Goal: Task Accomplishment & Management: Use online tool/utility

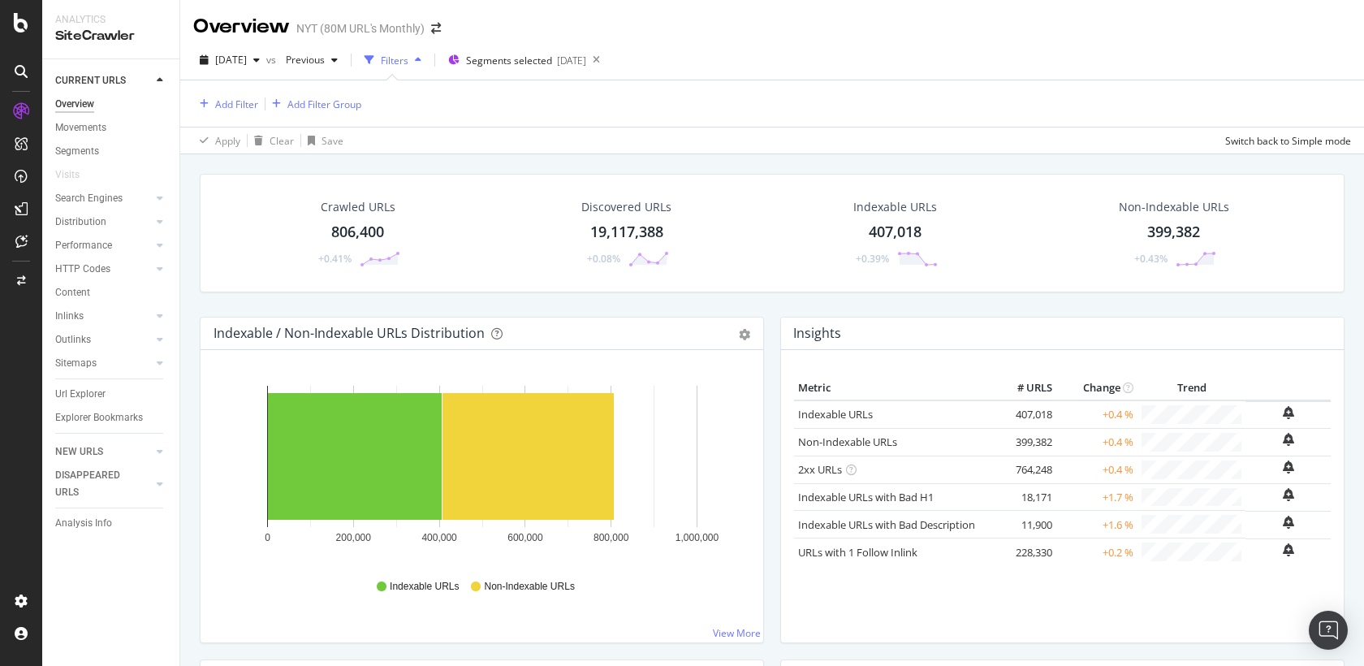
click at [1016, 429] on td "399,382" at bounding box center [1023, 442] width 65 height 28
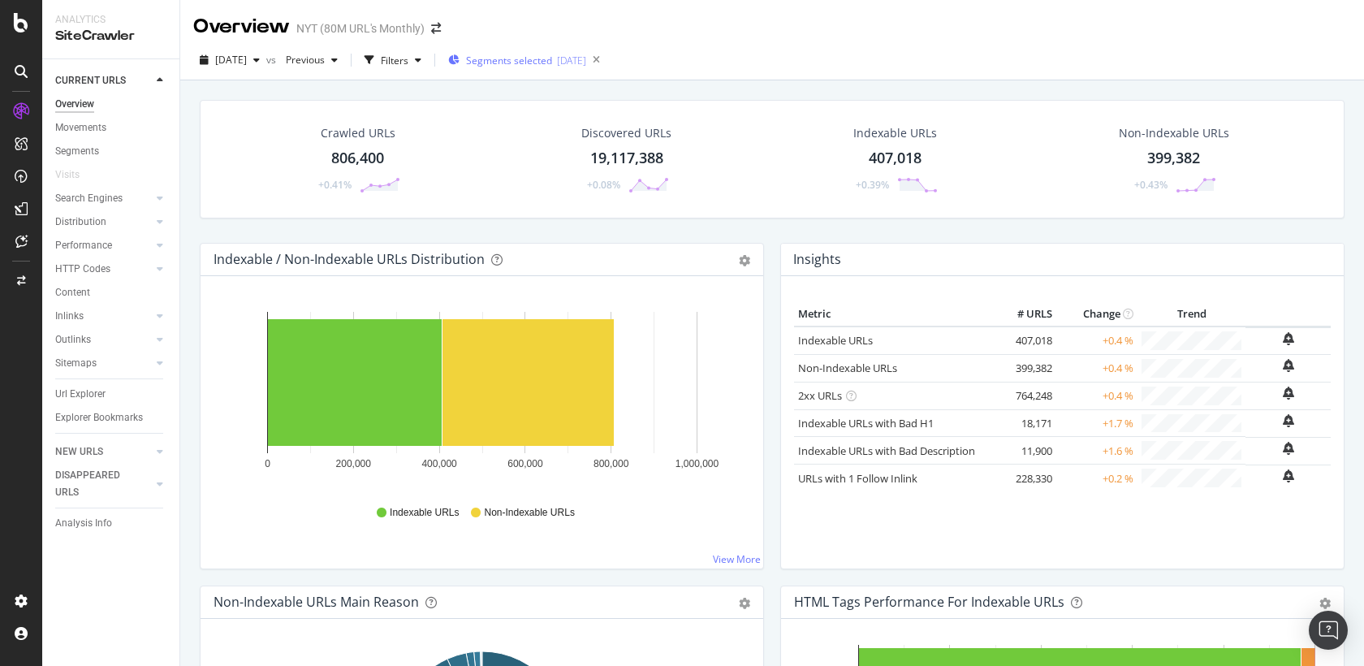
click at [552, 62] on span "Segments selected" at bounding box center [509, 61] width 86 height 14
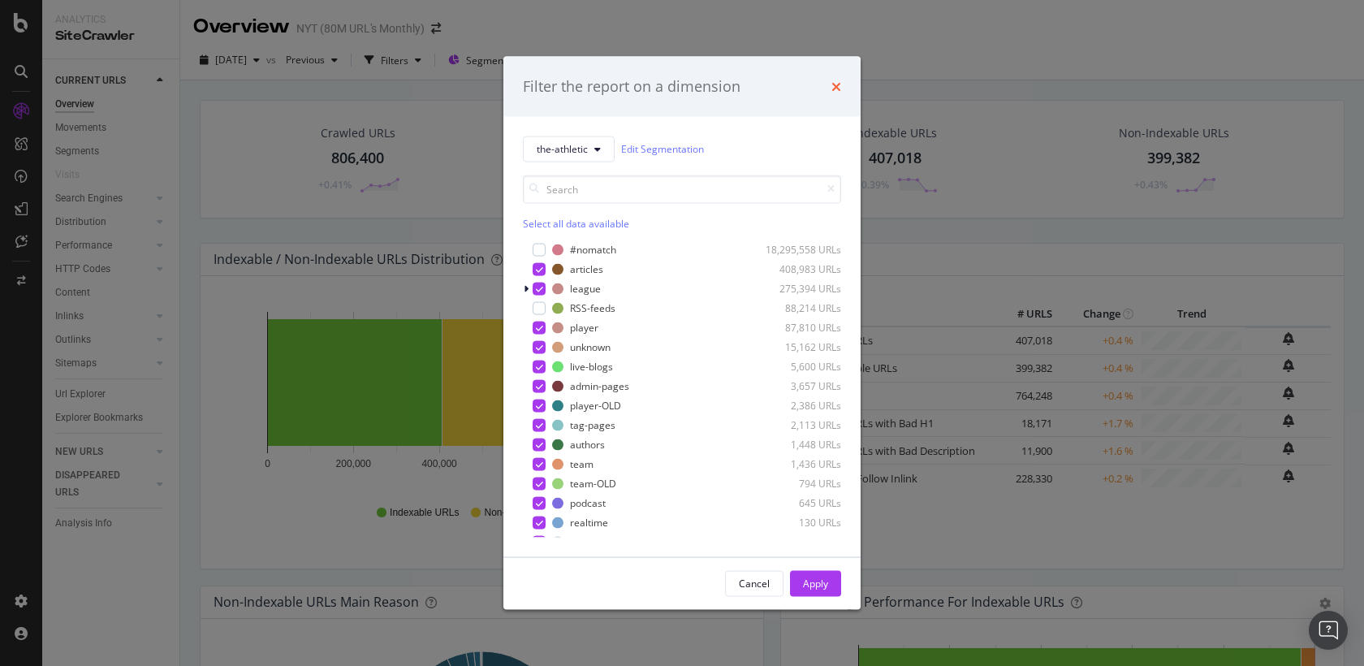
click at [840, 87] on icon "times" at bounding box center [836, 86] width 10 height 13
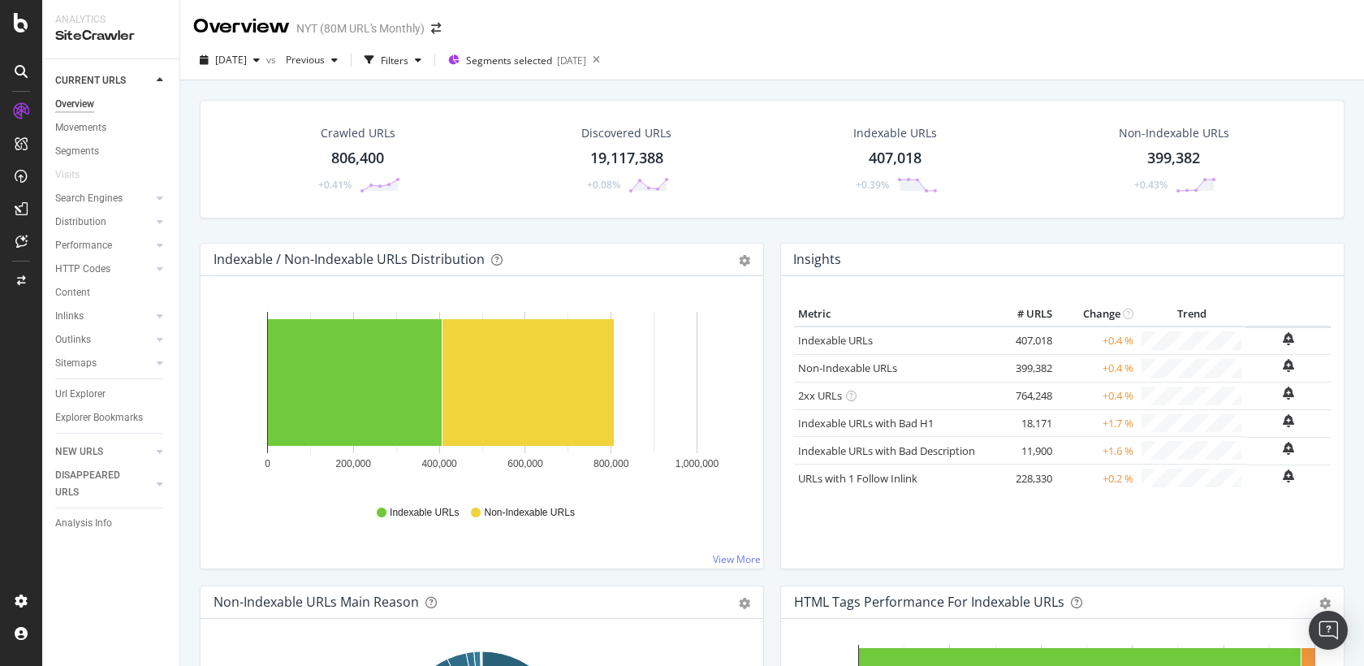
click at [844, 100] on div "Crawled URLs 806,400 +0.41% Discovered URLs 19,117,388 +0.08% Indexable URLs 40…" at bounding box center [772, 159] width 1145 height 119
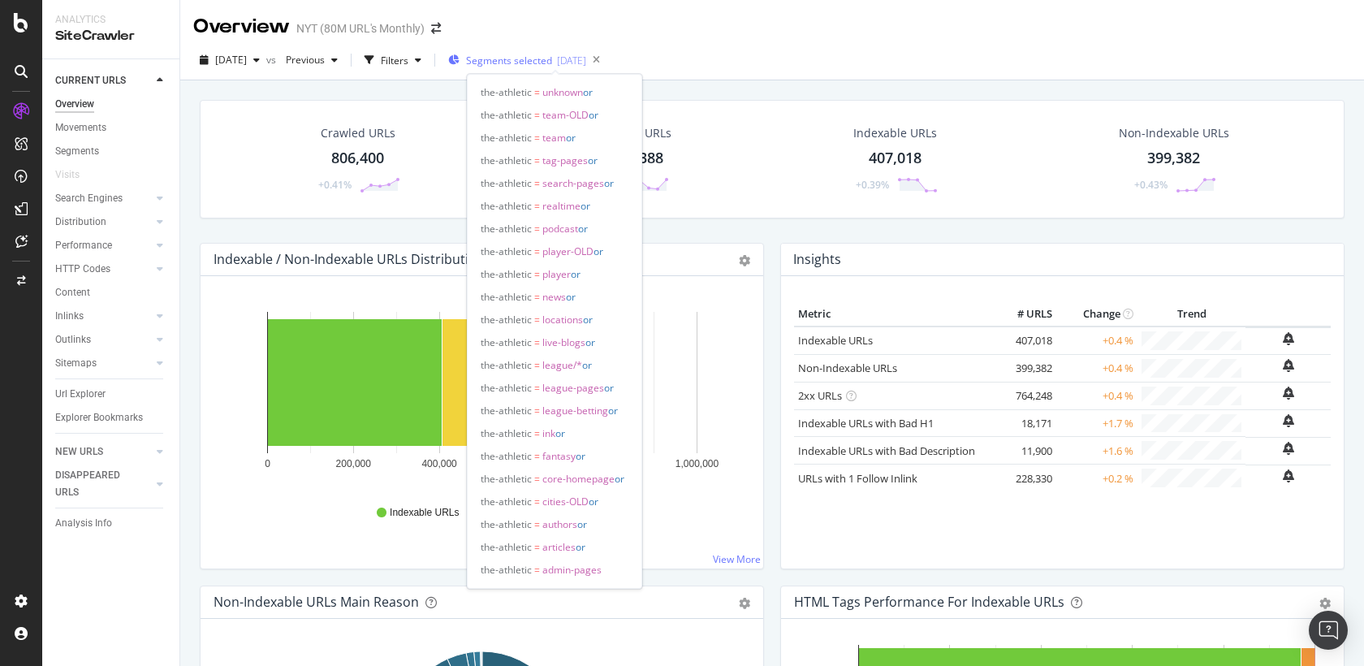
click at [586, 66] on div "[DATE]" at bounding box center [571, 61] width 29 height 14
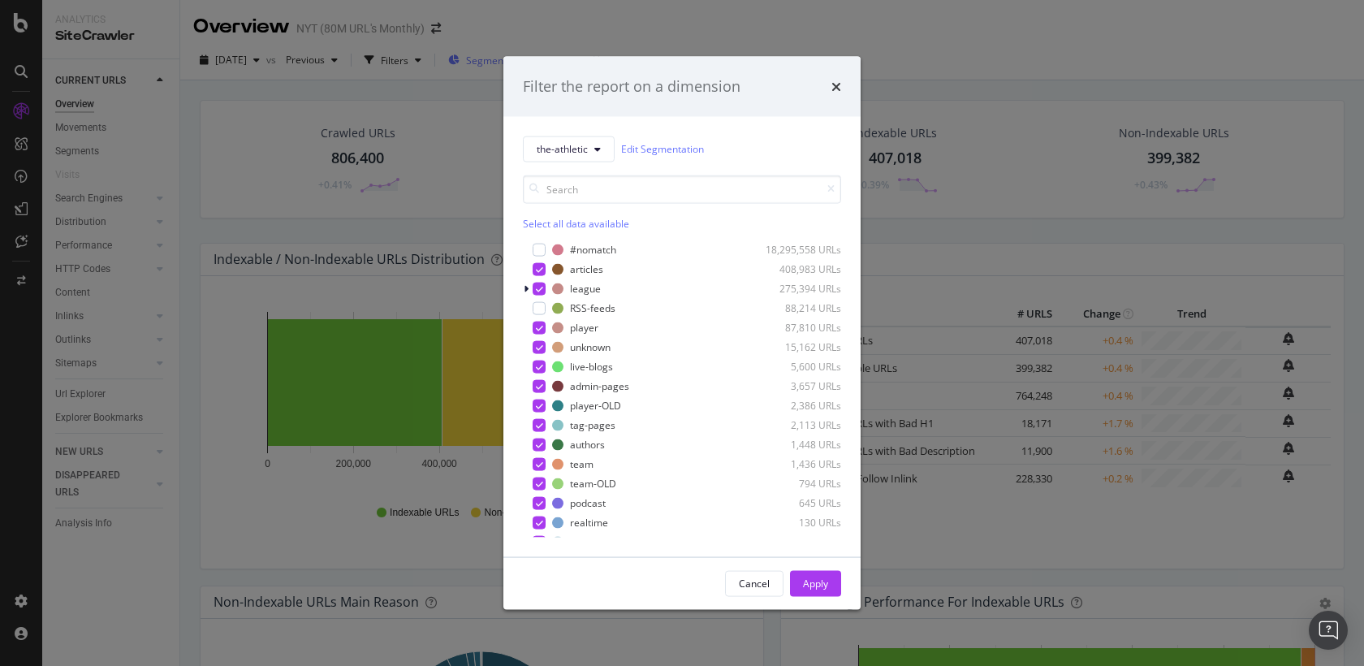
click at [591, 66] on div "Filter the report on a dimension" at bounding box center [681, 87] width 357 height 60
click at [891, 41] on div "Filter the report on a dimension the-athletic Edit Segmentation Select all data…" at bounding box center [682, 333] width 1364 height 666
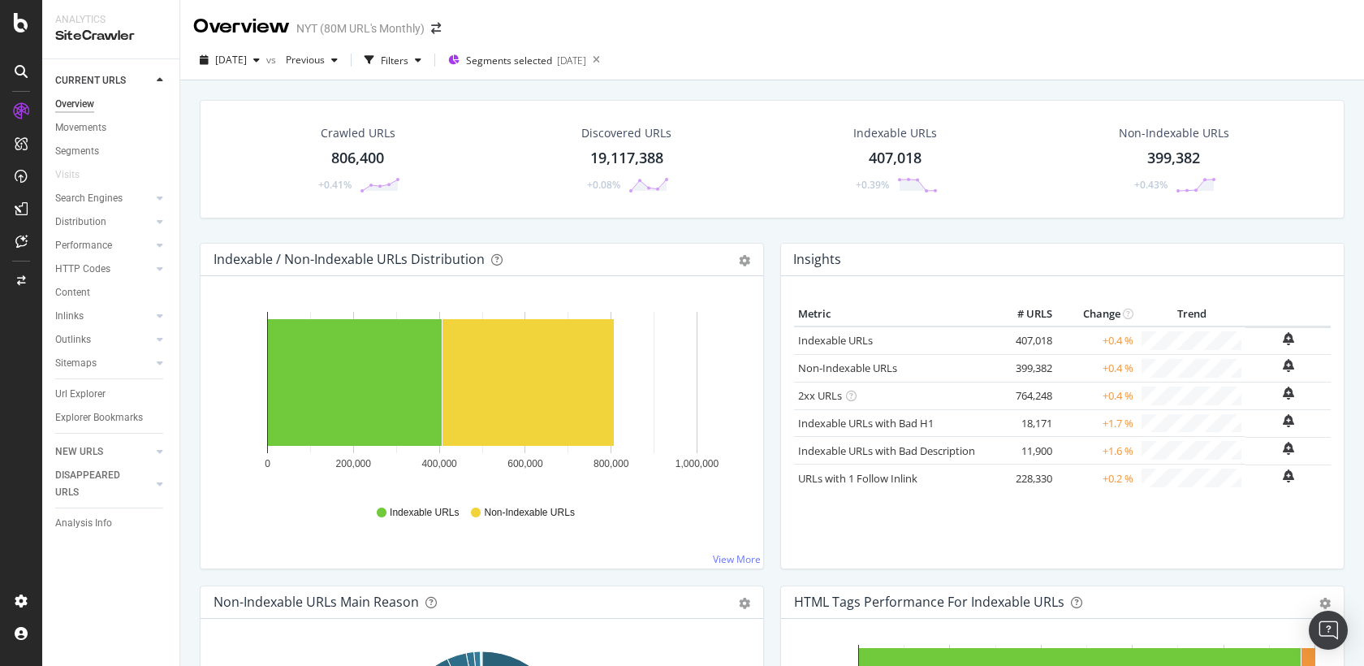
click at [743, 220] on div "Crawled URLs 806,400 +0.41% Discovered URLs 19,117,388 +0.08% Indexable URLs 40…" at bounding box center [772, 171] width 1161 height 143
click at [637, 226] on div "Crawled URLs 806,400 +0.41% Discovered URLs 19,117,388 +0.08% Indexable URLs 40…" at bounding box center [772, 171] width 1161 height 143
click at [188, 206] on div "Crawled URLs 806,400 +0.41% Discovered URLs 19,117,388 +0.08% Indexable URLs 40…" at bounding box center [772, 413] width 1184 height 666
click at [82, 248] on div "CustomReports" at bounding box center [100, 251] width 80 height 16
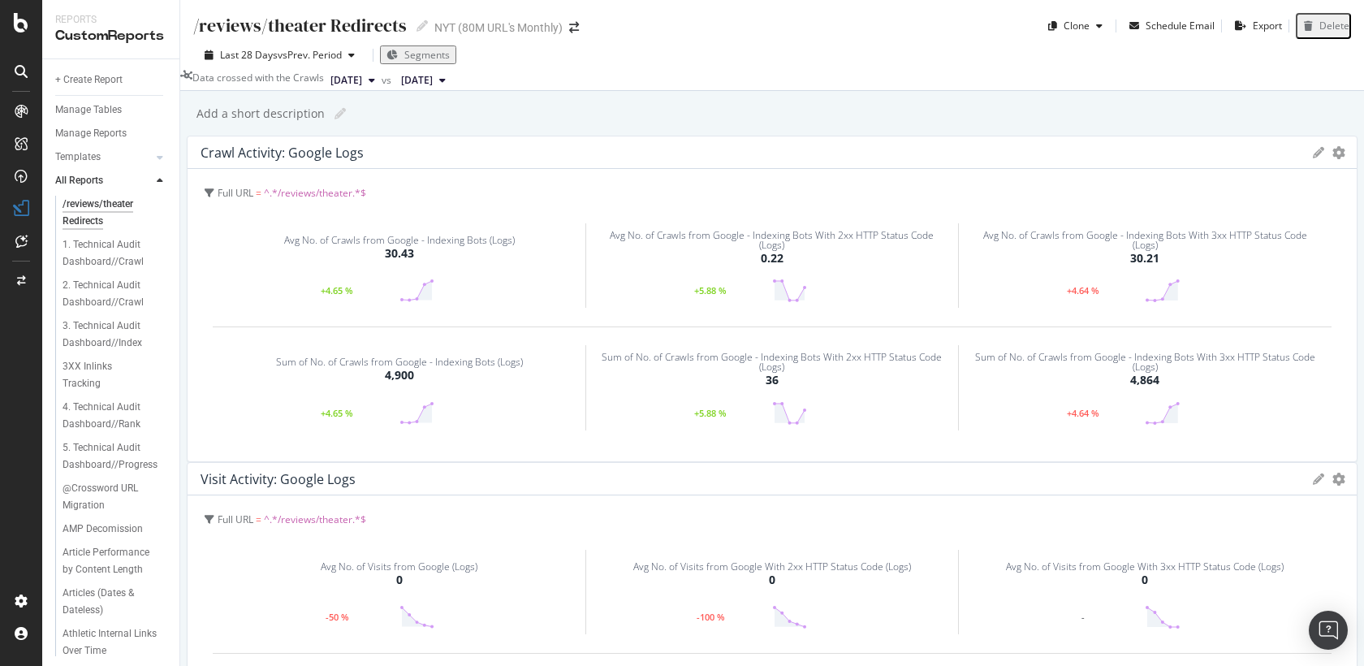
click at [425, 126] on div "Add a short description Add a short description" at bounding box center [780, 113] width 1168 height 24
click at [114, 78] on div "+ Create Report" at bounding box center [88, 79] width 67 height 17
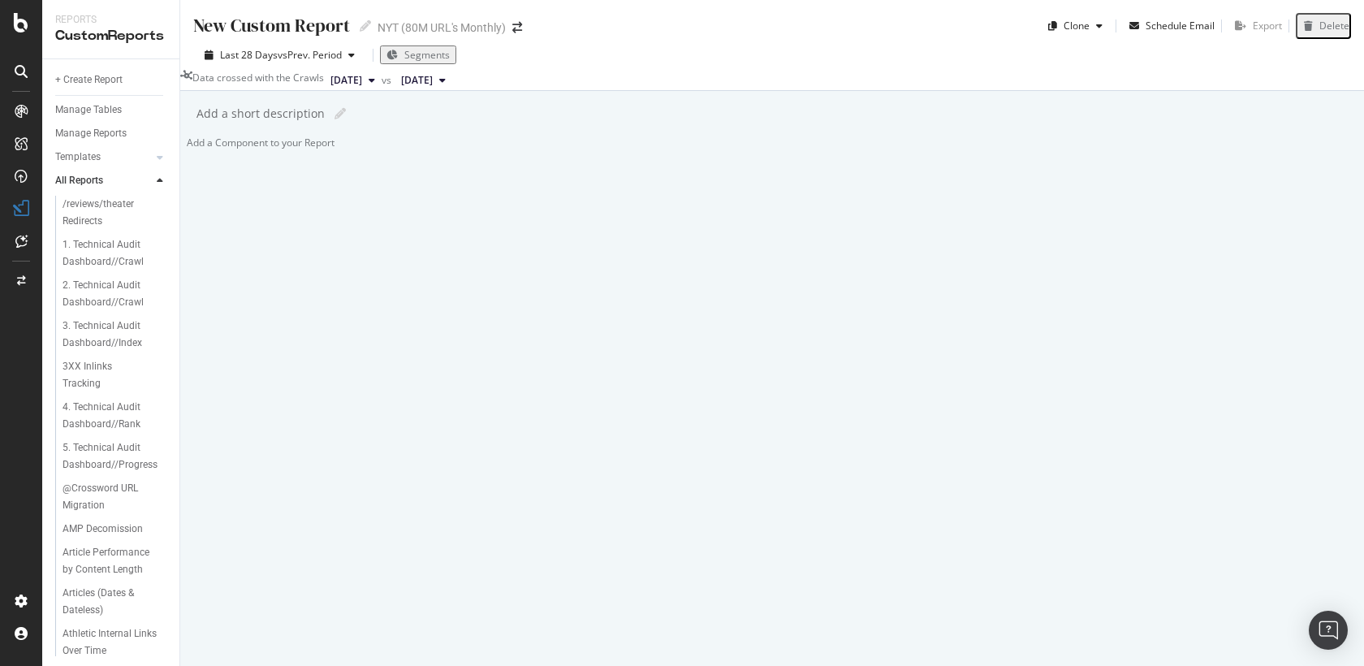
click at [187, 149] on div at bounding box center [187, 143] width 0 height 14
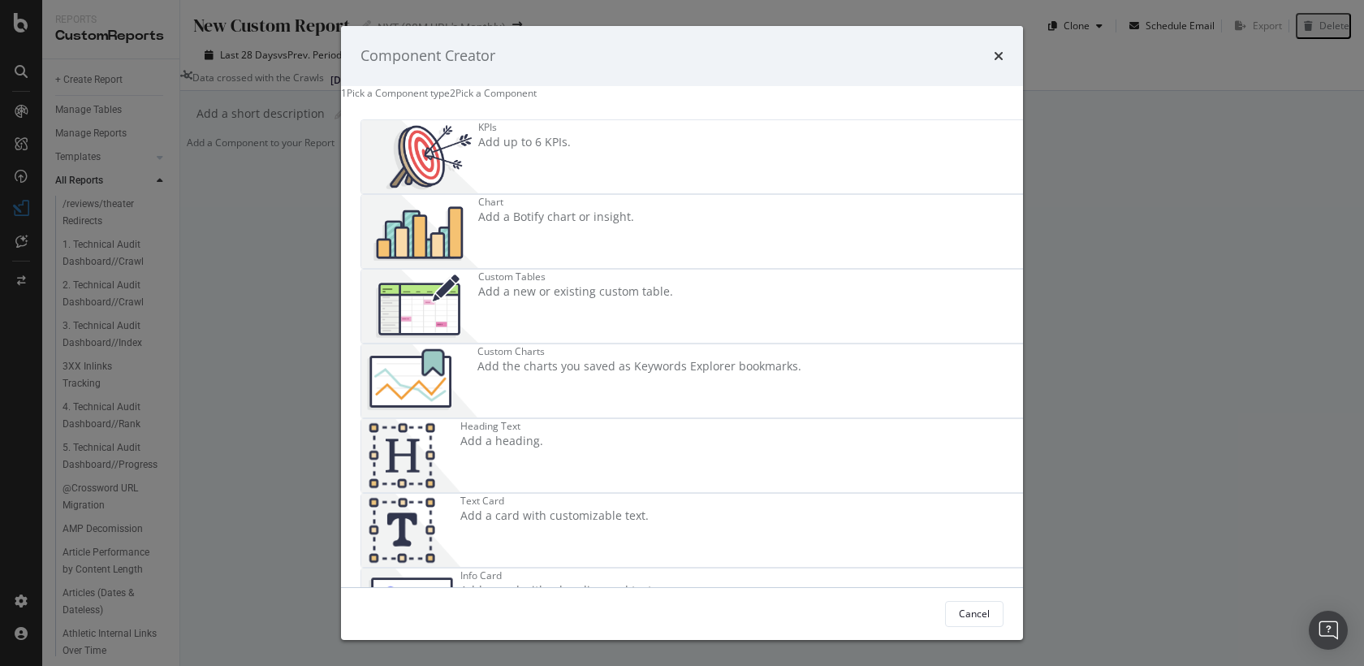
click at [478, 222] on img "modal" at bounding box center [419, 231] width 117 height 73
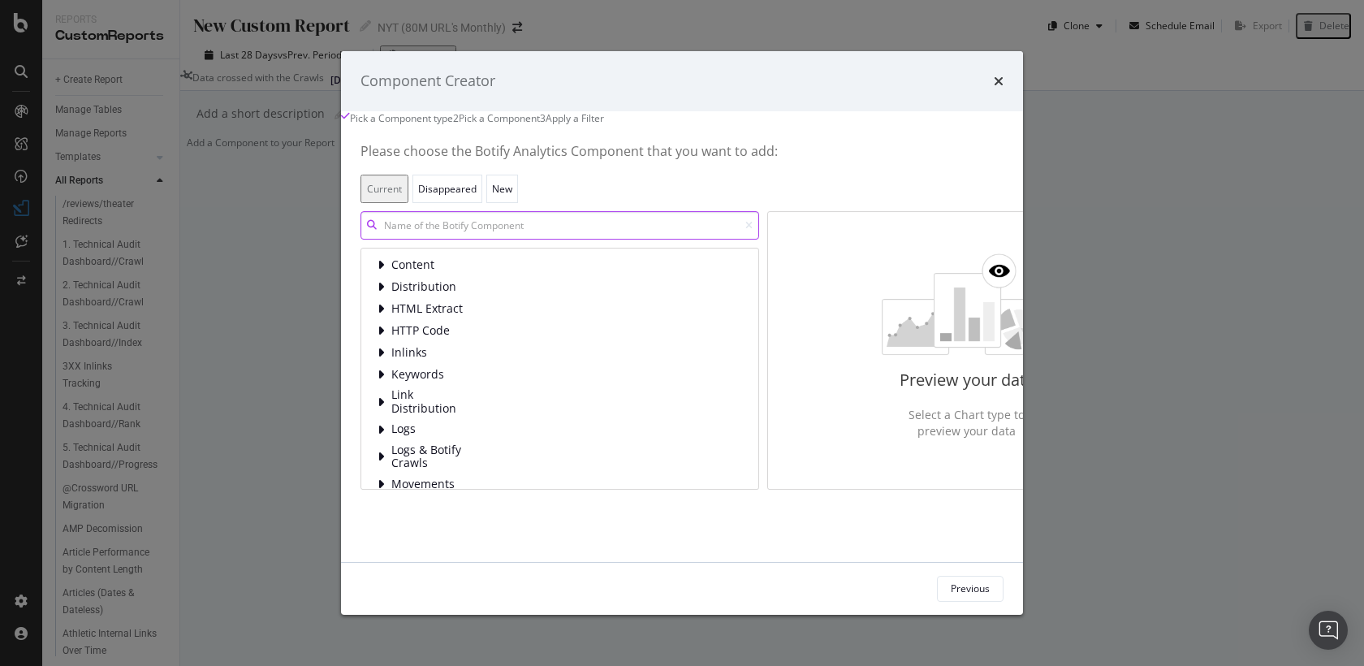
click at [401, 240] on input "modal" at bounding box center [559, 226] width 399 height 28
type input "c"
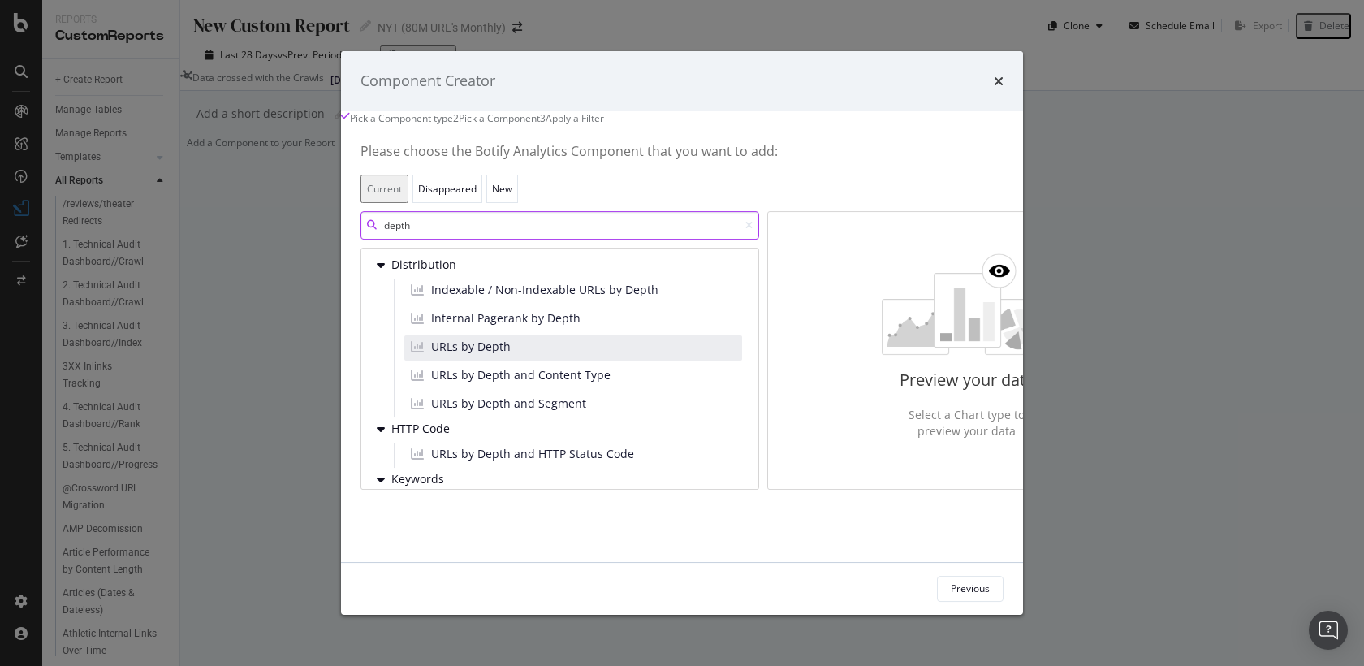
type input "depth"
click at [521, 356] on div "URLs by Depth" at bounding box center [573, 348] width 338 height 25
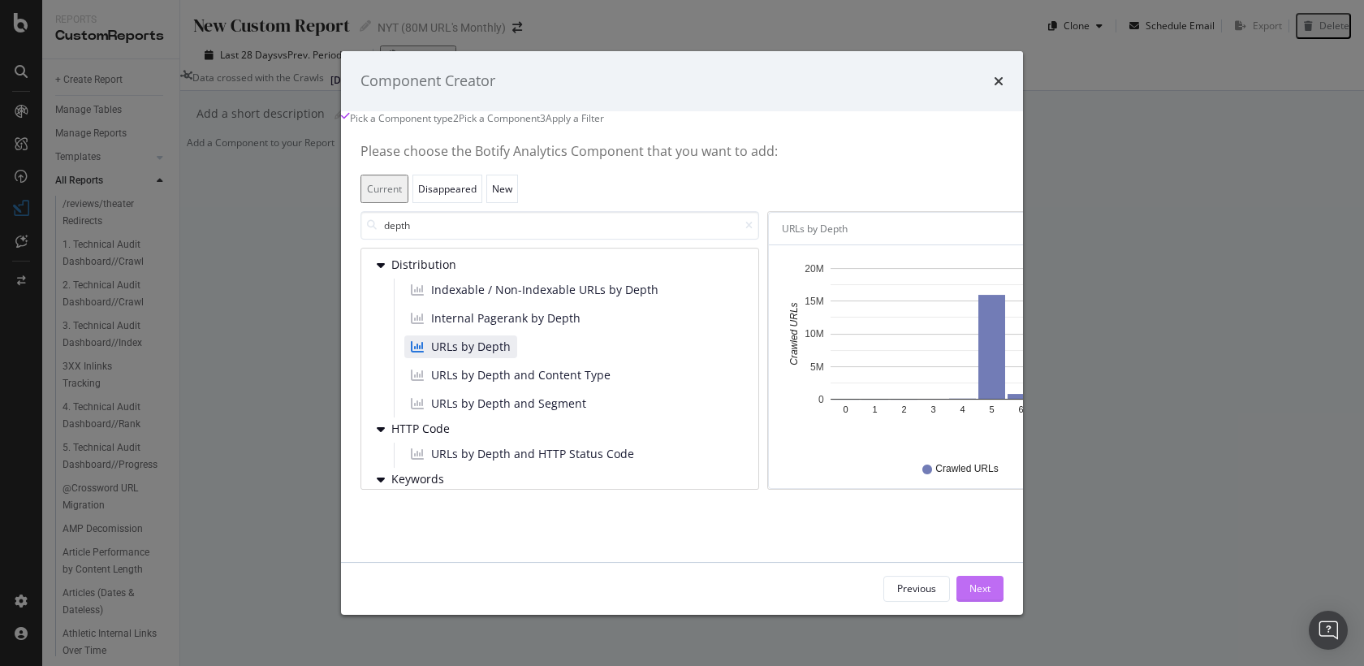
click at [1004, 602] on button "Next" at bounding box center [979, 589] width 47 height 26
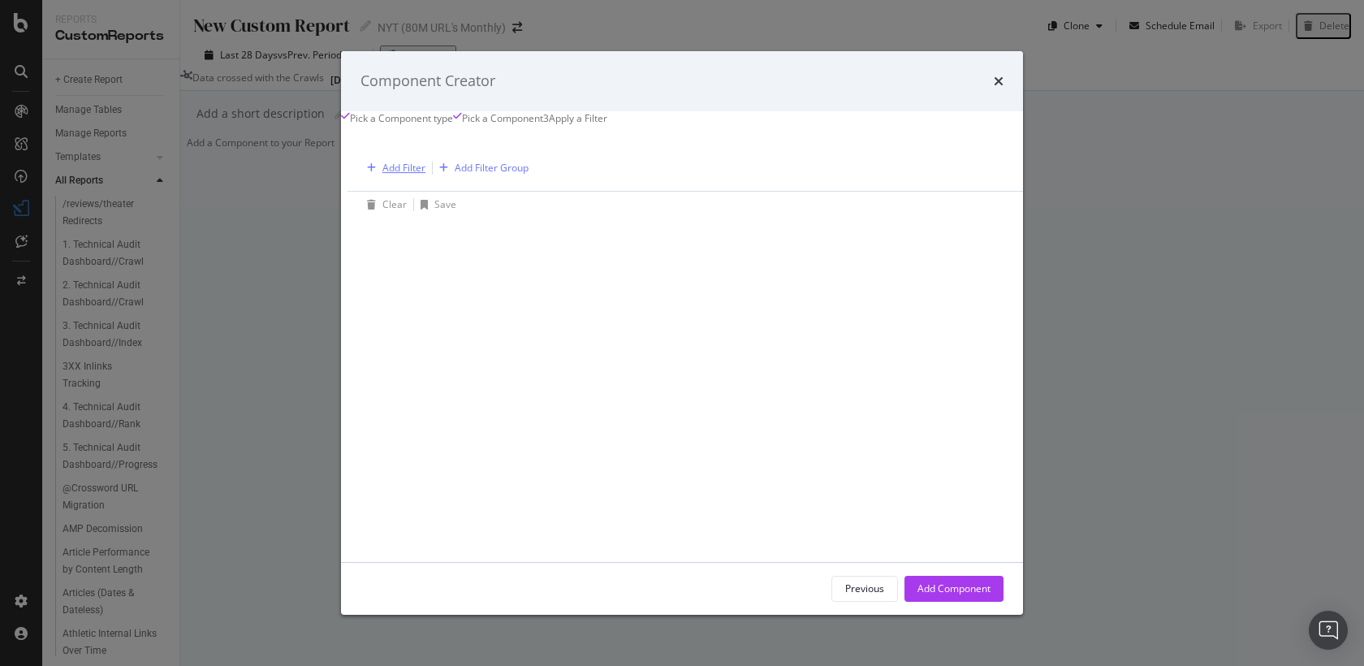
click at [382, 175] on div "Add Filter" at bounding box center [403, 168] width 43 height 14
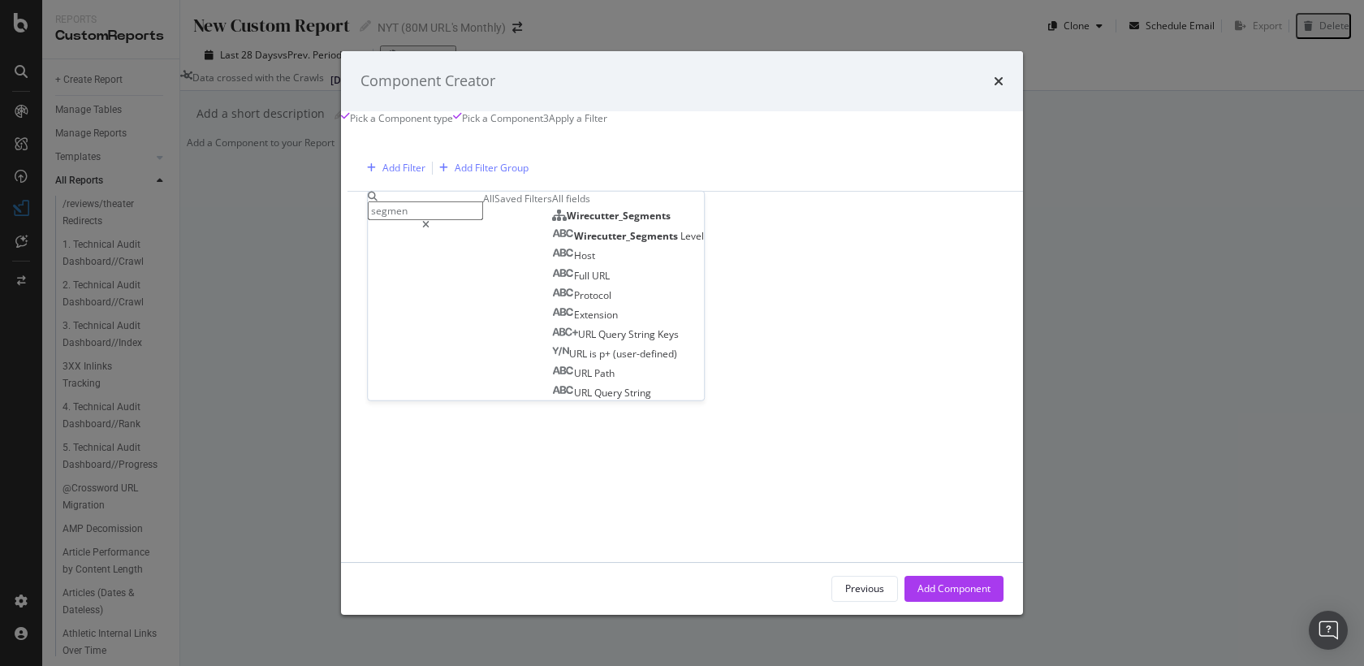
drag, startPoint x: 360, startPoint y: 192, endPoint x: 276, endPoint y: 177, distance: 85.8
click at [341, 177] on div "Add Filter Add Filter Group Clear Save Switch back to Simple mode segmen All Sa…" at bounding box center [682, 343] width 682 height 437
type input "s"
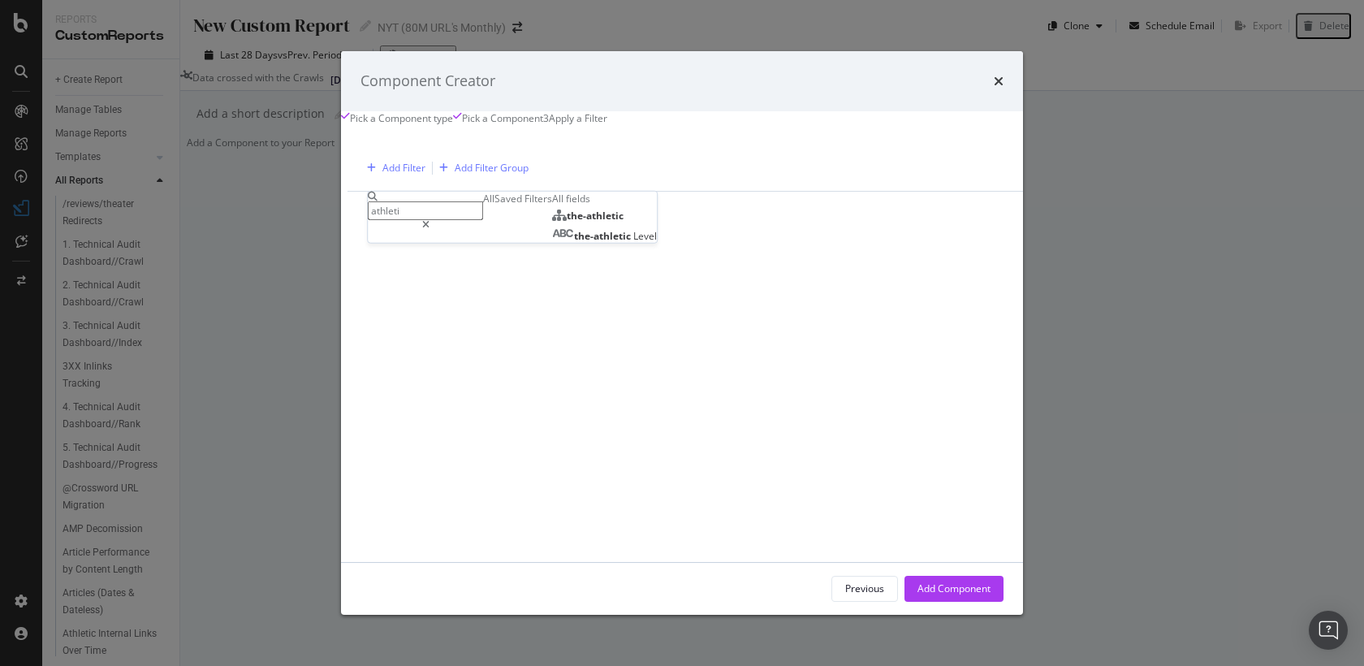
type input "athletic"
click at [574, 243] on span "the-athletic" at bounding box center [603, 236] width 59 height 14
click at [412, 276] on icon "modal" at bounding box center [417, 271] width 11 height 10
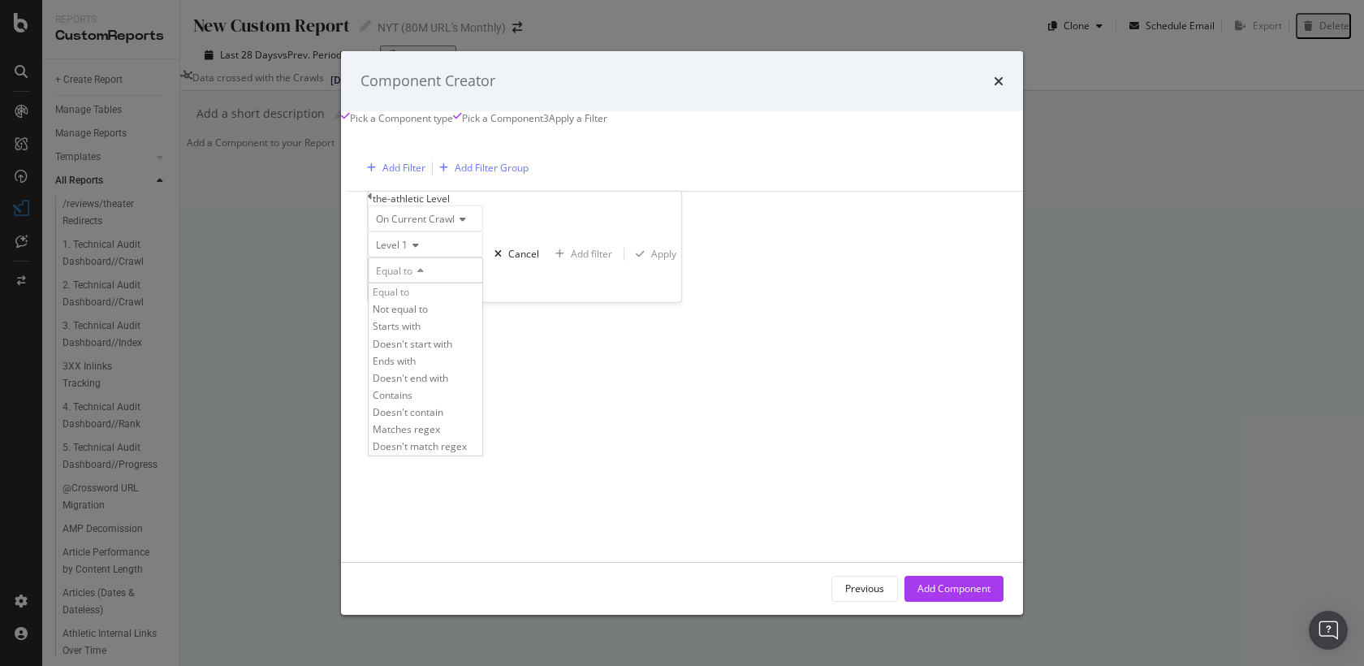
click at [412, 276] on icon "modal" at bounding box center [417, 271] width 11 height 10
click at [368, 301] on input "modal" at bounding box center [425, 292] width 115 height 19
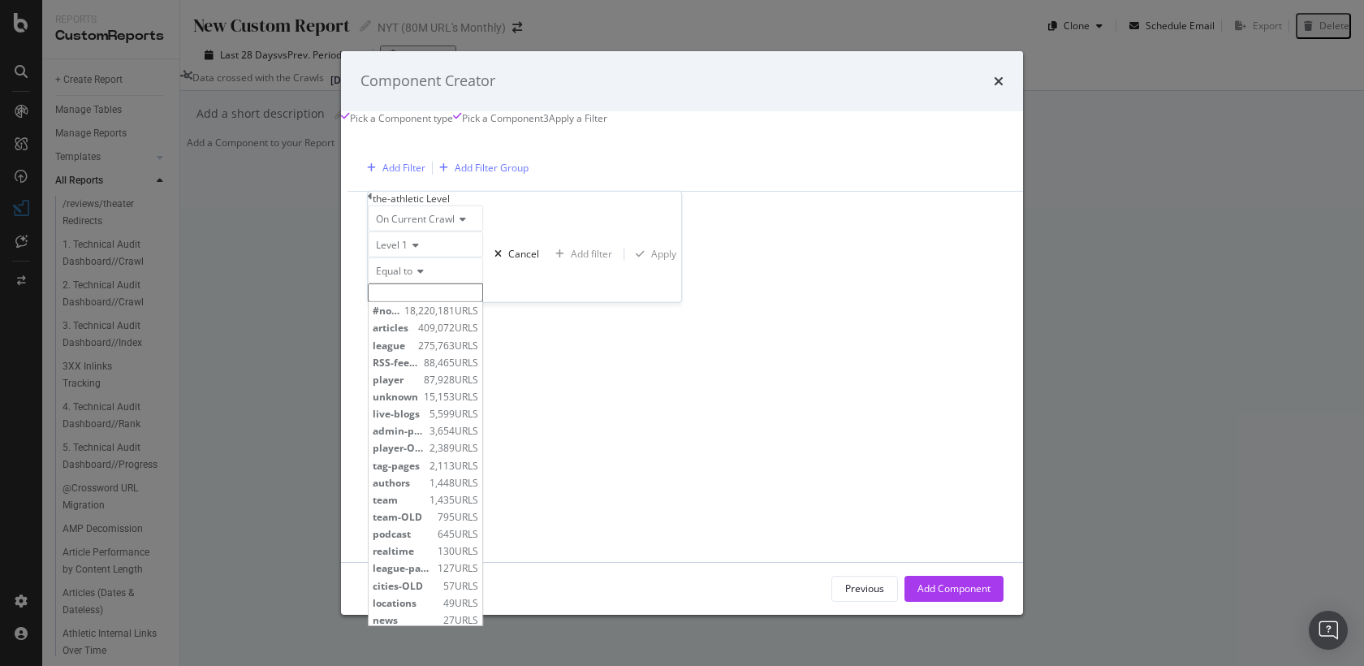
click at [368, 301] on input "modal" at bounding box center [425, 292] width 115 height 19
click at [571, 261] on div "Add Filter Add Filter Group Clear Save Switch back to Simple mode the-athletic …" at bounding box center [762, 344] width 805 height 398
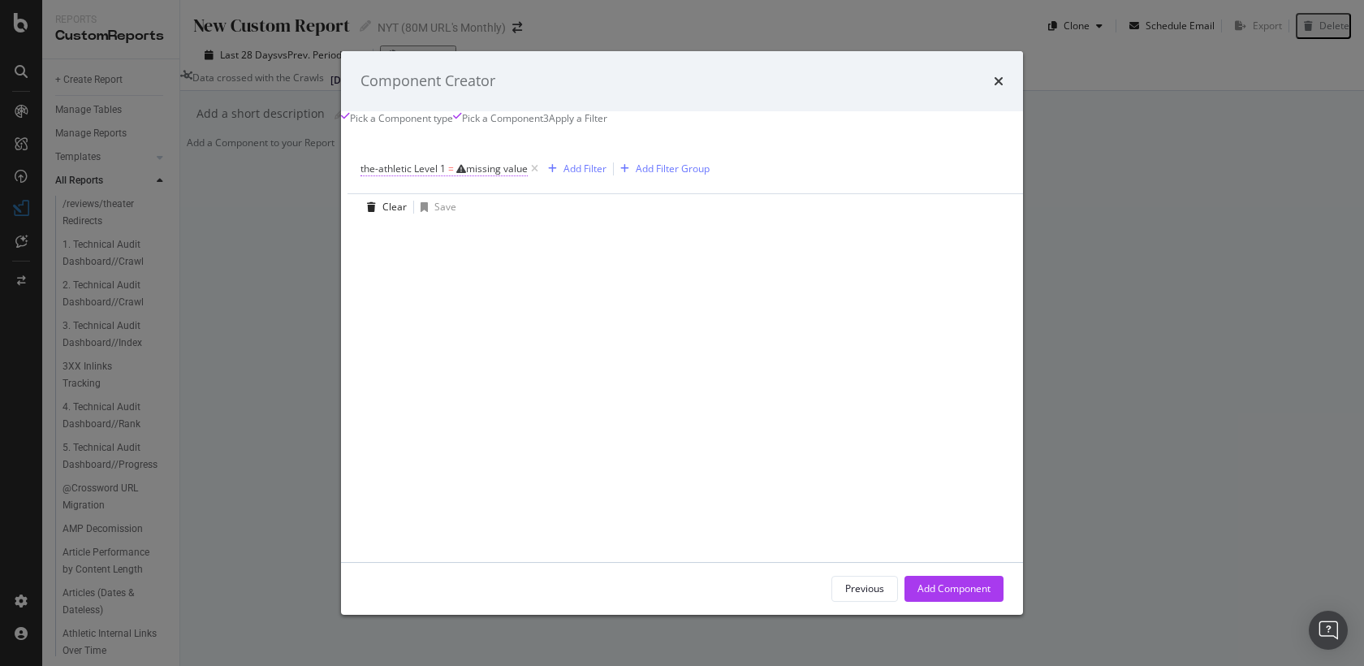
click at [466, 175] on div "missing value" at bounding box center [497, 169] width 62 height 14
click at [368, 281] on div "Equal to" at bounding box center [425, 268] width 115 height 26
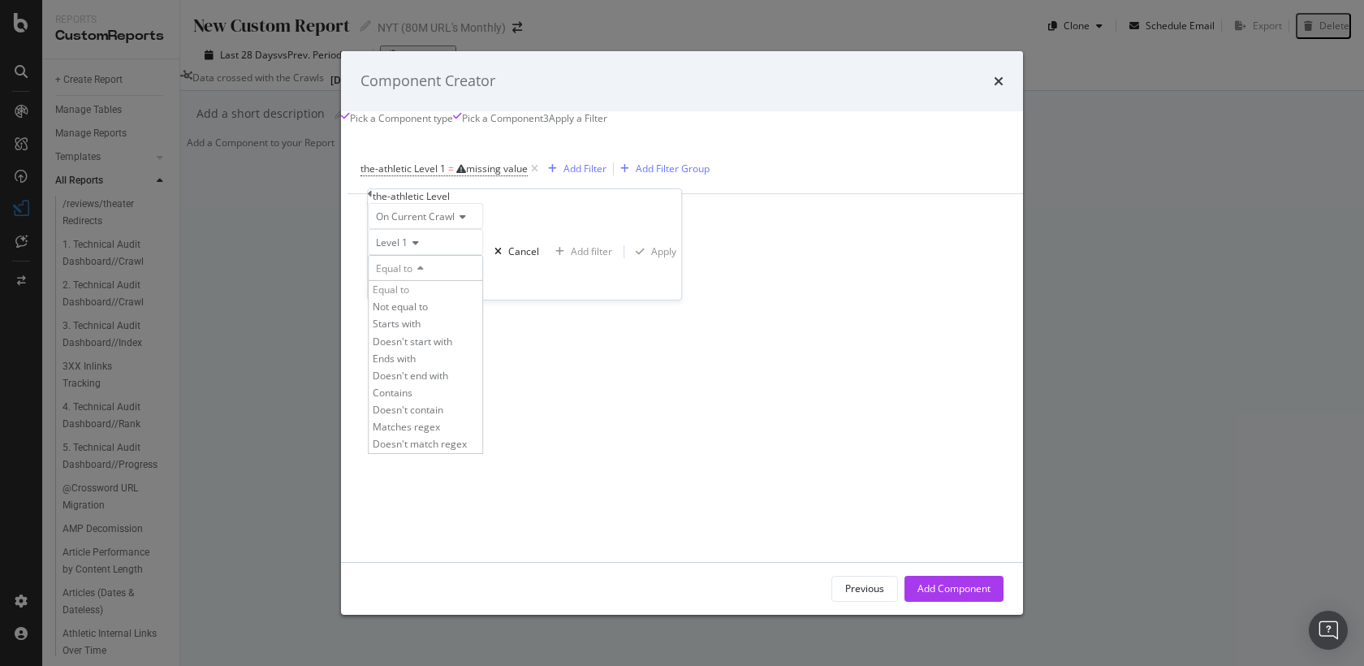
click at [368, 271] on div "Equal to" at bounding box center [425, 268] width 115 height 26
click at [412, 274] on icon "modal" at bounding box center [417, 269] width 11 height 10
click at [386, 278] on div "Equal to" at bounding box center [425, 268] width 115 height 26
click at [368, 300] on input "modal" at bounding box center [425, 290] width 115 height 19
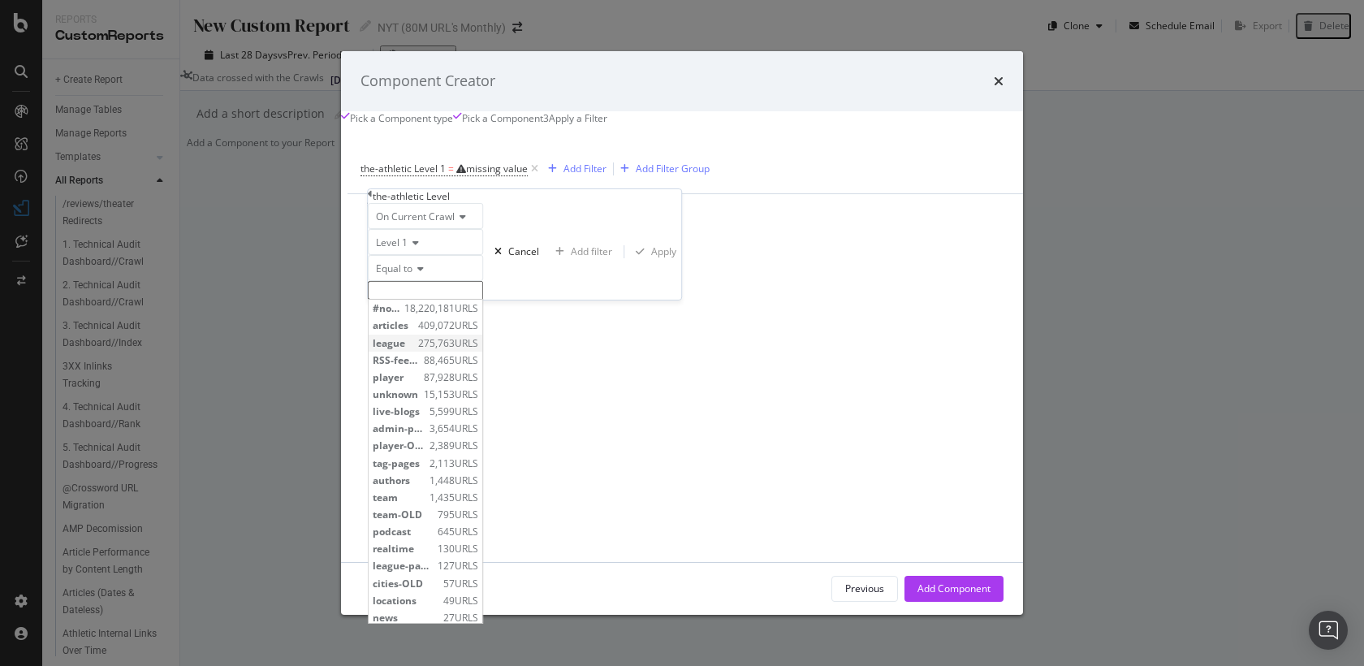
click at [373, 350] on span "league" at bounding box center [393, 343] width 41 height 14
type input "league"
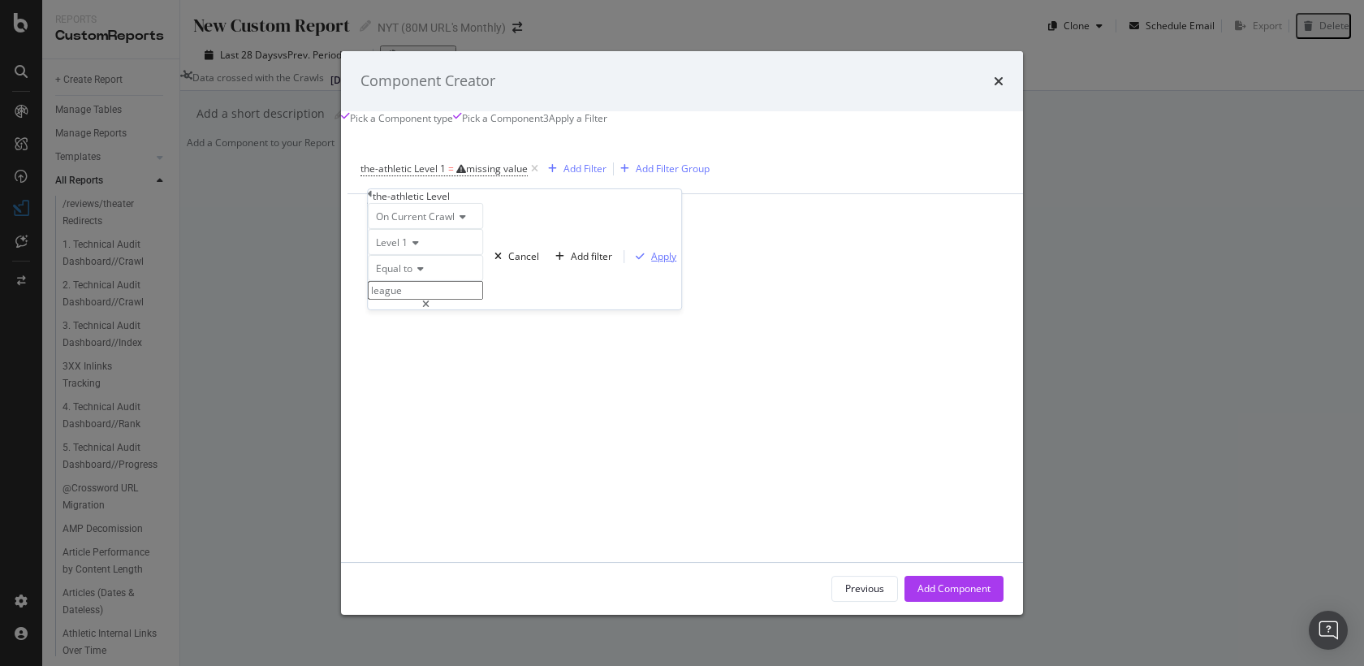
click at [651, 263] on div "Apply" at bounding box center [663, 256] width 25 height 14
click at [523, 175] on div "Add Filter" at bounding box center [544, 169] width 43 height 14
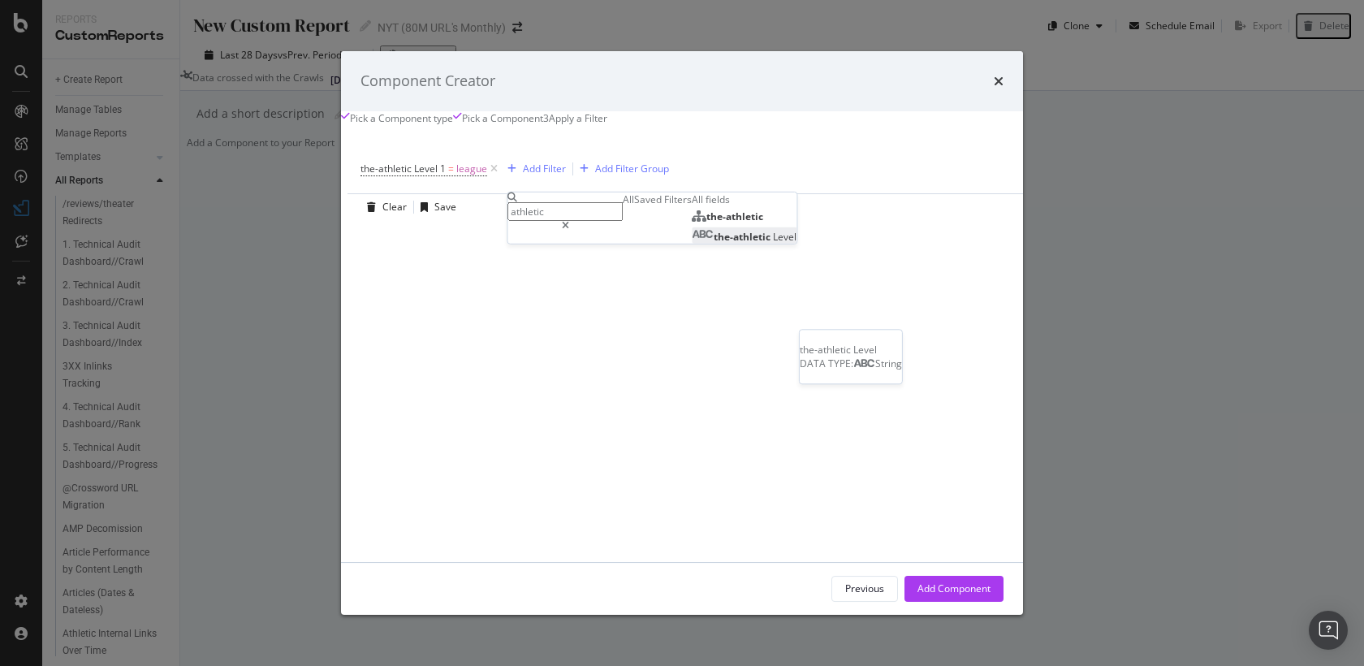
click at [714, 244] on span "the-athletic" at bounding box center [743, 237] width 59 height 14
click at [367, 321] on div "the-athletic Level 1 = league Add Filter Add Filter Group Clear Save Switch bac…" at bounding box center [762, 344] width 805 height 398
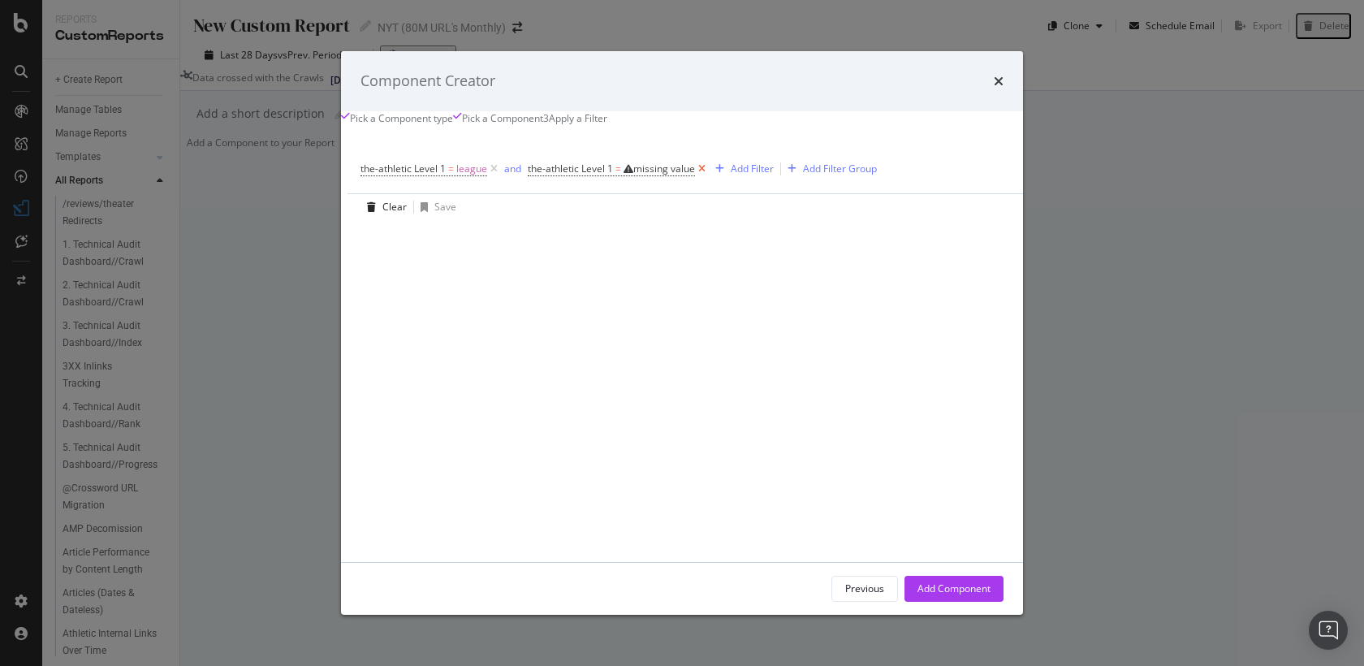
click at [695, 177] on icon "modal" at bounding box center [702, 169] width 14 height 16
click at [543, 111] on div "Pick a Component" at bounding box center [498, 118] width 90 height 14
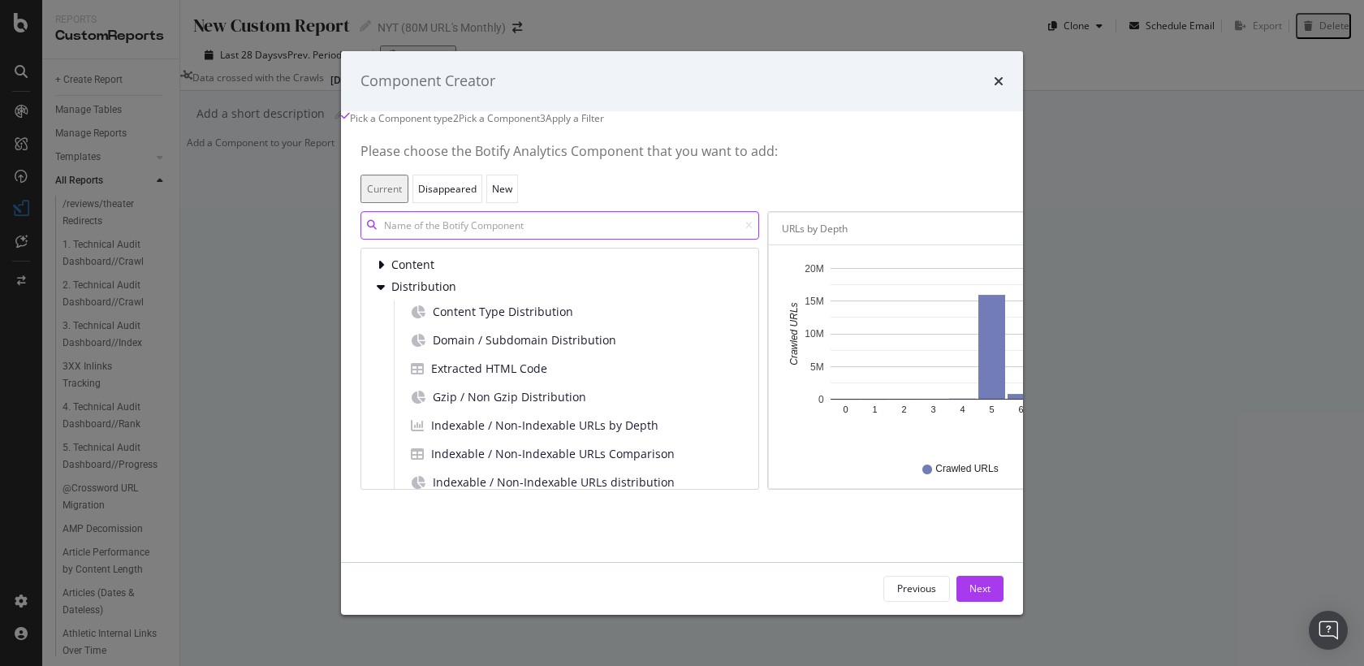
click at [490, 240] on input "modal" at bounding box center [559, 226] width 399 height 28
click at [408, 119] on div "Pick a Component type" at bounding box center [401, 118] width 103 height 14
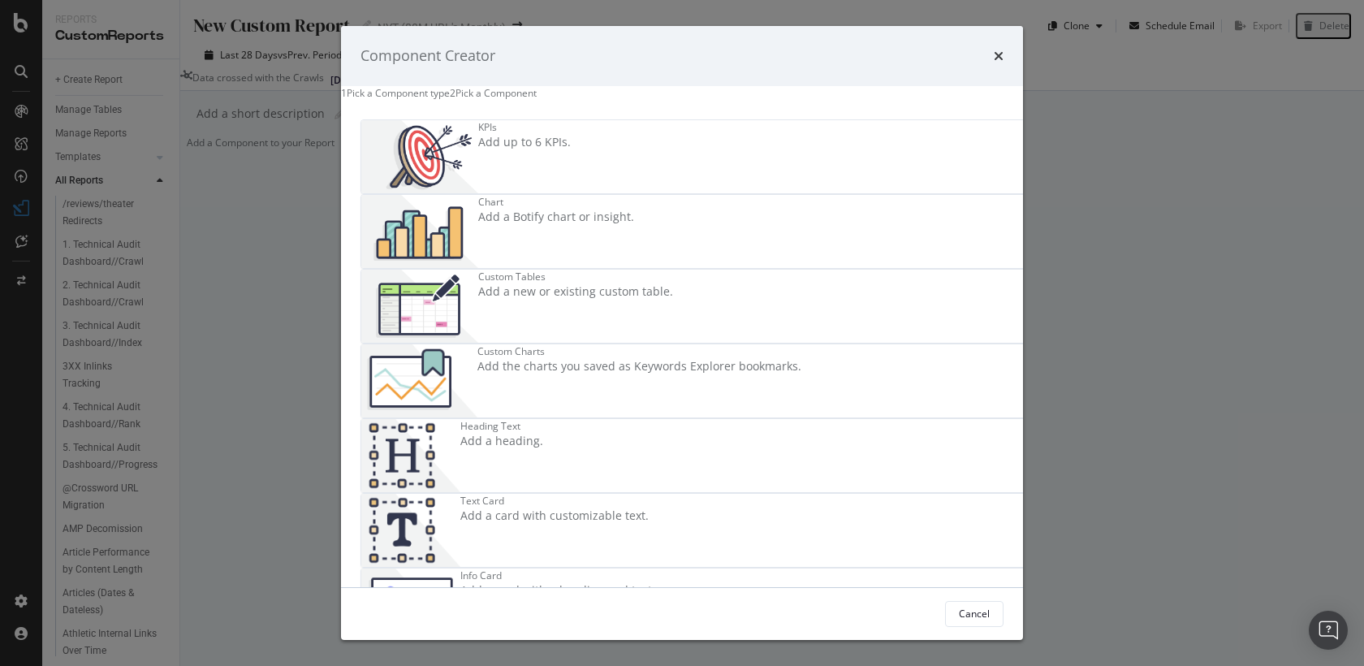
click at [485, 100] on div "2 Pick a Component" at bounding box center [493, 93] width 87 height 14
click at [634, 216] on div "Chart Add a Botify chart or insight." at bounding box center [556, 231] width 156 height 73
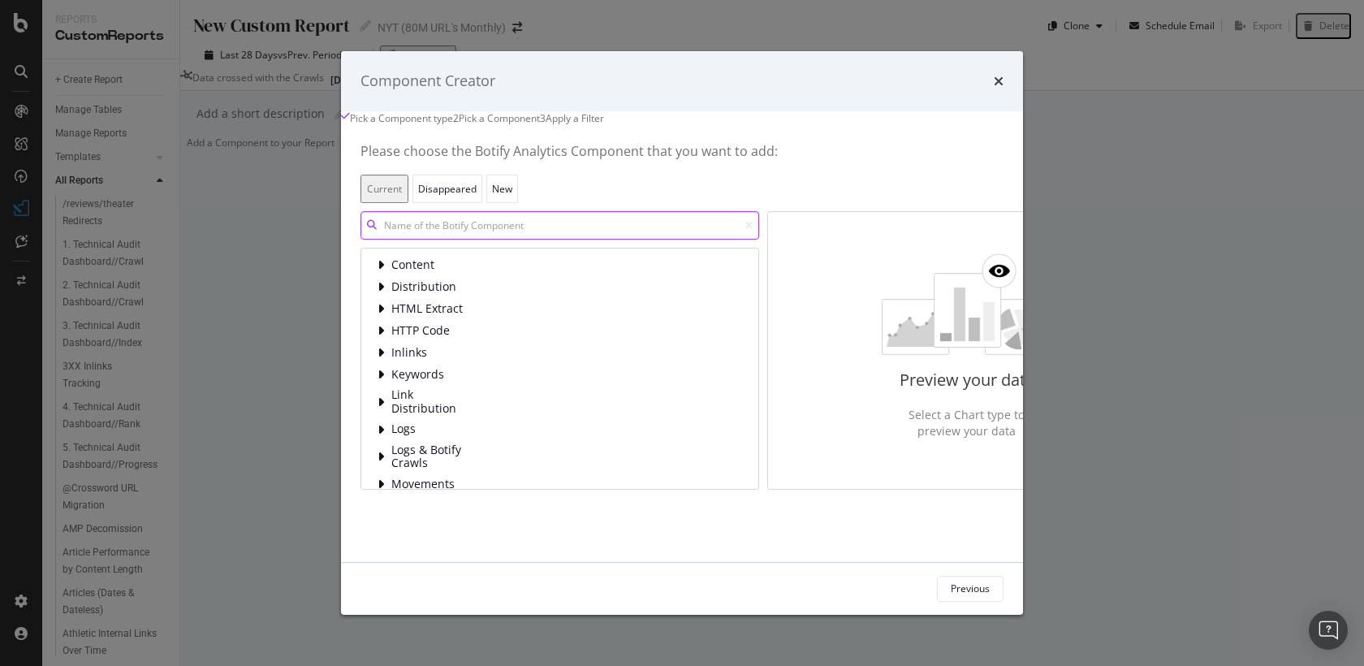
click at [499, 240] on input "modal" at bounding box center [559, 226] width 399 height 28
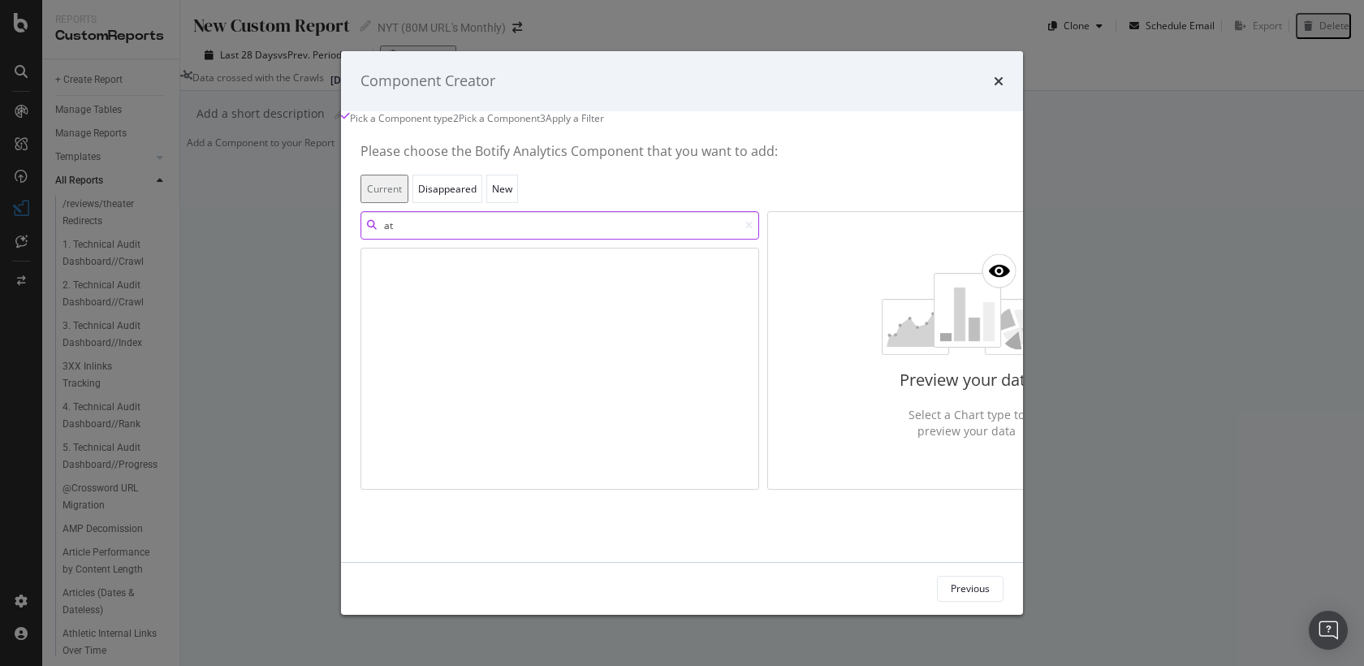
type input "a"
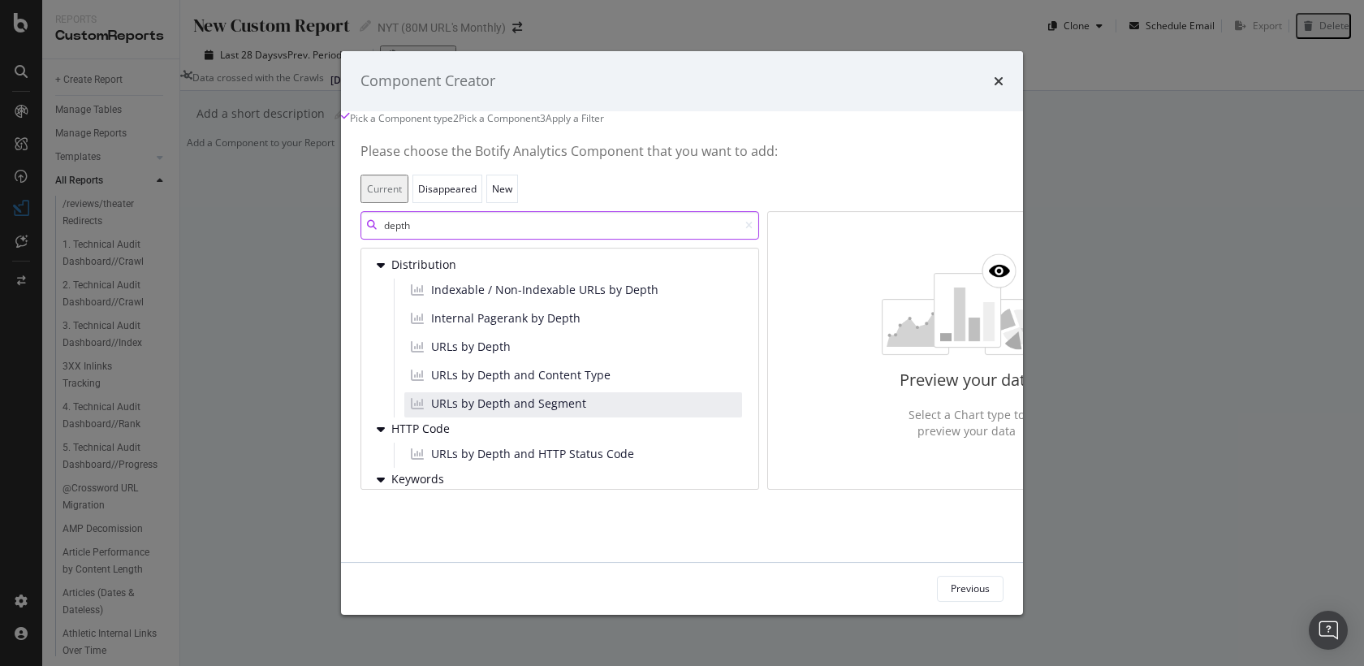
type input "depth"
click at [519, 418] on div "URLs by Depth and Segment" at bounding box center [573, 405] width 338 height 25
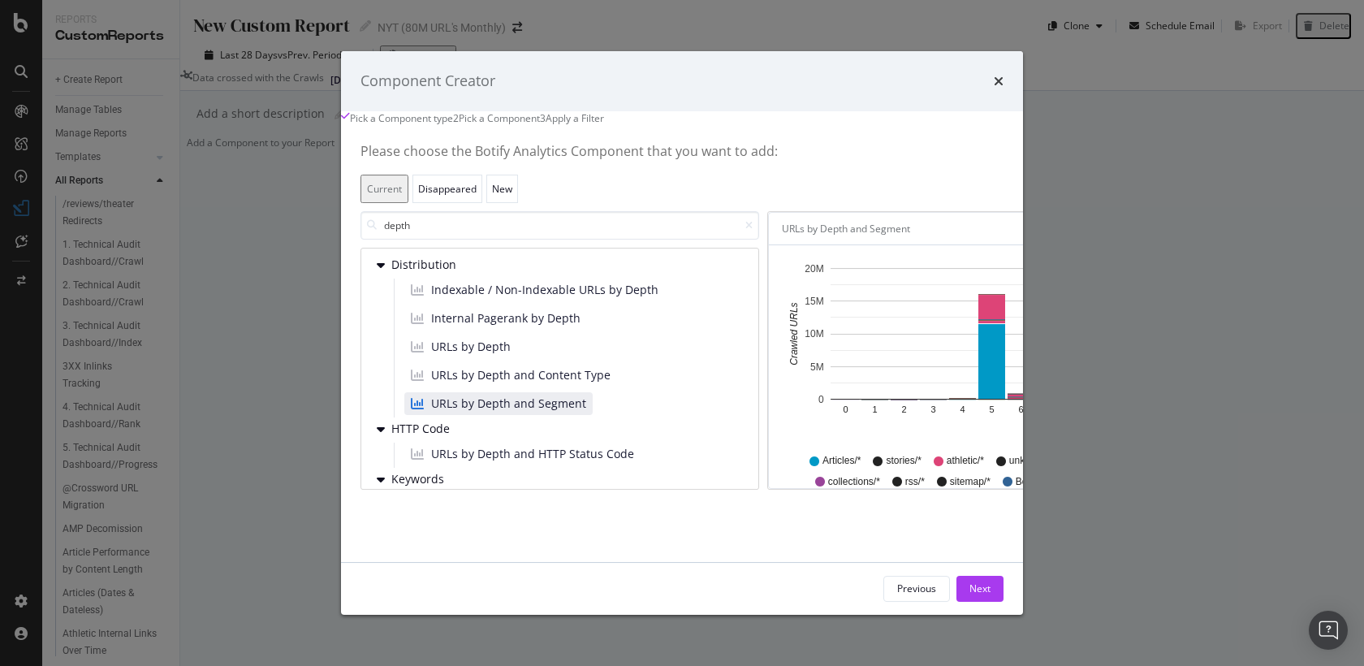
click at [373, 111] on div "Pick a Component type" at bounding box center [397, 118] width 112 height 14
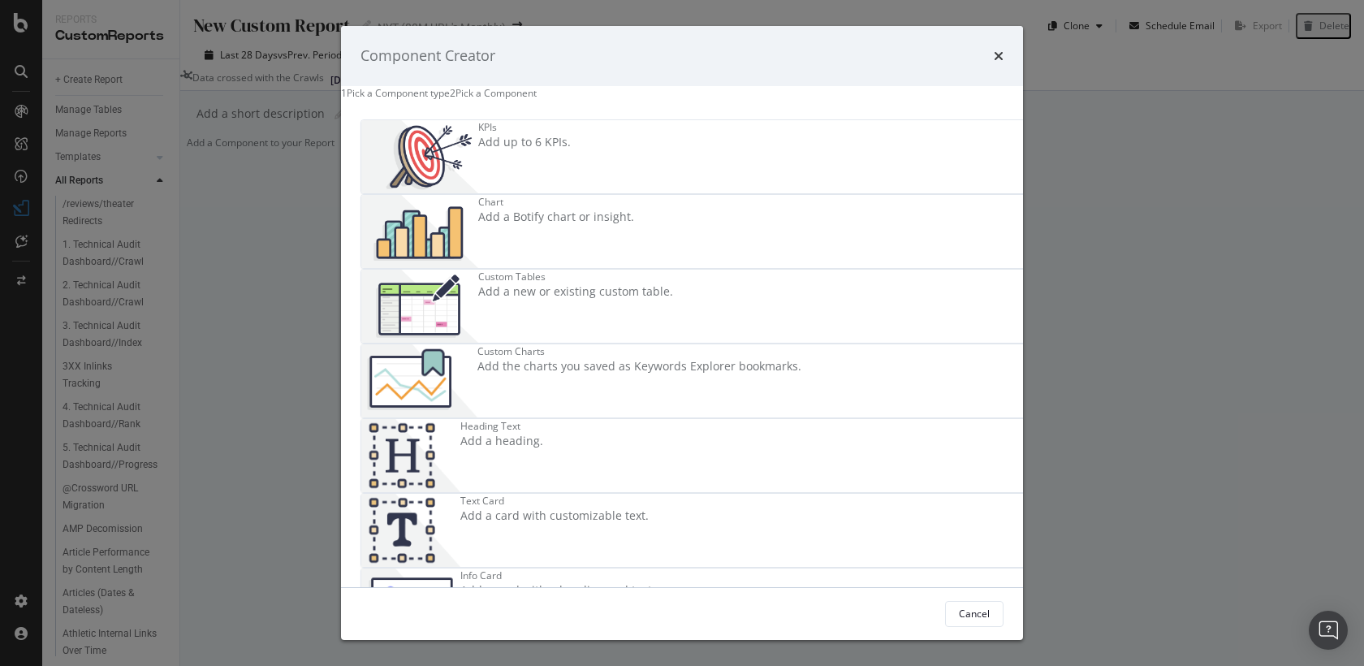
click at [801, 344] on div "Custom Charts Add the charts you saved as Keywords Explorer bookmarks." at bounding box center [639, 380] width 324 height 73
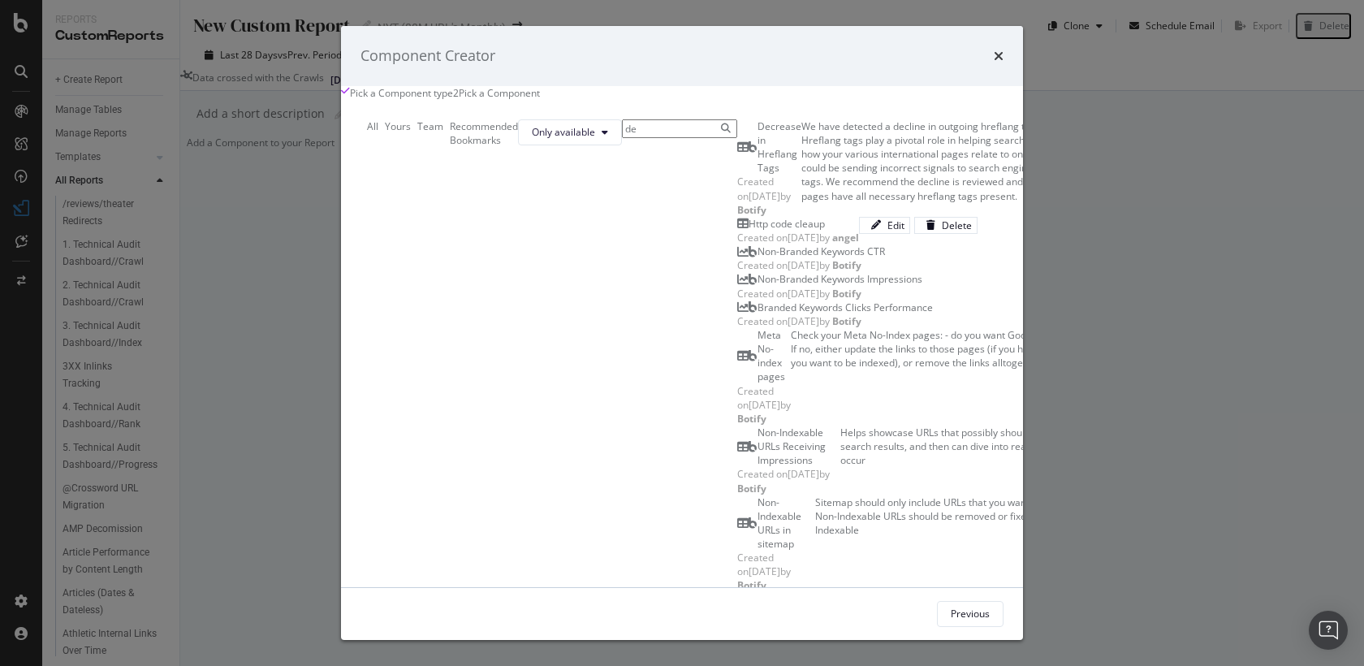
type input "d"
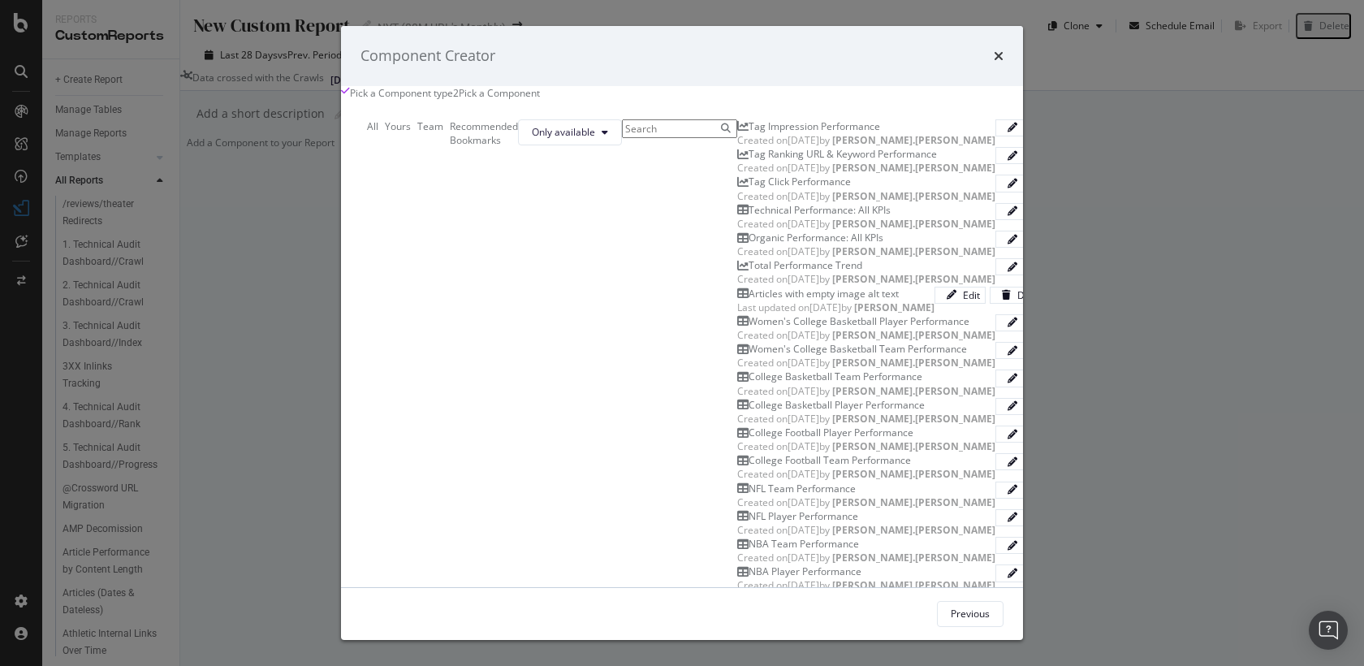
click at [354, 100] on div "Pick a Component type" at bounding box center [401, 93] width 103 height 14
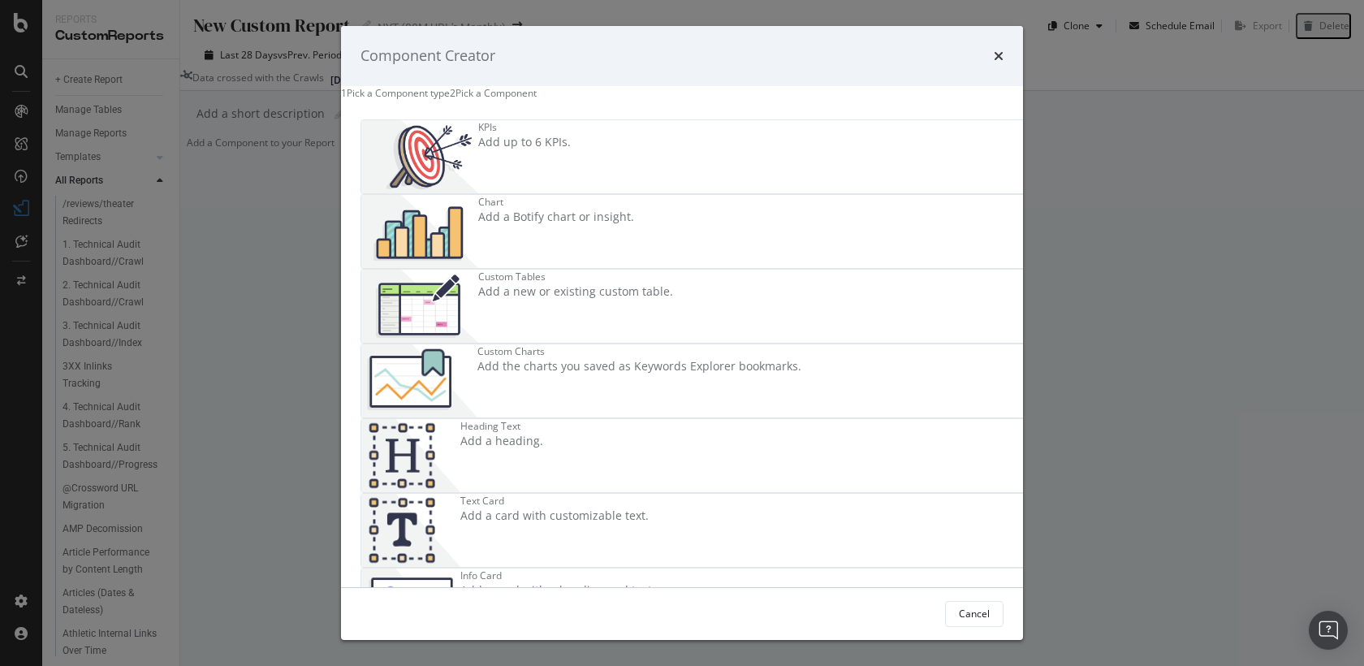
click at [593, 300] on div "Add a new or existing custom table." at bounding box center [575, 291] width 195 height 16
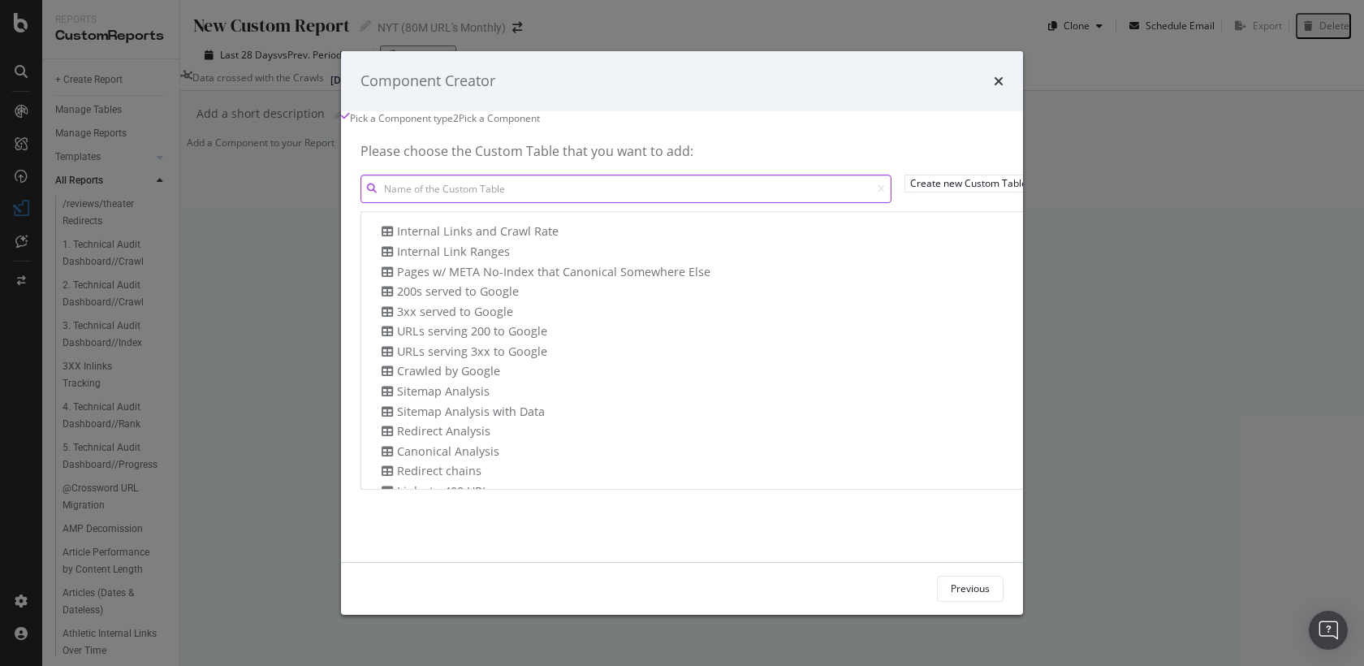
click at [503, 204] on input "modal" at bounding box center [625, 189] width 531 height 28
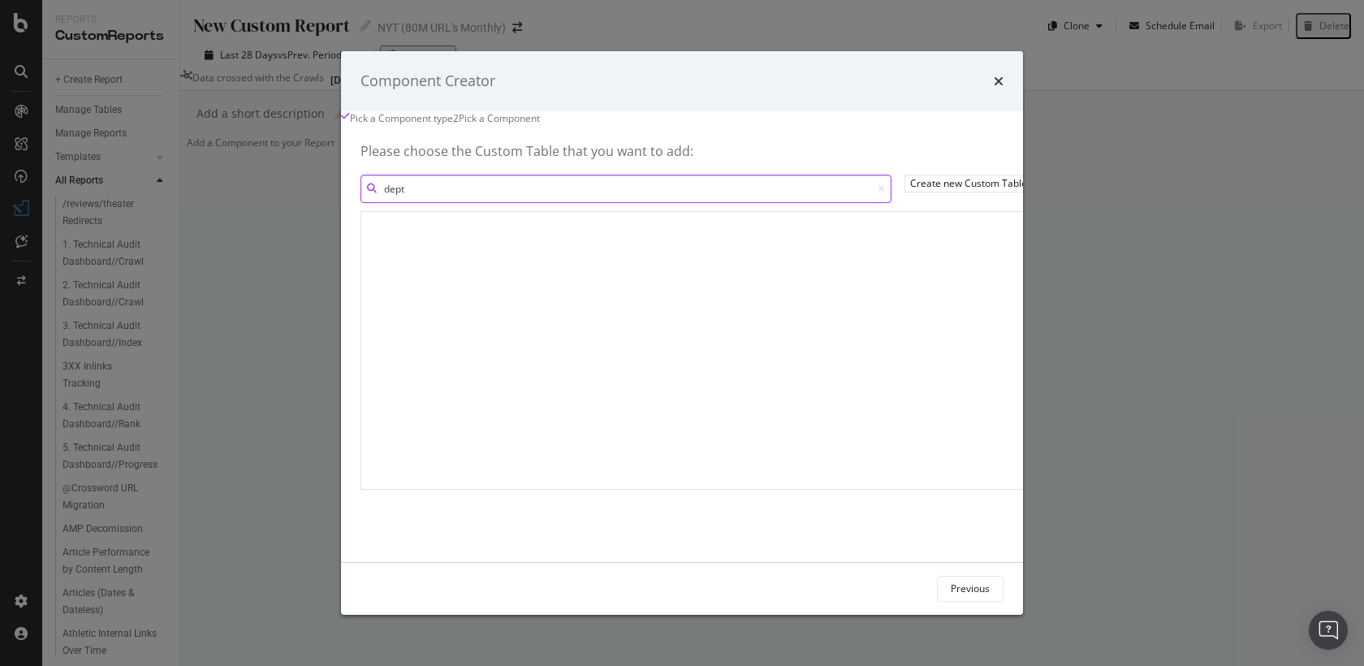
type input "depth"
drag, startPoint x: 370, startPoint y: 201, endPoint x: 248, endPoint y: 197, distance: 122.7
click at [248, 198] on div "Component Creator Pick a Component type 2 Pick a Component Please choose the Cu…" at bounding box center [682, 333] width 1364 height 666
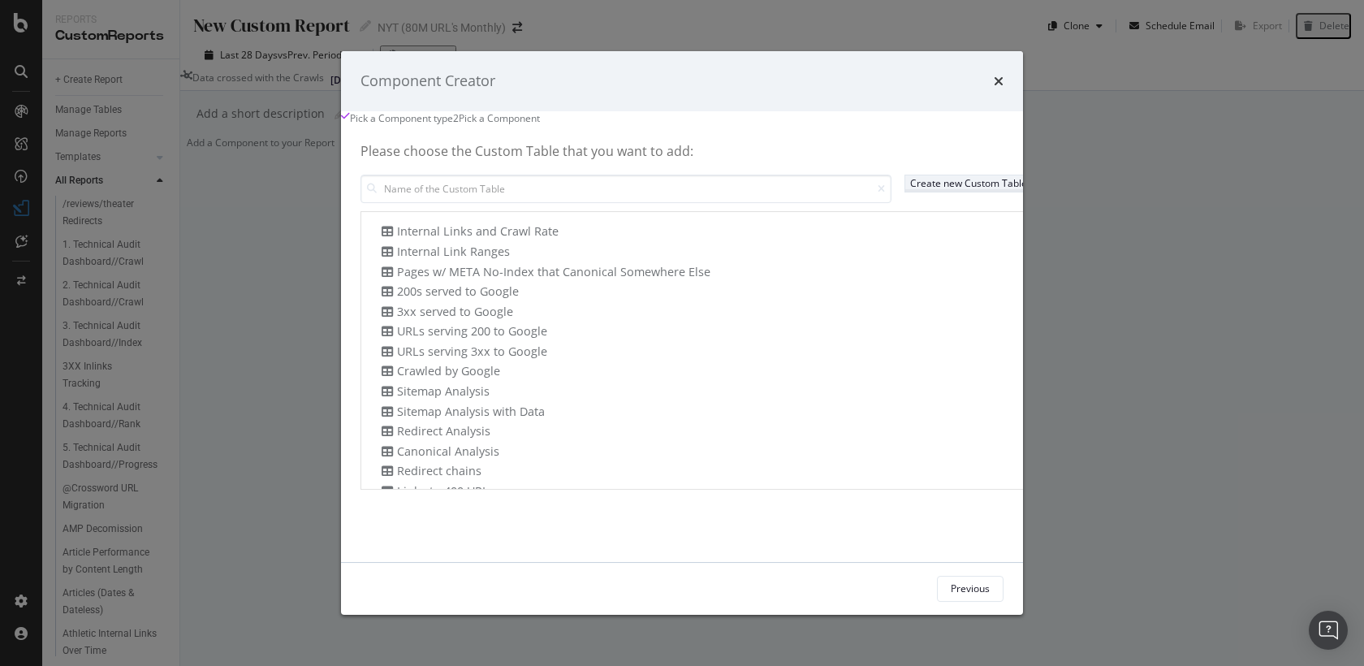
click at [910, 191] on div "Create new Custom Table" at bounding box center [968, 184] width 117 height 14
click at [1004, 71] on div "times" at bounding box center [999, 81] width 10 height 21
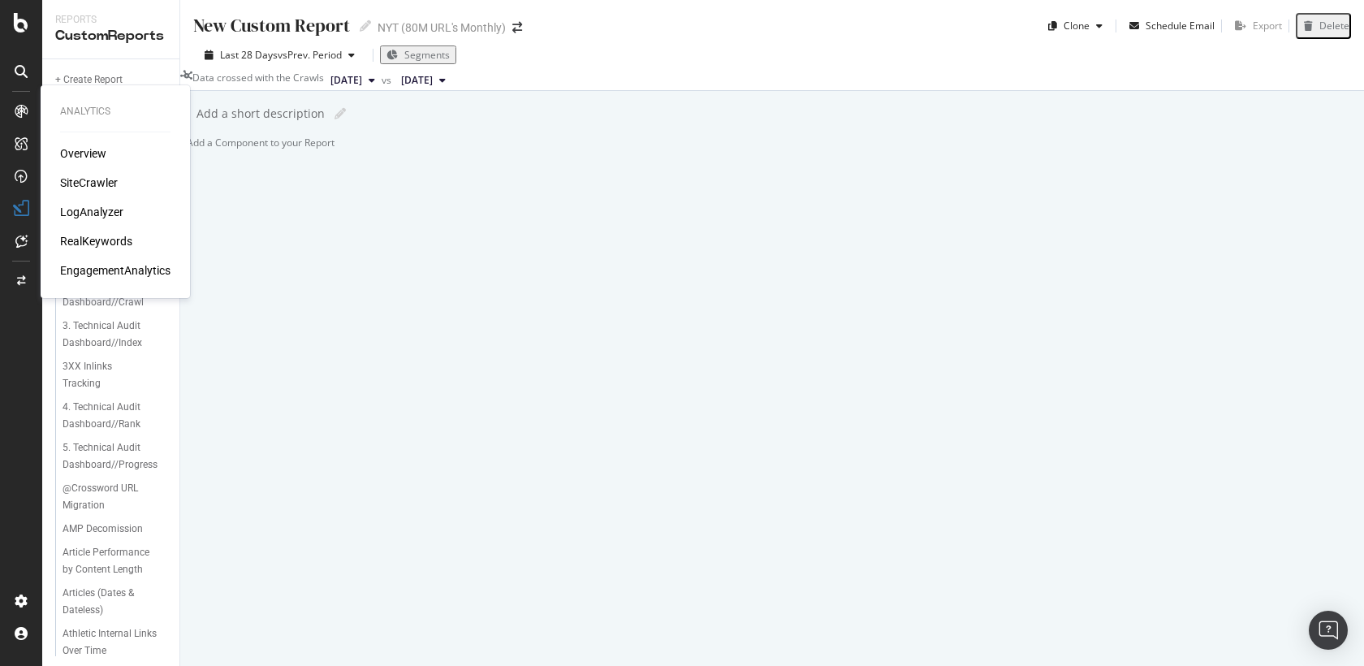
click at [88, 186] on div "SiteCrawler" at bounding box center [89, 183] width 58 height 16
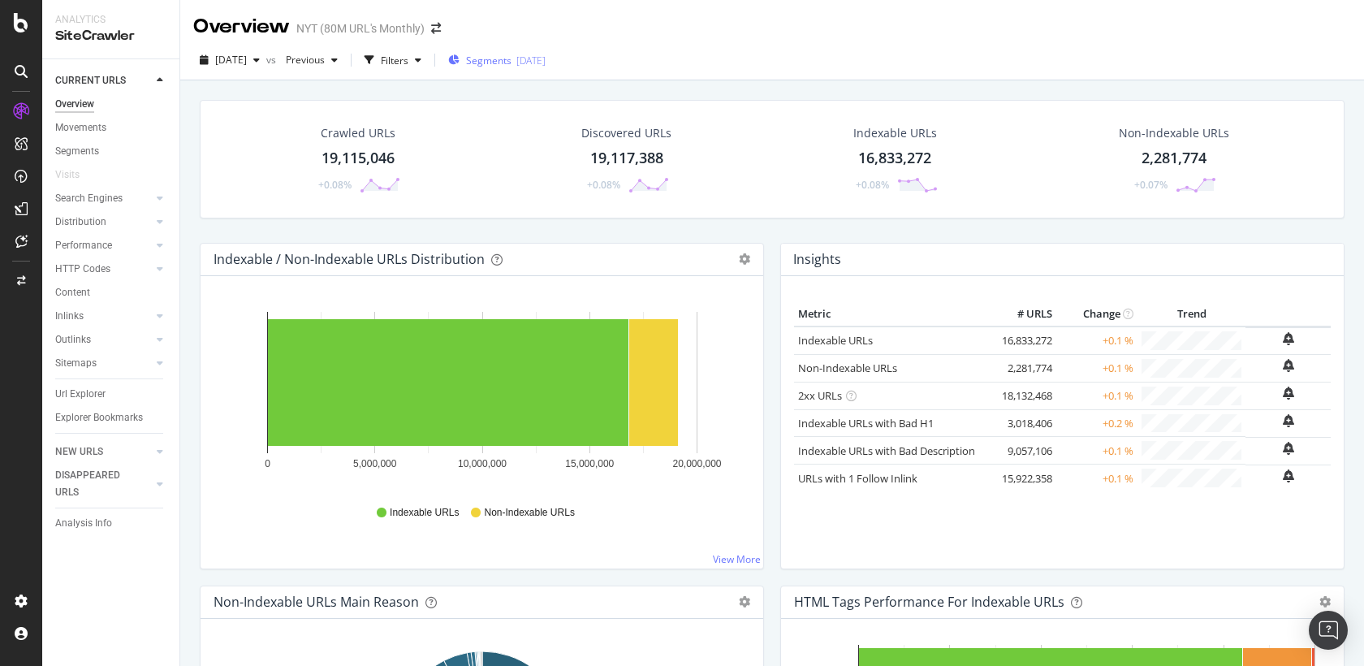
click at [497, 61] on span "Segments" at bounding box center [488, 61] width 45 height 14
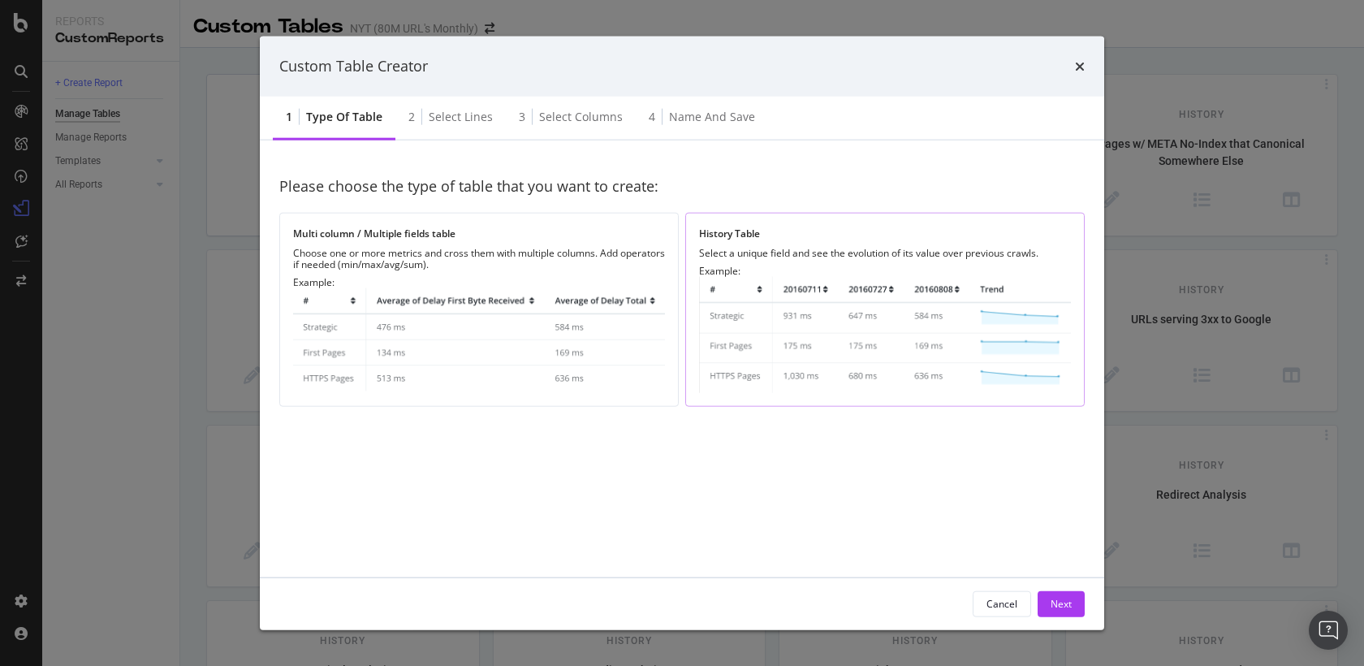
click at [829, 367] on img "modal" at bounding box center [885, 334] width 372 height 116
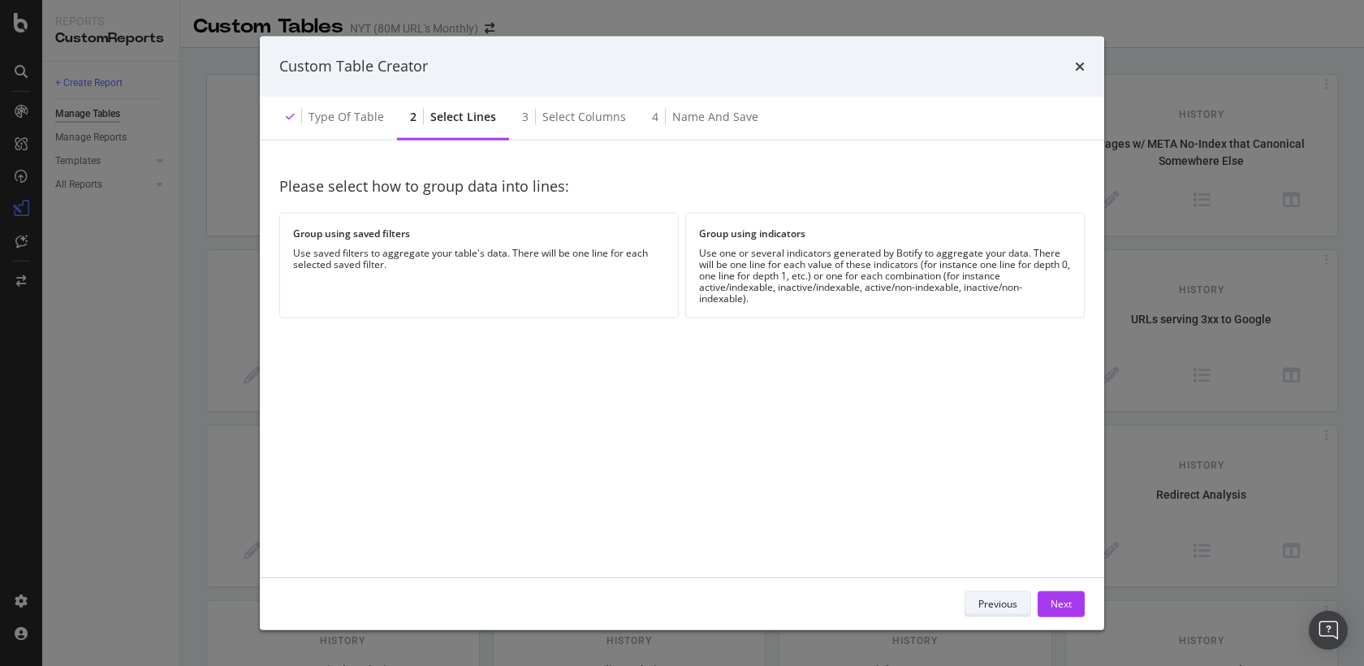
click at [999, 593] on div "Previous" at bounding box center [997, 603] width 39 height 23
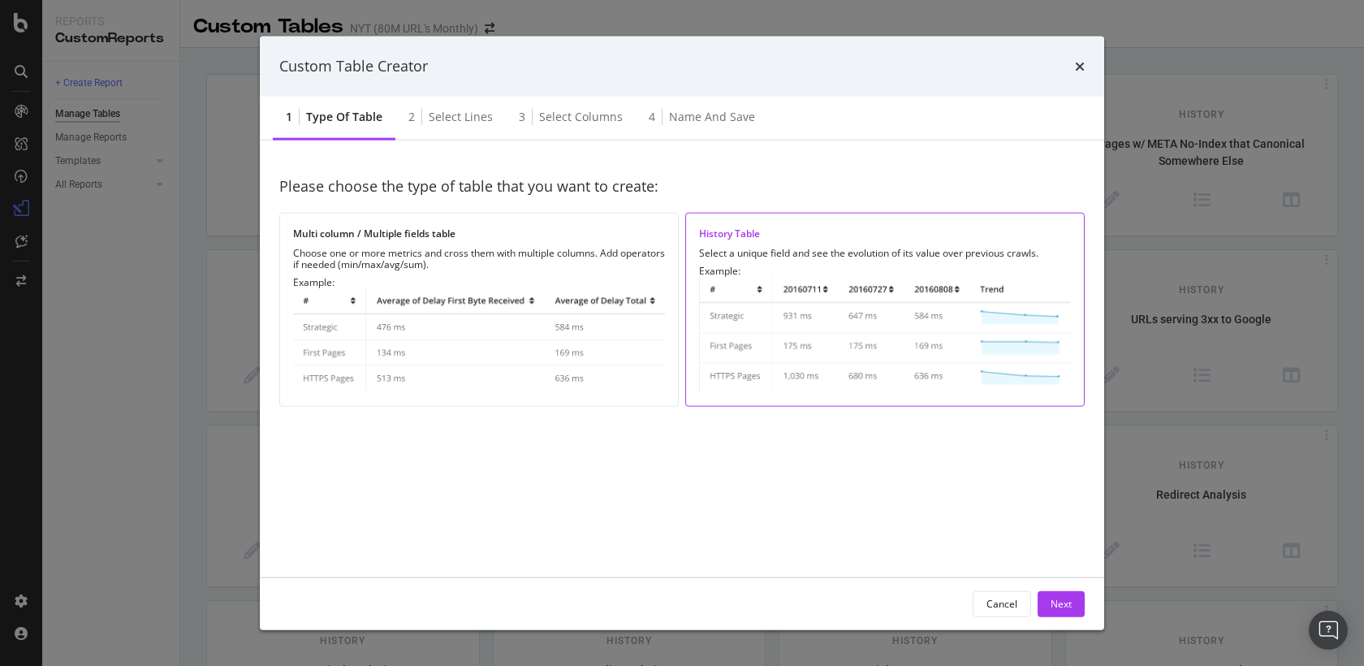
click at [856, 315] on img "modal" at bounding box center [885, 334] width 372 height 116
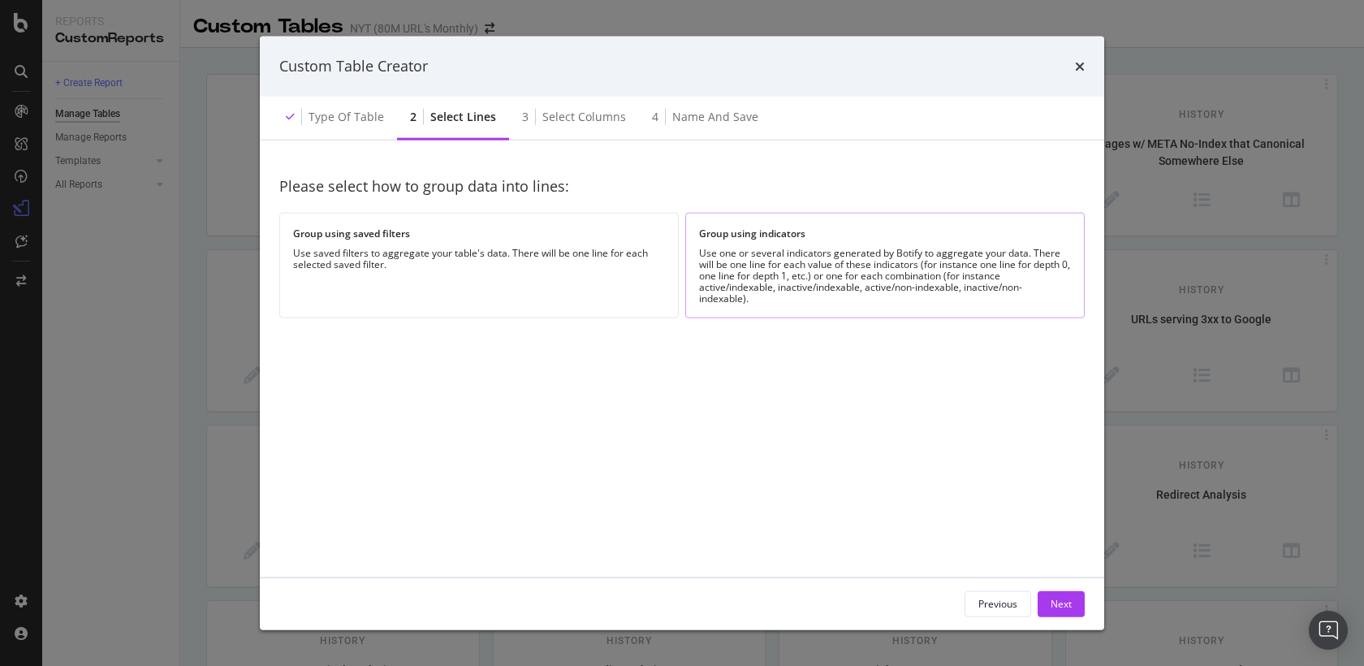
click at [831, 279] on div "Use one or several indicators generated by Botify to aggregate your data. There…" at bounding box center [885, 275] width 372 height 57
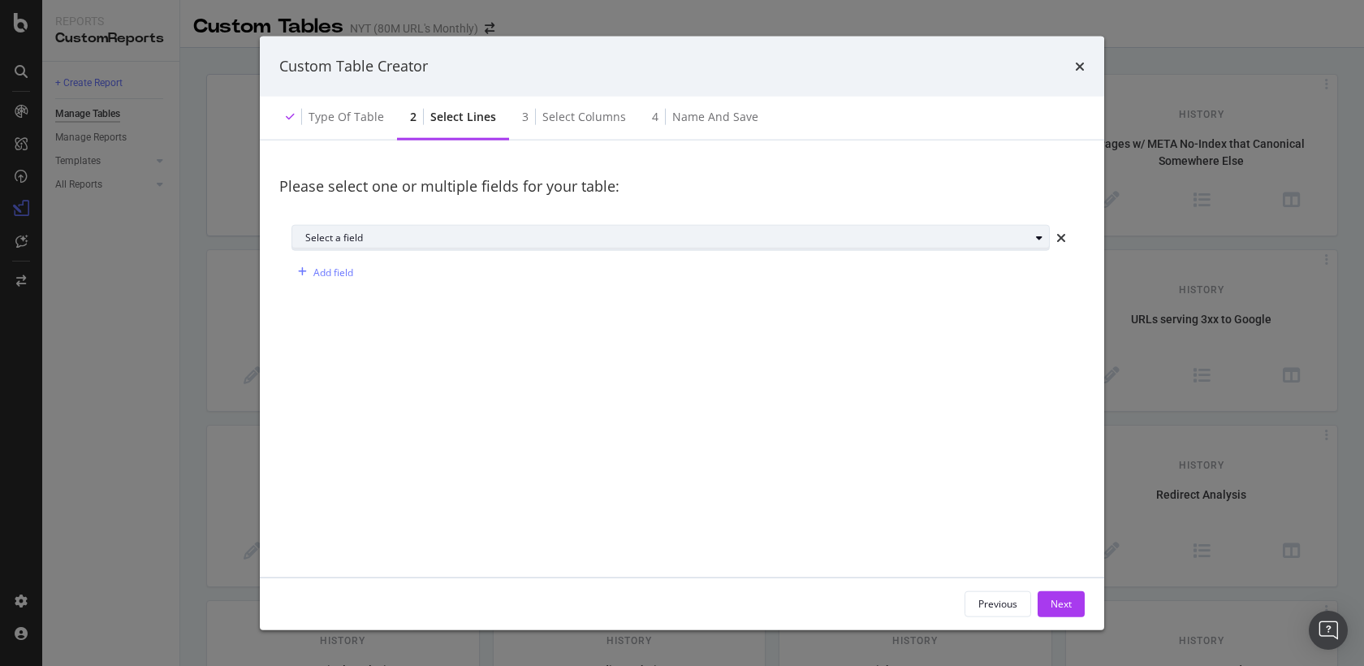
click at [798, 246] on div "Select a field" at bounding box center [677, 238] width 744 height 23
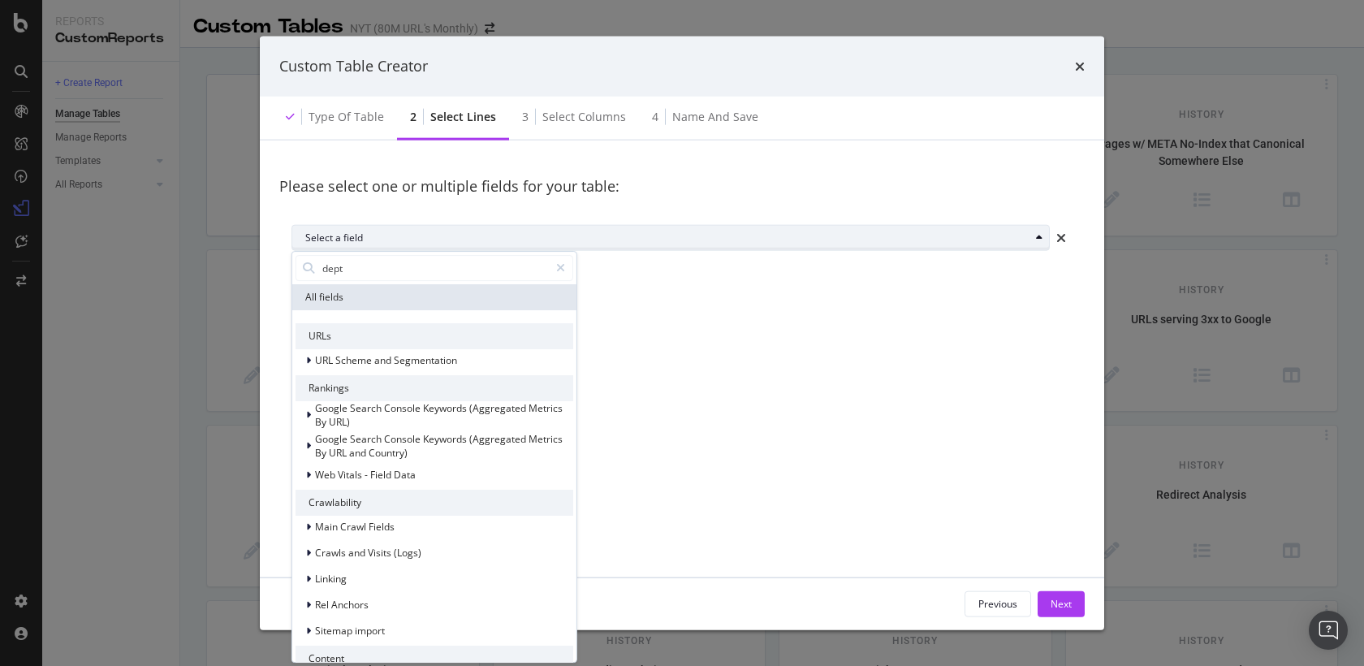
type input "depth"
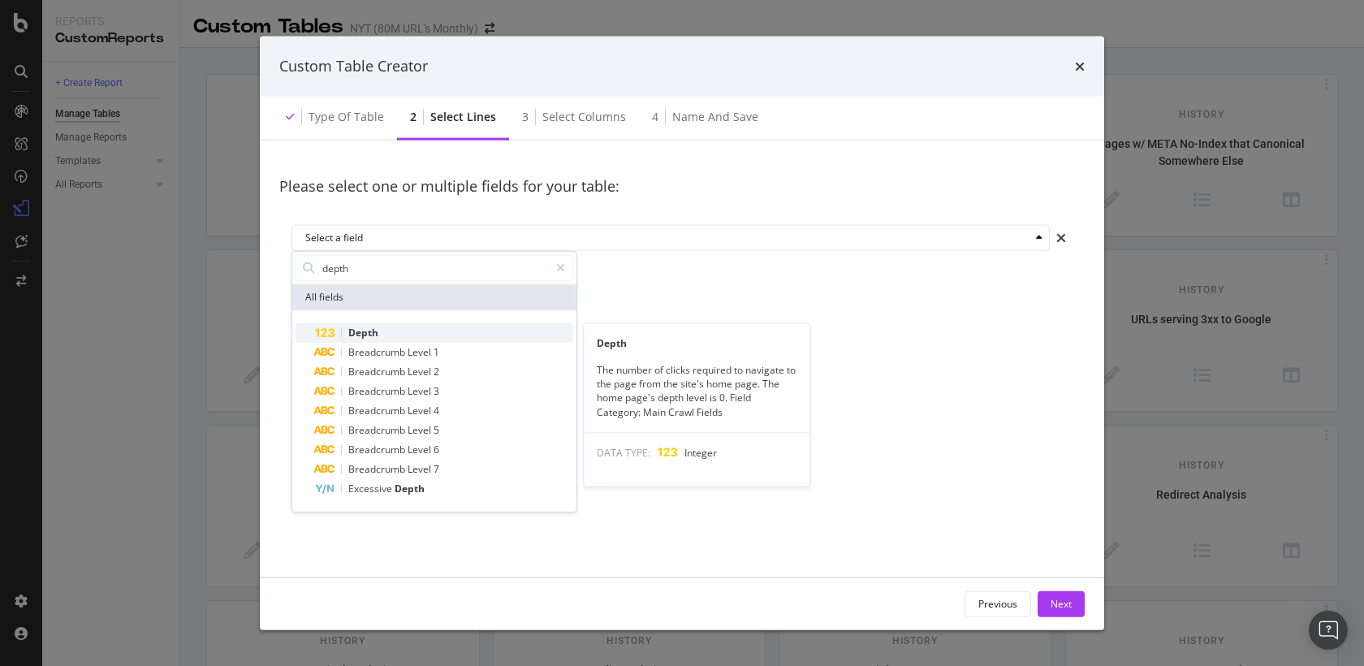
click at [500, 330] on div "Depth" at bounding box center [444, 332] width 258 height 19
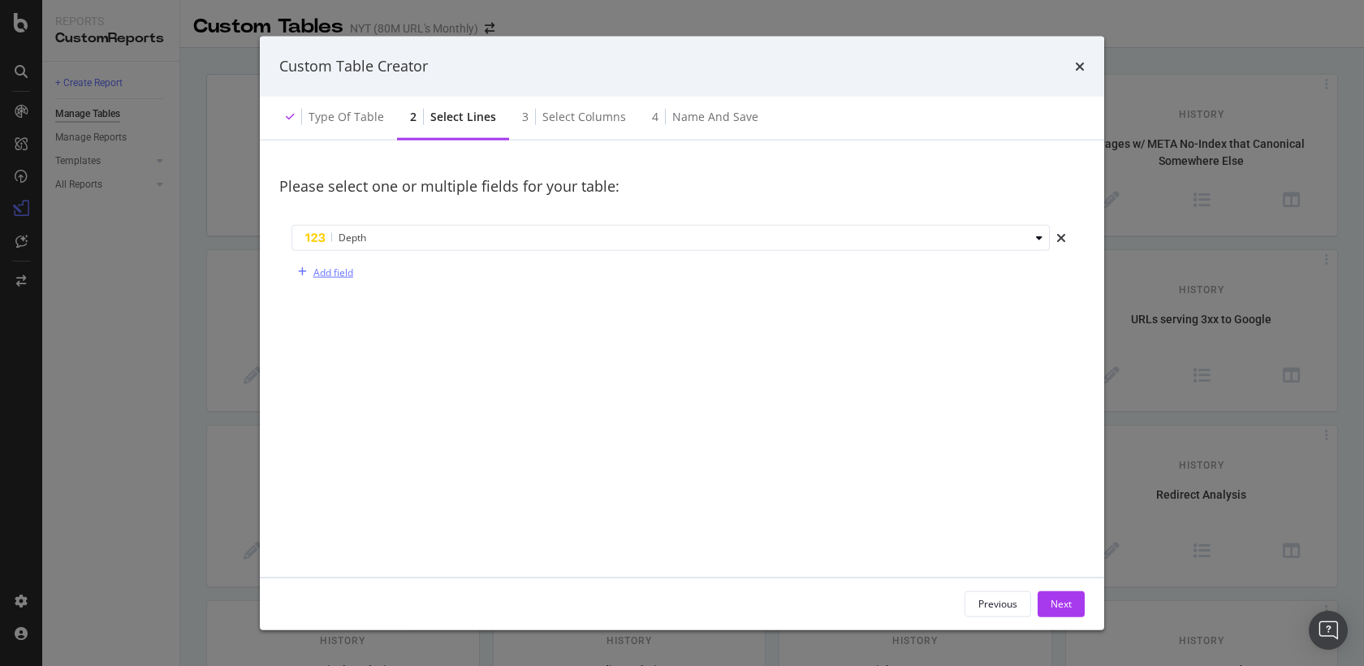
click at [349, 271] on div "Add field" at bounding box center [333, 272] width 40 height 14
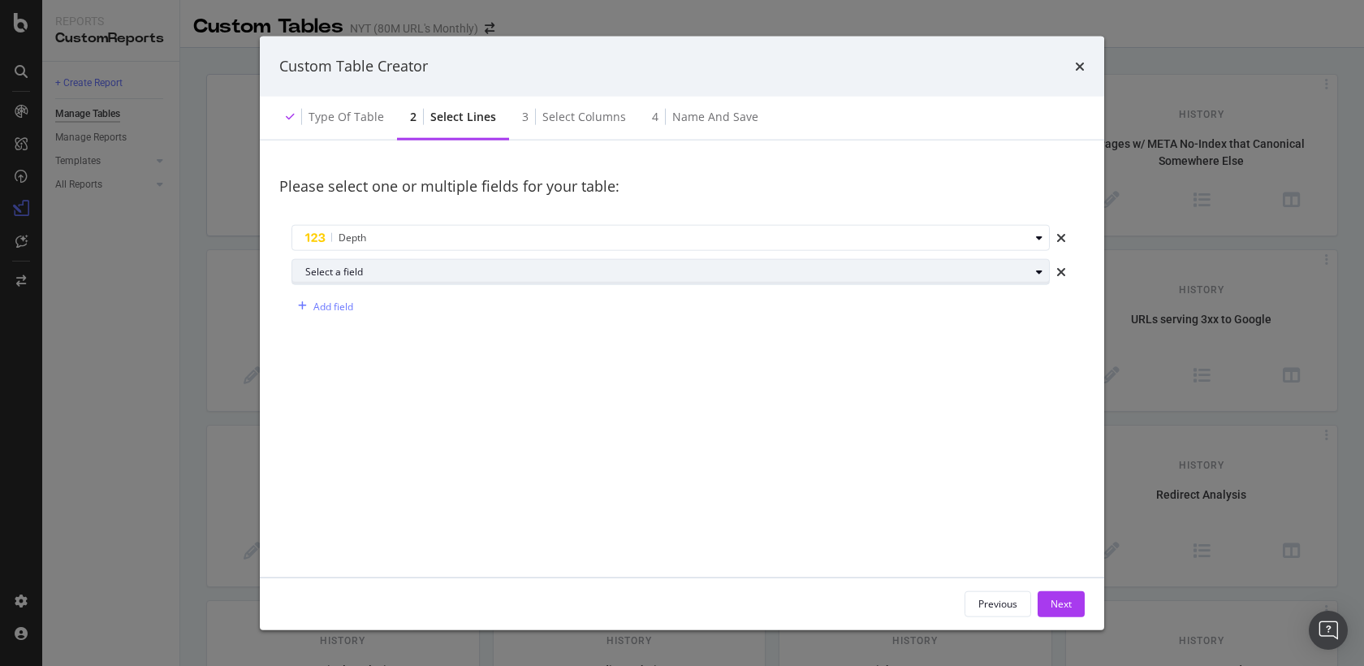
click at [405, 265] on div "Select a field" at bounding box center [677, 272] width 744 height 23
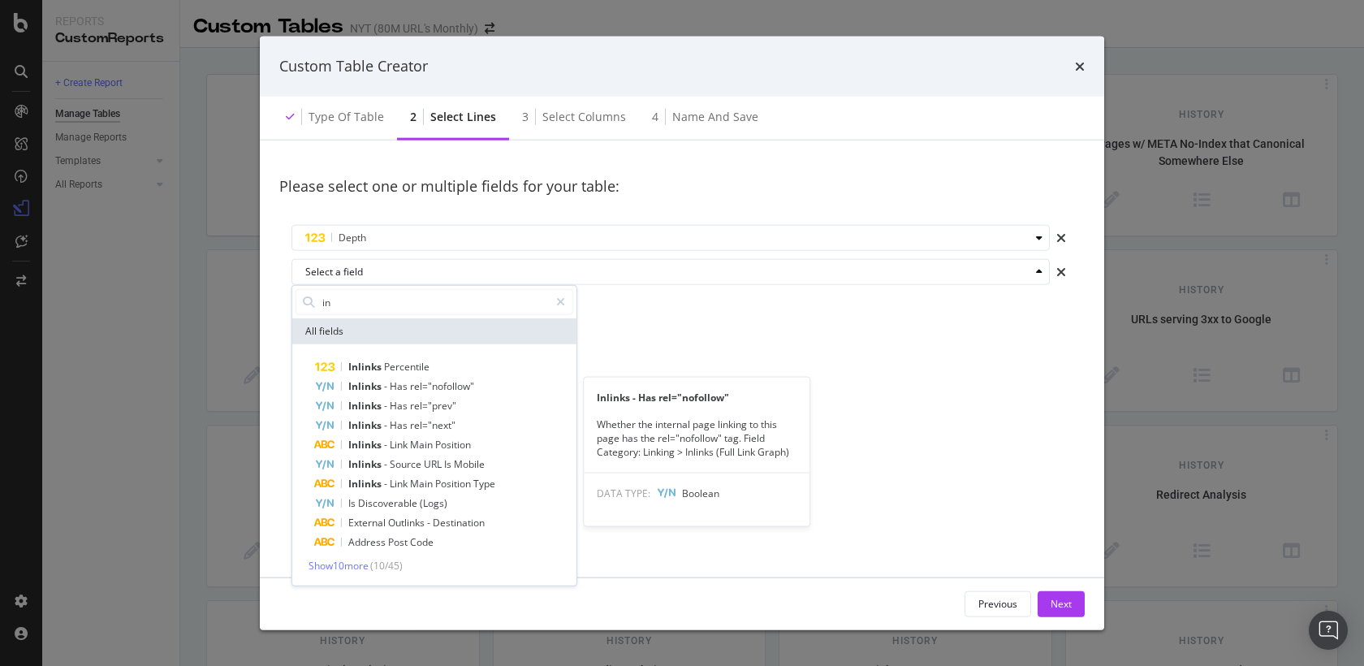
type input "i"
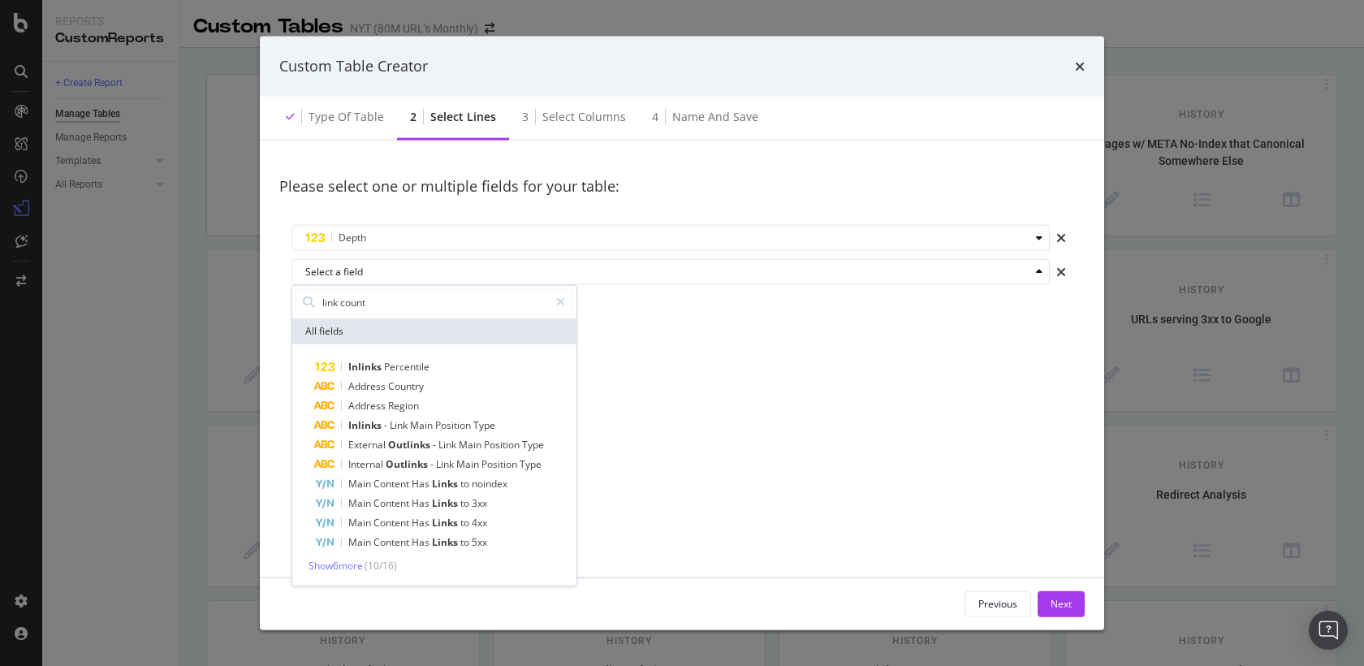
drag, startPoint x: 337, startPoint y: 310, endPoint x: 249, endPoint y: 301, distance: 88.1
click at [249, 301] on div "Custom Table Creator Type of table 2 Select lines 3 Select columns 4 Name and s…" at bounding box center [682, 333] width 1364 height 666
click at [346, 556] on div "Internal Pagerank Internal Outlinks - Has rel="nofollow" Internal Outlinks - Ha…" at bounding box center [435, 464] width 278 height 215
click at [346, 566] on span "Show 10 more" at bounding box center [339, 566] width 60 height 14
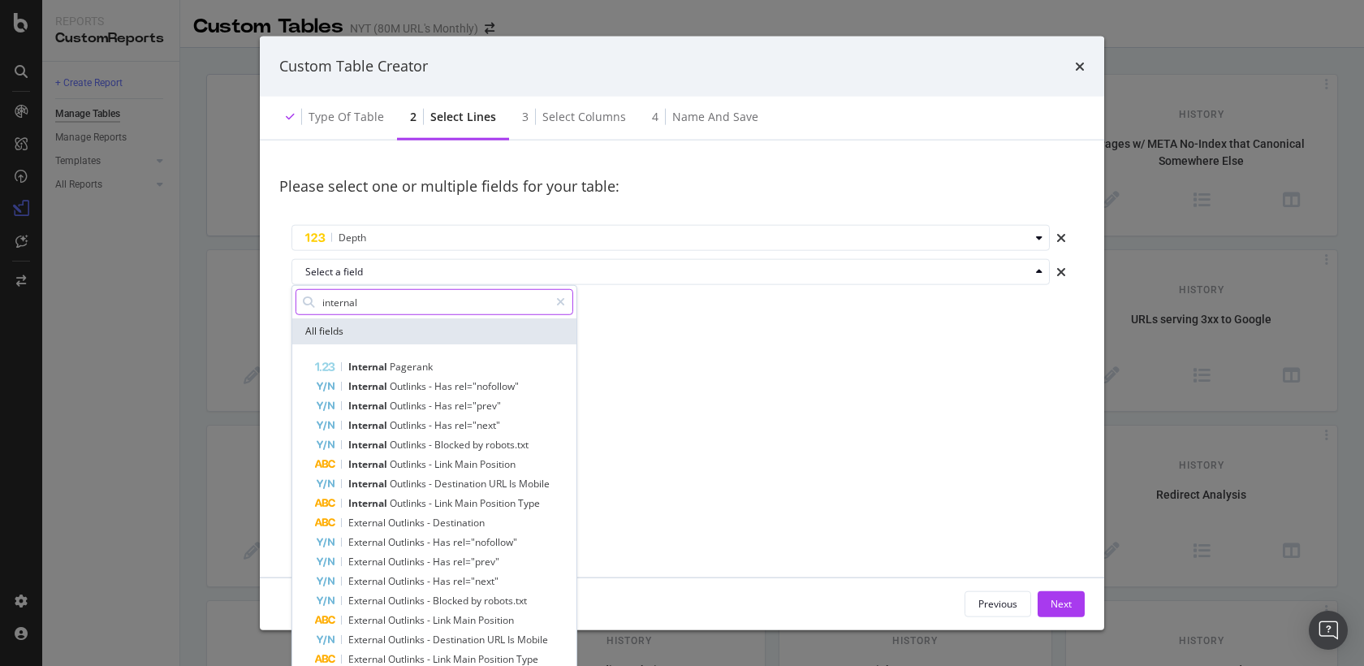
click at [356, 300] on input "internal" at bounding box center [435, 302] width 228 height 24
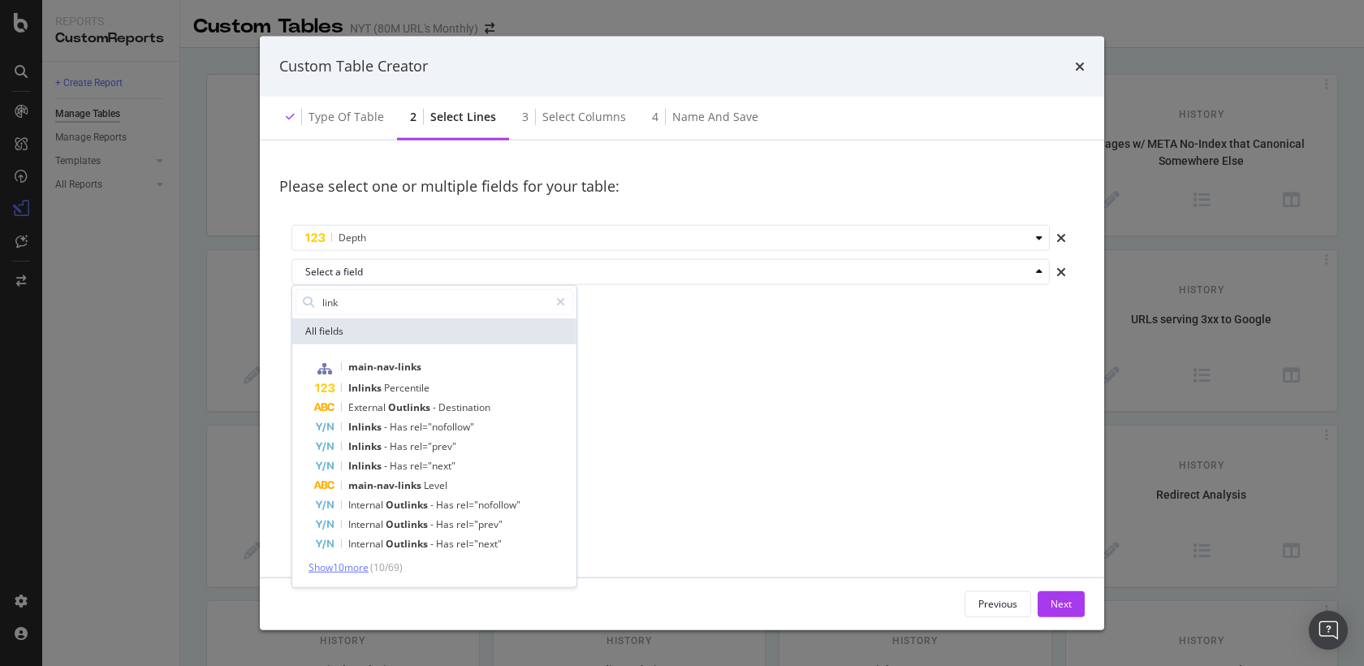
click at [338, 567] on span "Show 10 more" at bounding box center [339, 567] width 60 height 14
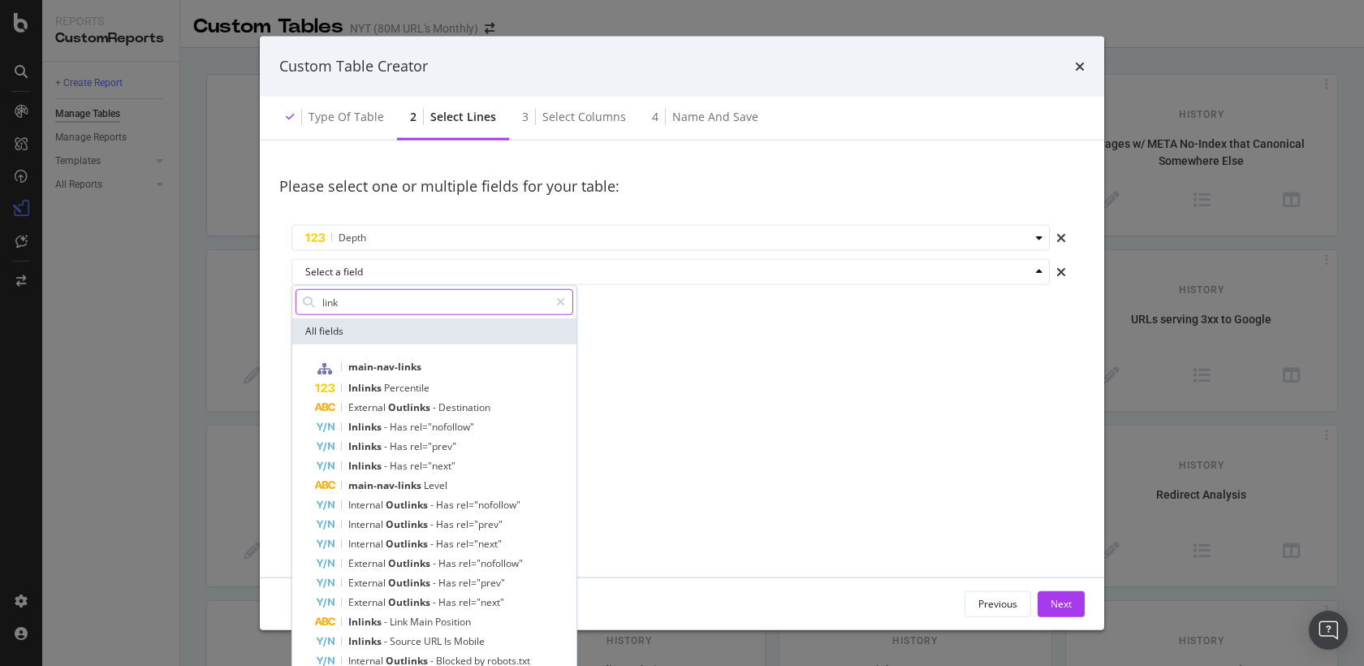
click at [321, 303] on input "link" at bounding box center [435, 302] width 228 height 24
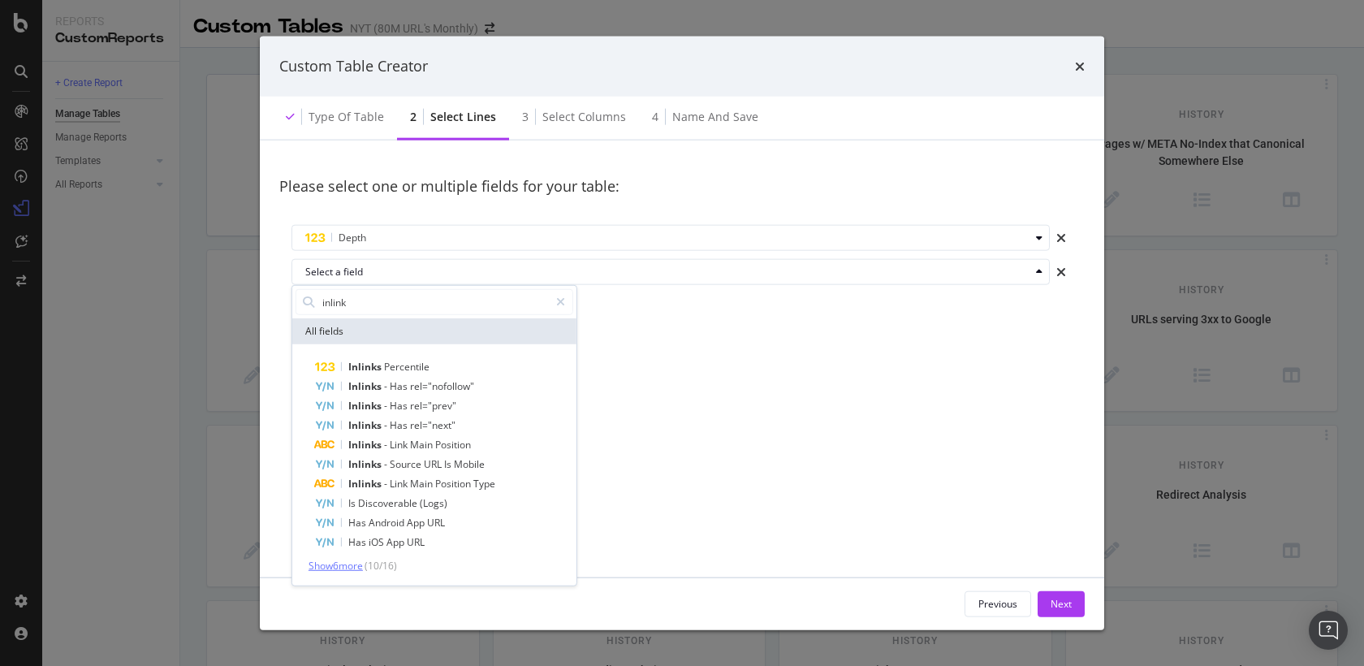
click at [351, 561] on span "Show 6 more" at bounding box center [336, 566] width 54 height 14
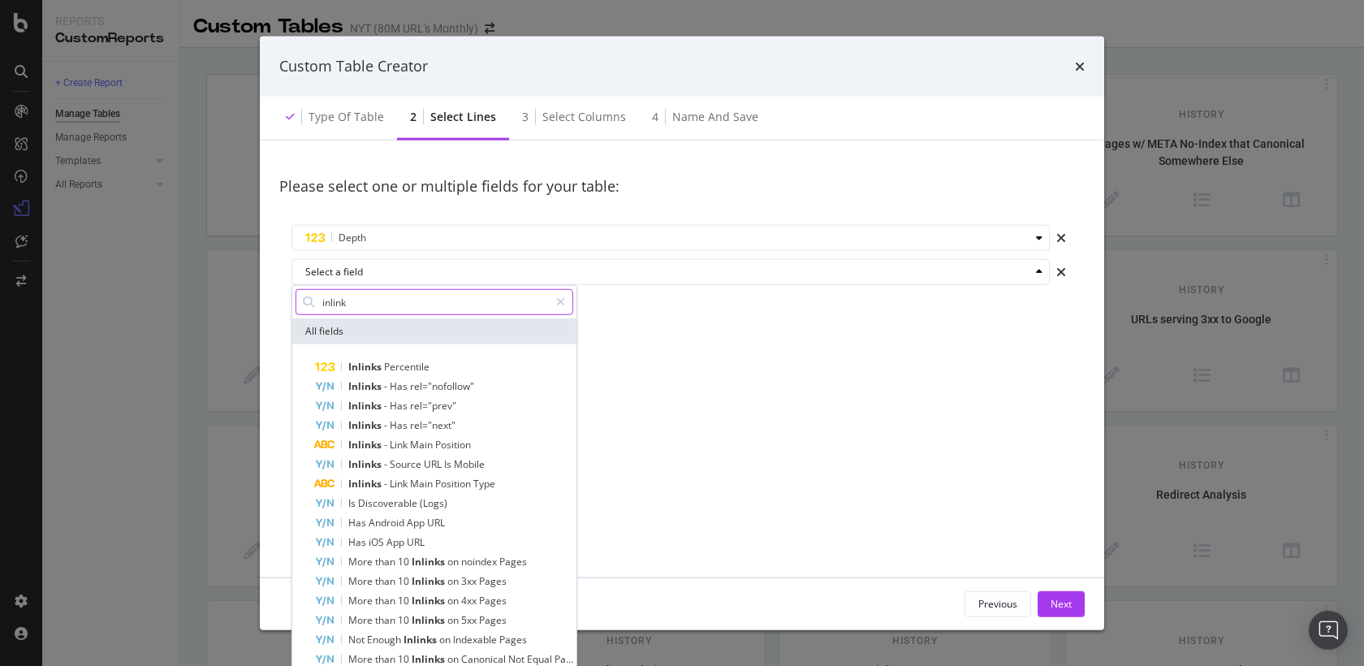
drag, startPoint x: 329, startPoint y: 300, endPoint x: 291, endPoint y: 301, distance: 38.2
click at [296, 301] on div "inlink" at bounding box center [435, 302] width 278 height 26
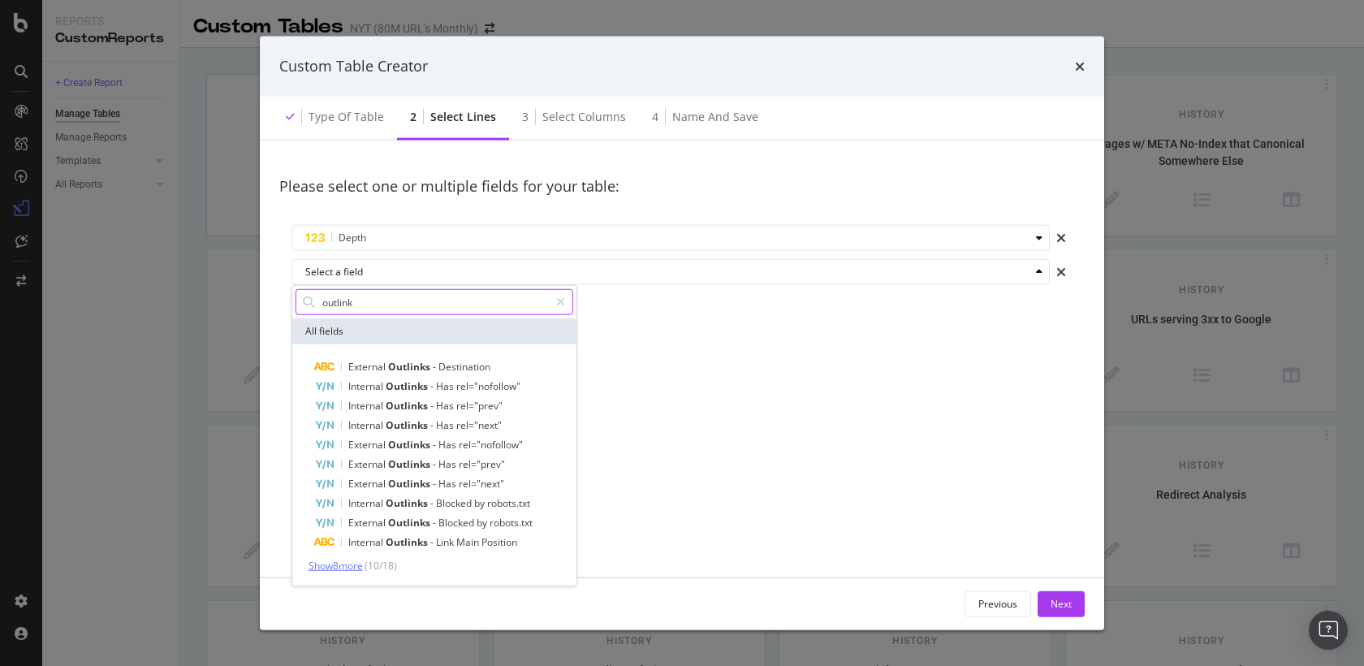
type input "outlink"
click at [363, 560] on span "Show 8 more" at bounding box center [336, 566] width 54 height 14
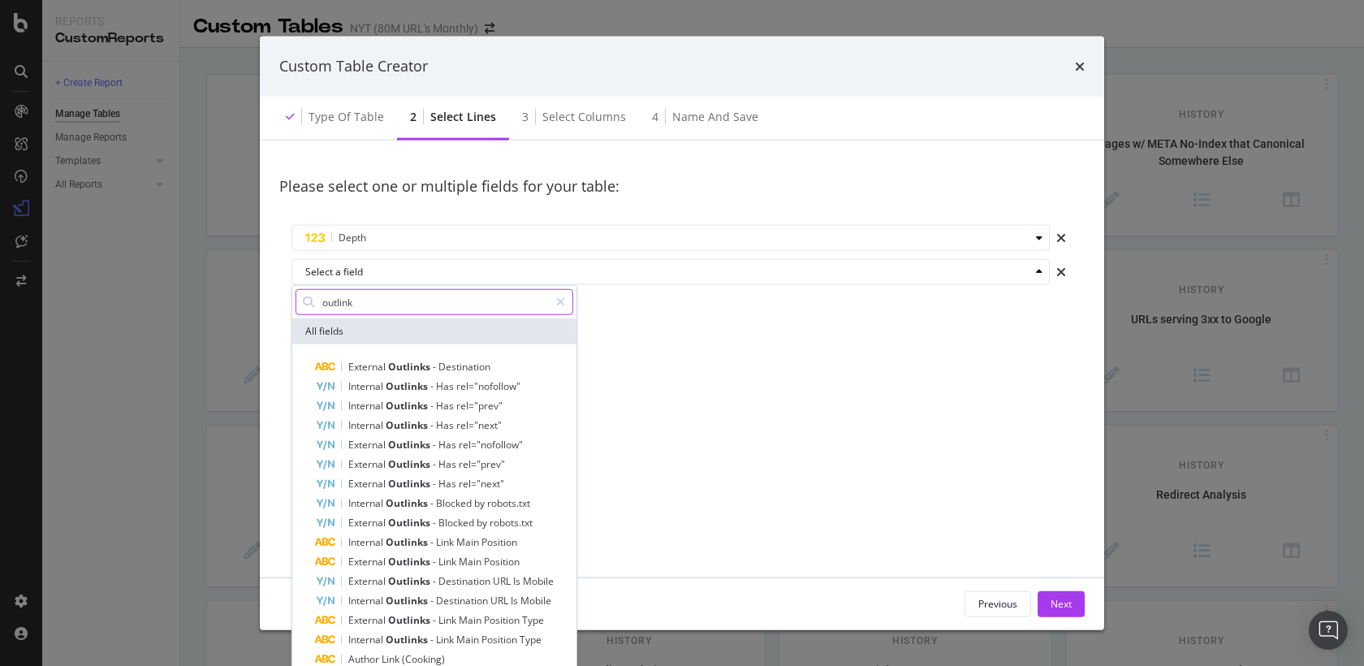
click at [394, 304] on input "outlink" at bounding box center [435, 302] width 228 height 24
click at [656, 330] on div "Depth Select a field outlink All fields External Outlinks - Destination Interna…" at bounding box center [681, 272] width 805 height 119
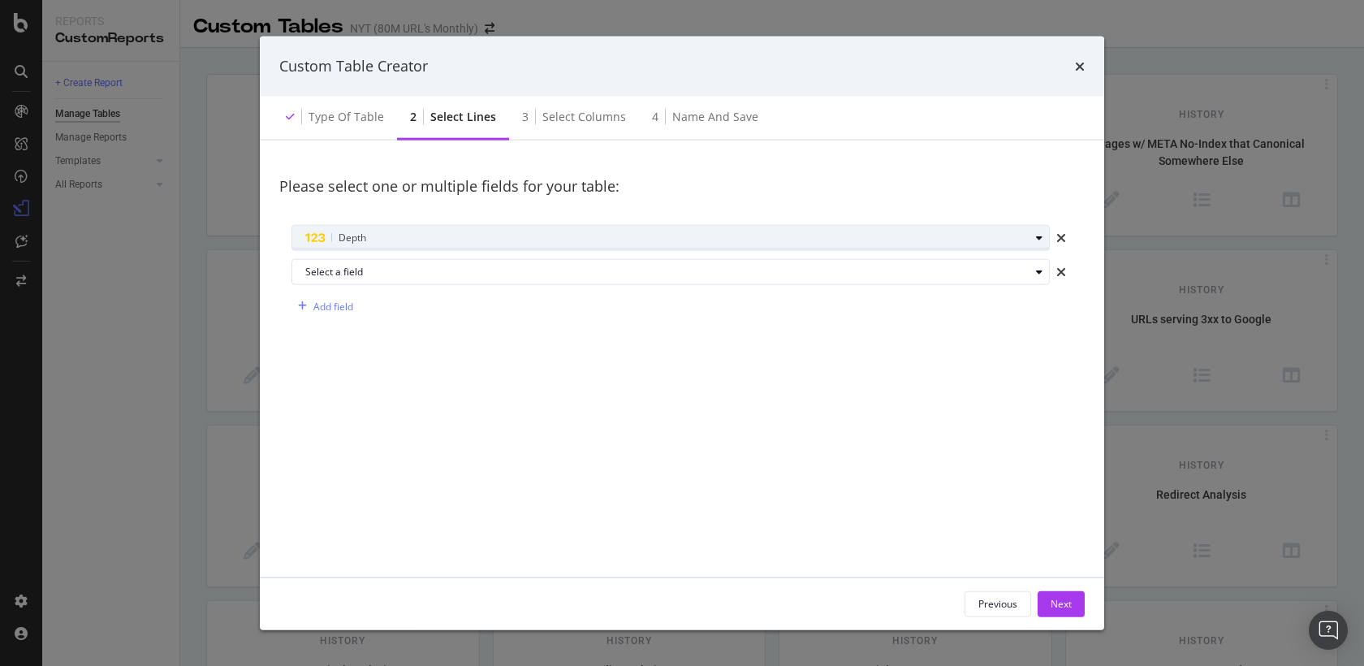
click at [1008, 235] on div "Depth" at bounding box center [667, 237] width 724 height 19
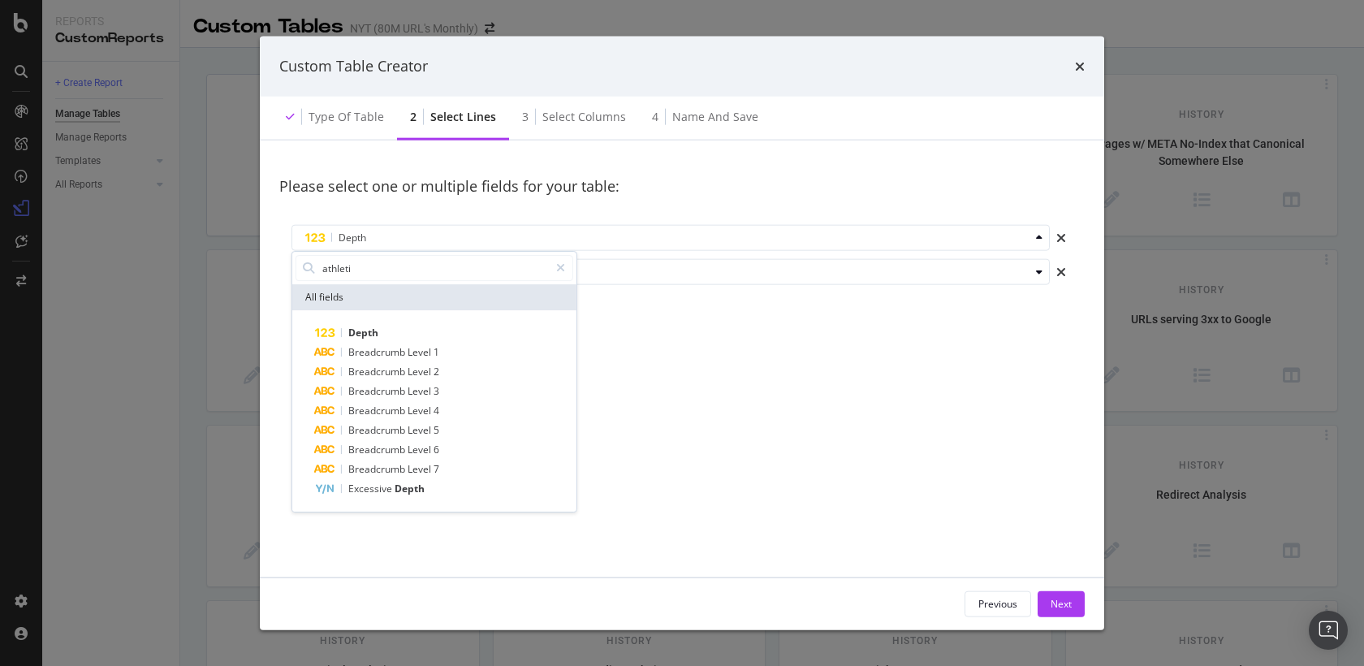
type input "athletic"
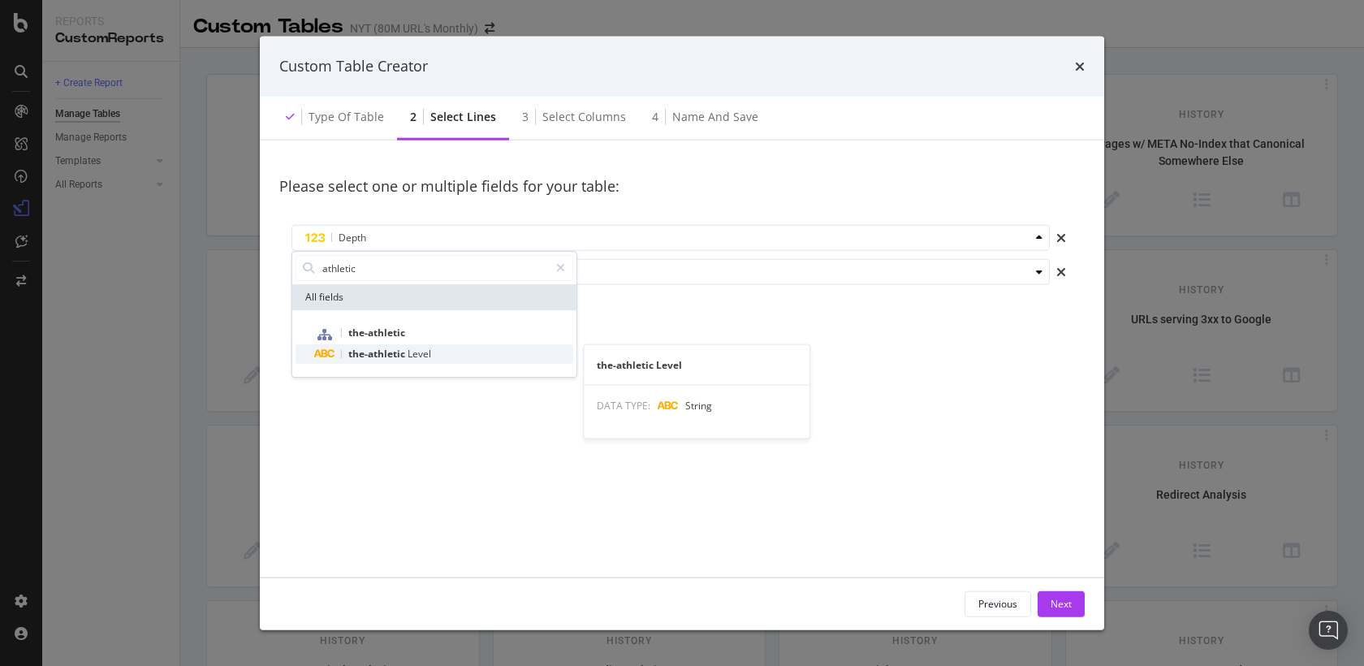
click at [442, 352] on div "the-athletic Level" at bounding box center [444, 353] width 258 height 19
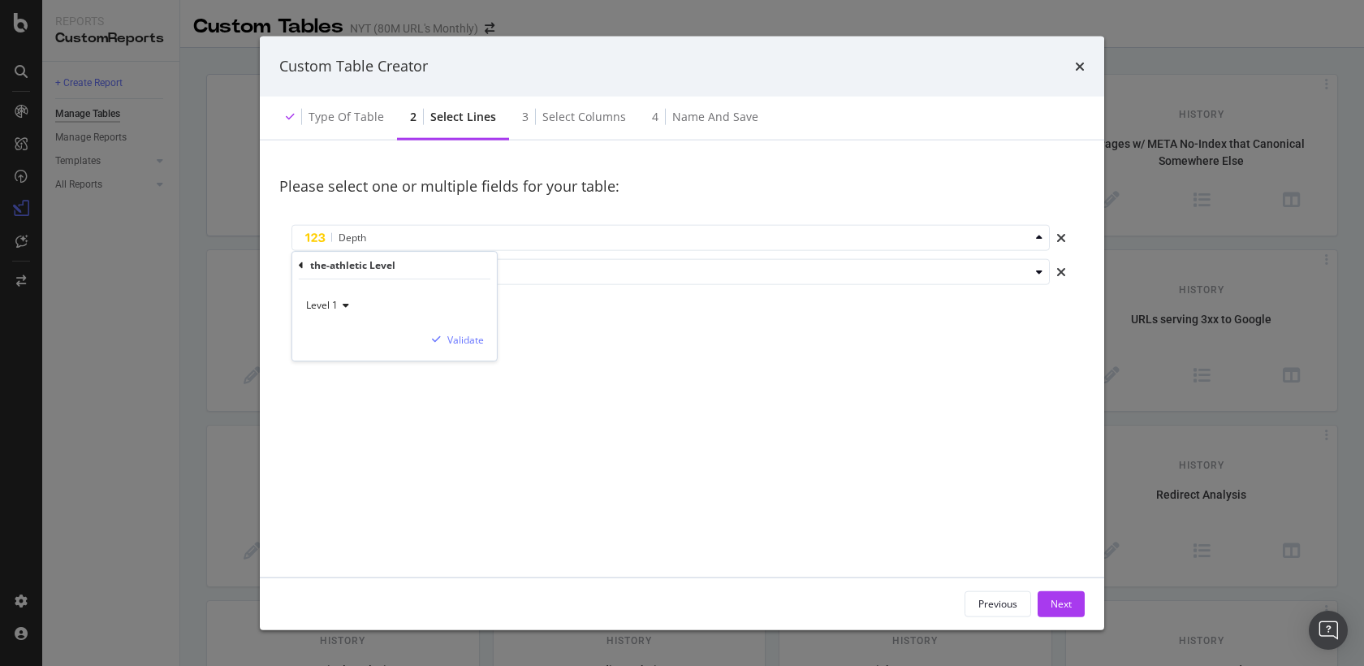
click at [347, 304] on icon "modal" at bounding box center [343, 305] width 11 height 10
click at [477, 338] on div "Validate" at bounding box center [465, 340] width 37 height 14
click at [1049, 595] on button "Next" at bounding box center [1061, 603] width 47 height 26
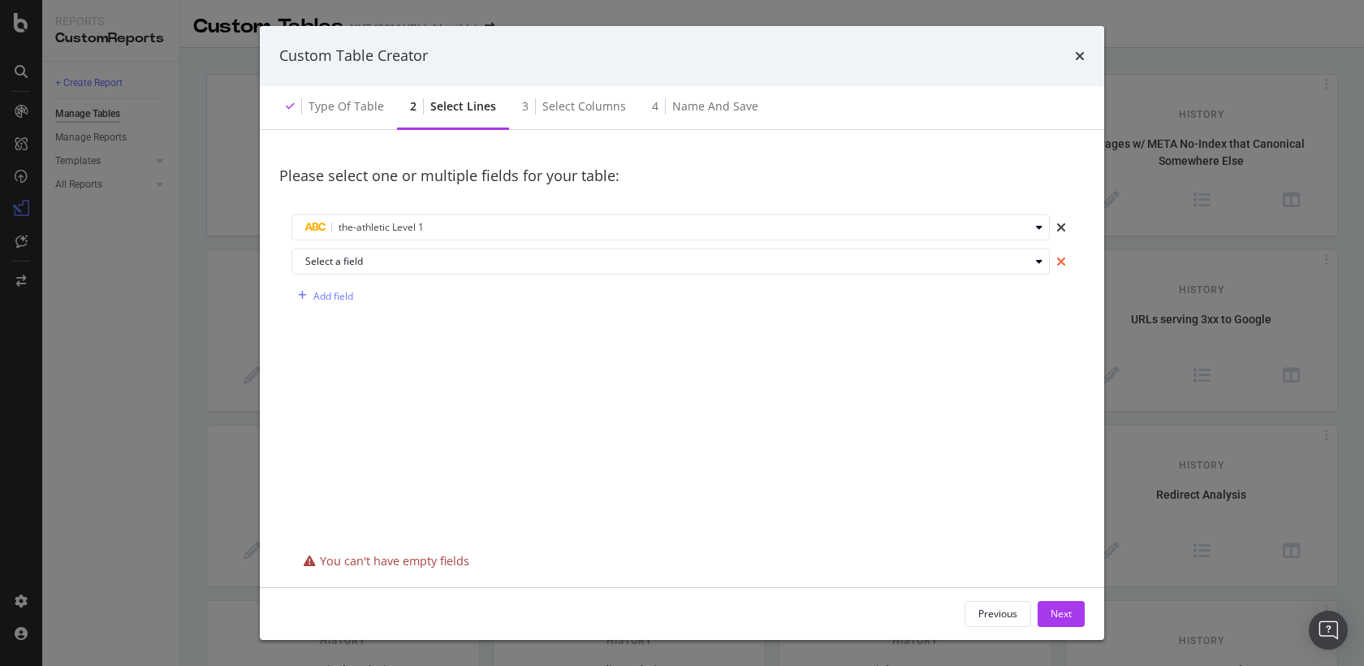
click at [1064, 266] on icon "times" at bounding box center [1061, 261] width 10 height 13
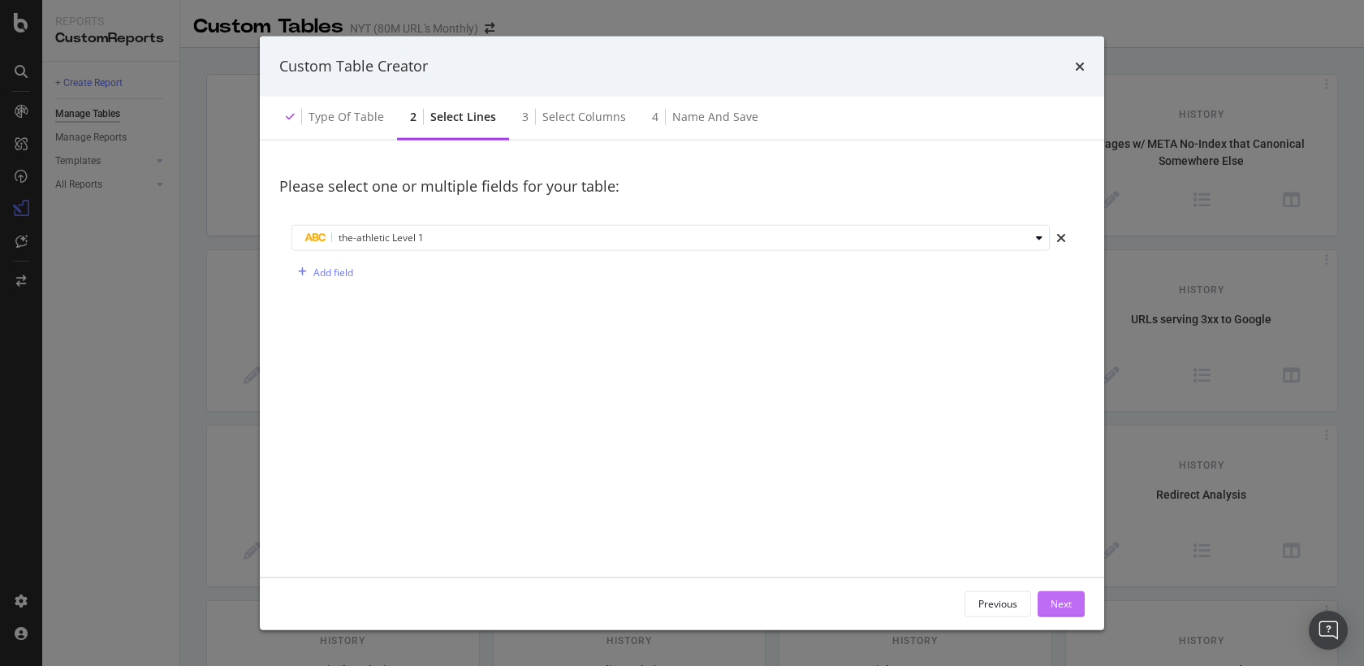
click at [1073, 606] on button "Next" at bounding box center [1061, 603] width 47 height 26
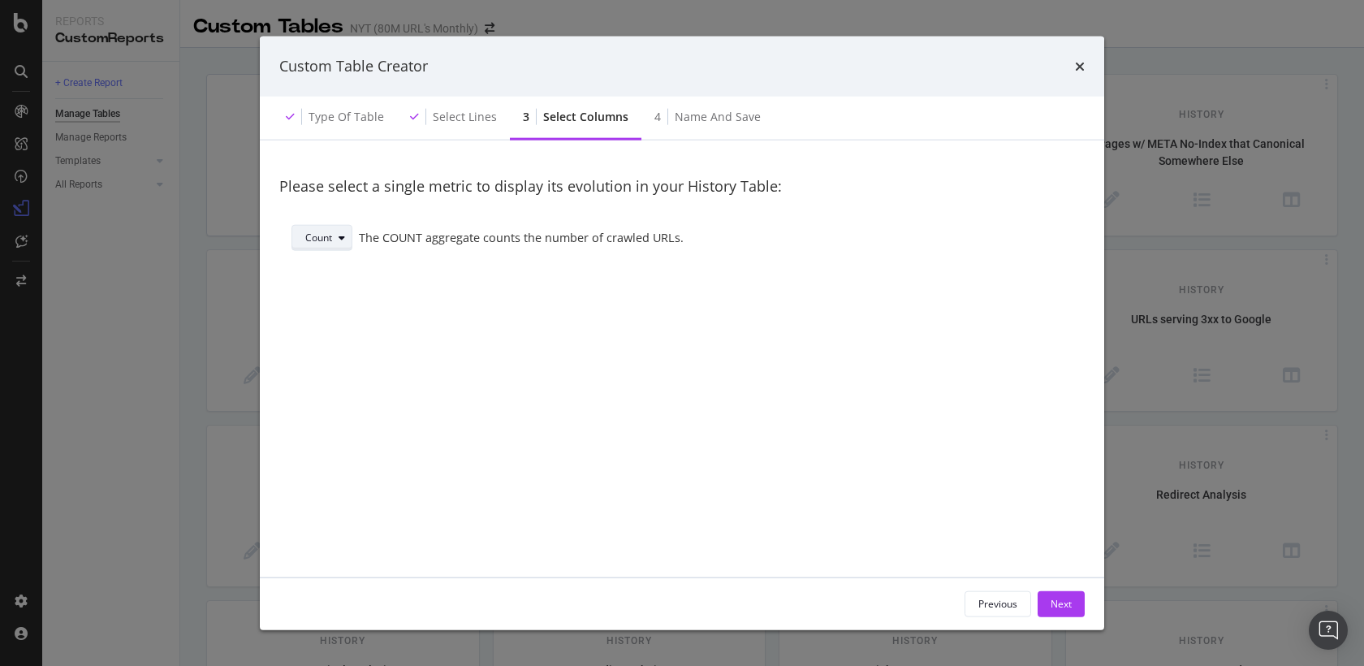
click at [340, 242] on icon "modal" at bounding box center [342, 238] width 6 height 10
click at [340, 240] on icon "modal" at bounding box center [342, 238] width 6 height 10
click at [1052, 592] on div "Next" at bounding box center [1061, 603] width 21 height 24
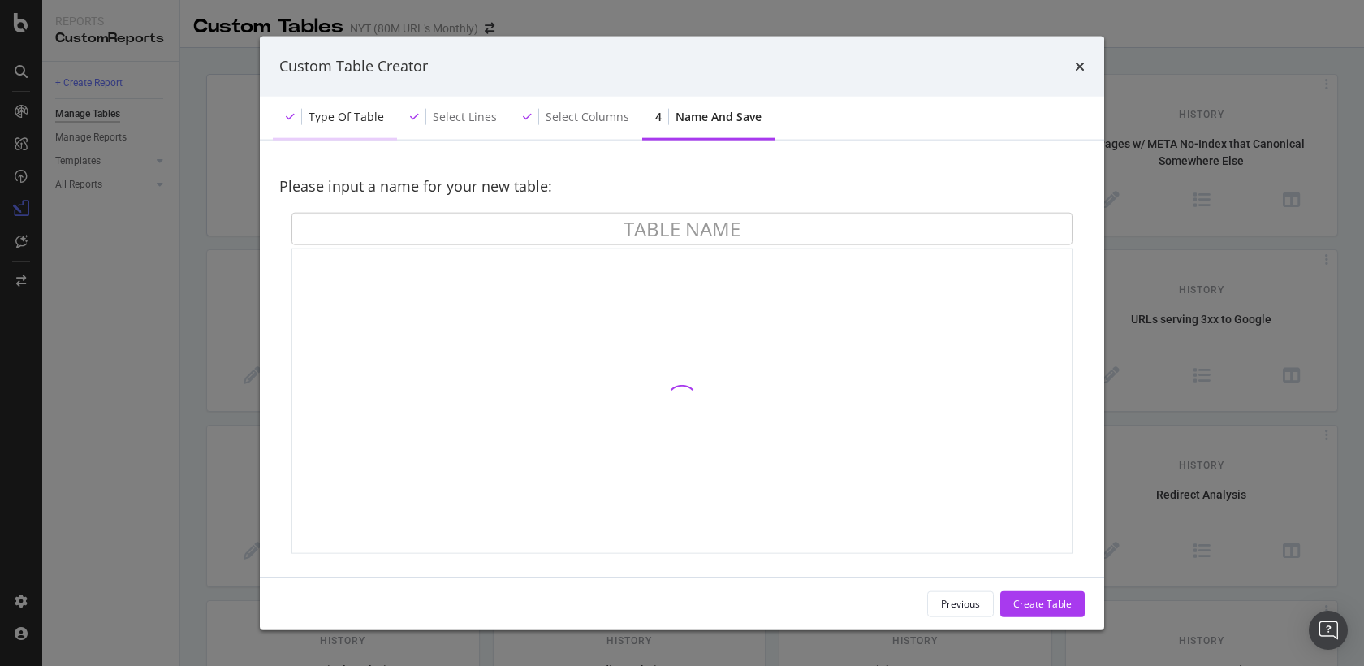
click at [355, 125] on div "Type of table" at bounding box center [335, 117] width 124 height 45
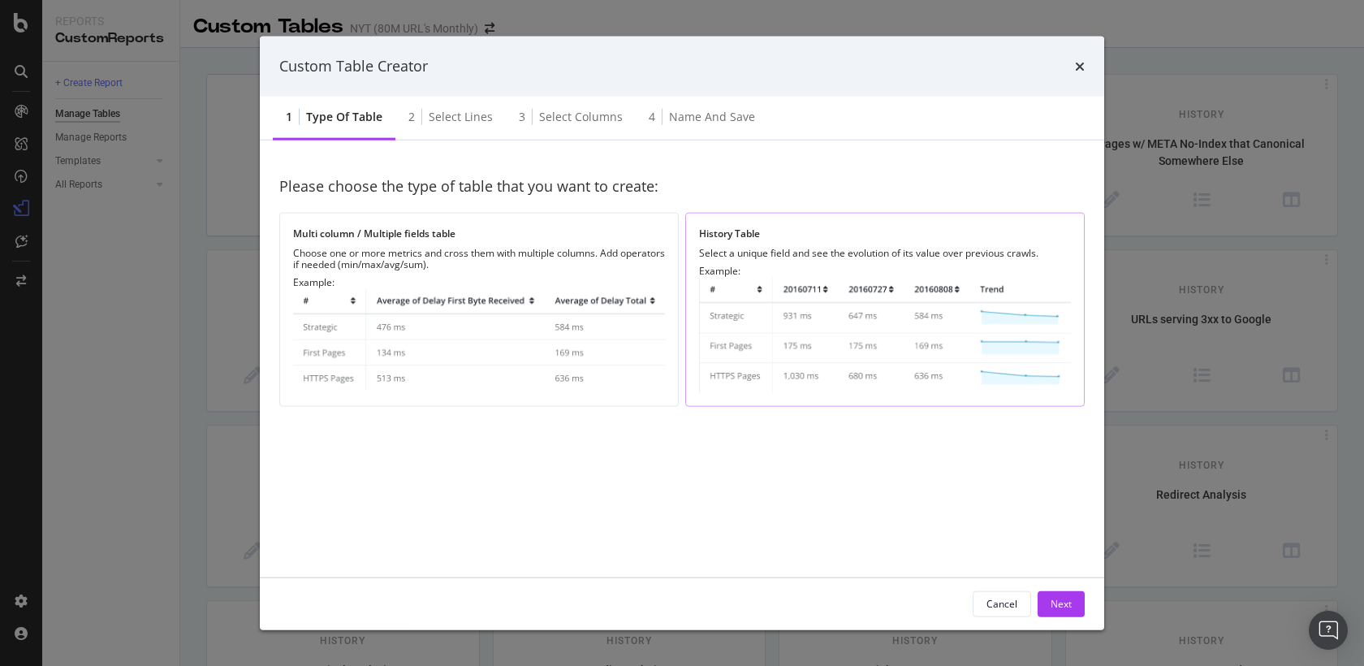
click at [805, 403] on div "History Table Select a unique field and see the evolution of its value over pre…" at bounding box center [884, 310] width 399 height 194
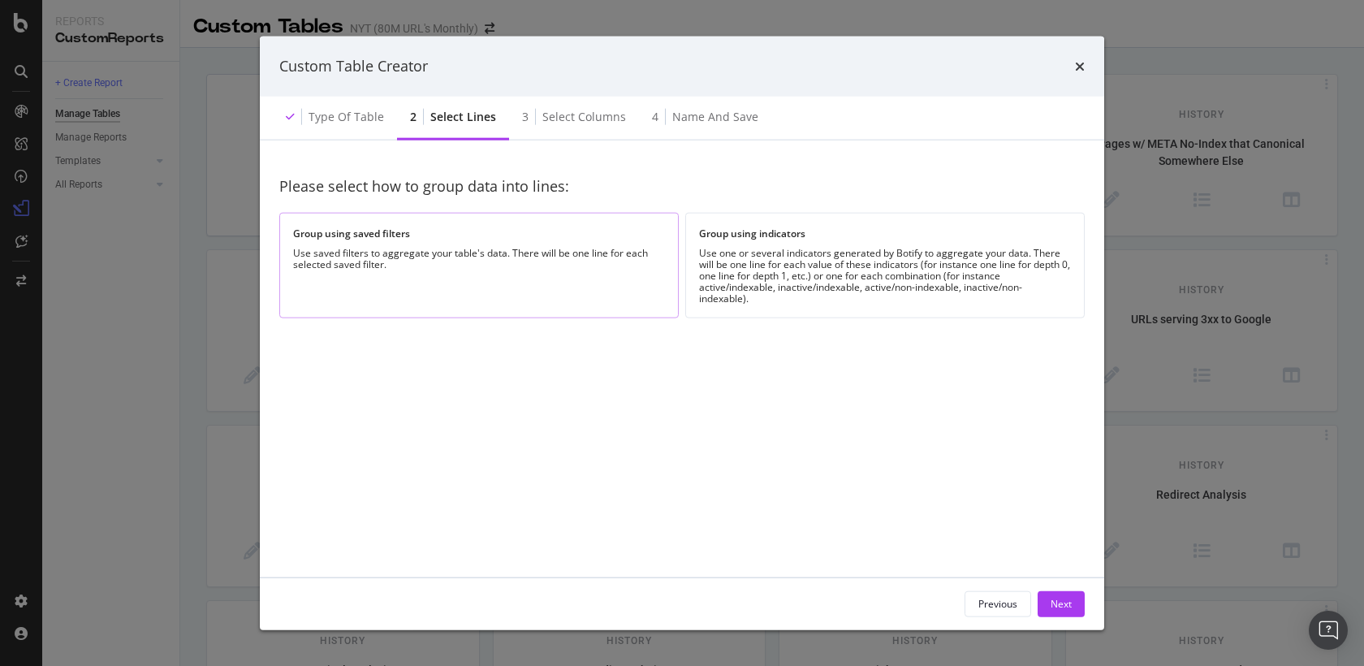
click at [541, 291] on div "Group using saved filters Use saved filters to aggregate your table's data. The…" at bounding box center [478, 265] width 399 height 105
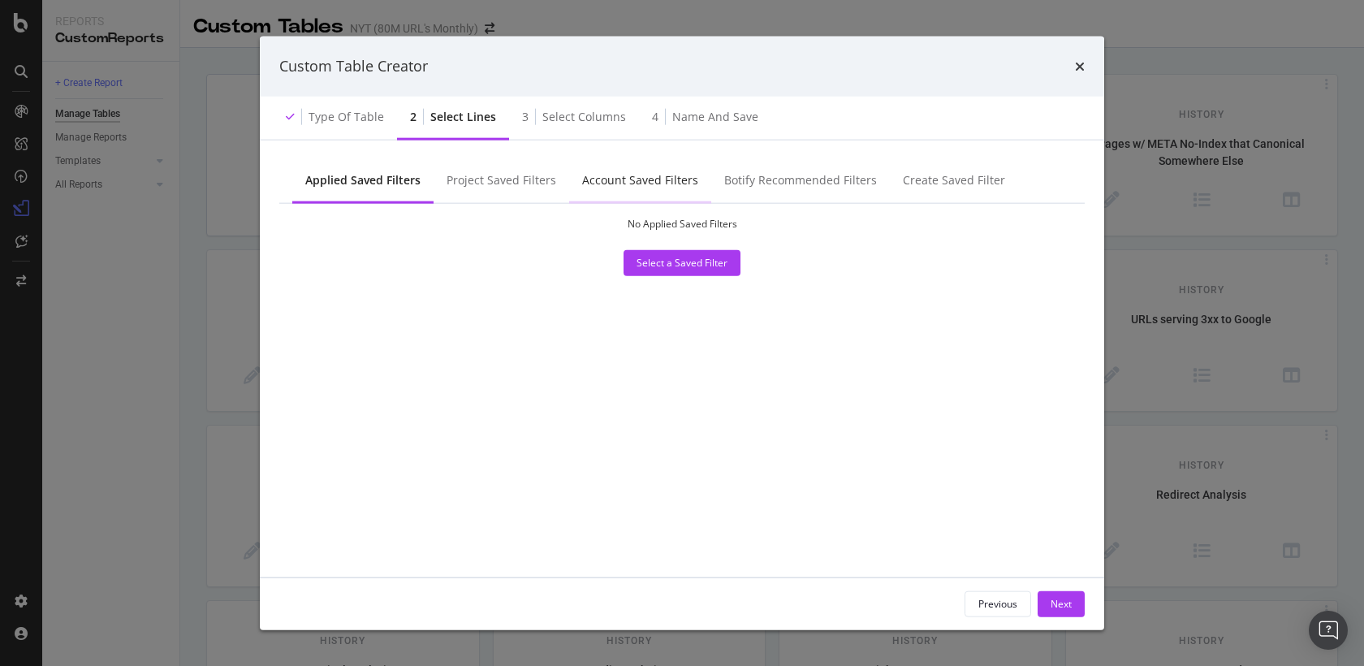
click at [612, 191] on div "Account Saved Filters" at bounding box center [640, 180] width 142 height 45
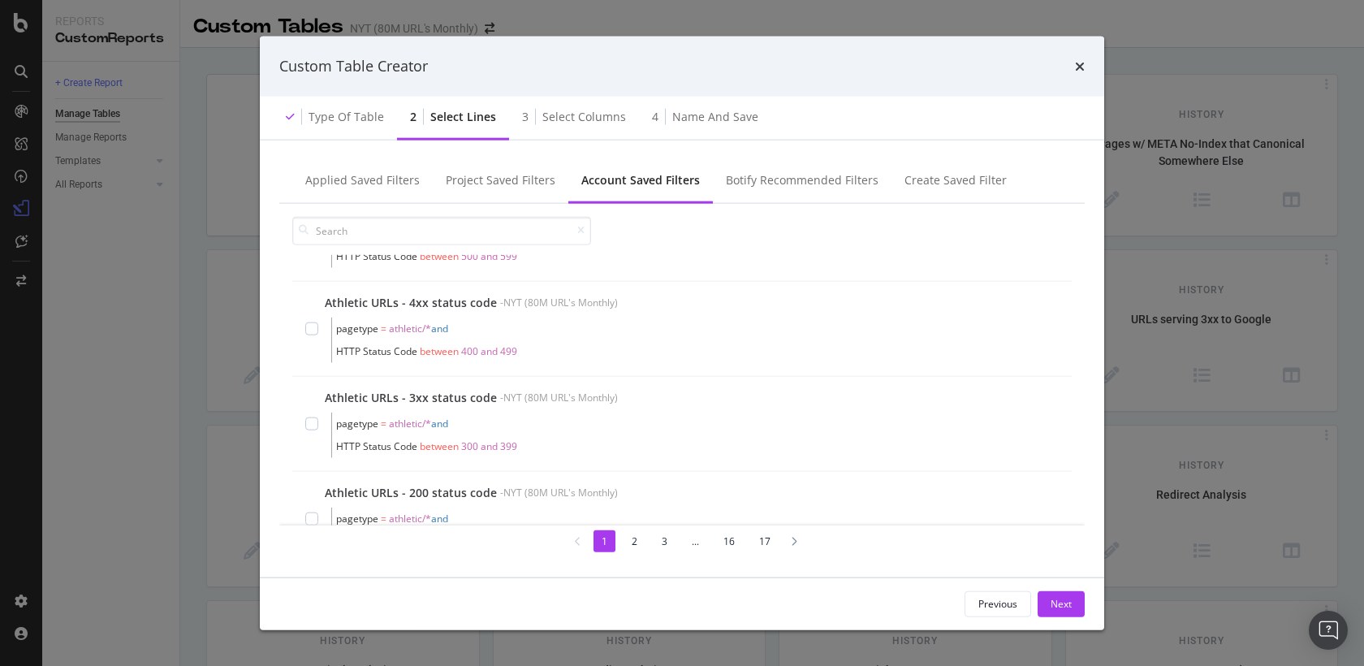
scroll to position [1405, 0]
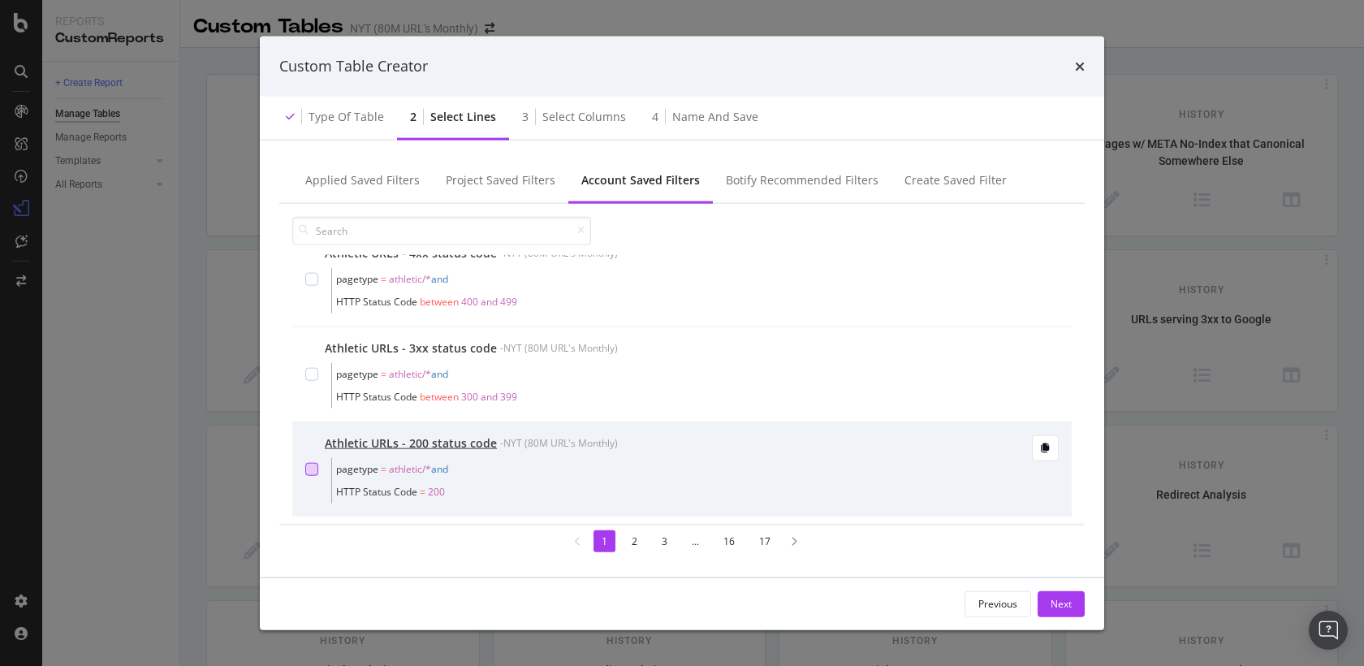
click at [316, 465] on div "modal" at bounding box center [311, 468] width 13 height 13
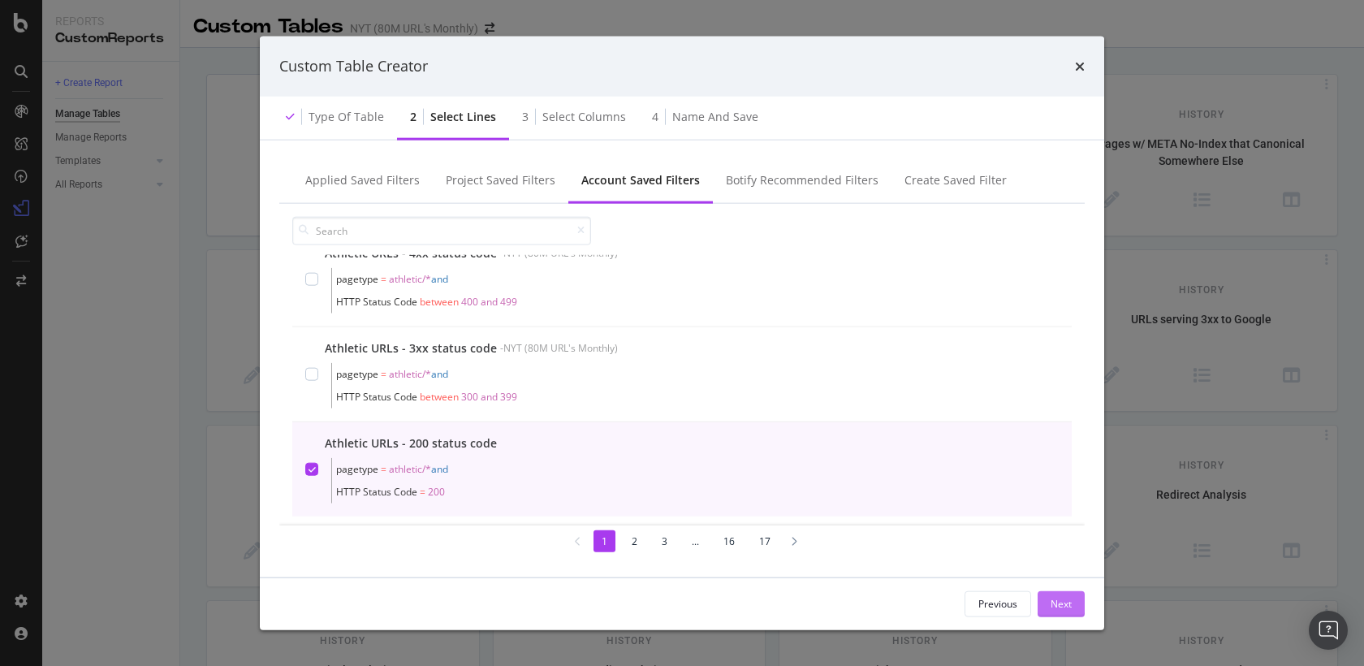
click at [1063, 597] on div "Next" at bounding box center [1061, 604] width 21 height 14
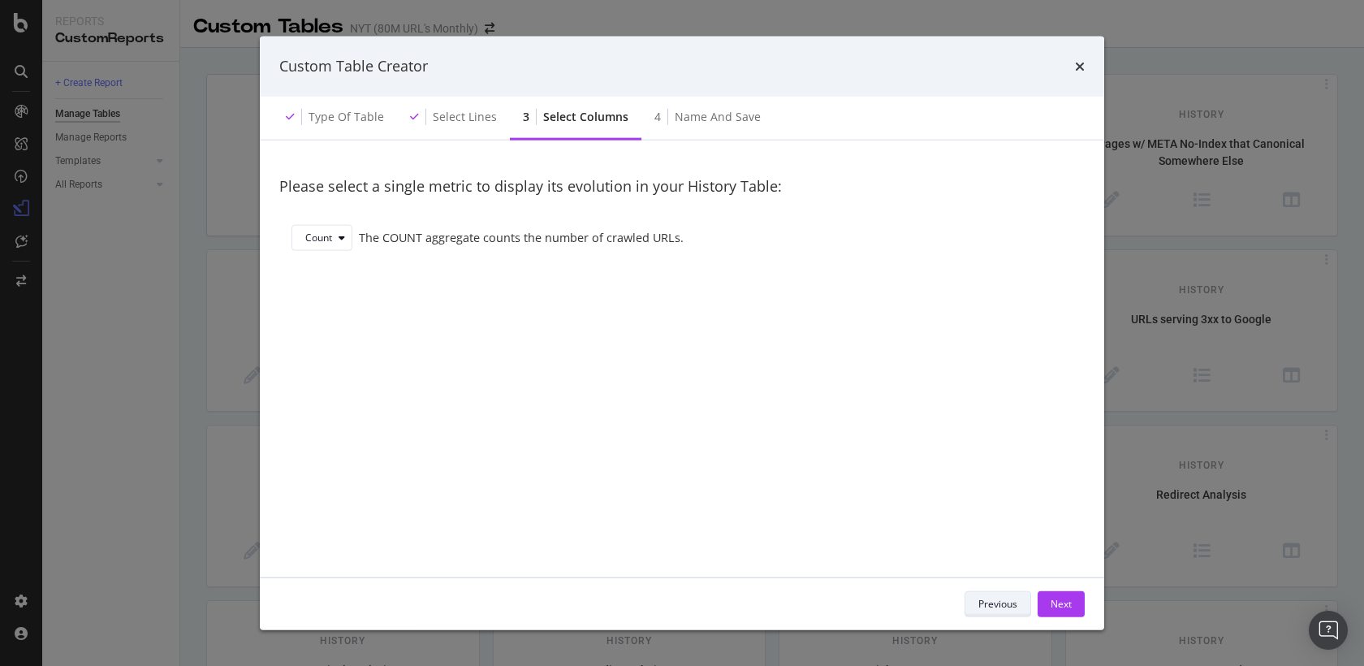
click at [980, 593] on div "Previous" at bounding box center [997, 603] width 39 height 23
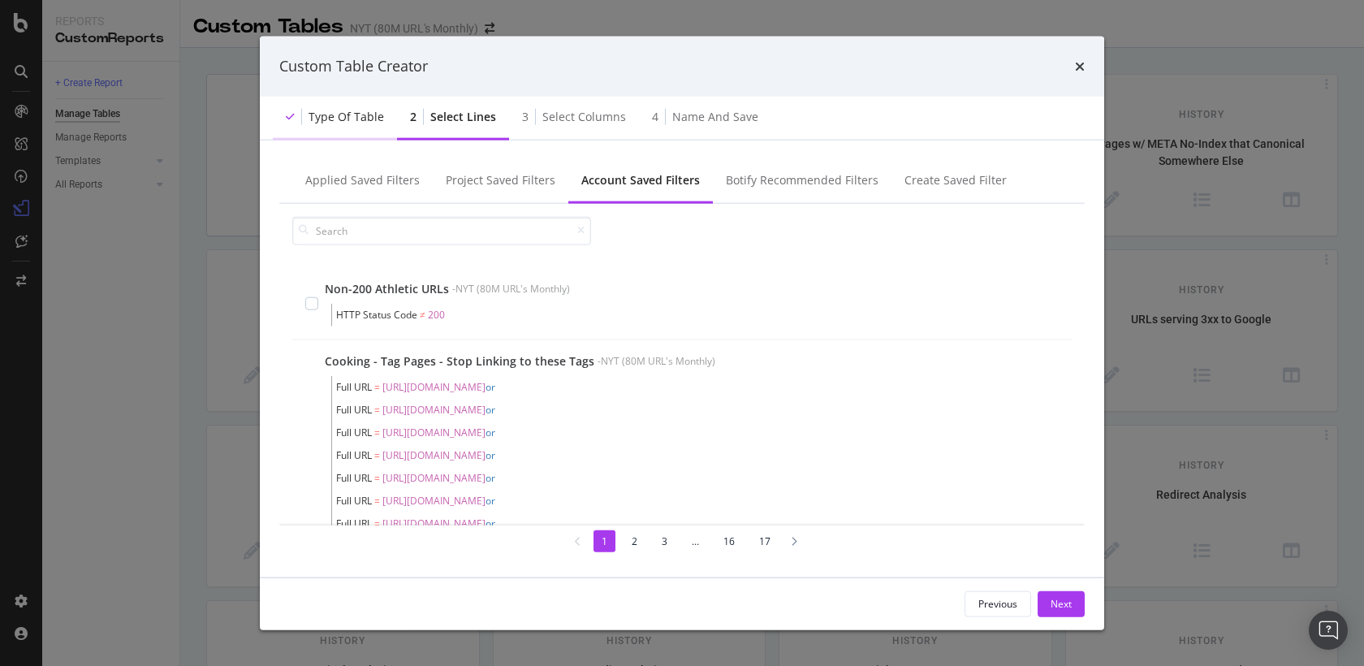
click at [339, 114] on div "Type of table" at bounding box center [347, 116] width 76 height 16
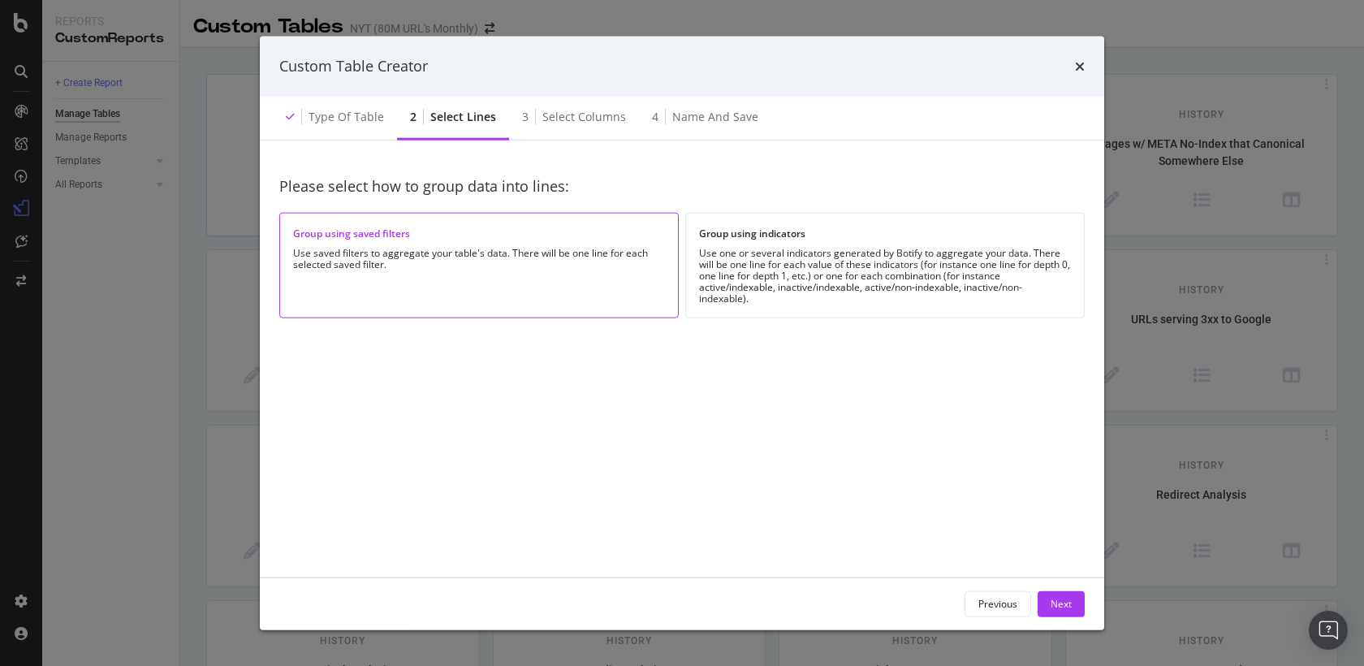
click at [553, 281] on div "Group using saved filters Use saved filters to aggregate your table's data. The…" at bounding box center [478, 265] width 399 height 105
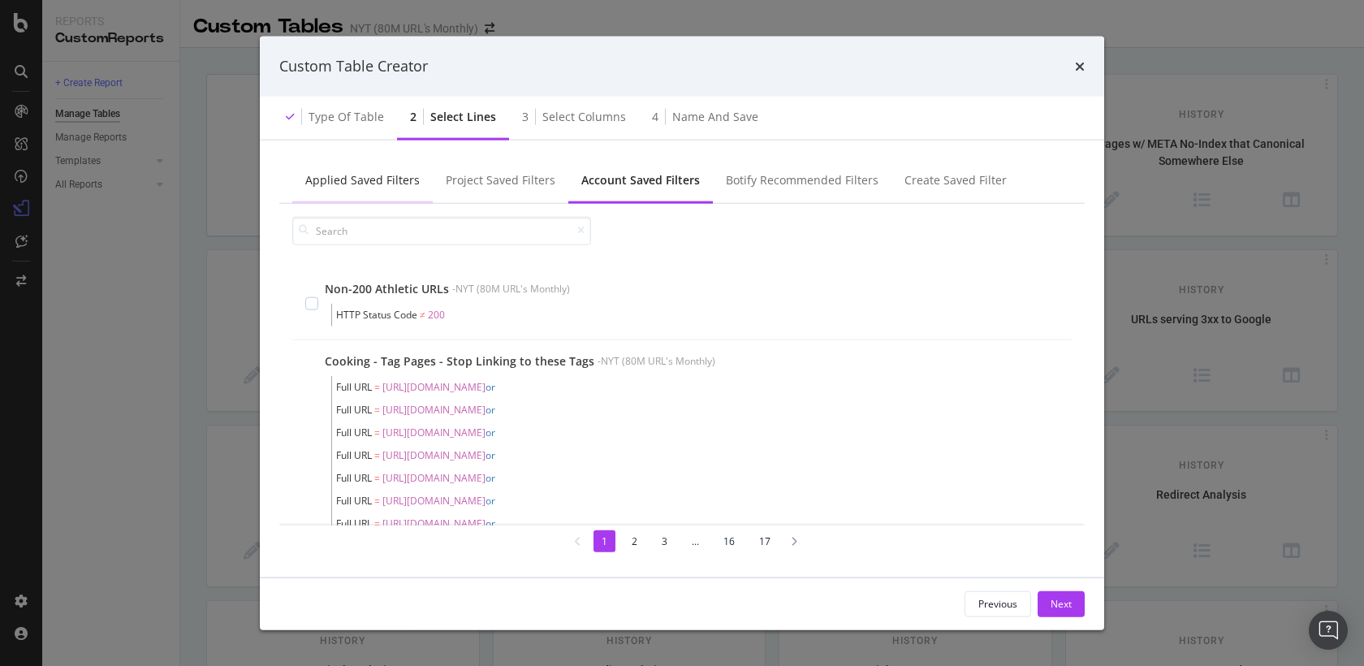
click at [335, 181] on div "Applied Saved Filters" at bounding box center [362, 179] width 114 height 16
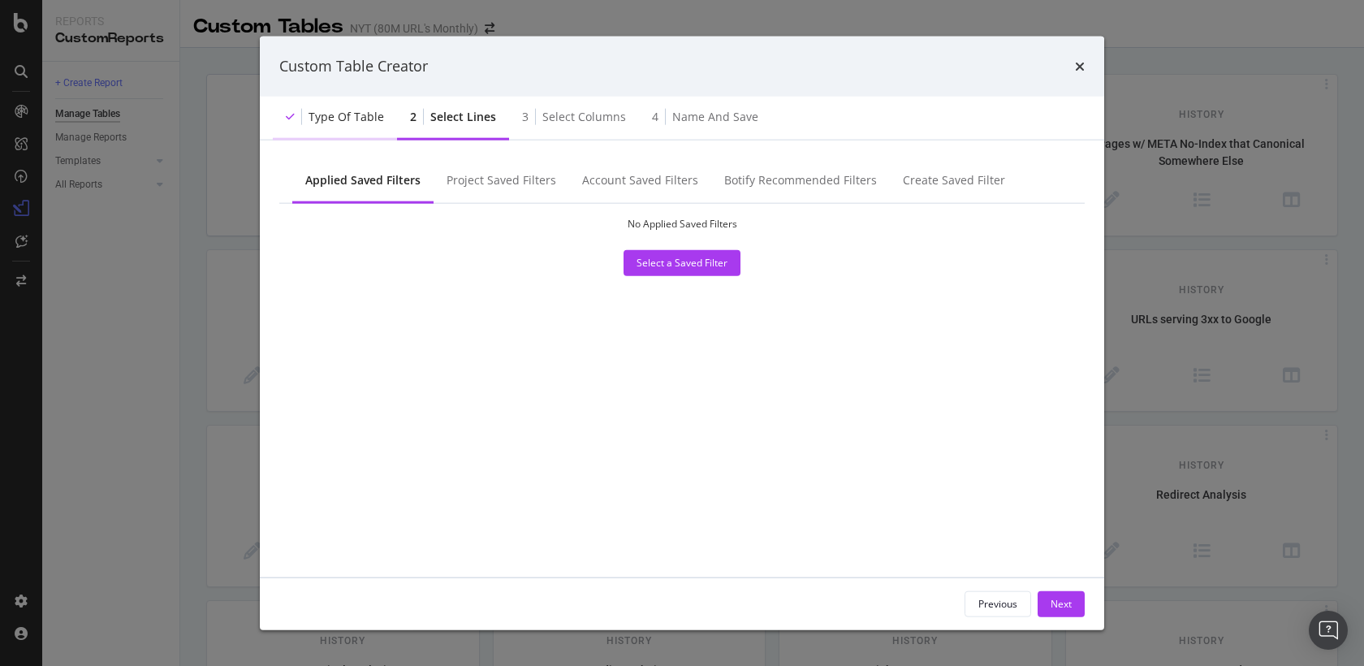
click at [350, 126] on div "Type of table" at bounding box center [335, 117] width 124 height 45
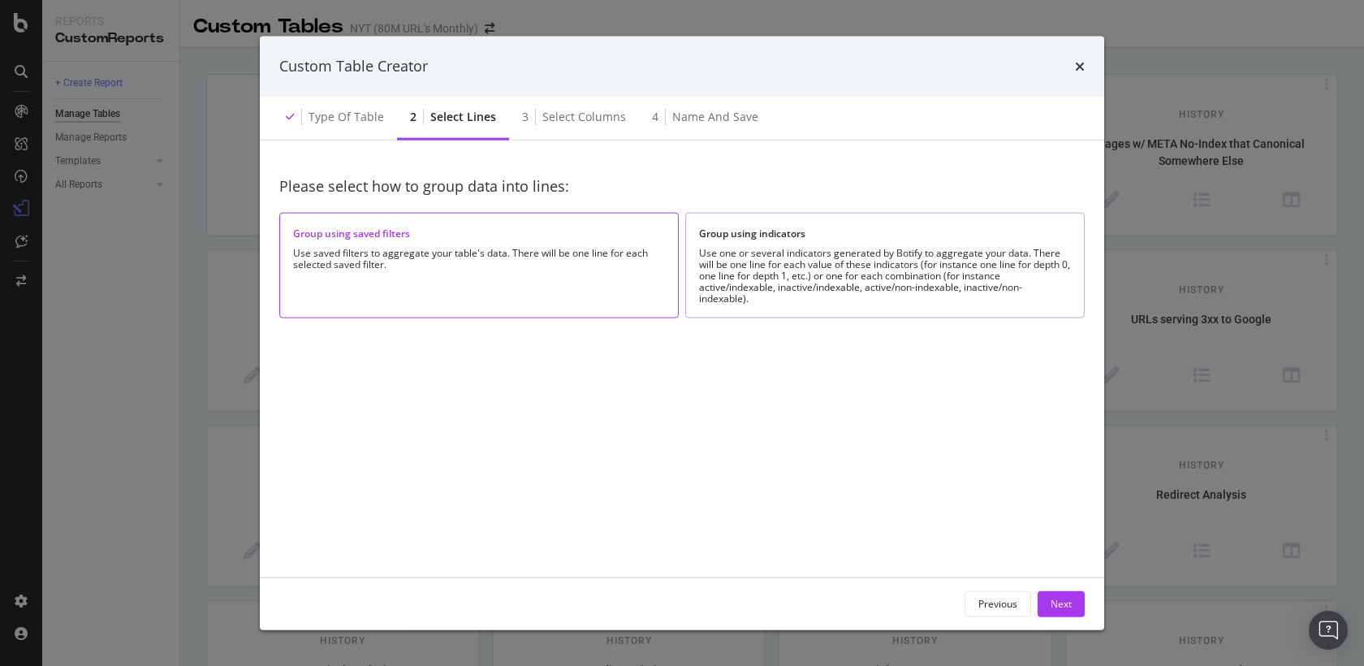
click at [816, 283] on div "Use one or several indicators generated by Botify to aggregate your data. There…" at bounding box center [885, 275] width 372 height 57
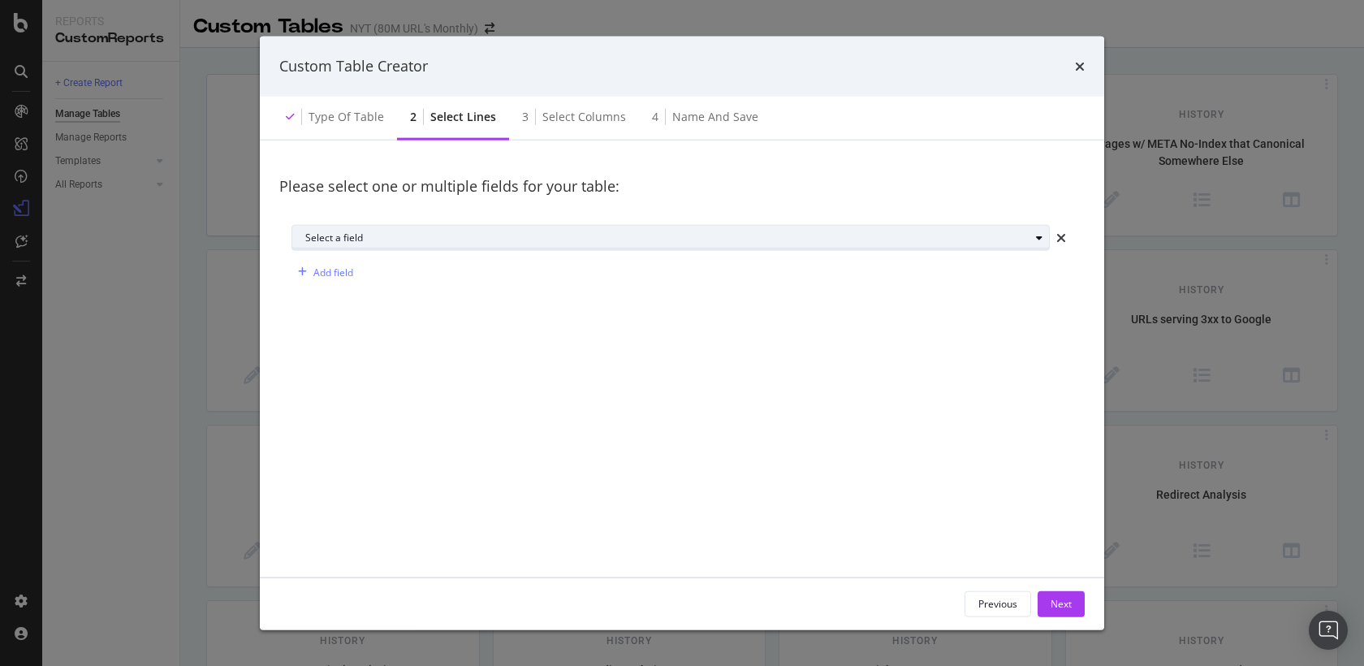
click at [402, 242] on div "Select a field" at bounding box center [667, 238] width 724 height 10
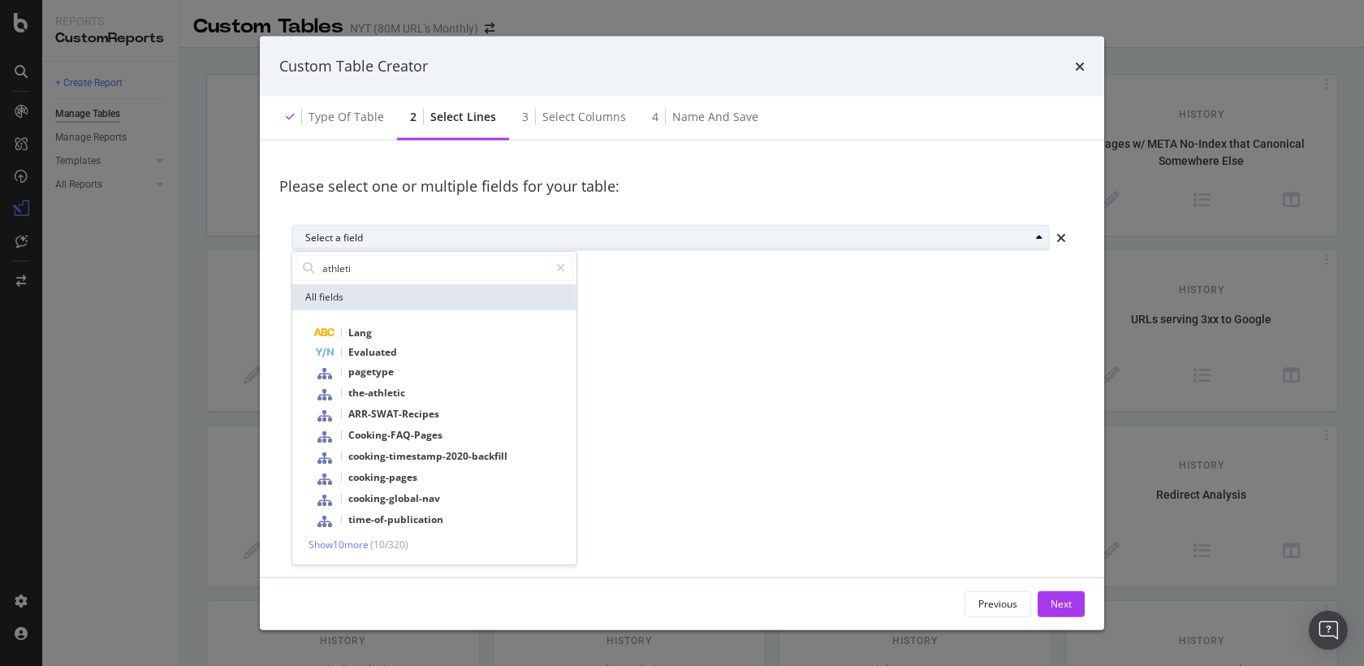
type input "athletic"
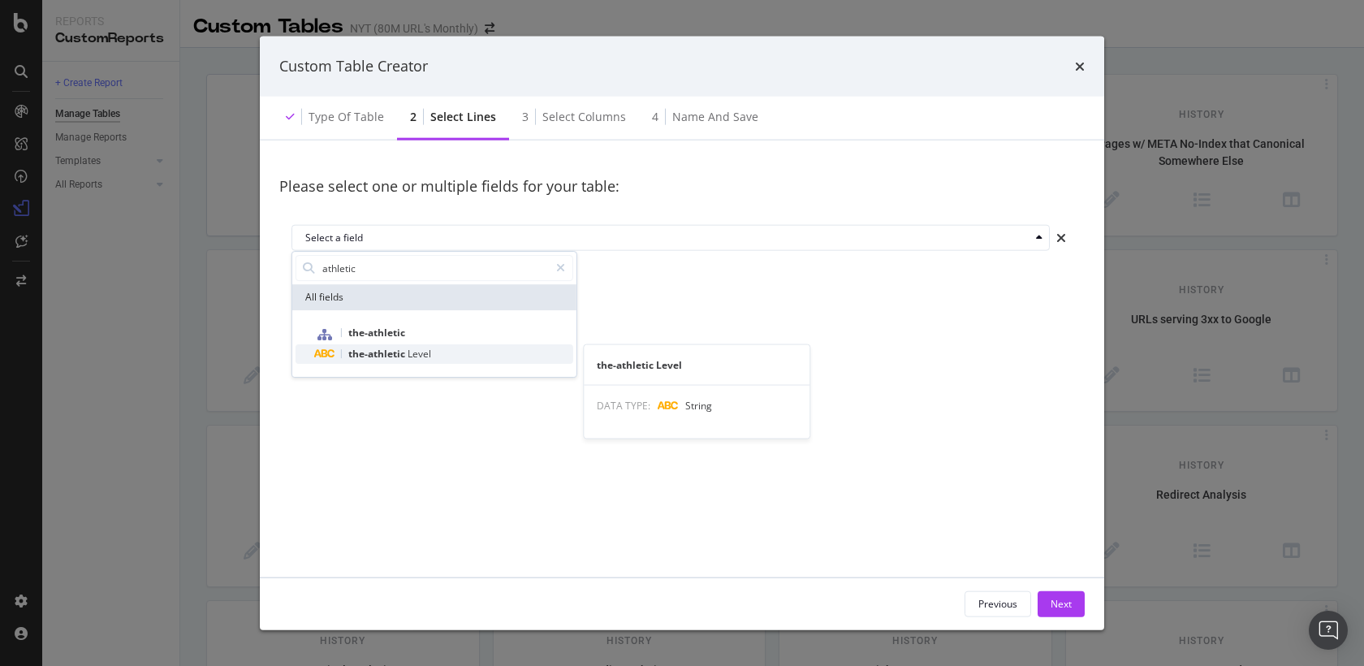
click at [386, 346] on div "the-athletic Level" at bounding box center [444, 353] width 258 height 19
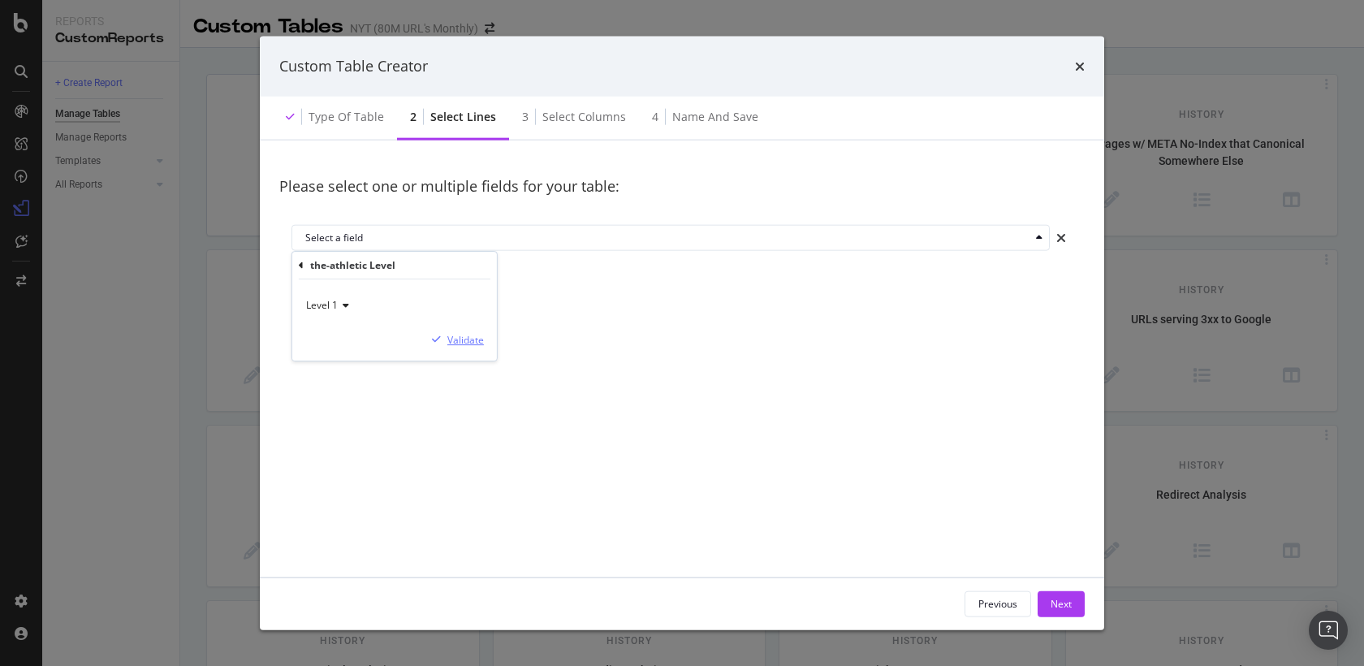
click at [464, 342] on div "Validate" at bounding box center [465, 340] width 37 height 14
click at [342, 278] on div "Add field" at bounding box center [333, 272] width 40 height 14
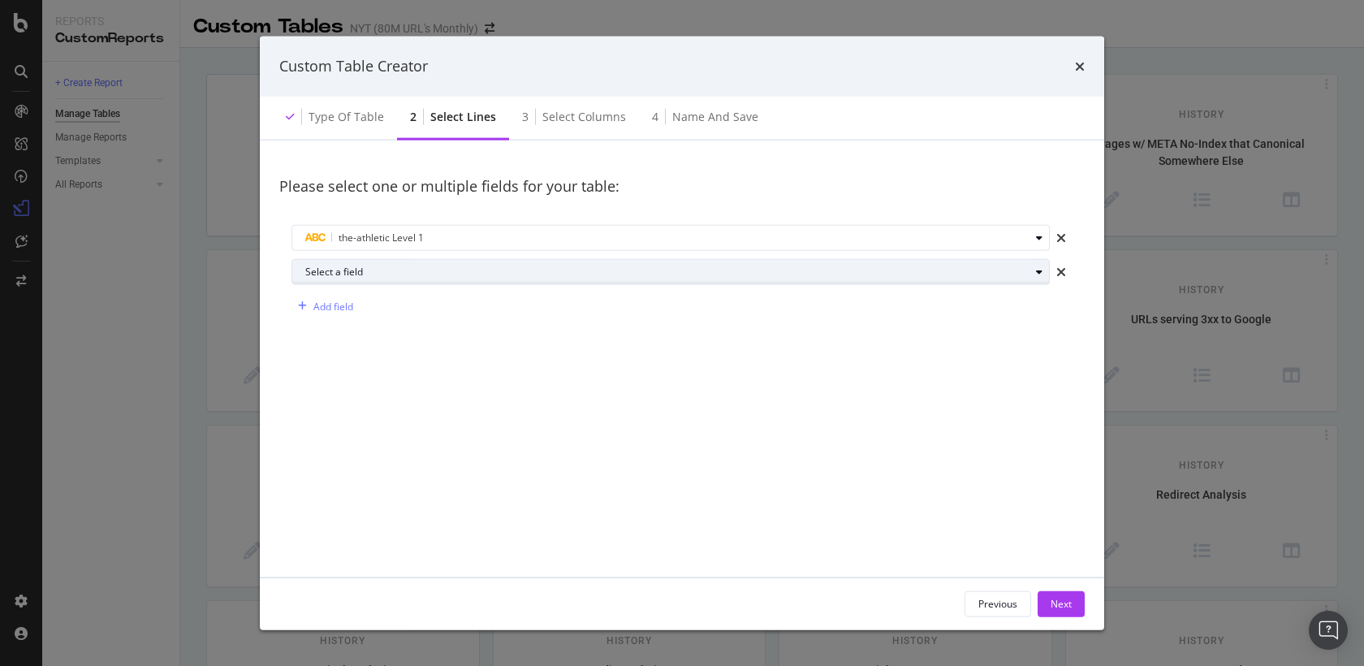
click at [340, 280] on div "Select a field" at bounding box center [677, 272] width 744 height 23
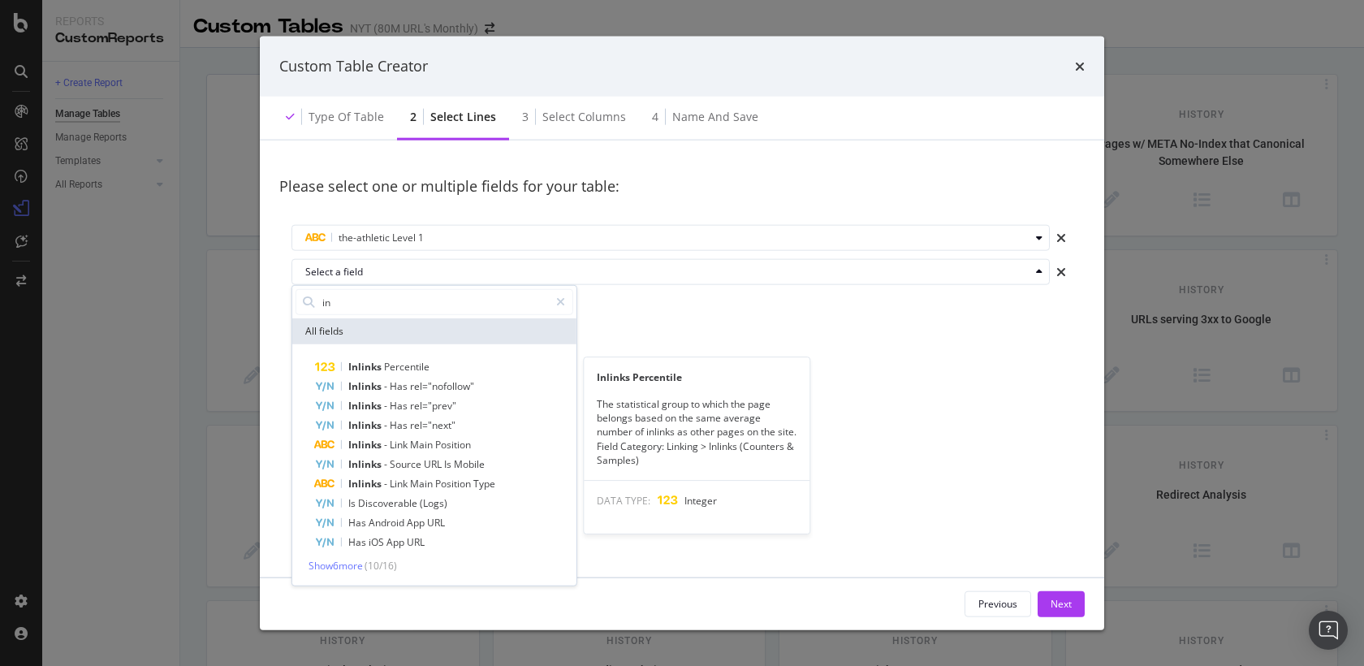
type input "i"
type input "l"
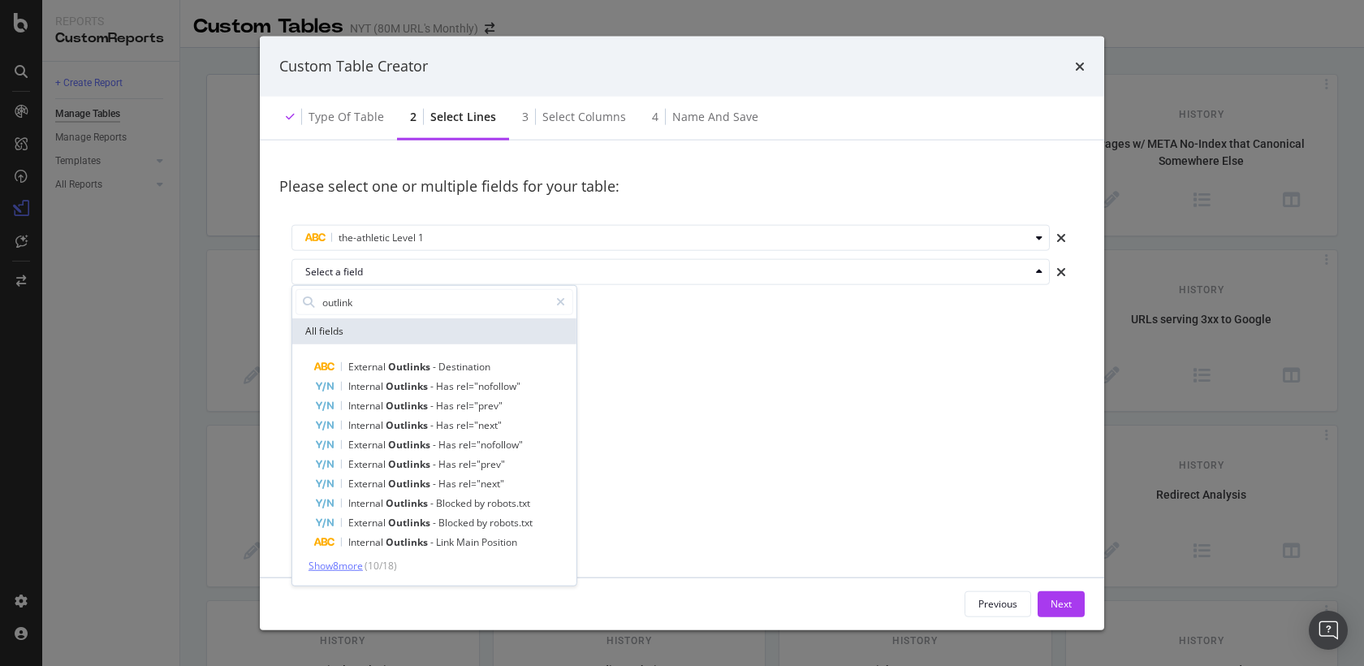
click at [344, 563] on span "Show 8 more" at bounding box center [336, 566] width 54 height 14
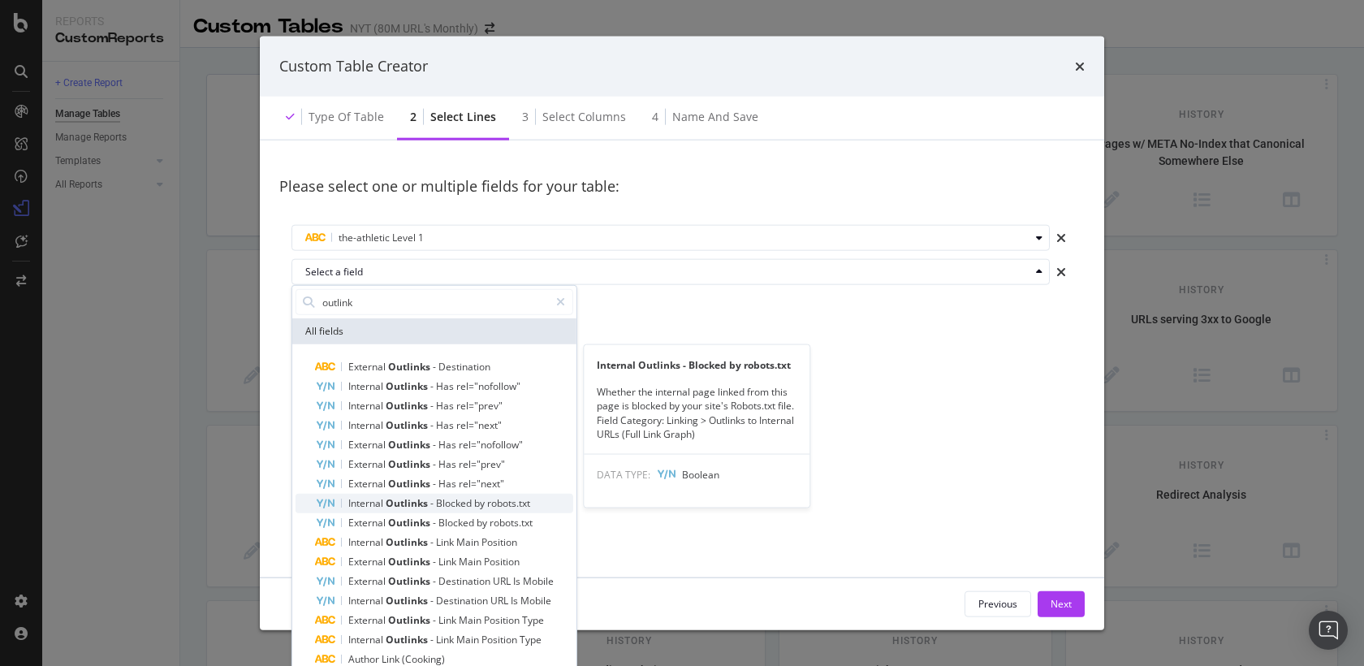
scroll to position [24, 0]
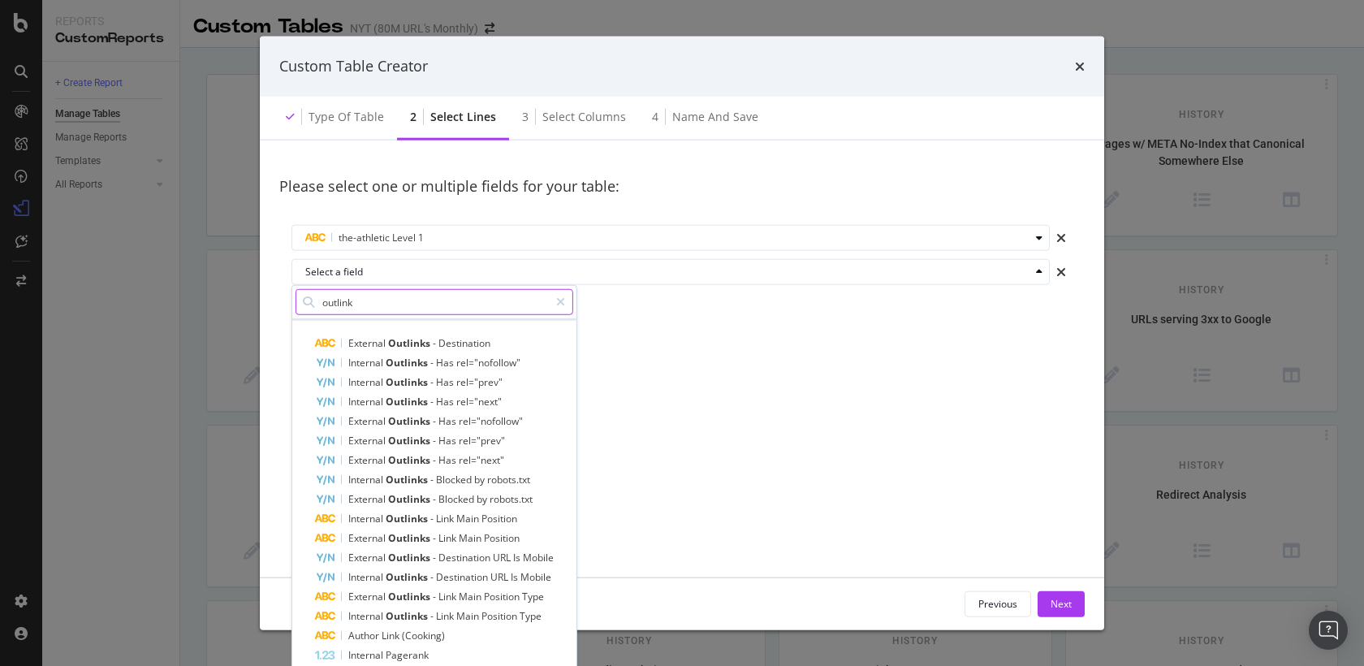
click at [365, 297] on input "outlink" at bounding box center [435, 302] width 228 height 24
type input "inlink"
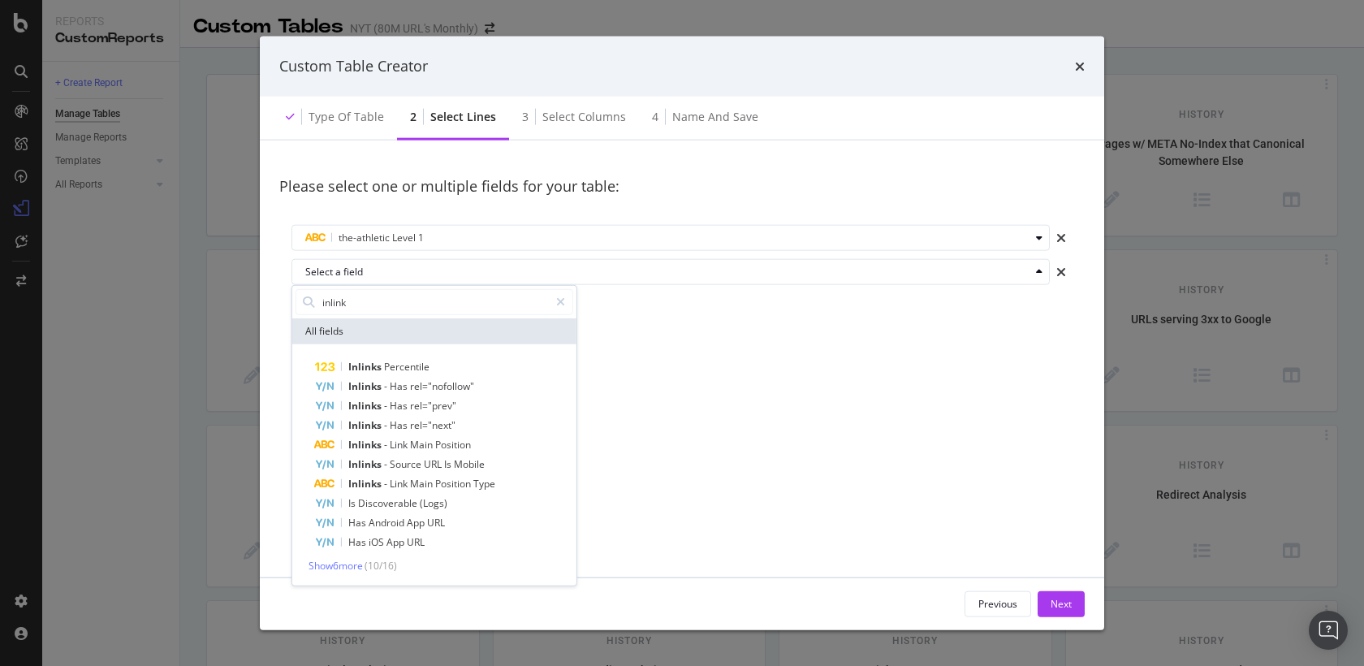
click at [827, 354] on div "Please select one or multiple fields for your table: the-athletic Level 1 Selec…" at bounding box center [681, 358] width 805 height 398
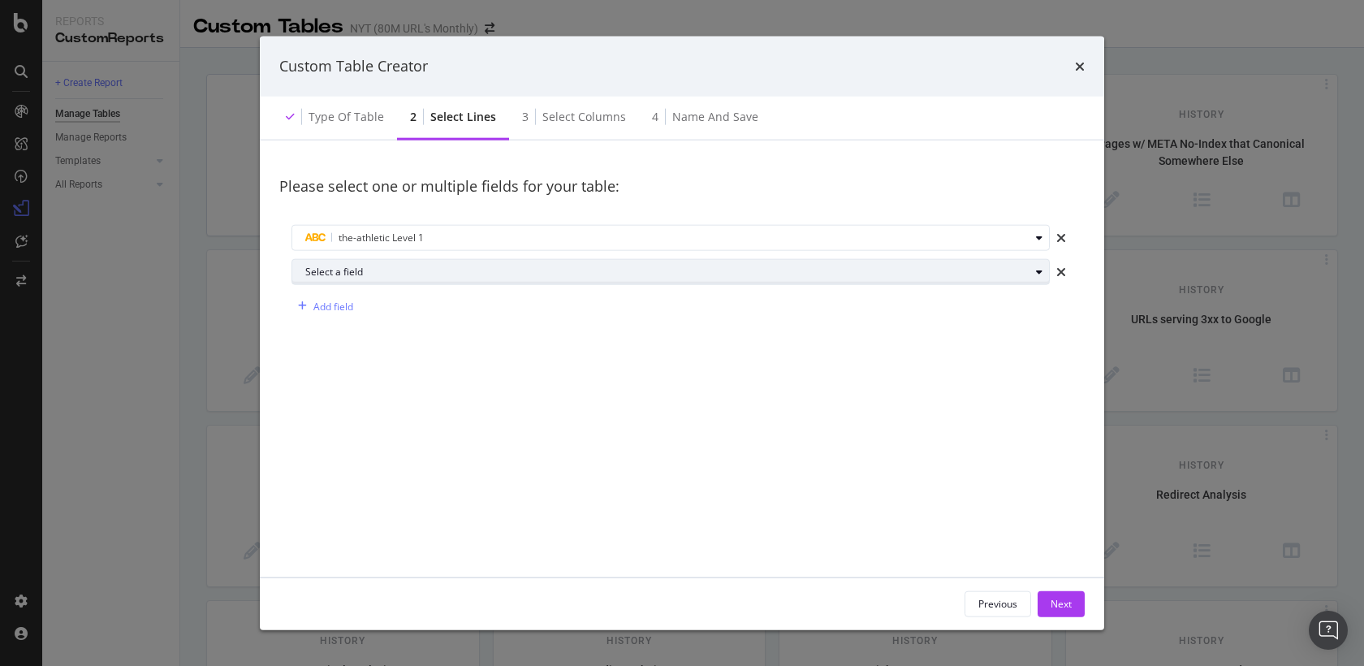
click at [611, 282] on div "Select a field" at bounding box center [677, 272] width 744 height 23
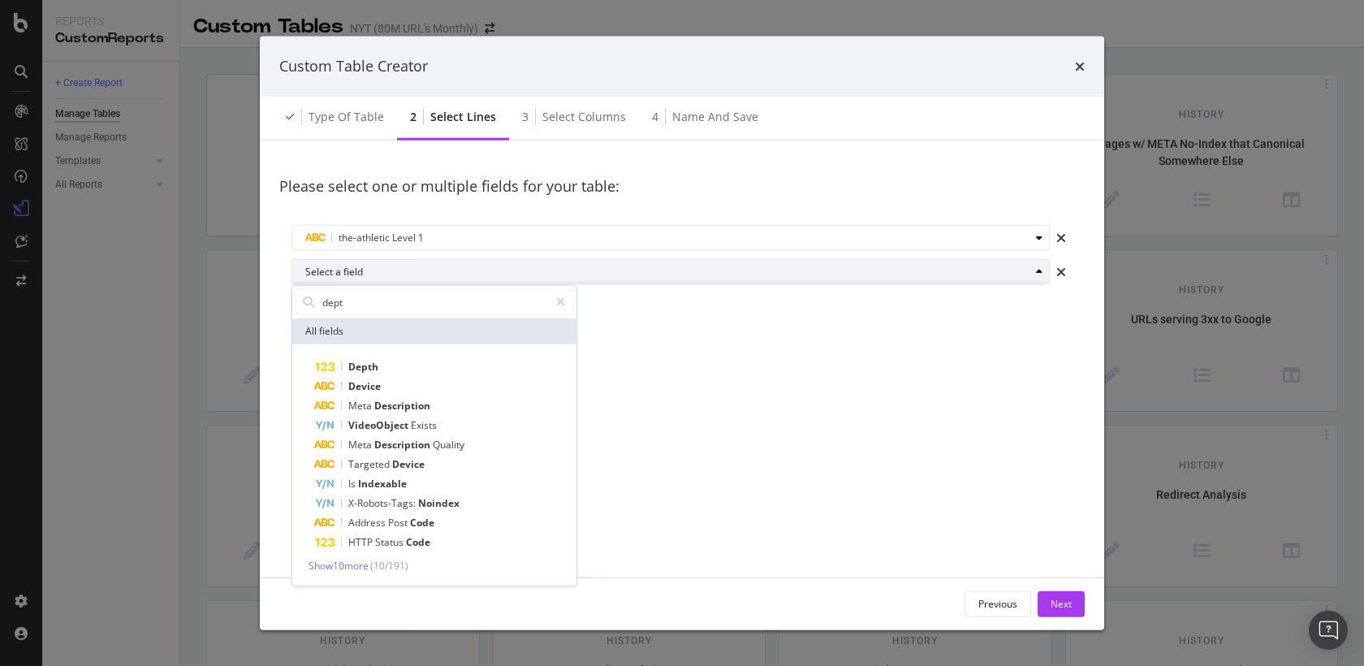
type input "depth"
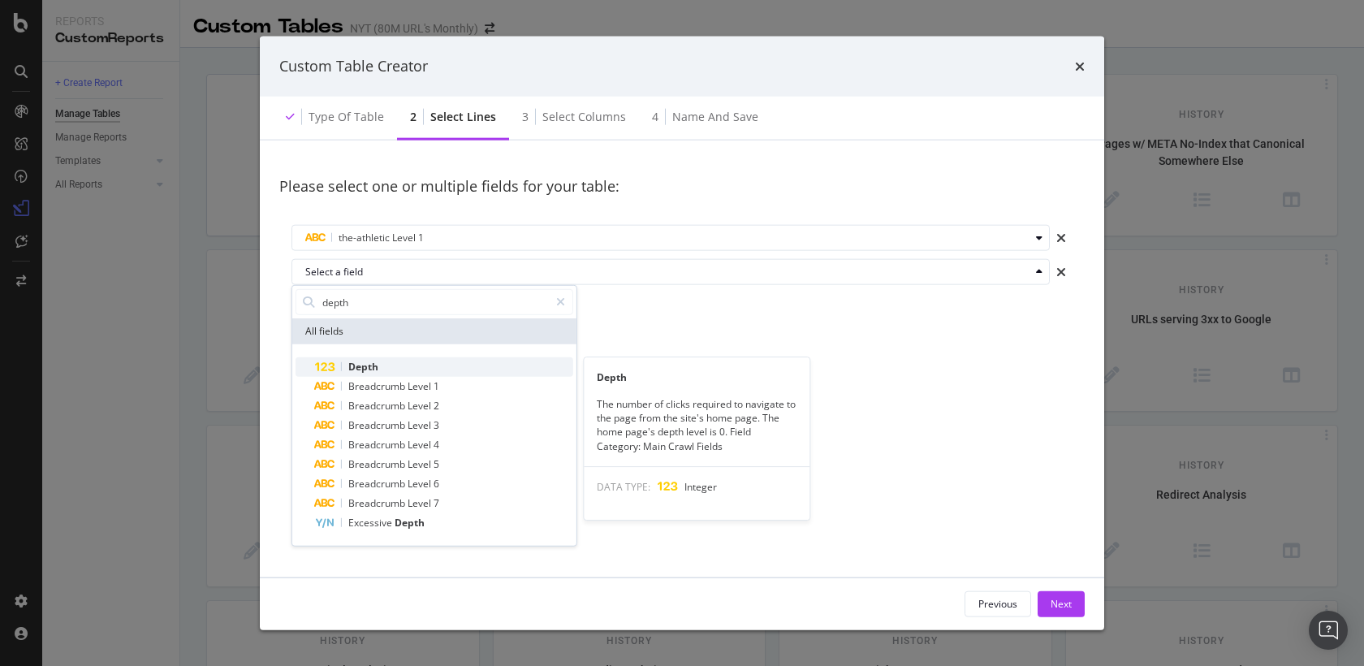
click at [465, 365] on div "Depth" at bounding box center [444, 366] width 258 height 19
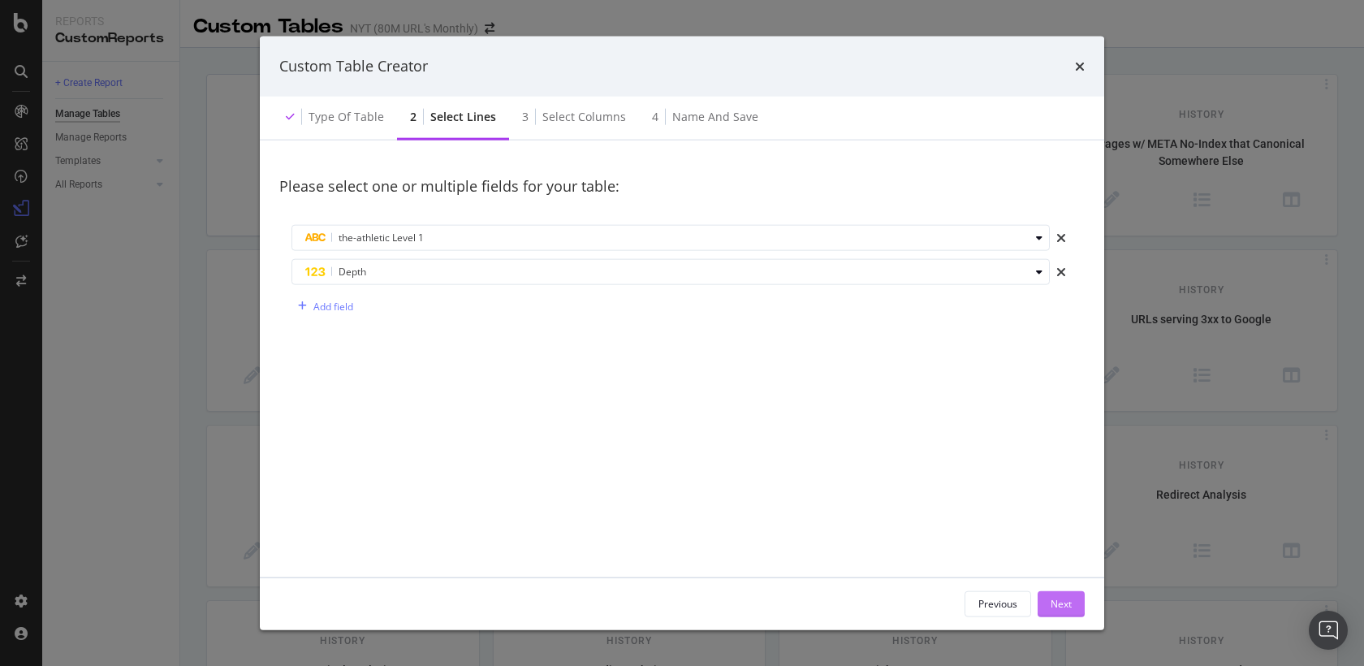
click at [1048, 593] on button "Next" at bounding box center [1061, 603] width 47 height 26
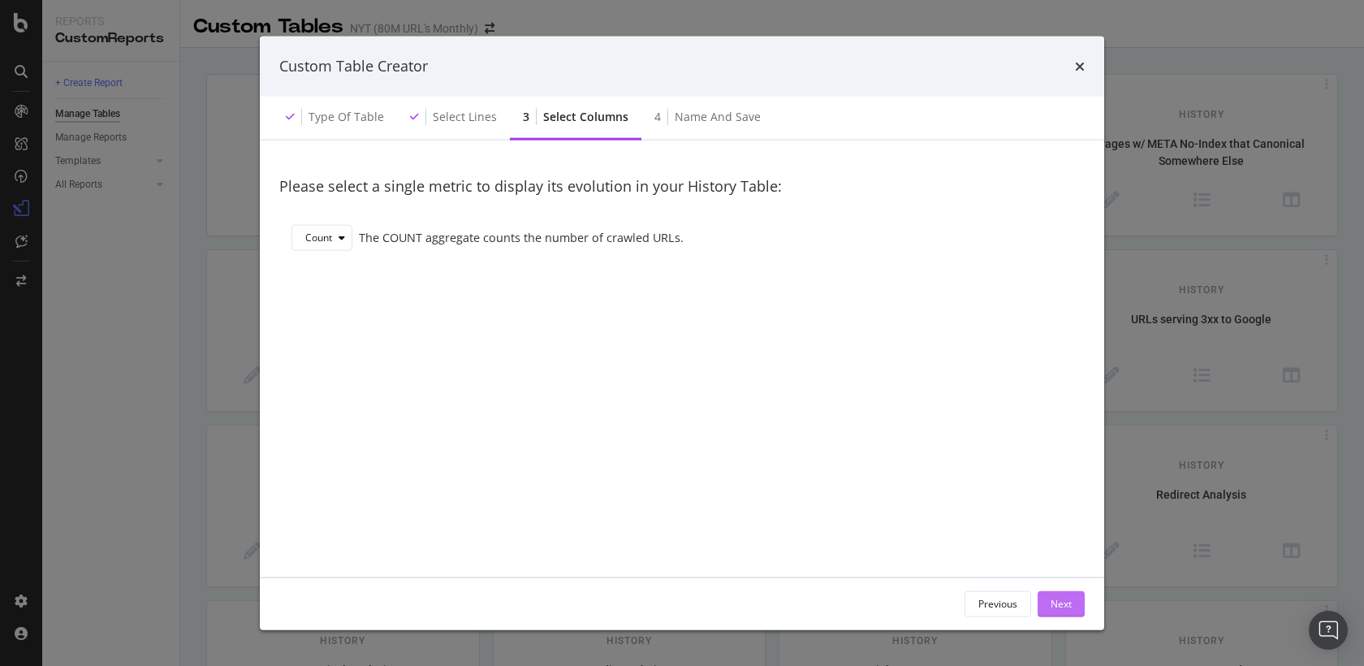
click at [1048, 593] on button "Next" at bounding box center [1061, 603] width 47 height 26
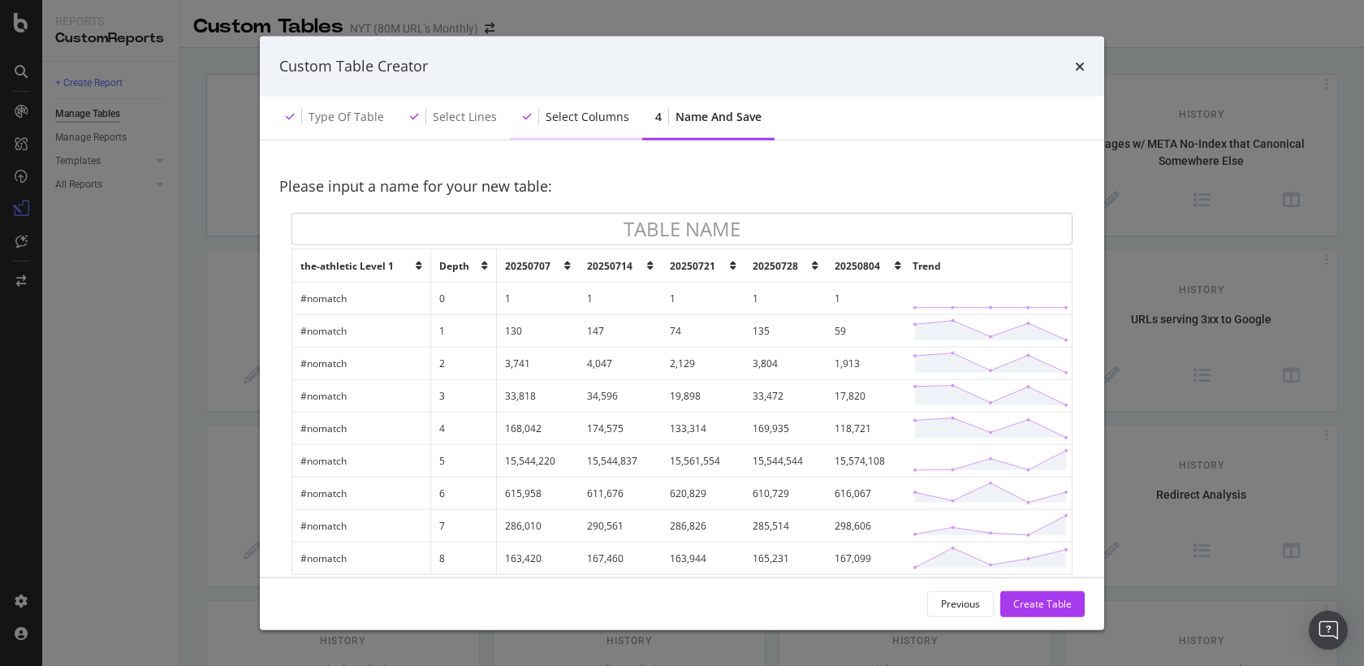
click at [559, 119] on div "Select columns" at bounding box center [588, 116] width 84 height 16
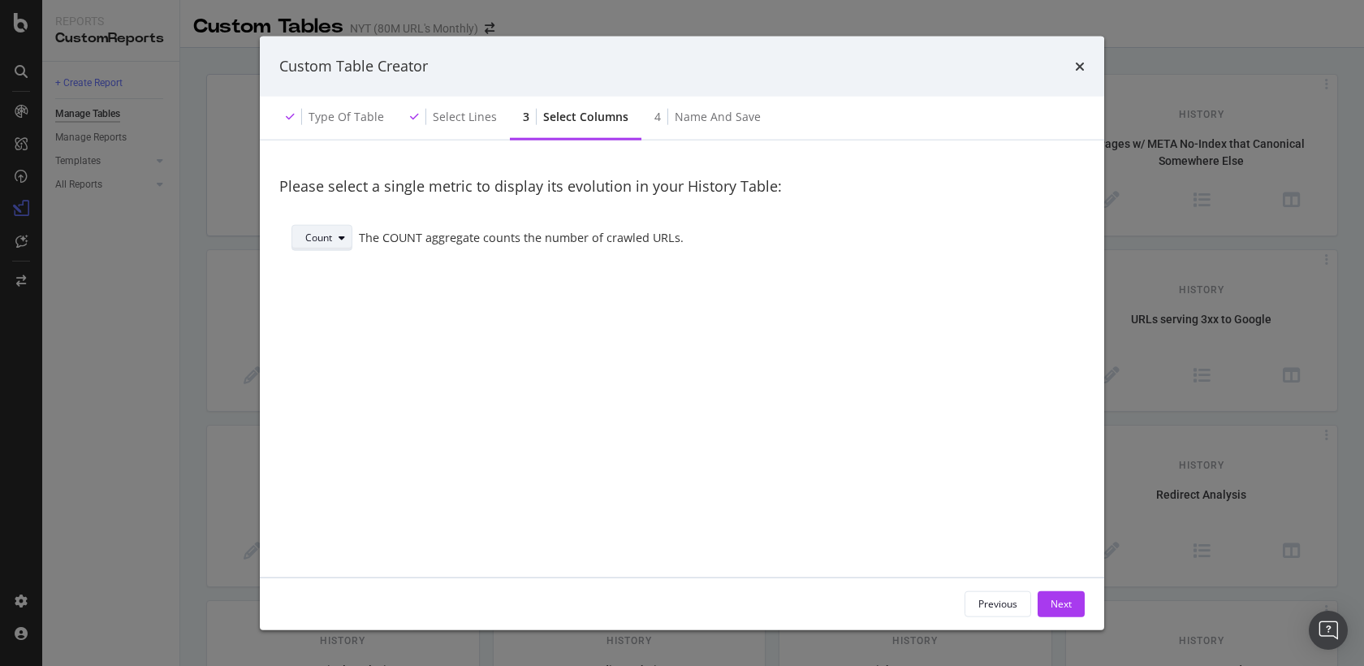
click at [325, 240] on div "Count" at bounding box center [318, 238] width 27 height 10
click at [333, 314] on div "Avg" at bounding box center [326, 319] width 55 height 20
click at [504, 221] on div "Avg Select a field" at bounding box center [681, 242] width 805 height 58
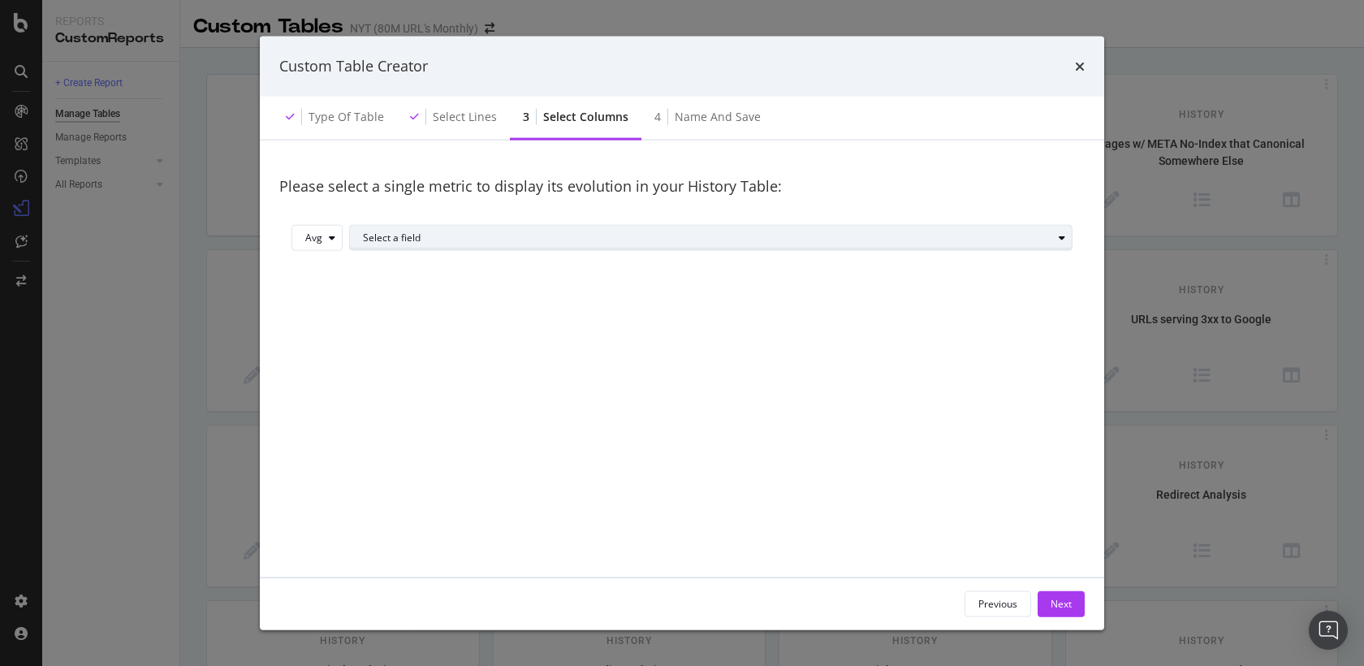
click at [501, 227] on div "Select a field" at bounding box center [717, 238] width 709 height 23
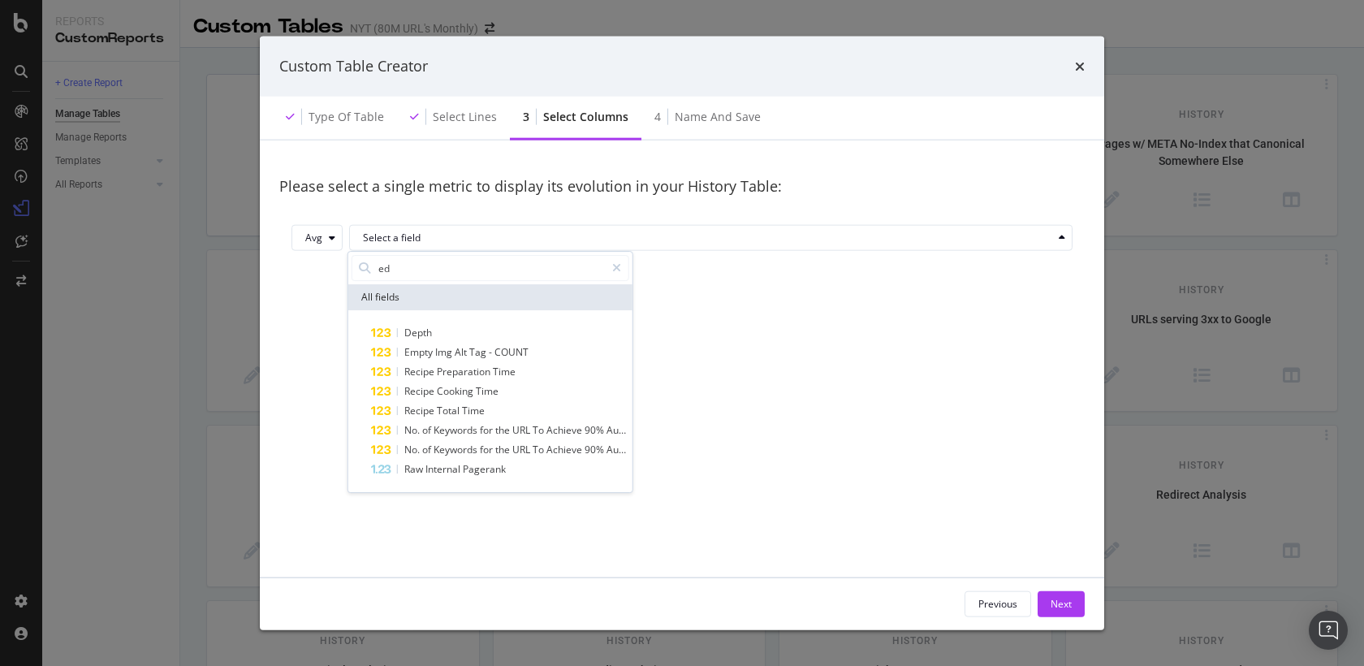
type input "e"
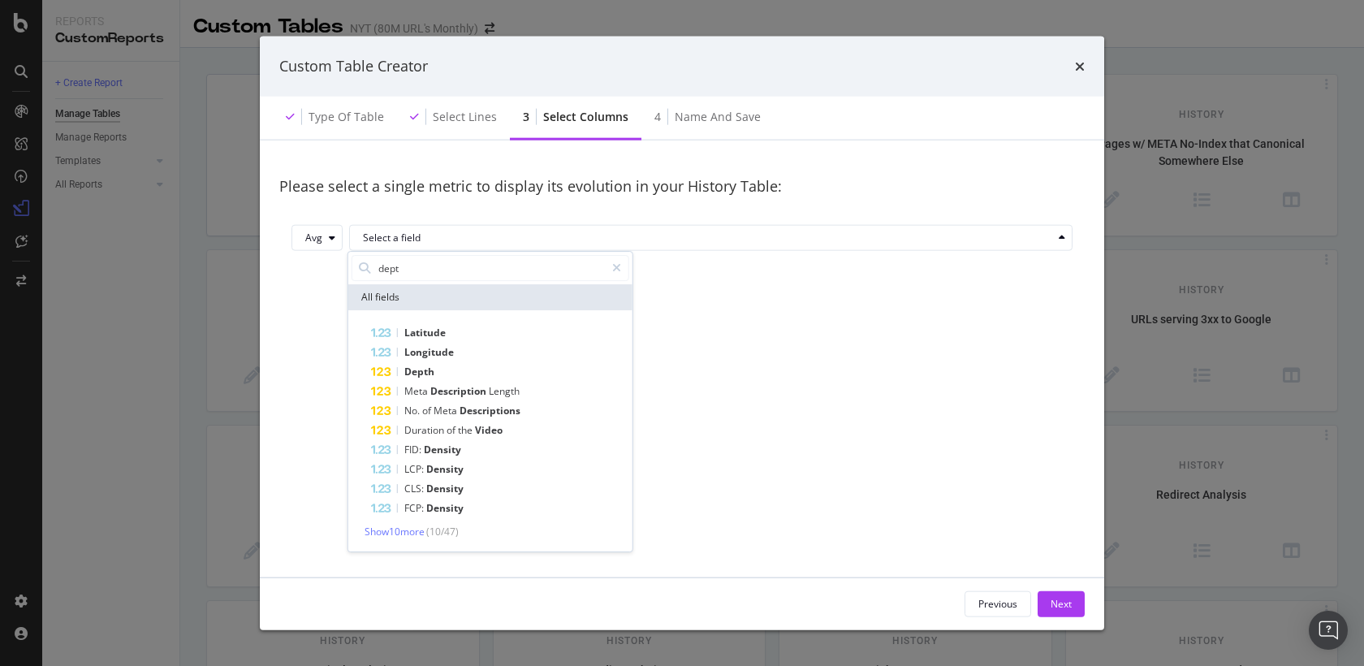
type input "depth"
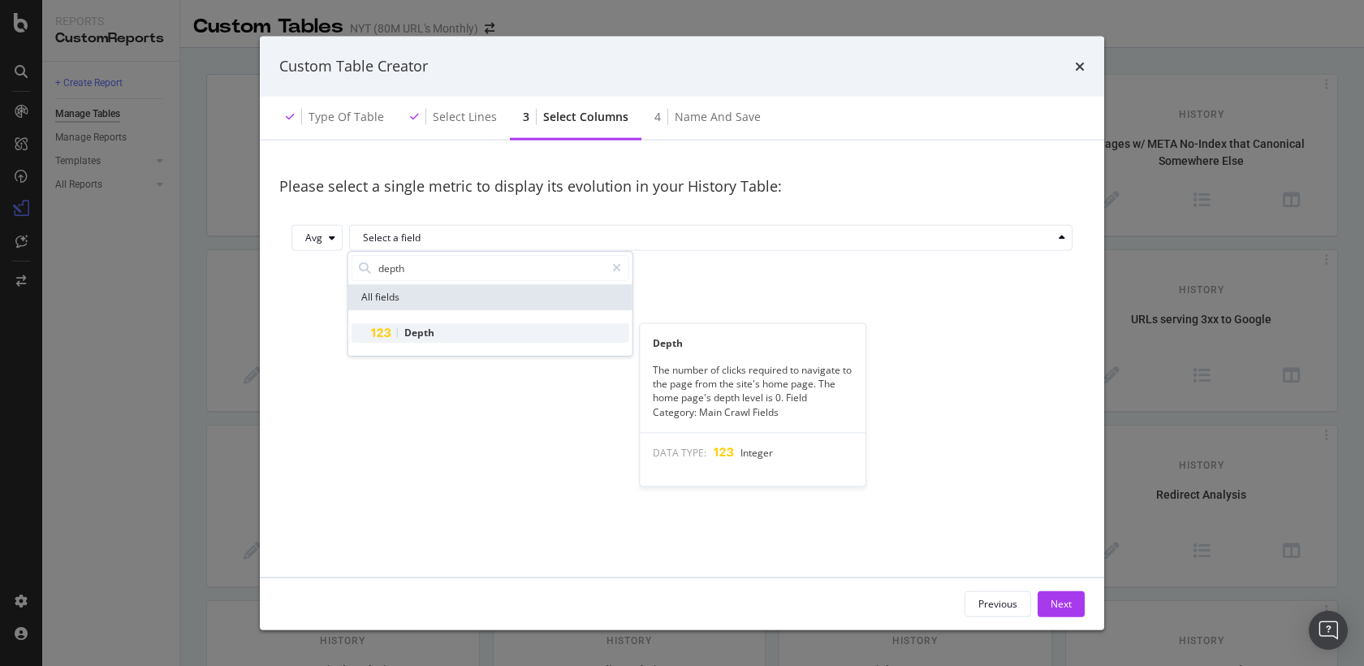
click at [504, 330] on div "Depth" at bounding box center [500, 332] width 258 height 19
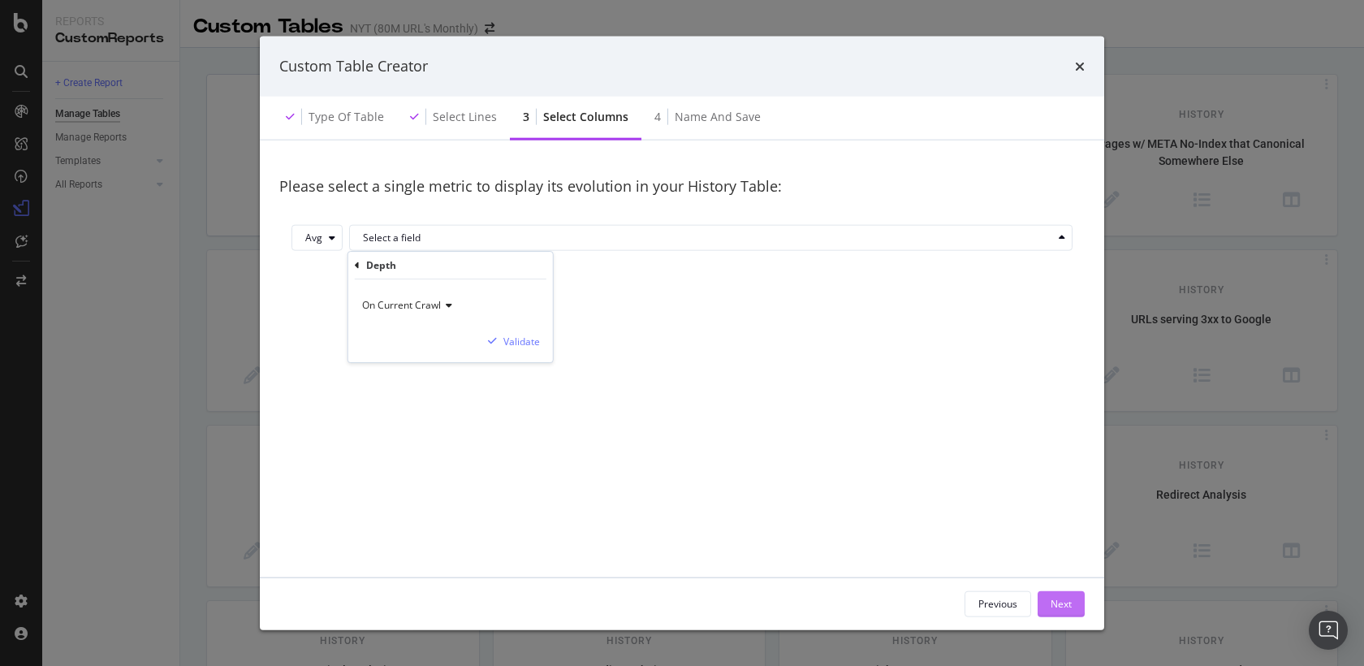
click at [1074, 600] on button "Next" at bounding box center [1061, 603] width 47 height 26
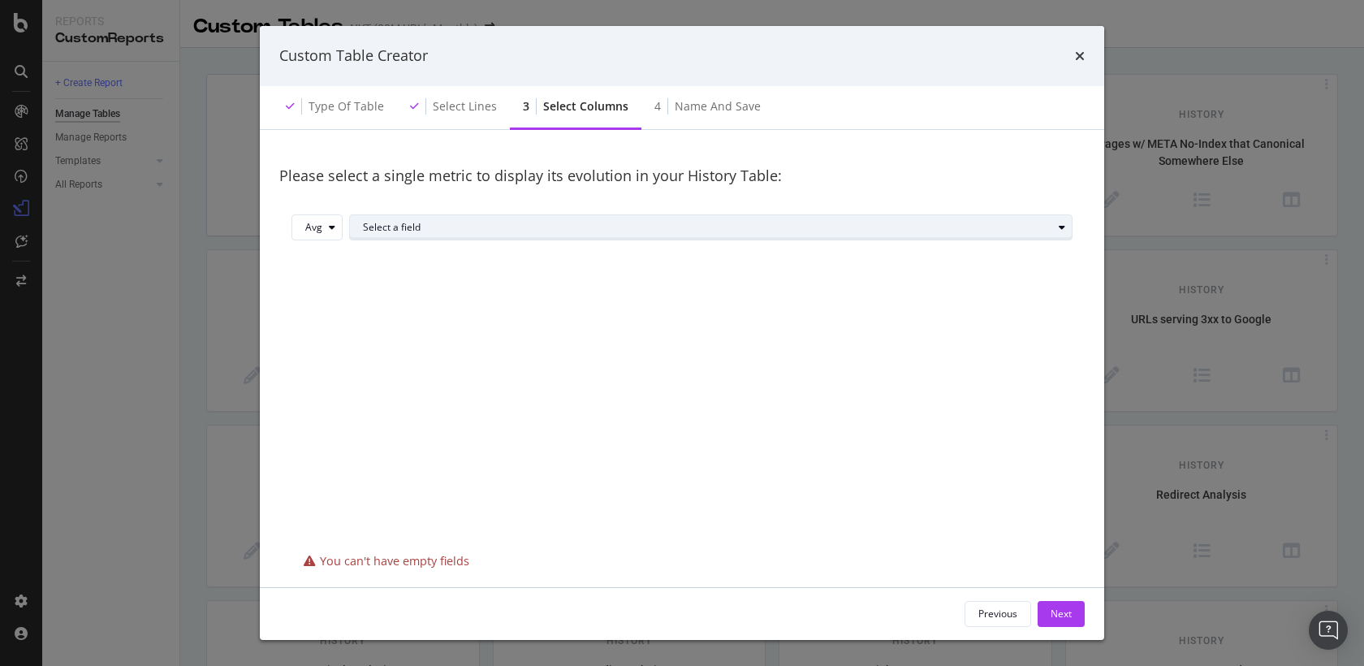
click at [551, 224] on div "Select a field" at bounding box center [707, 227] width 689 height 10
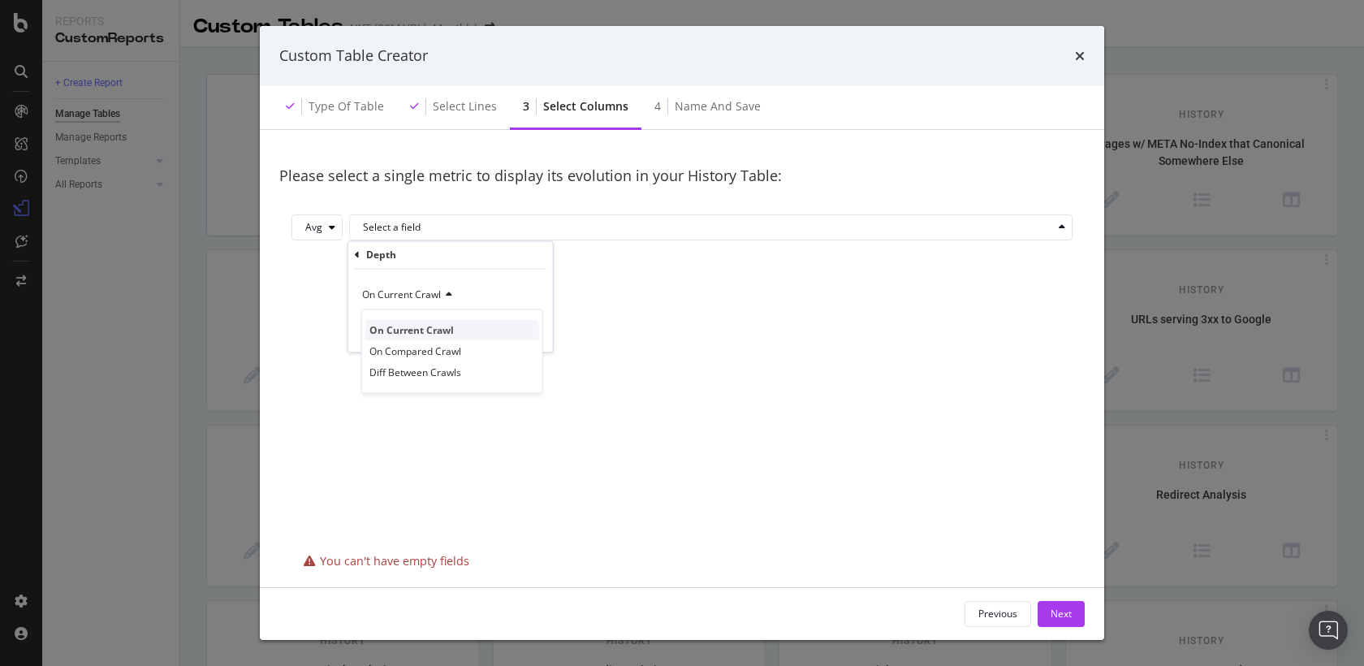
click at [432, 326] on span "On Current Crawl" at bounding box center [411, 330] width 84 height 14
click at [530, 330] on div "Validate" at bounding box center [521, 331] width 37 height 14
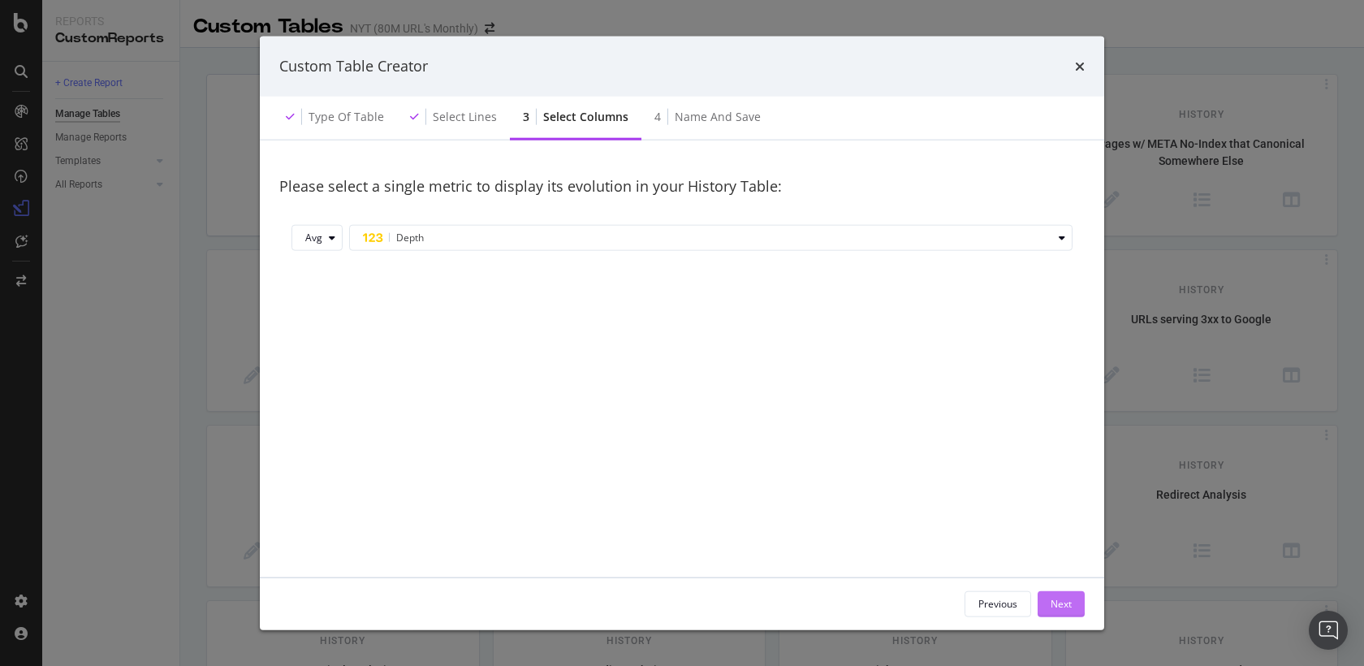
click at [1062, 592] on div "Next" at bounding box center [1061, 603] width 21 height 24
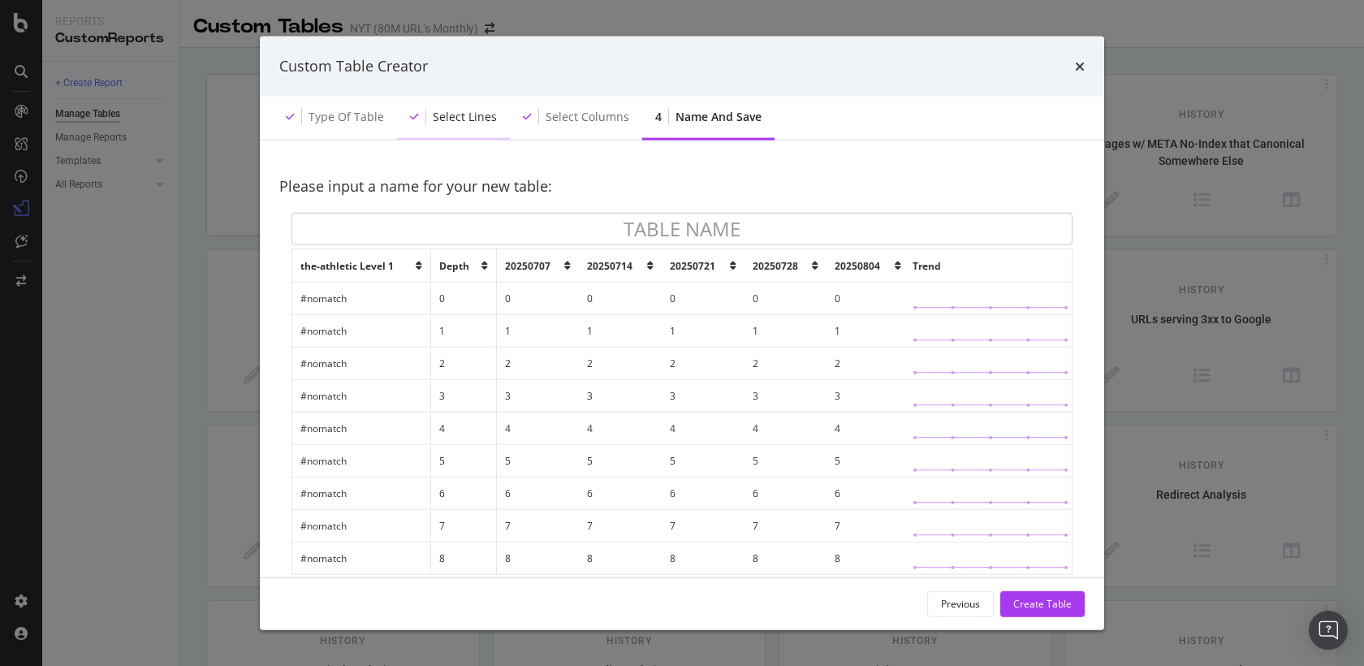
click at [472, 119] on div "Select lines" at bounding box center [465, 116] width 64 height 16
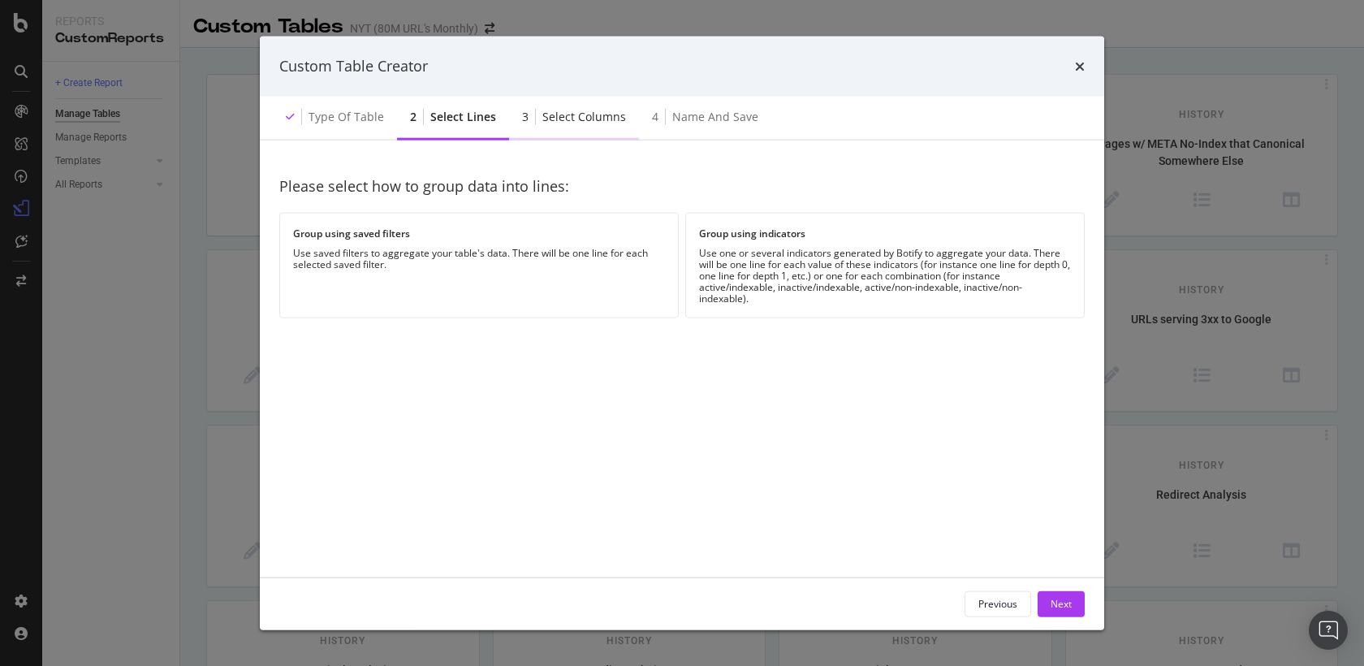
click at [552, 117] on div "Select columns" at bounding box center [584, 116] width 84 height 16
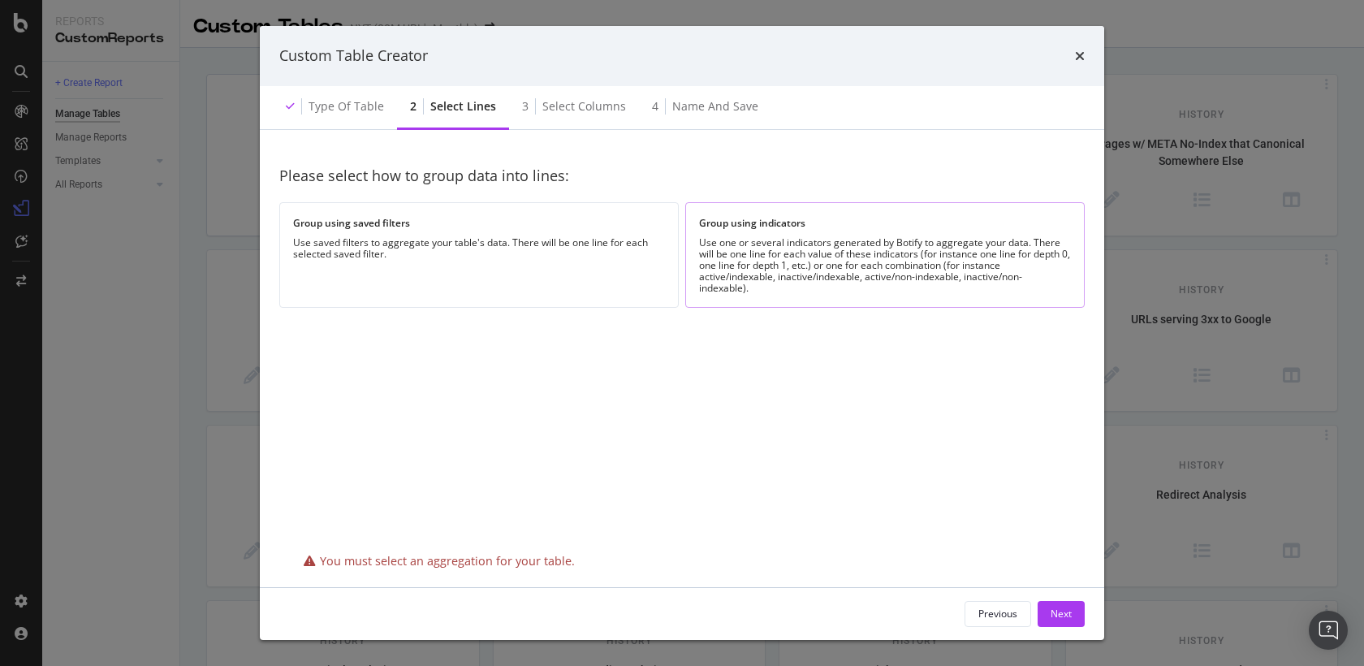
click at [714, 270] on div "Use one or several indicators generated by Botify to aggregate your data. There…" at bounding box center [885, 265] width 372 height 57
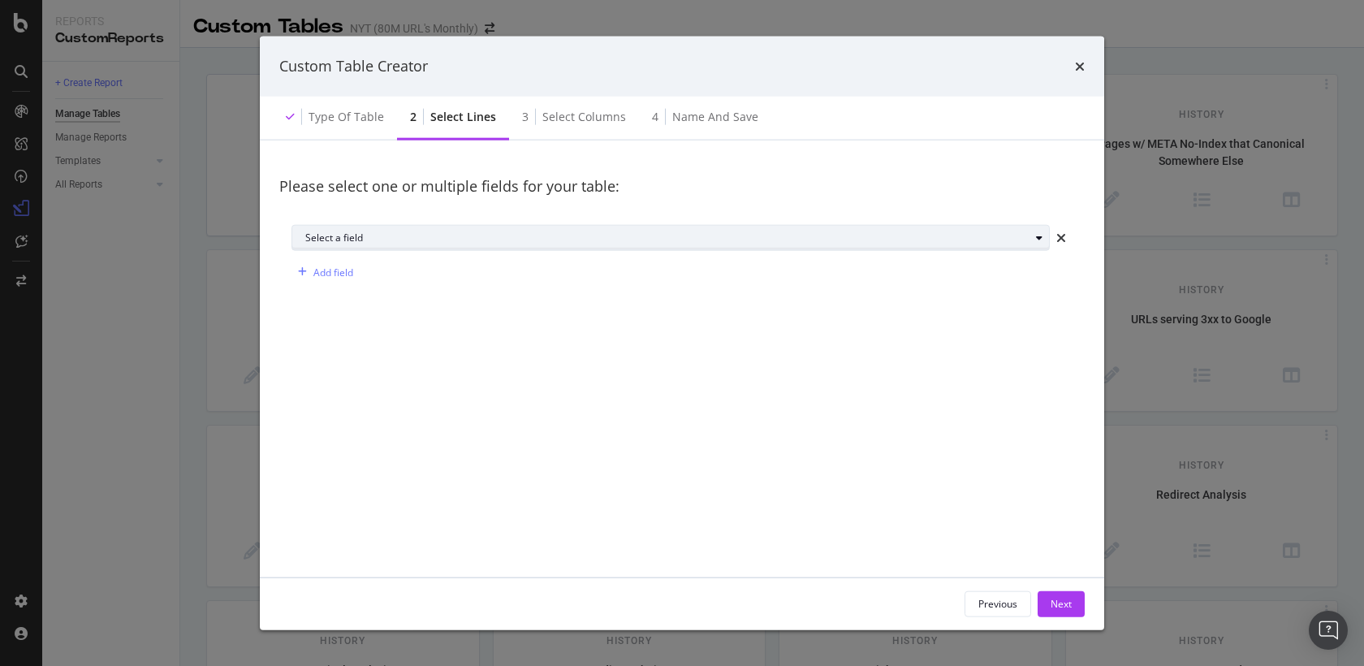
click at [567, 227] on div "Select a field" at bounding box center [677, 238] width 744 height 23
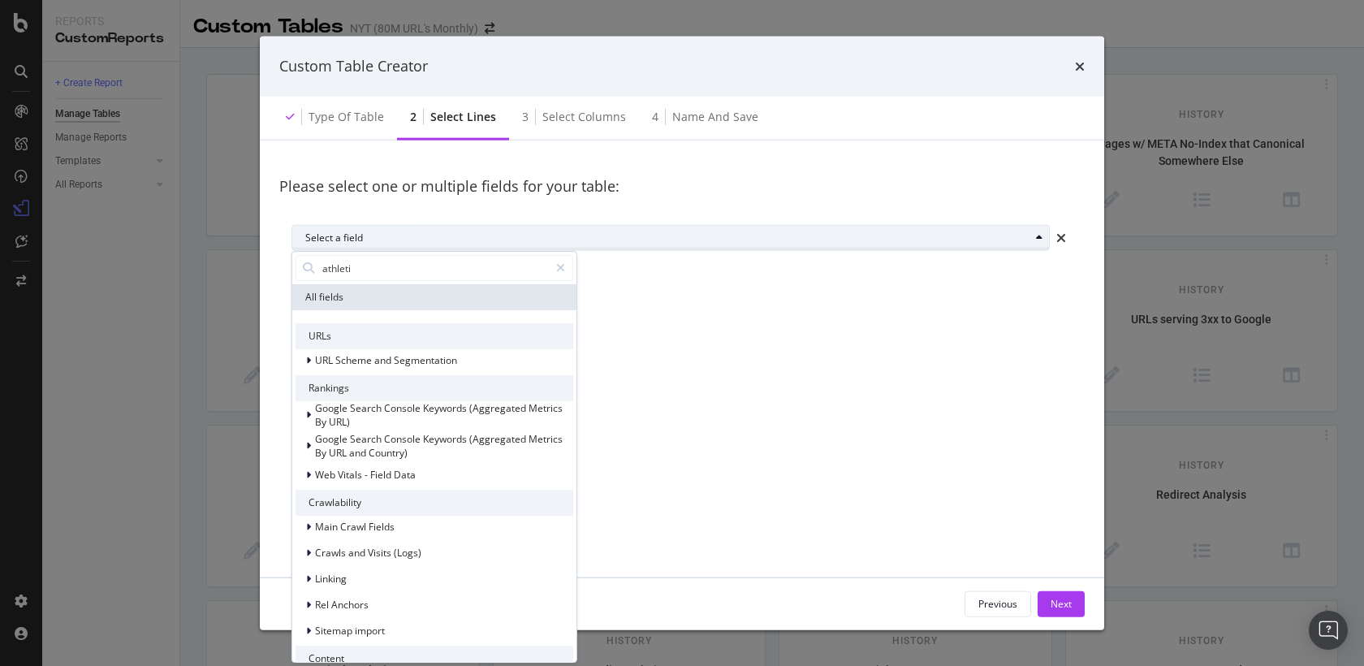
type input "athletic"
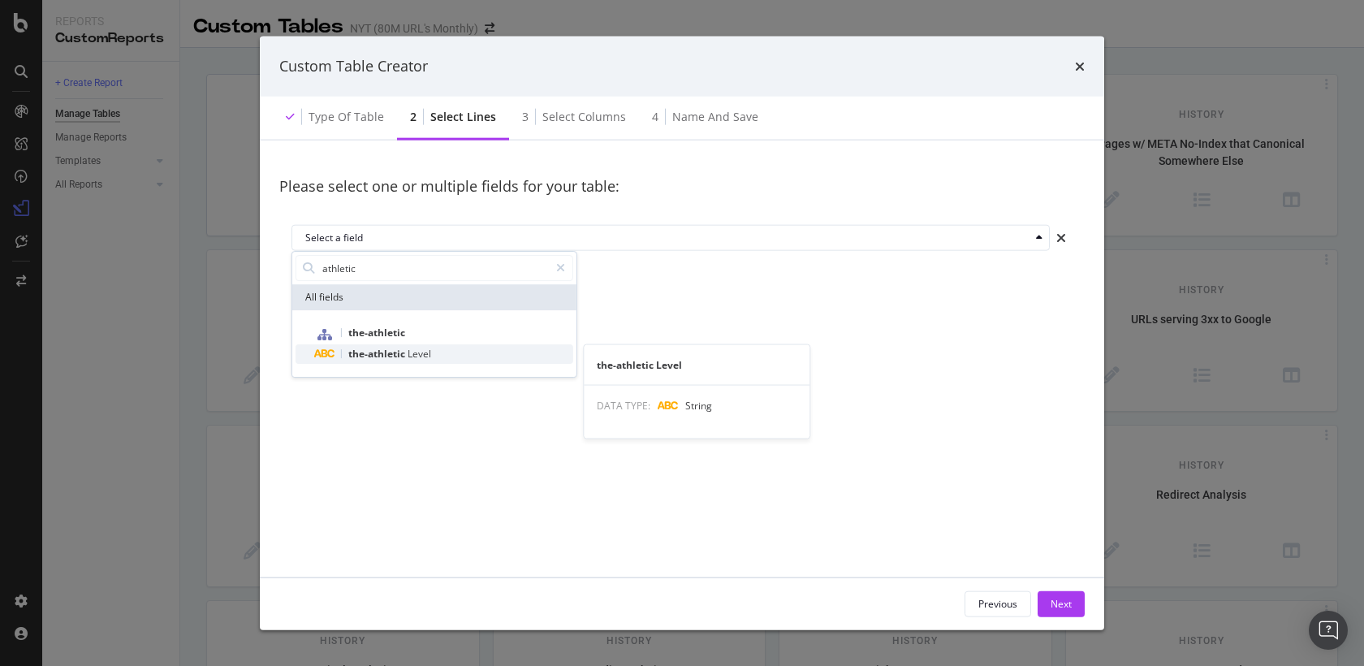
click at [486, 352] on div "the-athletic Level" at bounding box center [444, 353] width 258 height 19
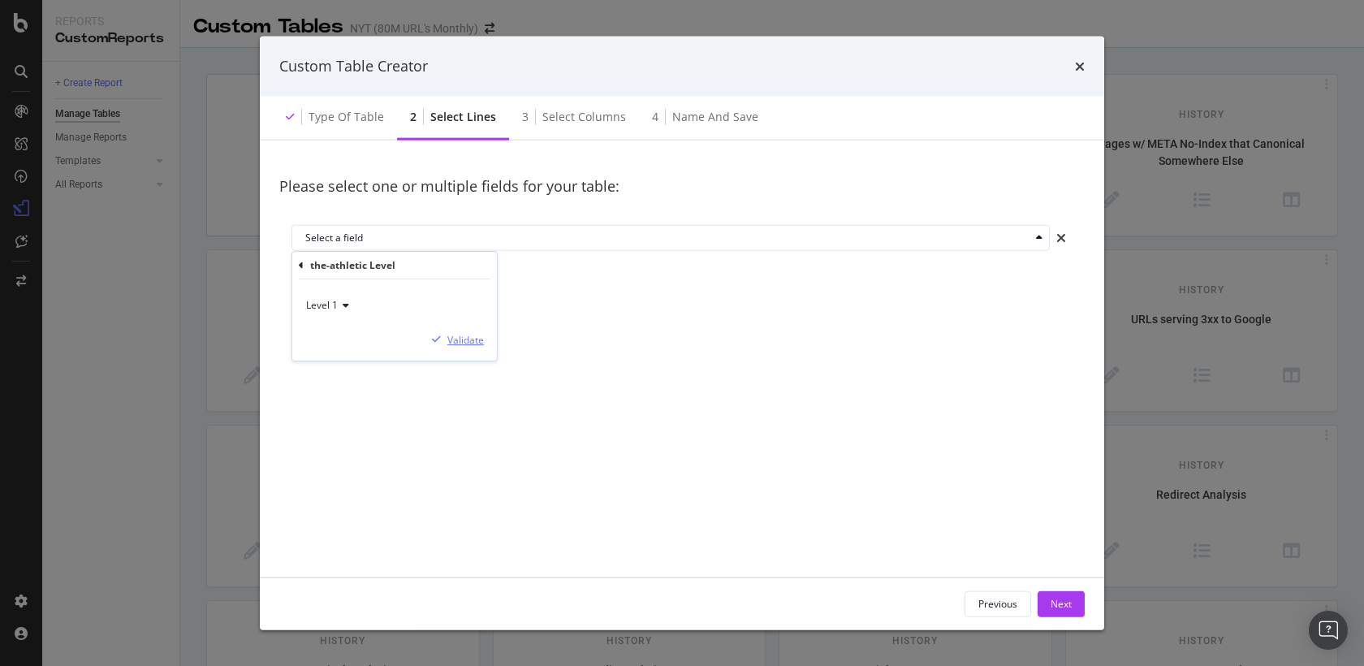
click at [477, 342] on div "Validate" at bounding box center [465, 340] width 37 height 14
click at [1057, 610] on div "Next" at bounding box center [1061, 604] width 21 height 14
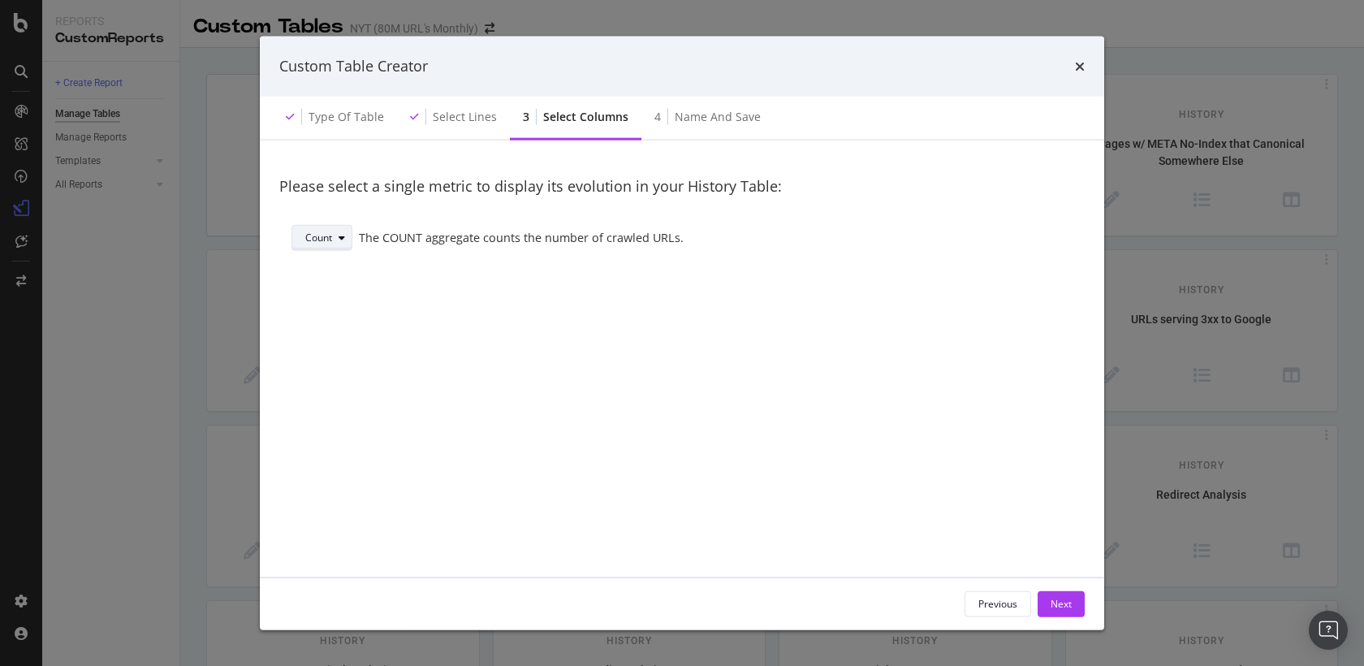
click at [326, 240] on div "Count" at bounding box center [318, 238] width 27 height 10
click at [329, 319] on div "Avg" at bounding box center [326, 319] width 55 height 20
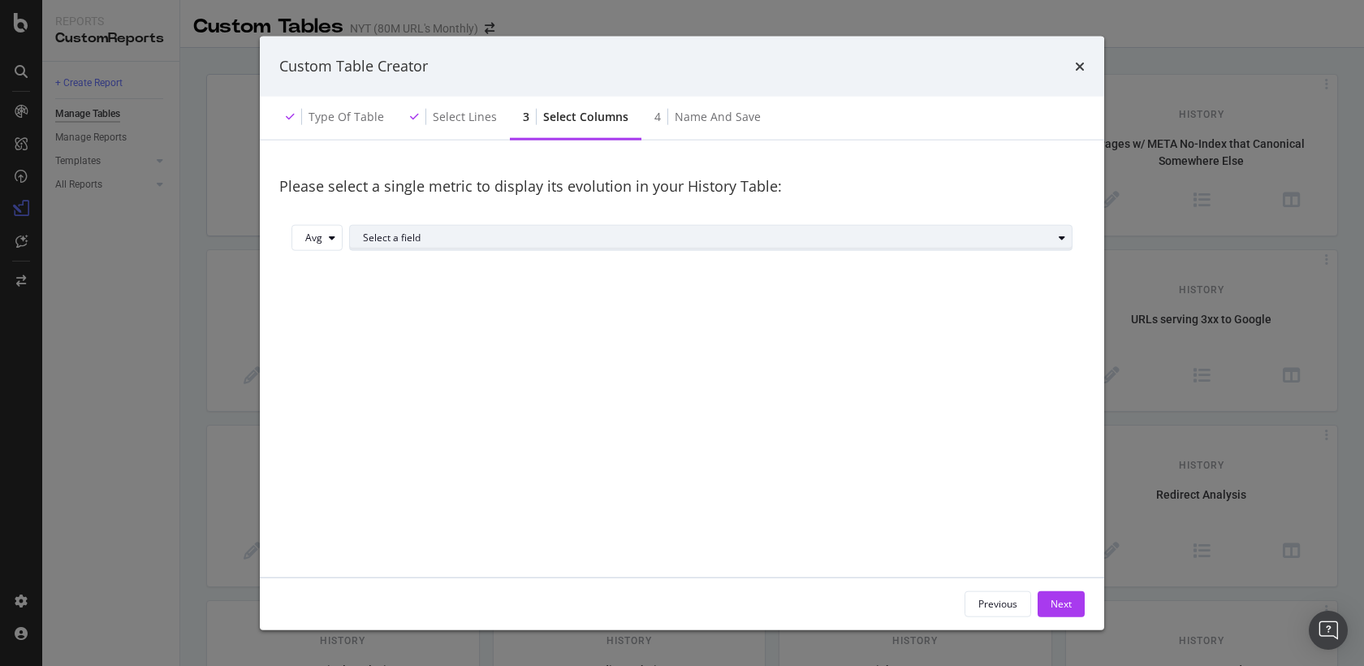
click at [403, 239] on div "Select a field" at bounding box center [707, 238] width 689 height 10
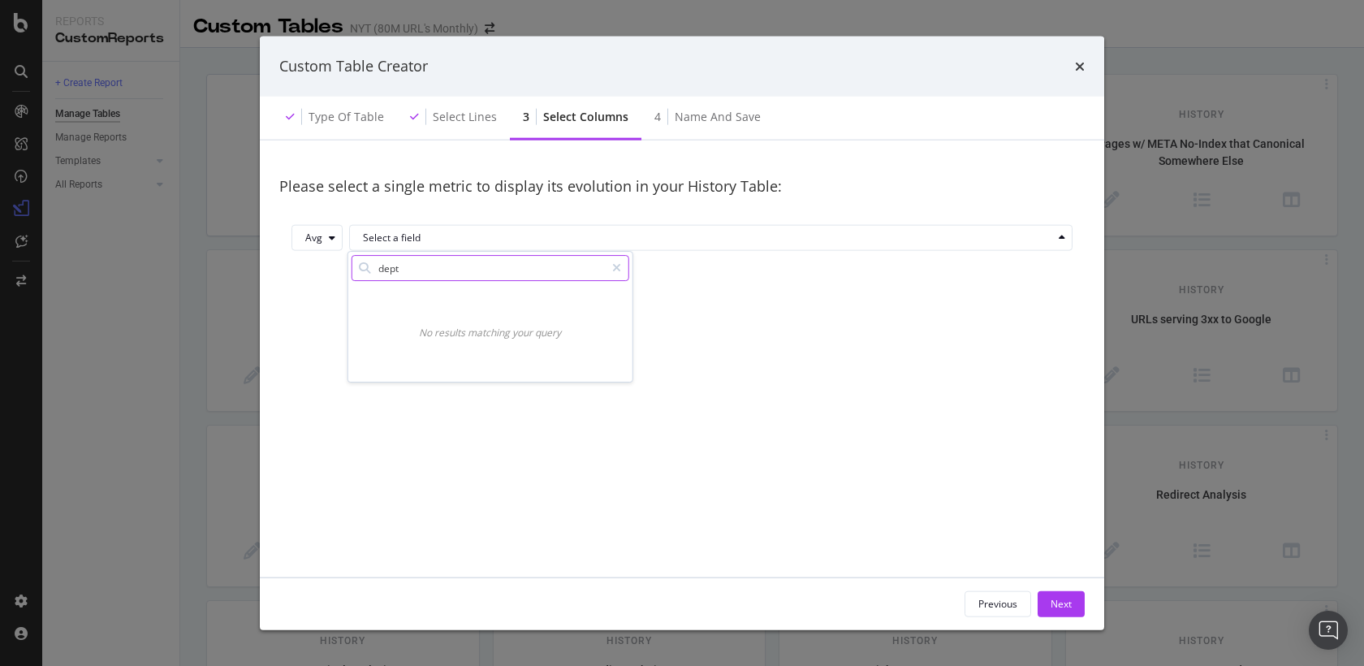
type input "depth"
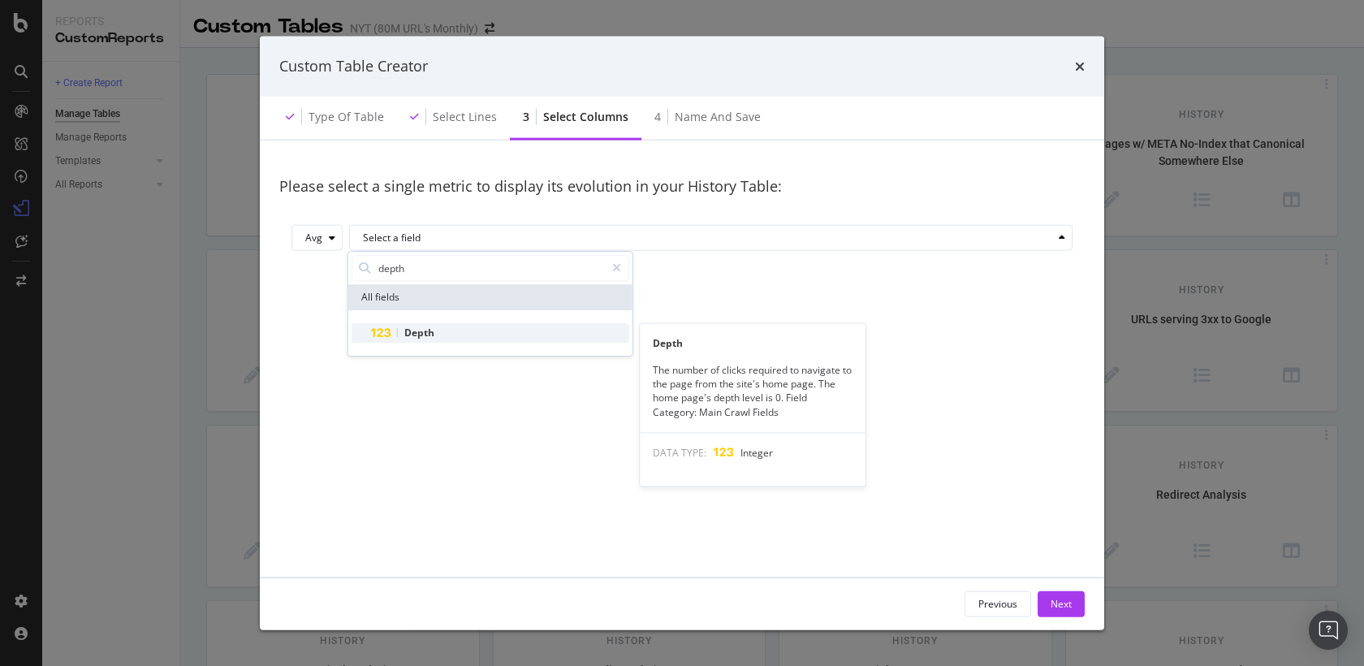
click at [486, 324] on div "Depth" at bounding box center [500, 332] width 258 height 19
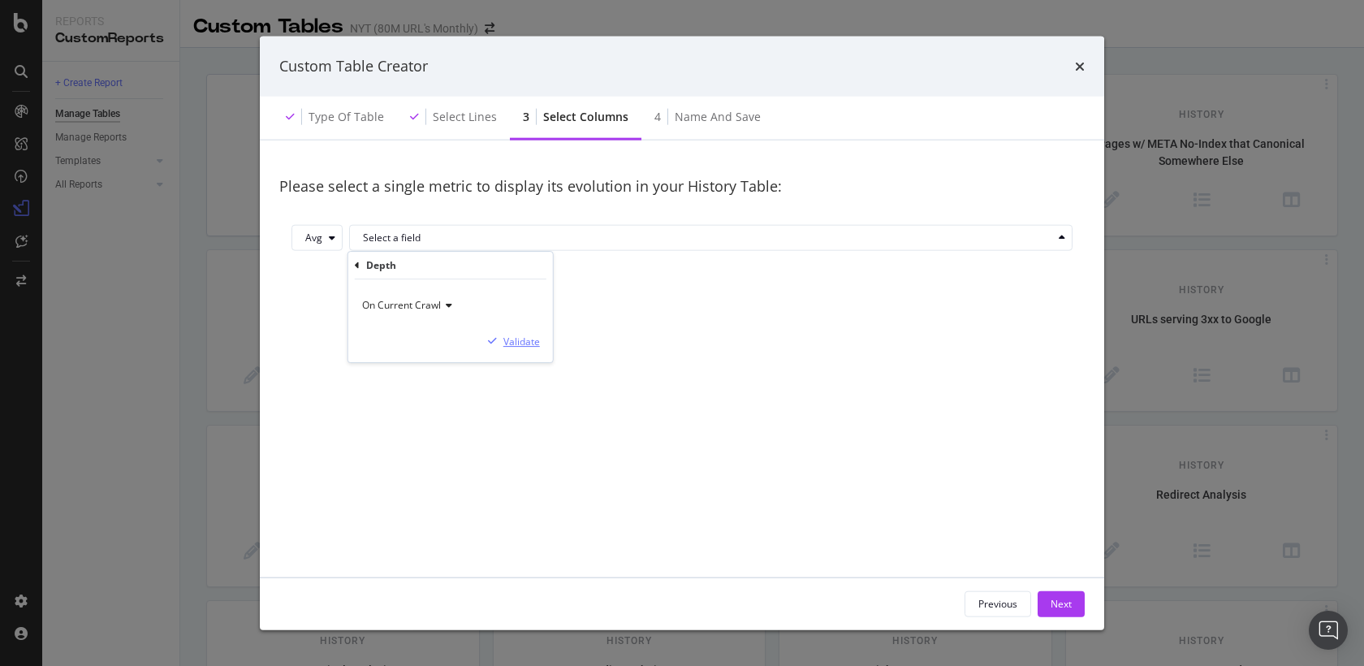
click at [521, 336] on div "Validate" at bounding box center [521, 342] width 37 height 14
click at [1055, 597] on div "Next" at bounding box center [1061, 604] width 21 height 14
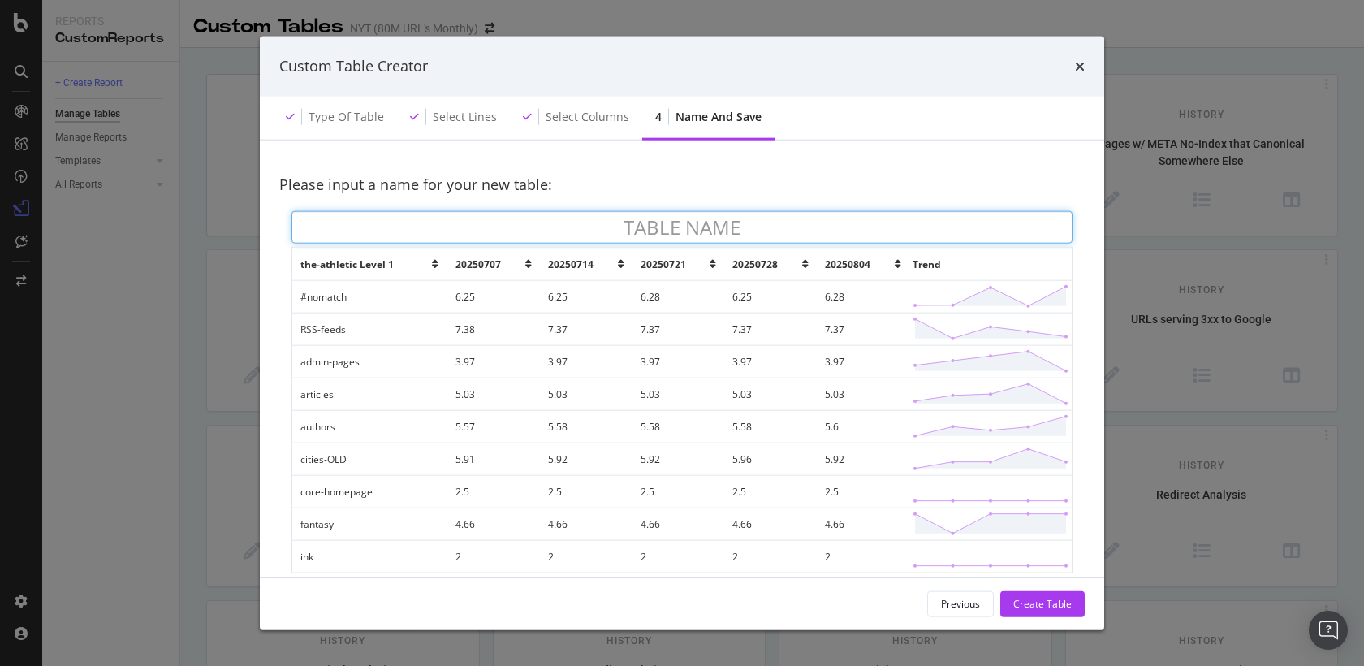
type input "A"
click at [681, 228] on input "The Athletic URL depth by Segment" at bounding box center [681, 227] width 781 height 32
type input "The Athletic URL Depth by Segment"
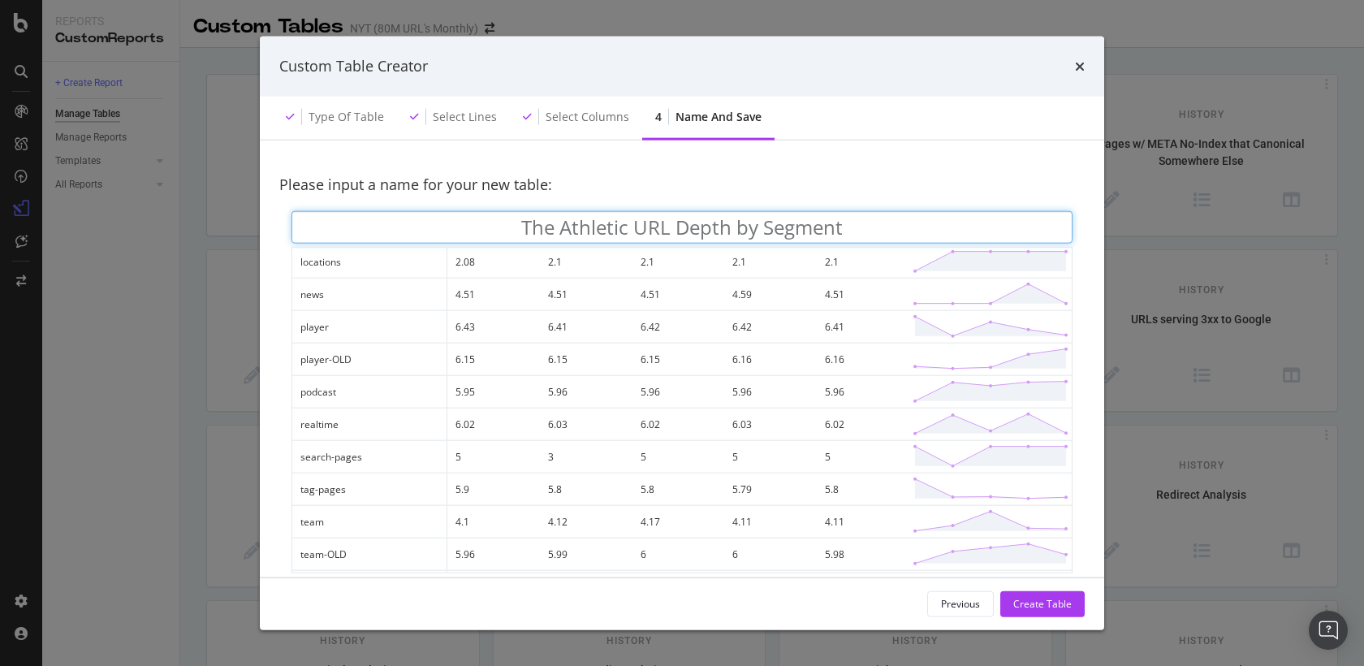
scroll to position [487, 0]
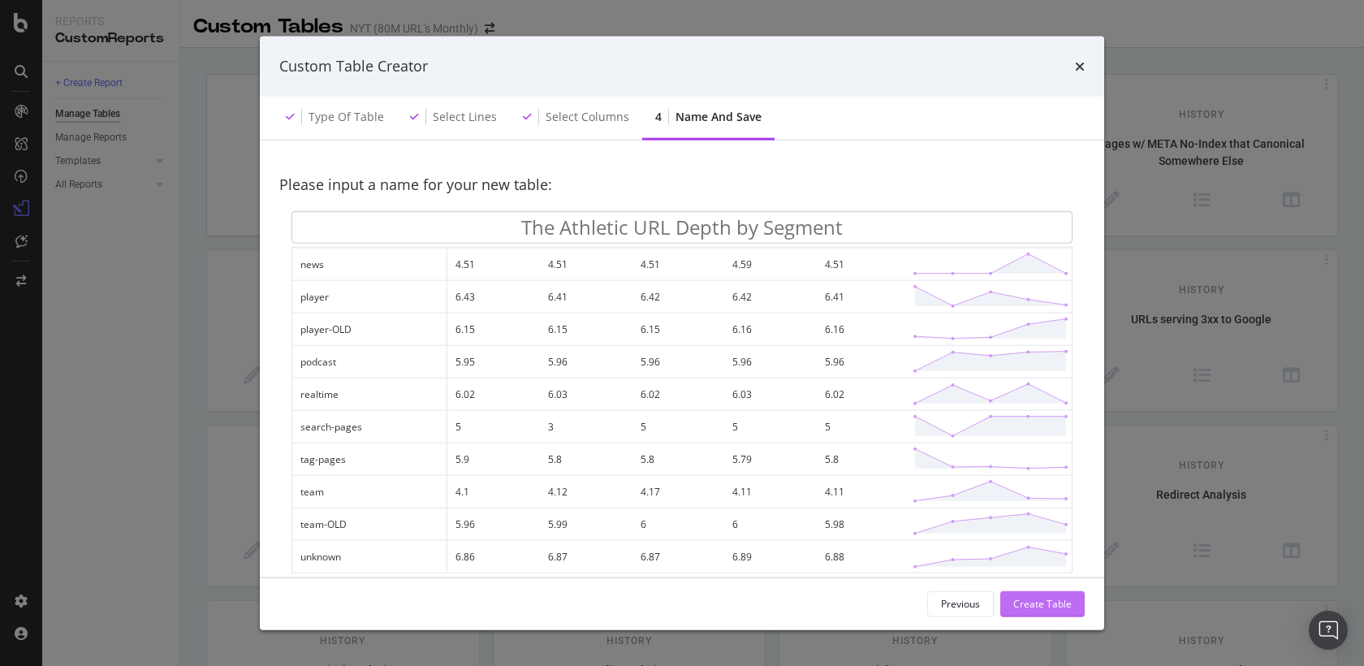
click at [1034, 614] on div "Create Table" at bounding box center [1042, 603] width 58 height 24
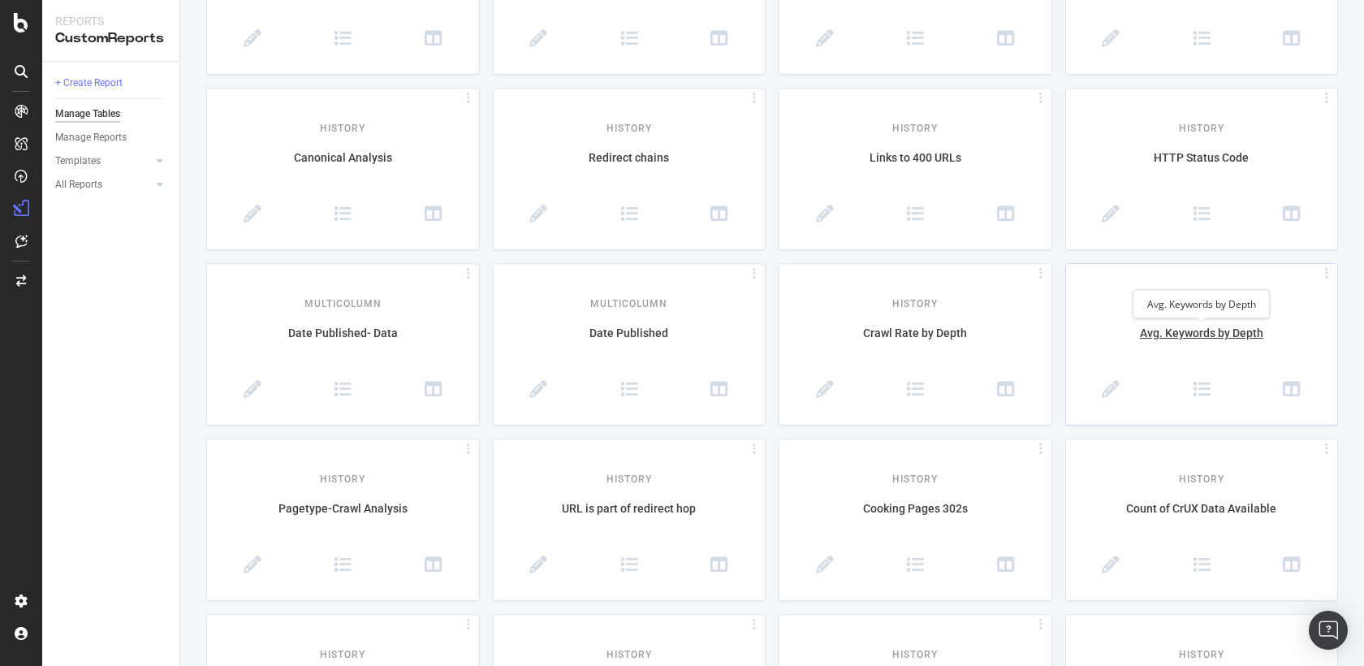
scroll to position [2551, 0]
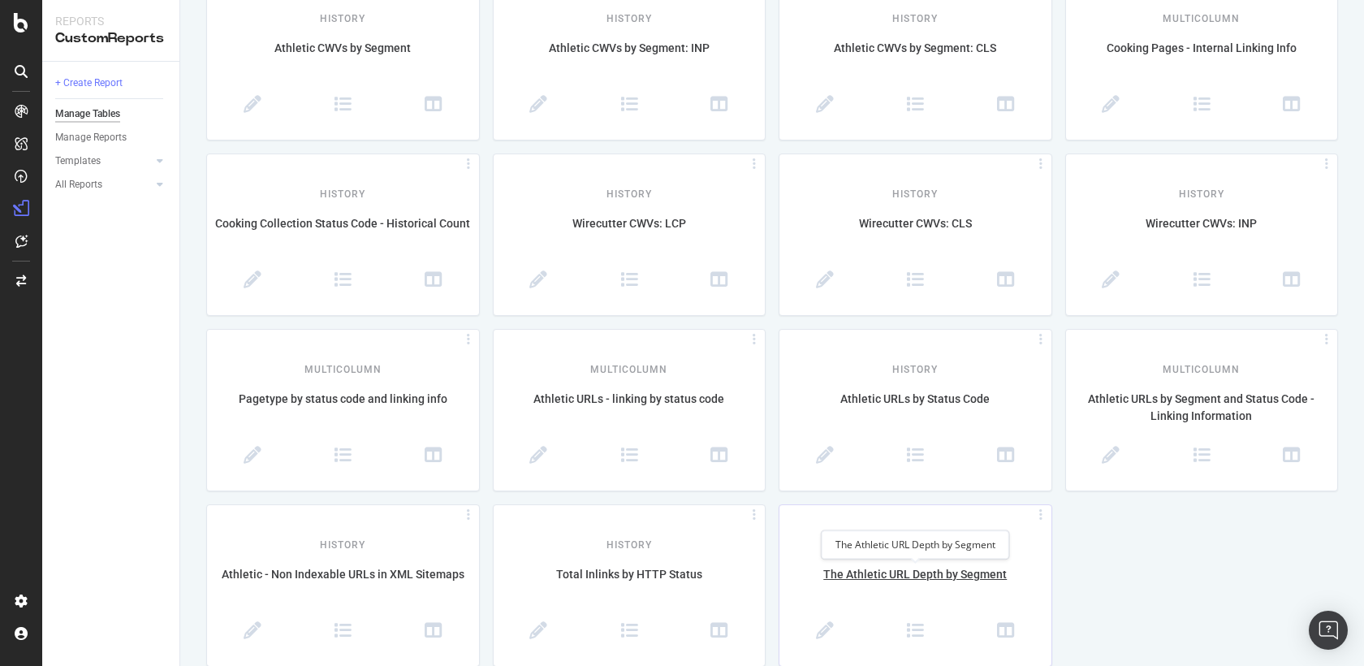
click at [966, 575] on div "The Athletic URL Depth by Segment" at bounding box center [915, 583] width 272 height 34
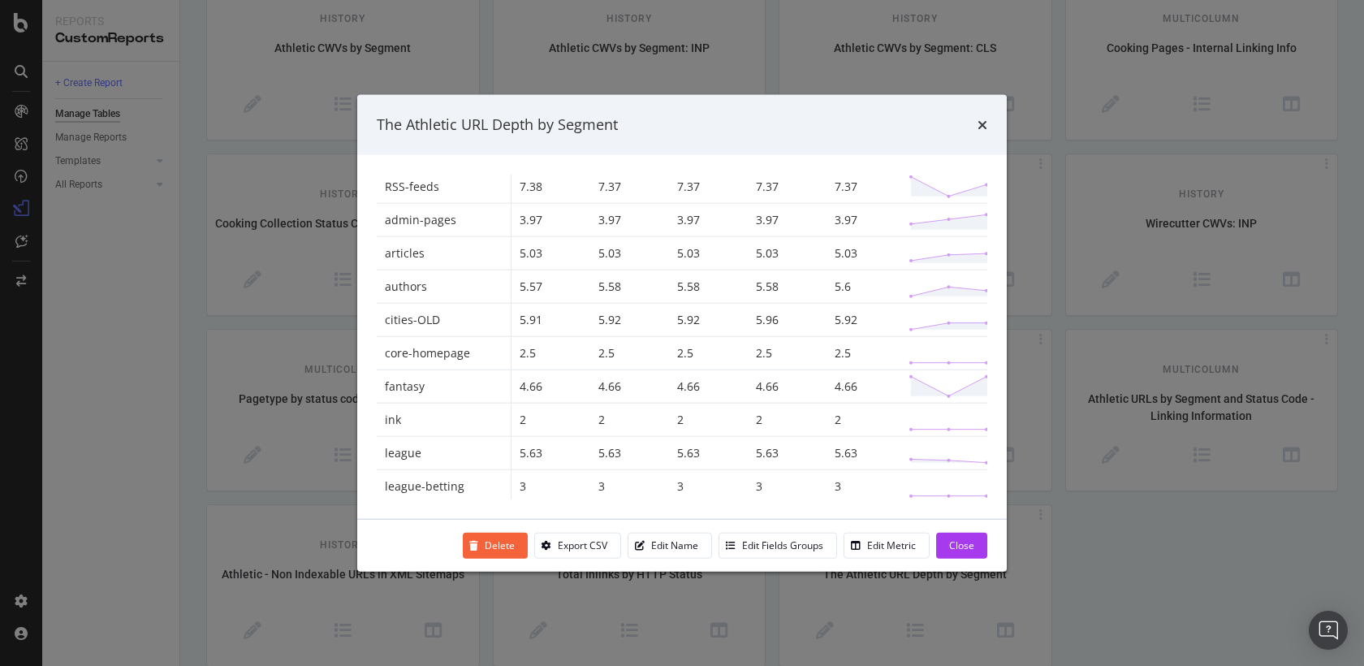
scroll to position [0, 0]
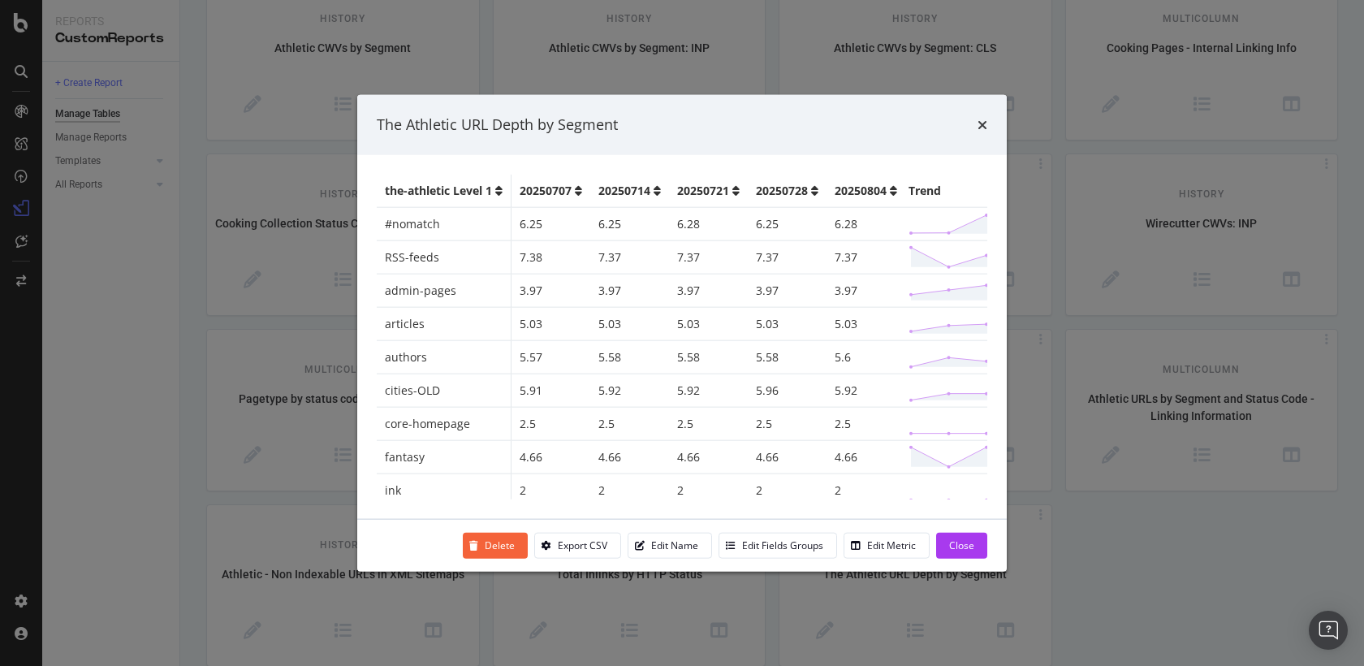
click at [1133, 528] on div "The Athletic URL Depth by Segment the-athletic Level 1 20250707 20250714 202507…" at bounding box center [682, 333] width 1364 height 666
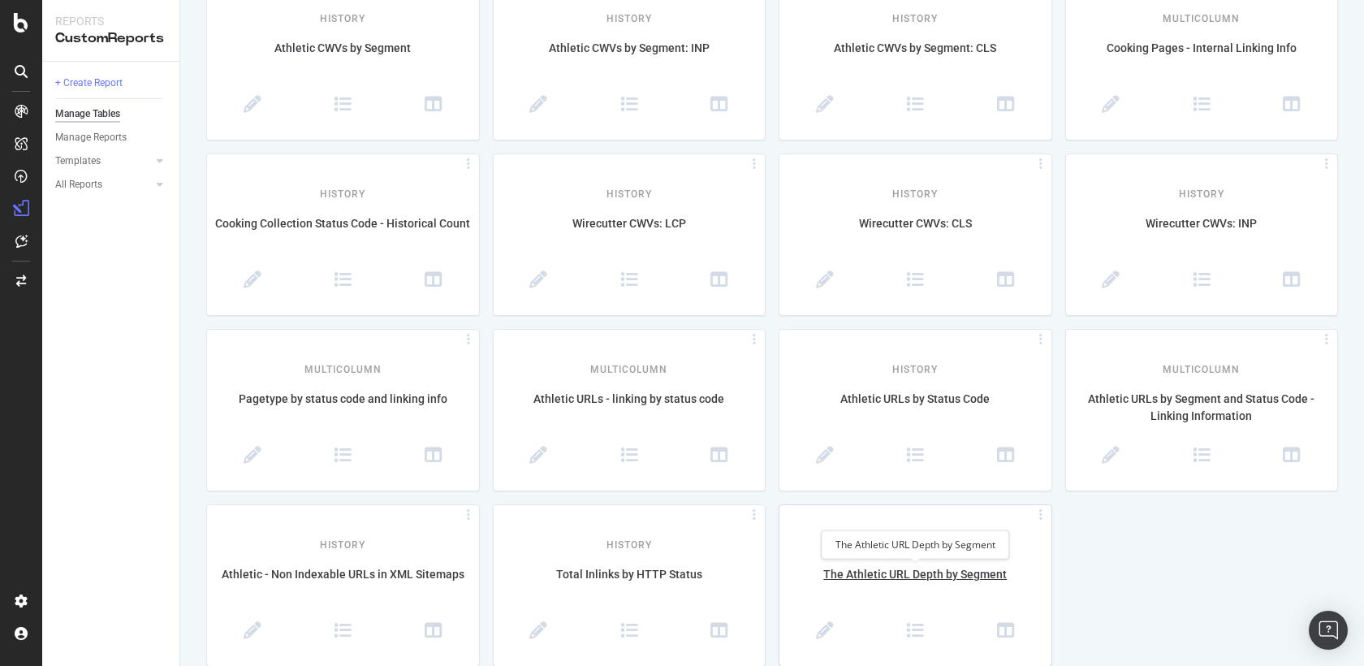
click at [903, 575] on div "The Athletic URL Depth by Segment" at bounding box center [915, 583] width 272 height 34
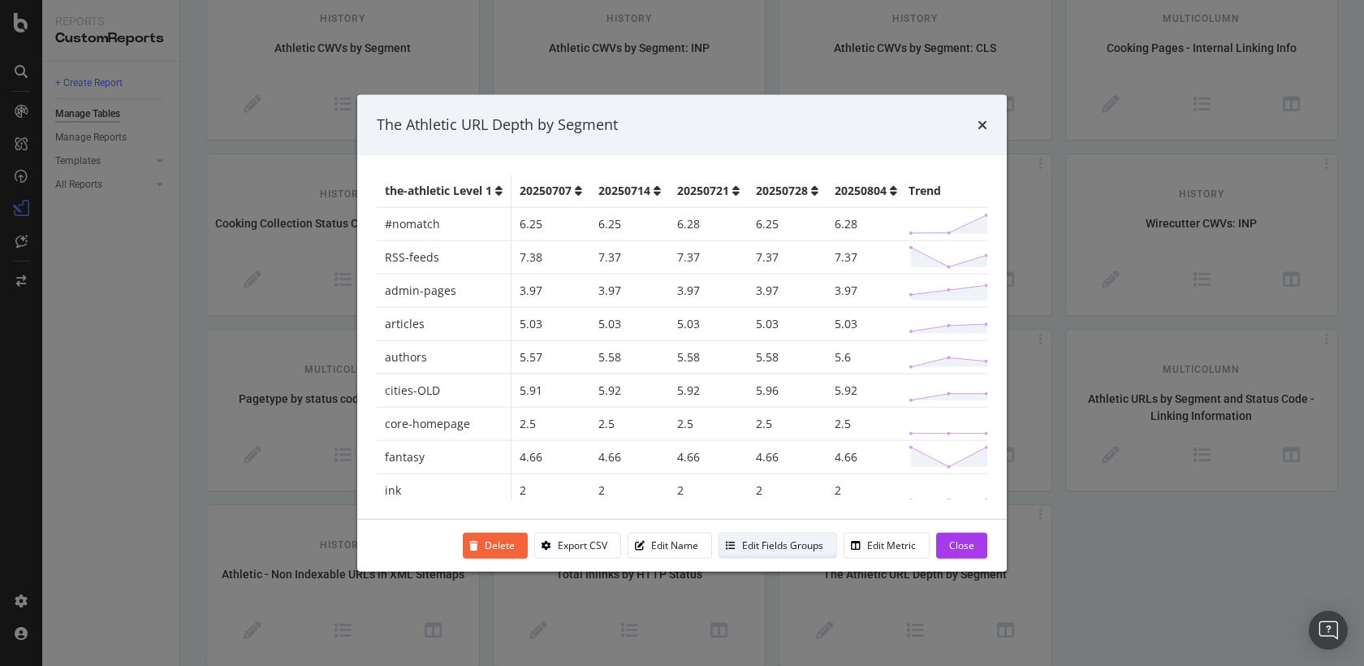
click at [770, 555] on div "Edit Fields Groups" at bounding box center [771, 544] width 104 height 23
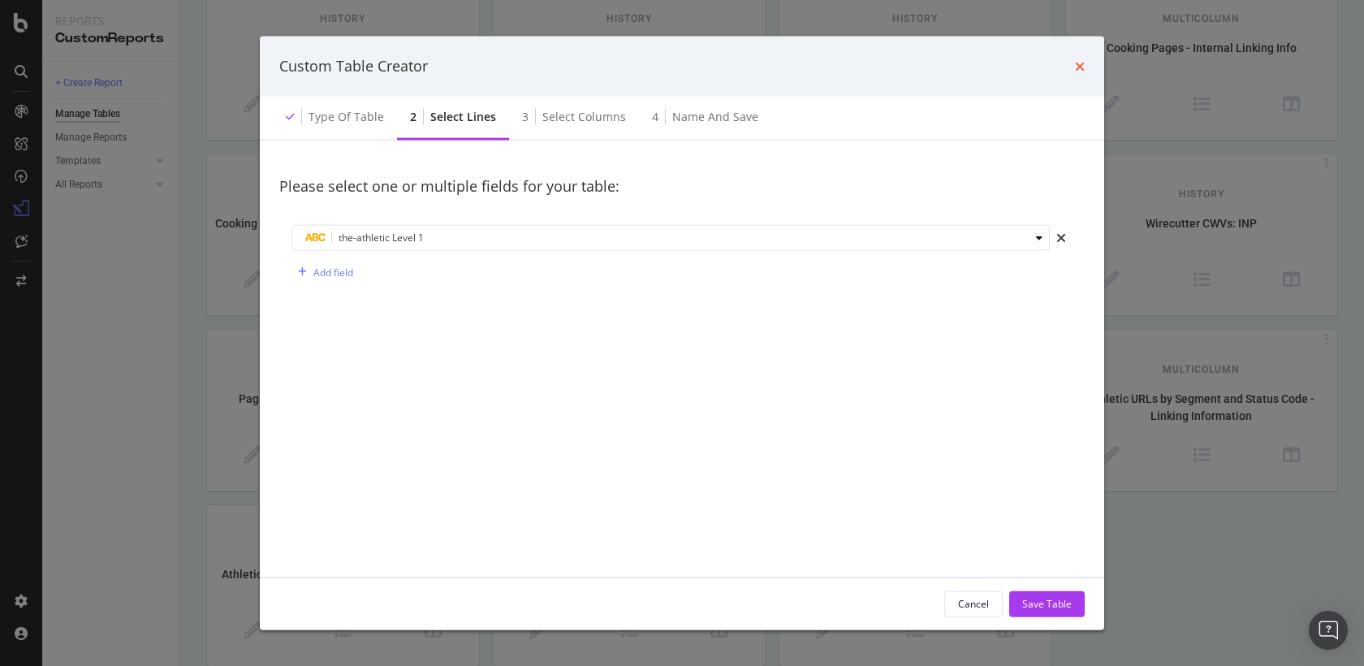
click at [1082, 66] on icon "times" at bounding box center [1080, 65] width 10 height 13
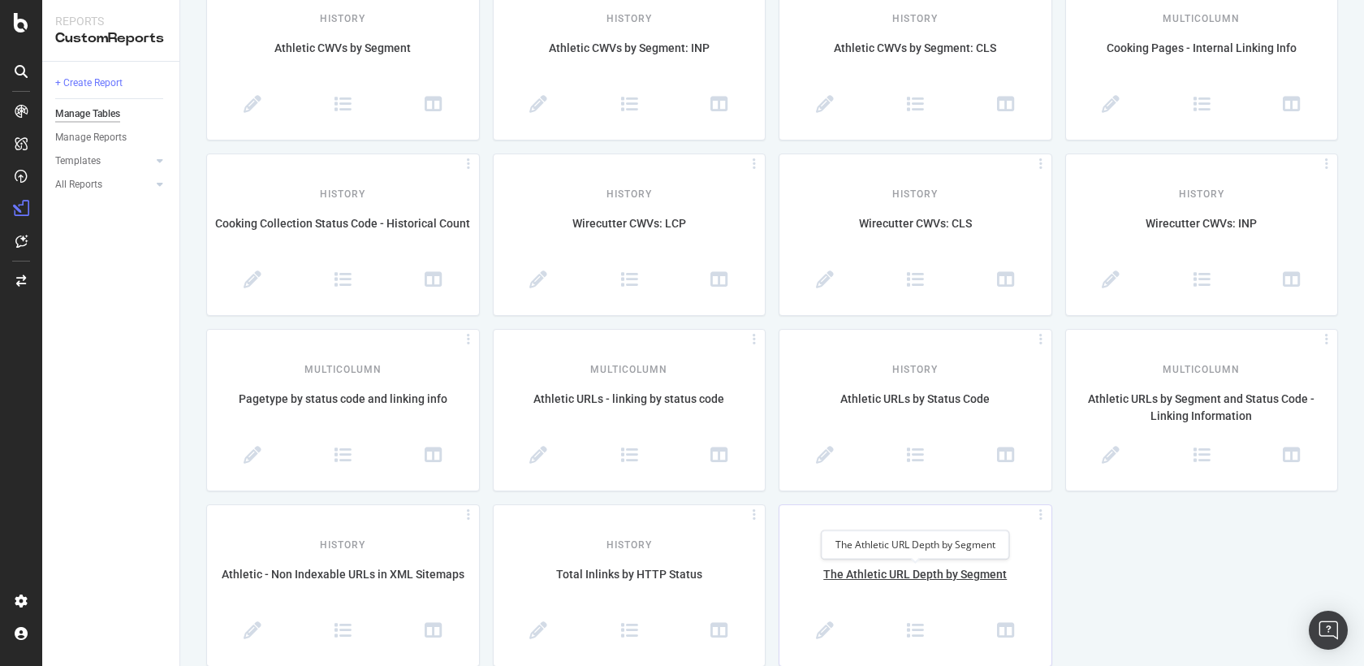
click at [910, 573] on div "The Athletic URL Depth by Segment" at bounding box center [915, 583] width 272 height 34
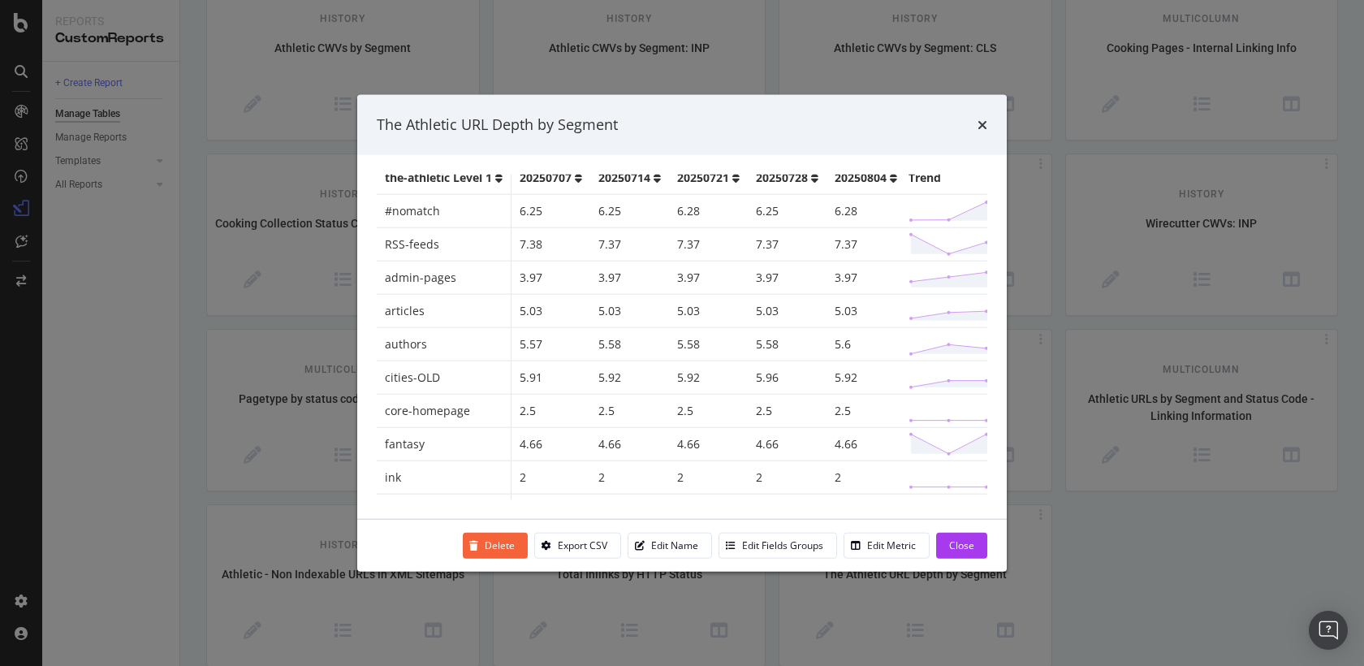
scroll to position [9, 0]
click at [986, 125] on icon "times" at bounding box center [983, 124] width 10 height 13
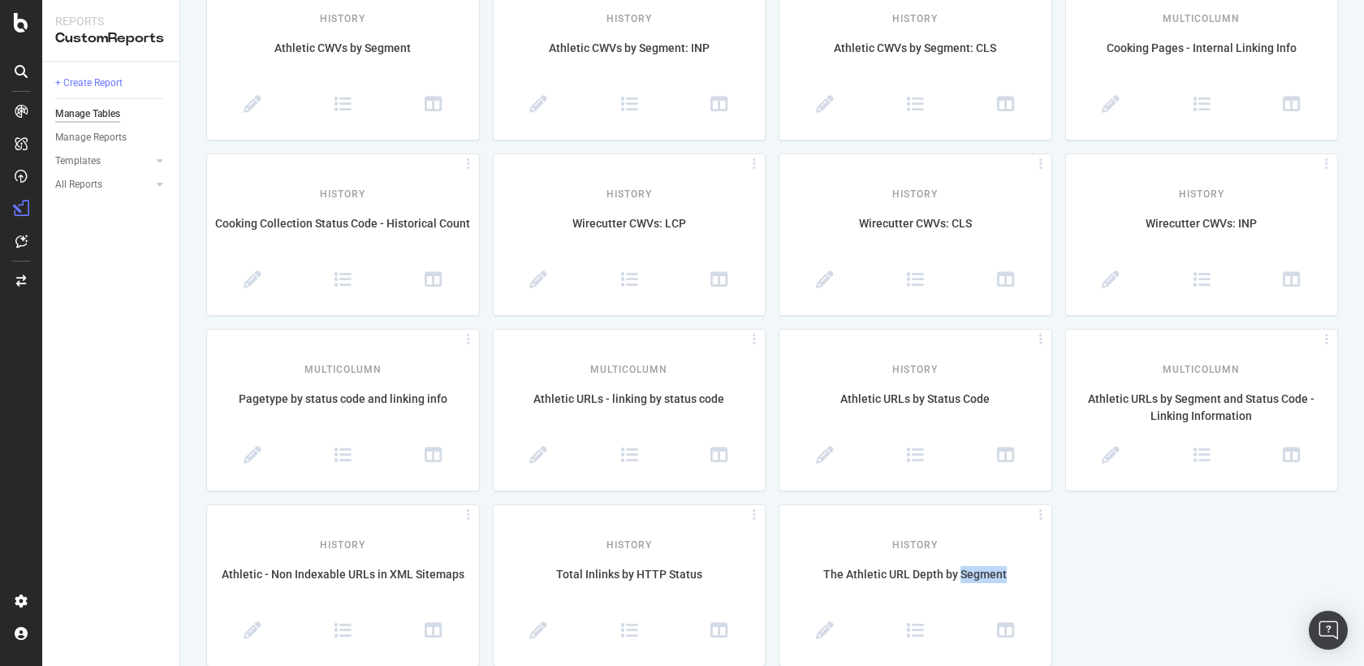
click at [97, 250] on div "CustomReports" at bounding box center [100, 251] width 80 height 16
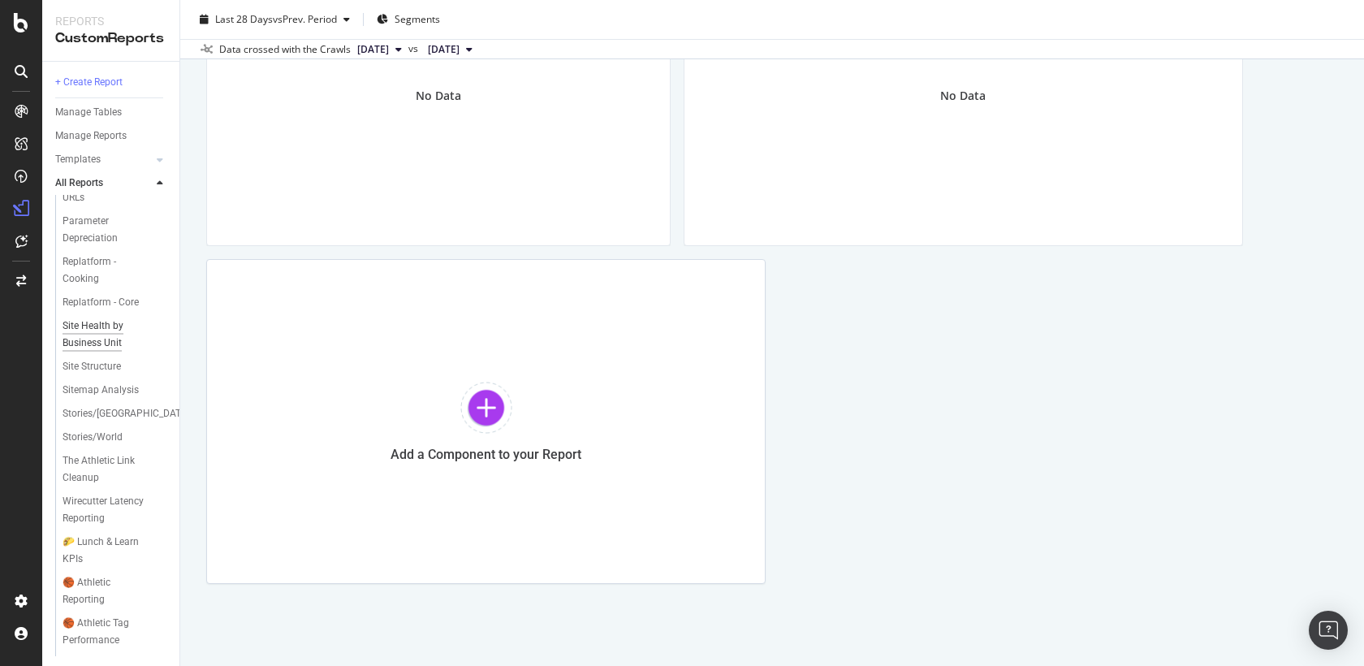
scroll to position [1504, 0]
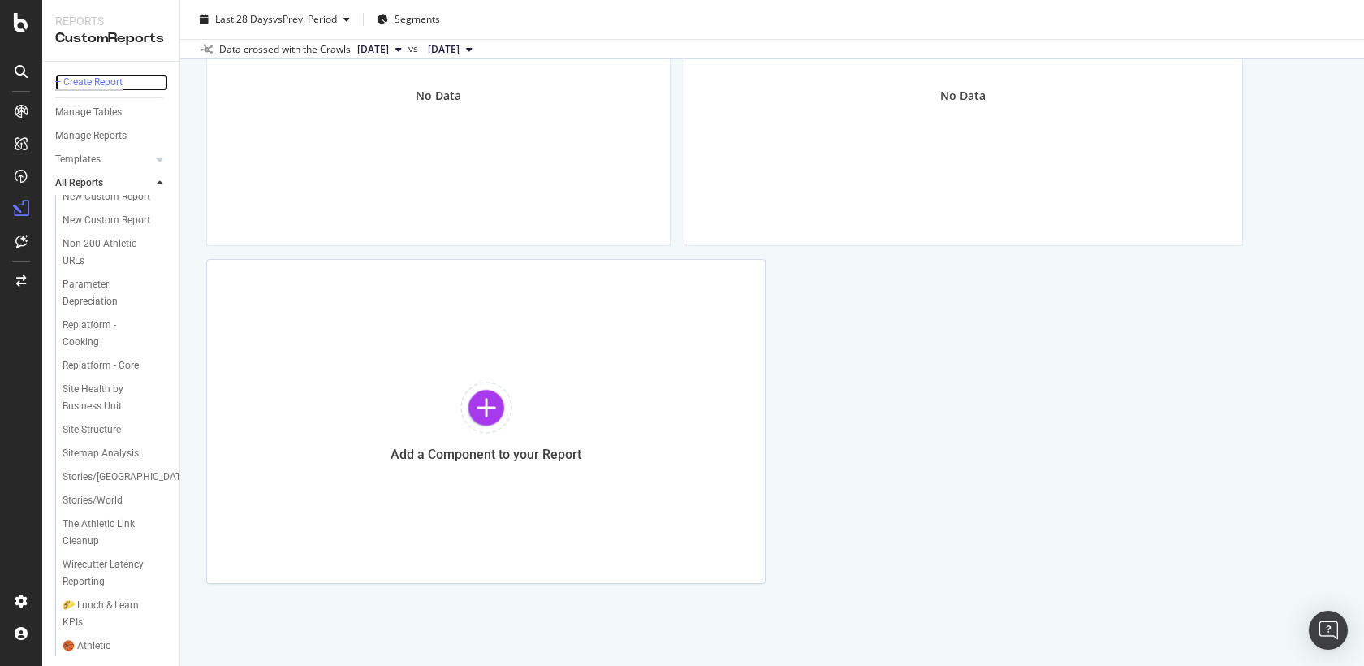
click at [109, 84] on div "+ Create Report" at bounding box center [88, 82] width 67 height 17
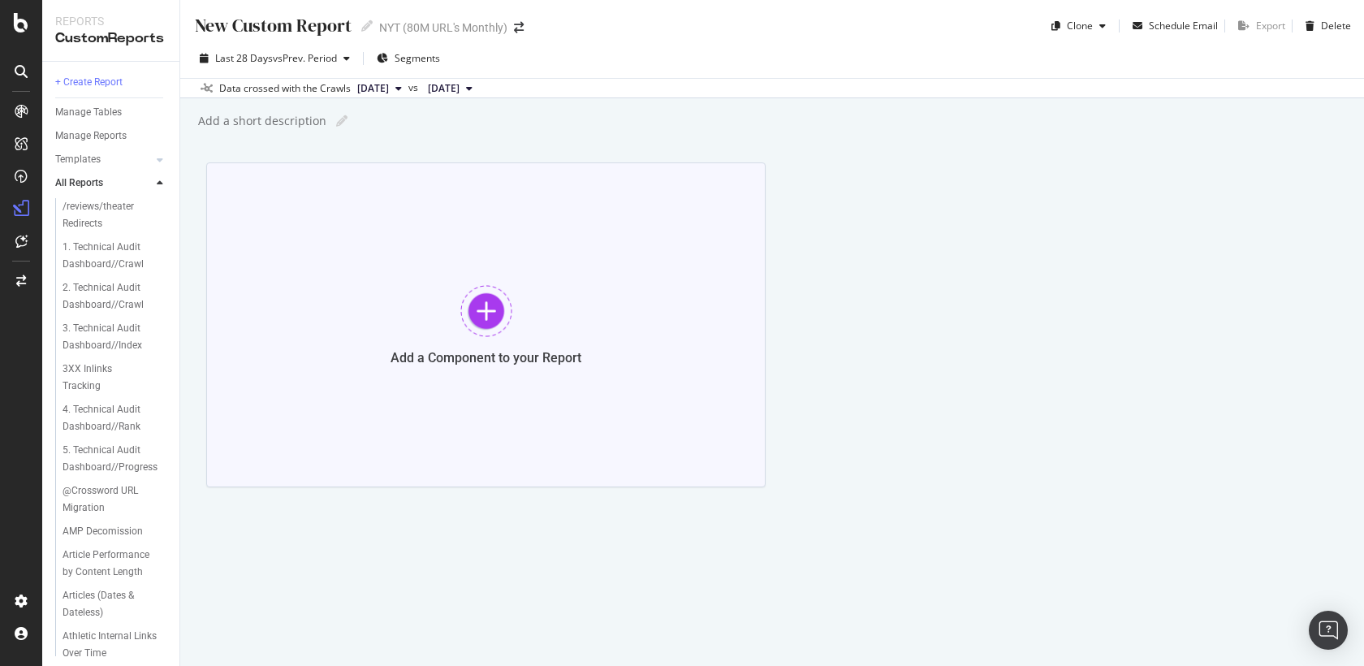
click at [490, 300] on div at bounding box center [486, 311] width 52 height 52
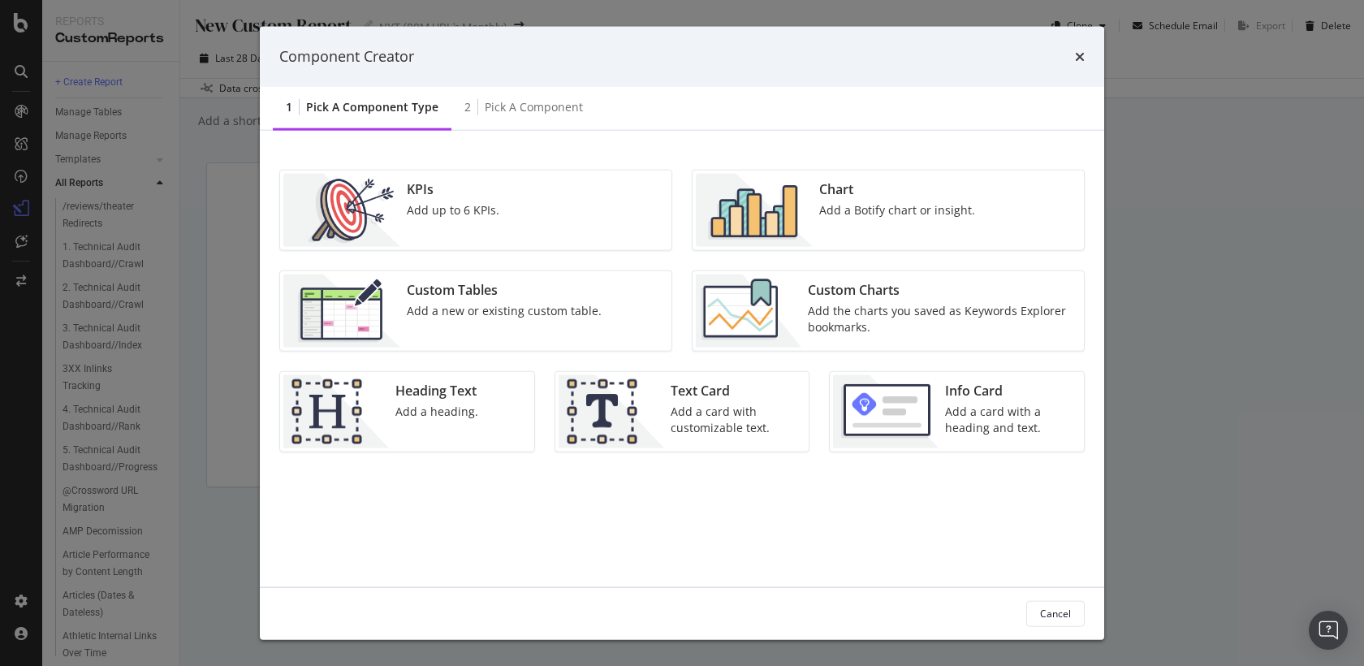
click at [475, 300] on div "Custom Tables Add a new or existing custom table." at bounding box center [504, 310] width 208 height 73
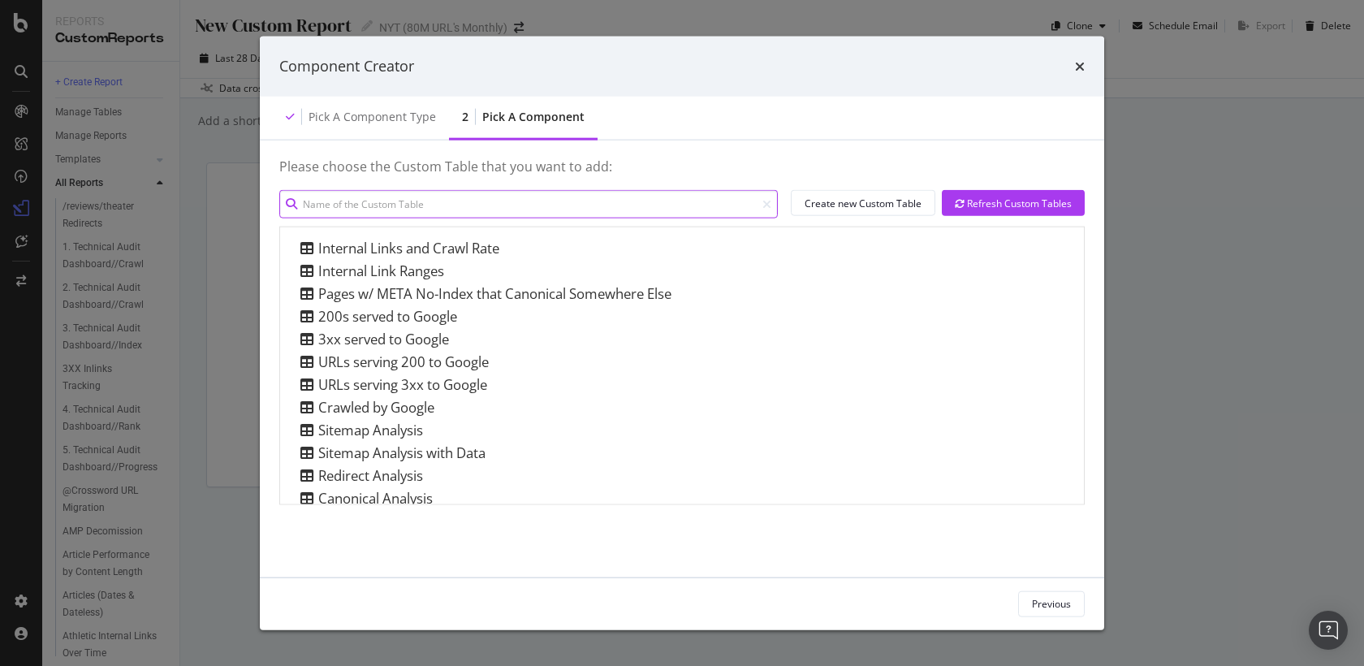
click at [559, 208] on input "modal" at bounding box center [528, 204] width 499 height 28
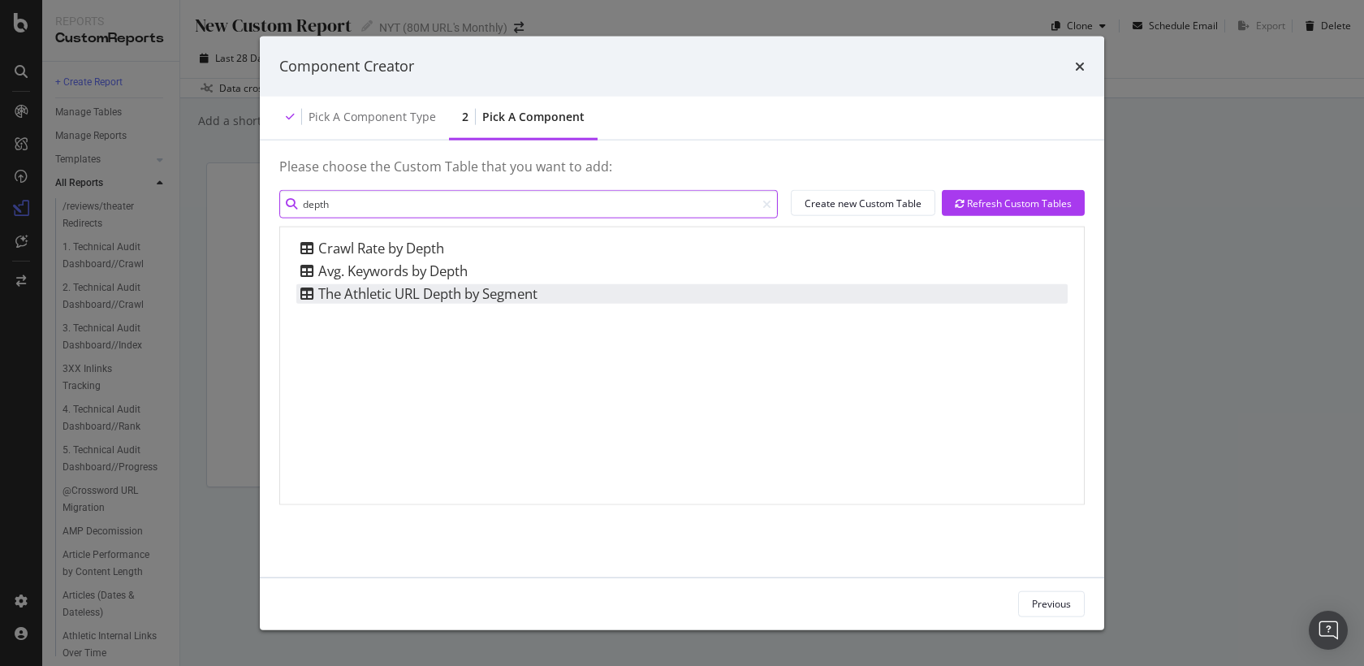
type input "depth"
click at [571, 293] on div "The Athletic URL Depth by Segment" at bounding box center [681, 293] width 771 height 19
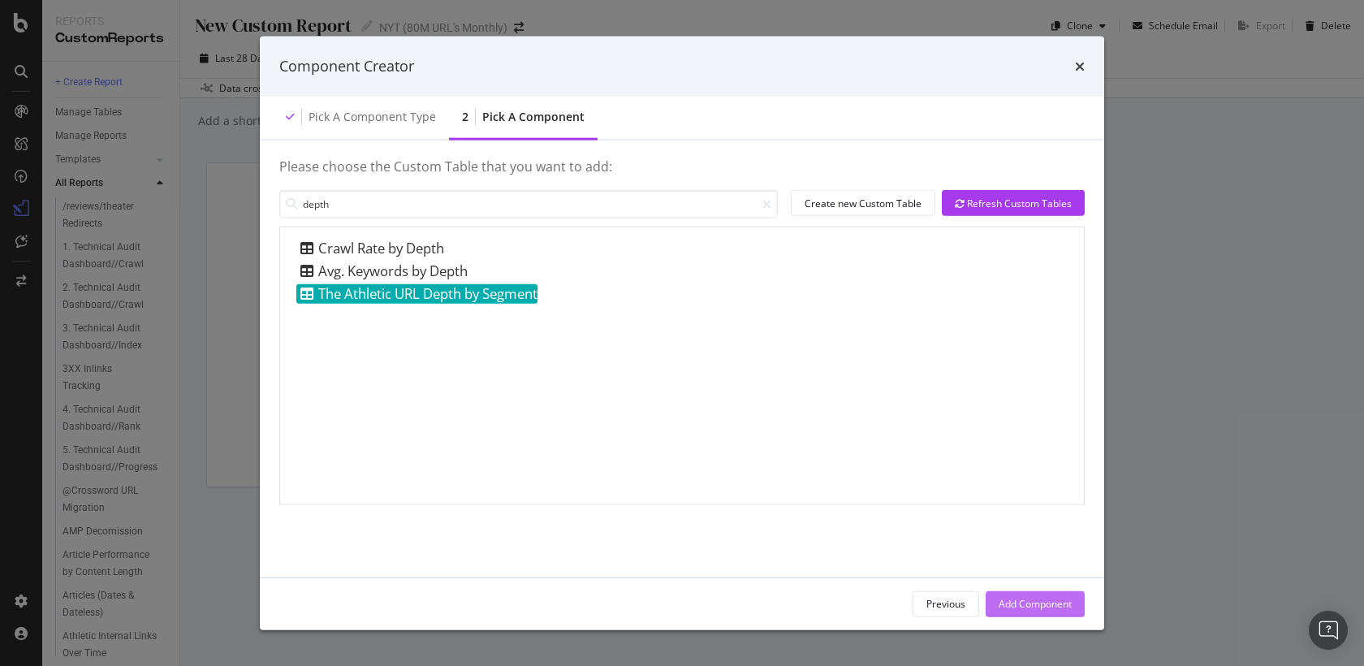
click at [1052, 607] on div "Add Component" at bounding box center [1035, 604] width 73 height 14
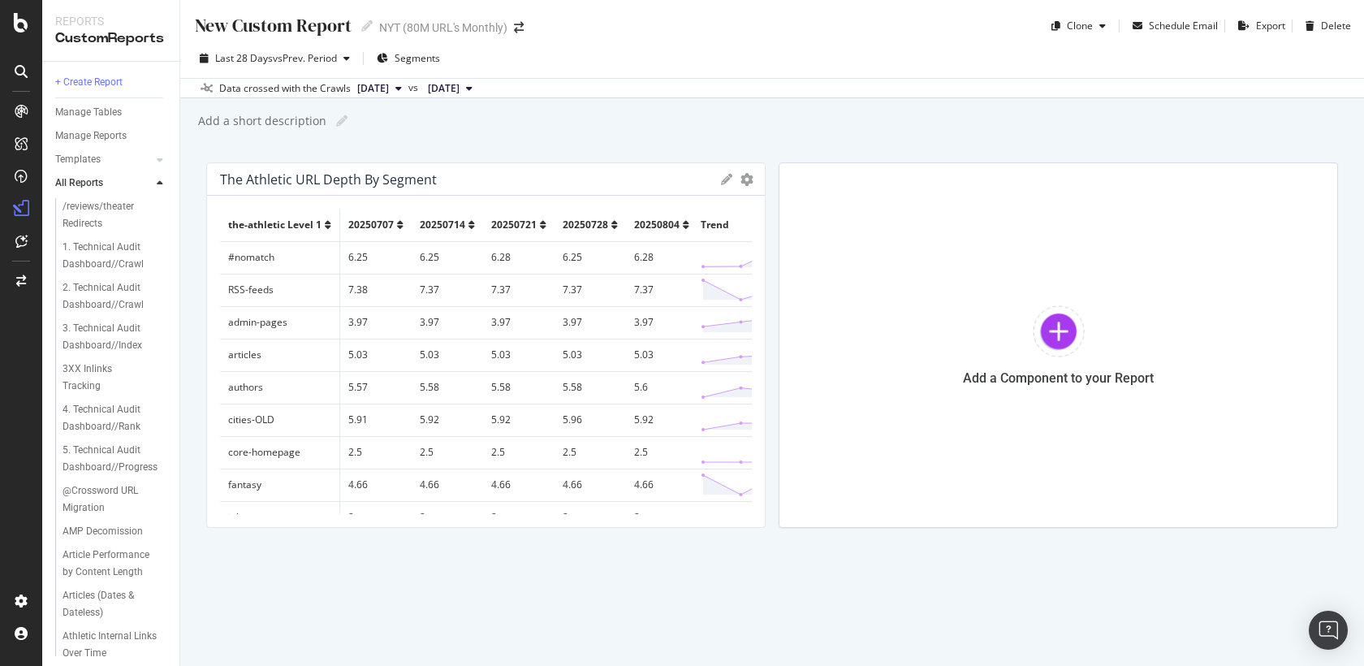
click at [321, 21] on div "New Custom Report" at bounding box center [272, 25] width 158 height 25
click at [330, 24] on input "text" at bounding box center [274, 25] width 162 height 22
type input "The Athletic Tag Links KPIs"
click at [686, 582] on div "The Athletic Tag Links KPIs The Athletic Tag Links KPIs NYT (80M URL's Monthly)…" at bounding box center [772, 333] width 1184 height 666
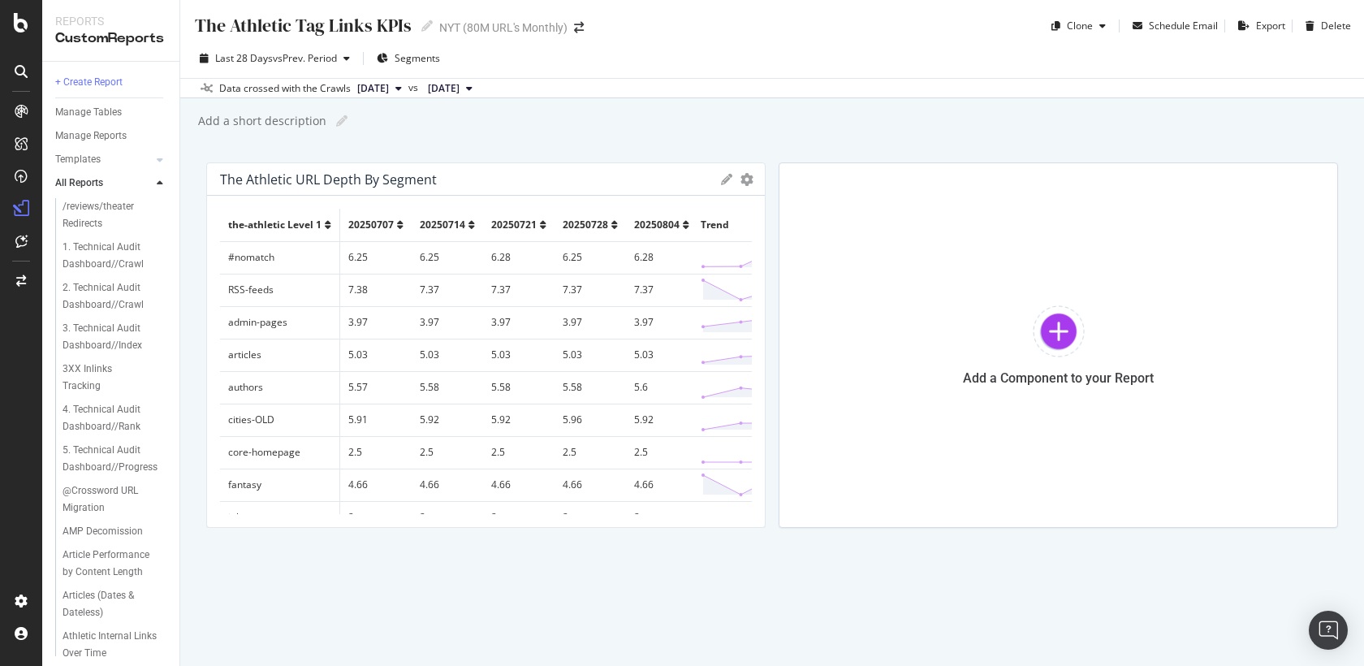
click at [710, 110] on div "Add a short description Add a short description" at bounding box center [780, 121] width 1168 height 24
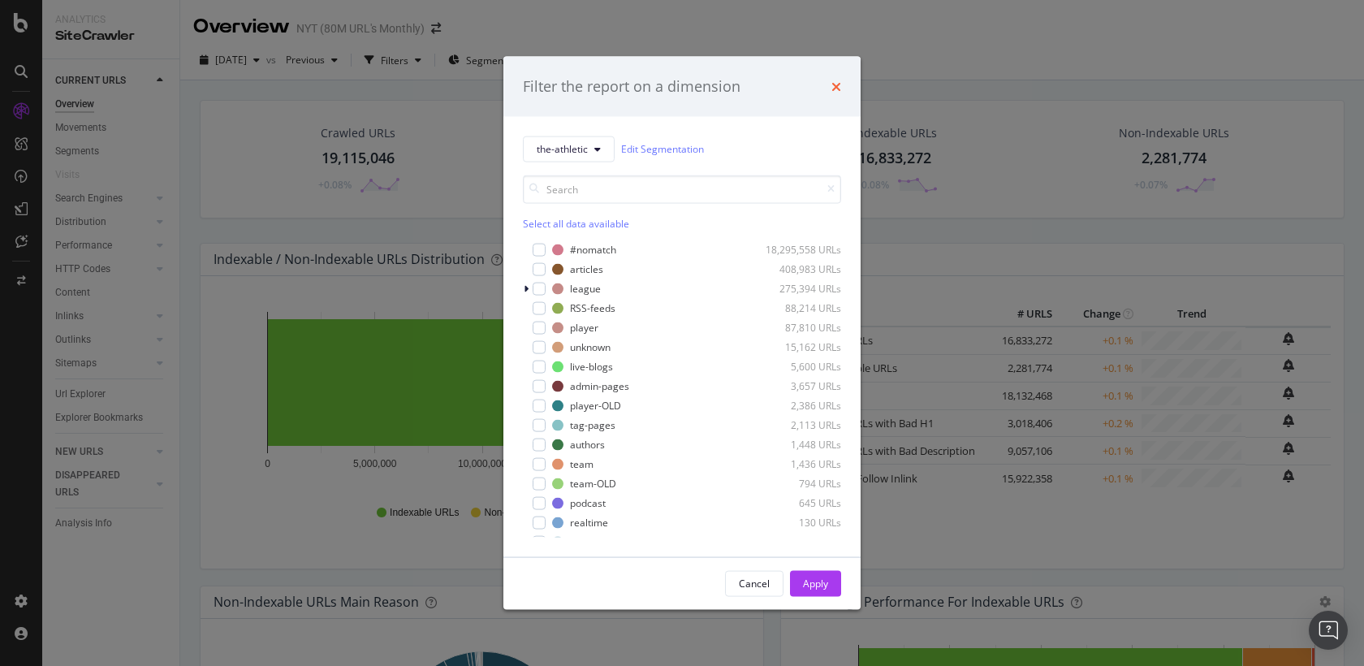
click at [840, 87] on icon "times" at bounding box center [836, 86] width 10 height 13
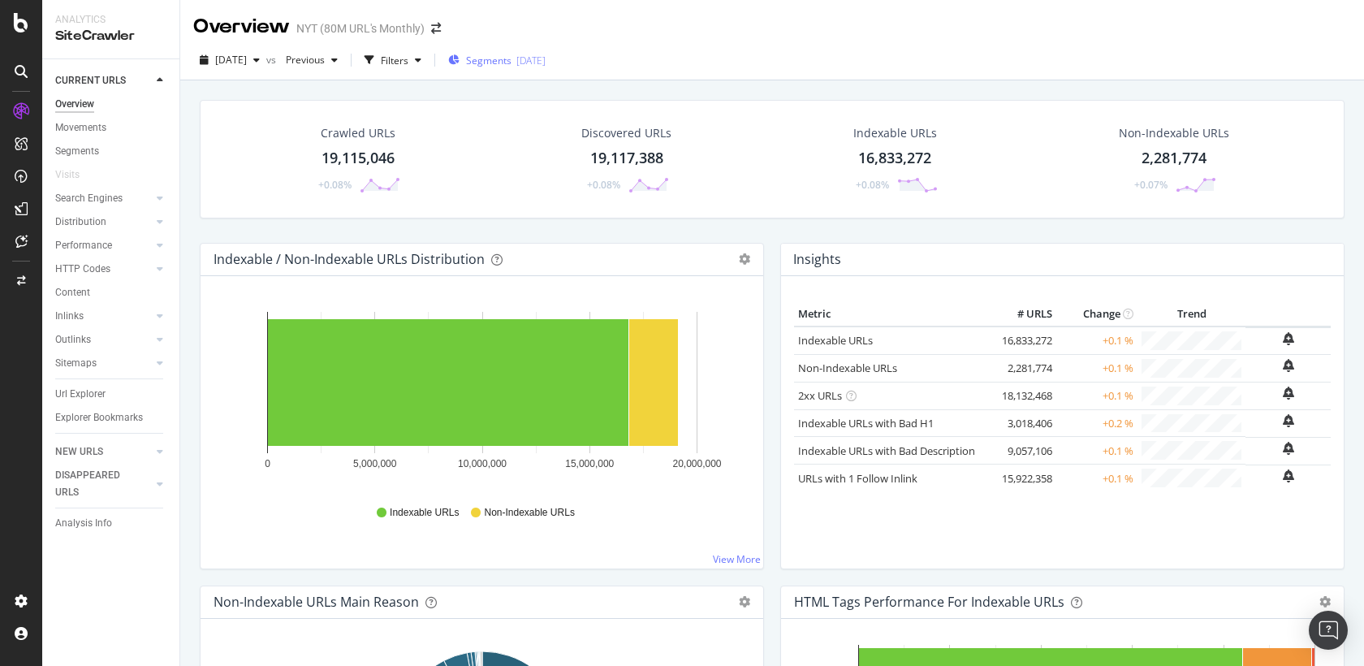
click at [546, 63] on div "[DATE]" at bounding box center [530, 61] width 29 height 14
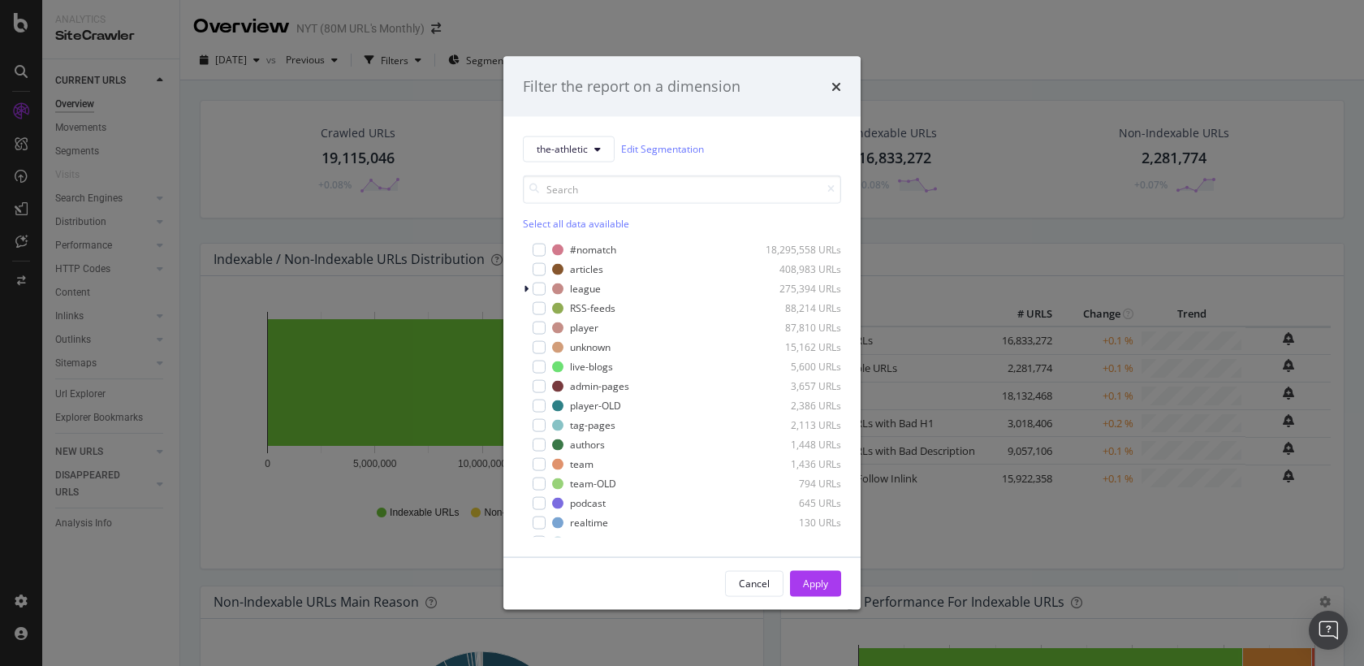
click at [555, 226] on div "Select all data available" at bounding box center [682, 223] width 318 height 14
click at [590, 248] on div "#nomatch" at bounding box center [593, 250] width 46 height 14
click at [593, 316] on div "#nomatch 18,295,558 URLs articles 408,983 URLs league 275,394 URLs RSS-feeds 88…" at bounding box center [682, 389] width 318 height 296
click at [589, 309] on div "RSS-feeds" at bounding box center [592, 308] width 45 height 14
click at [822, 585] on div "Apply" at bounding box center [815, 583] width 25 height 14
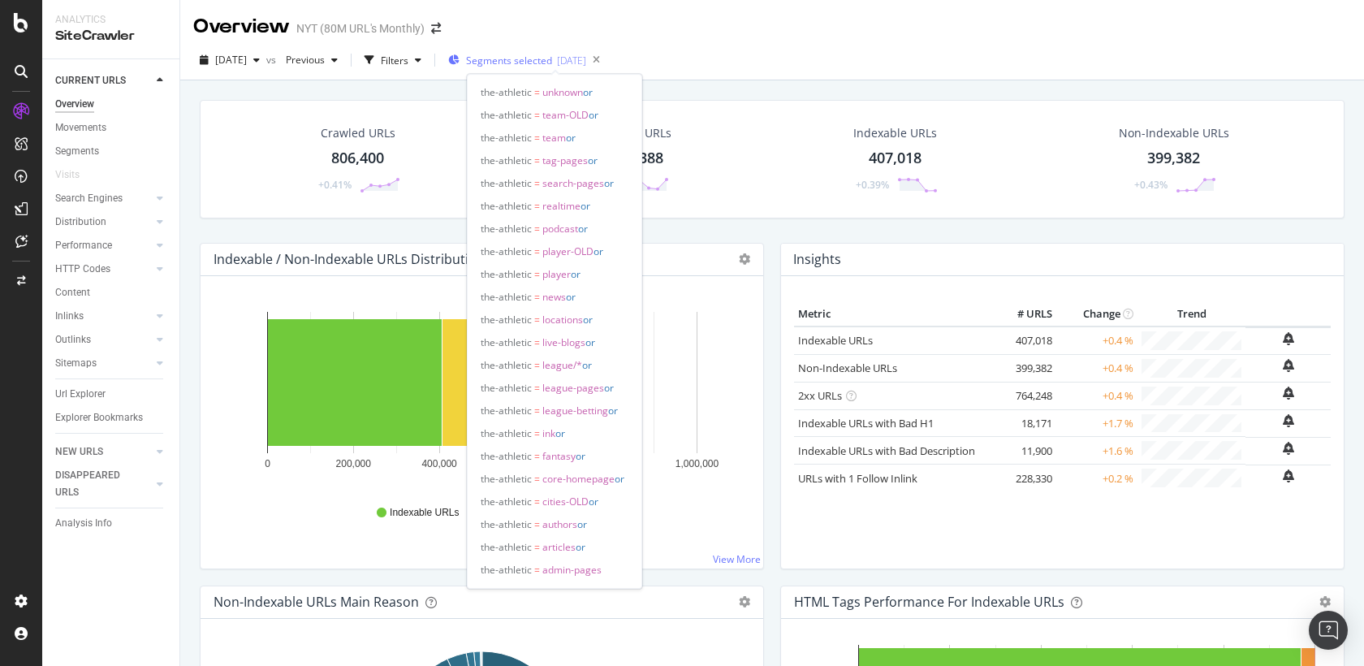
click at [542, 61] on span "Segments selected" at bounding box center [509, 61] width 86 height 14
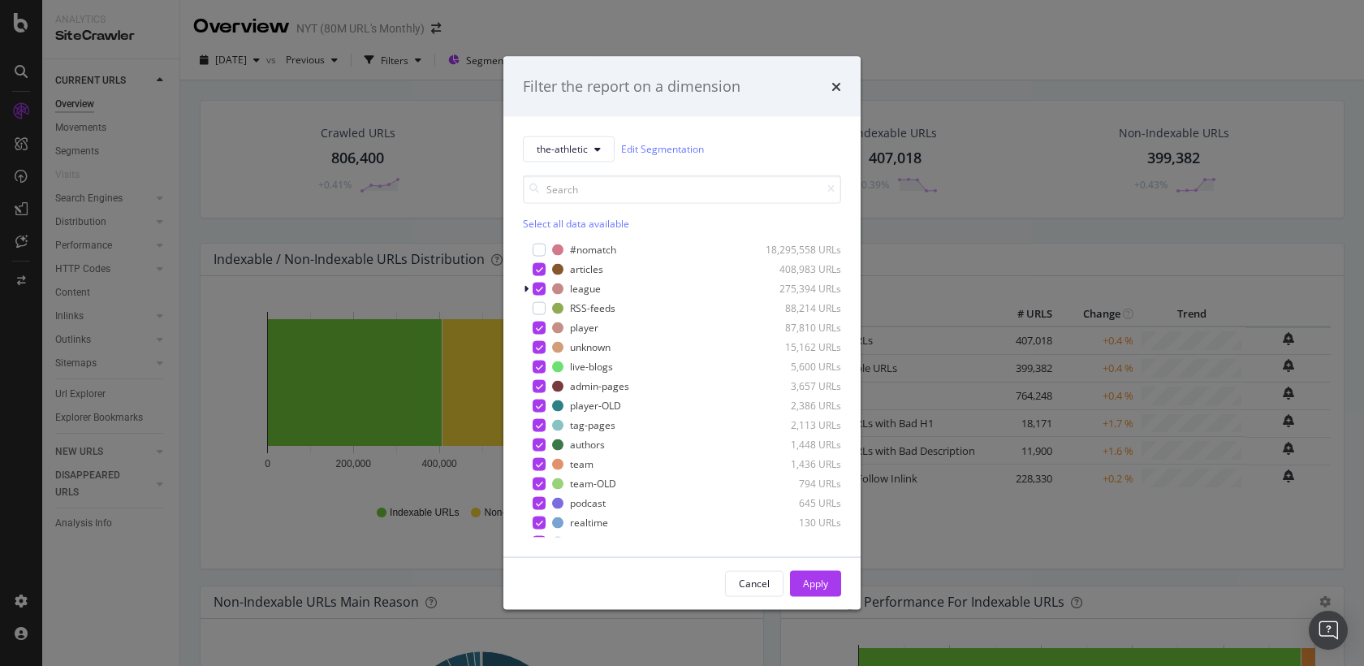
click at [472, 99] on div "Filter the report on a dimension the-athletic Edit Segmentation Select all data…" at bounding box center [682, 333] width 1364 height 666
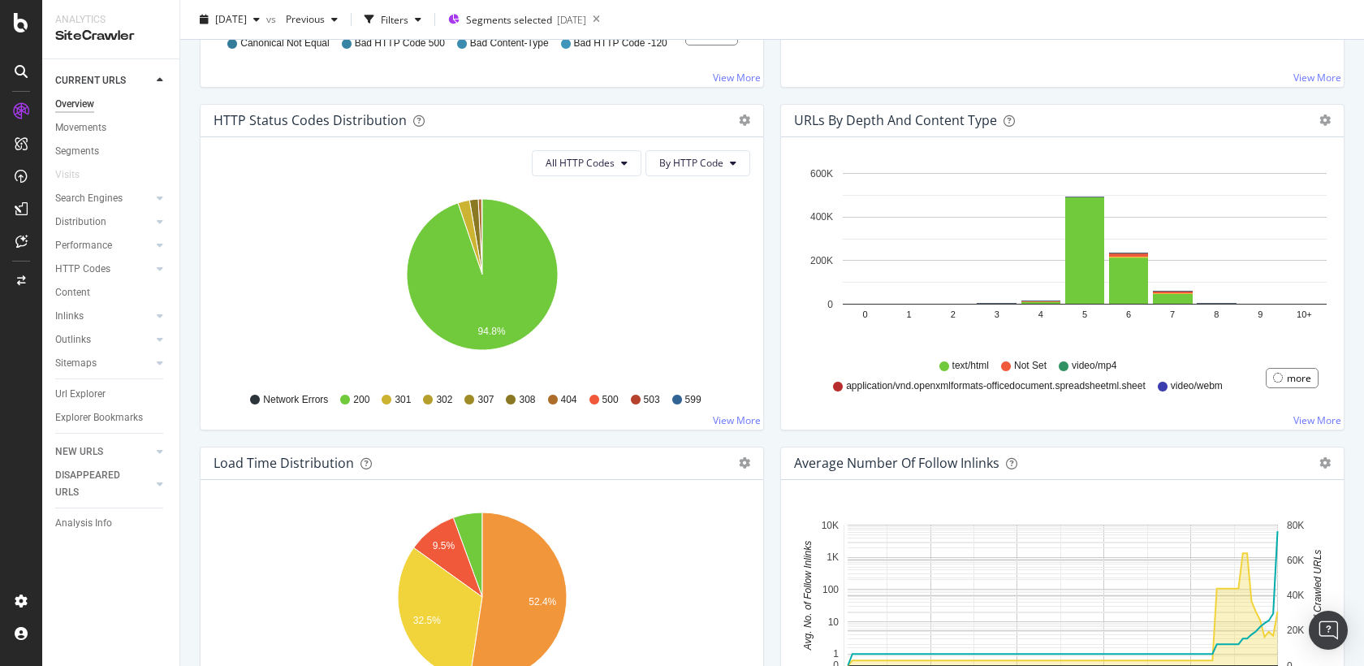
scroll to position [839, 0]
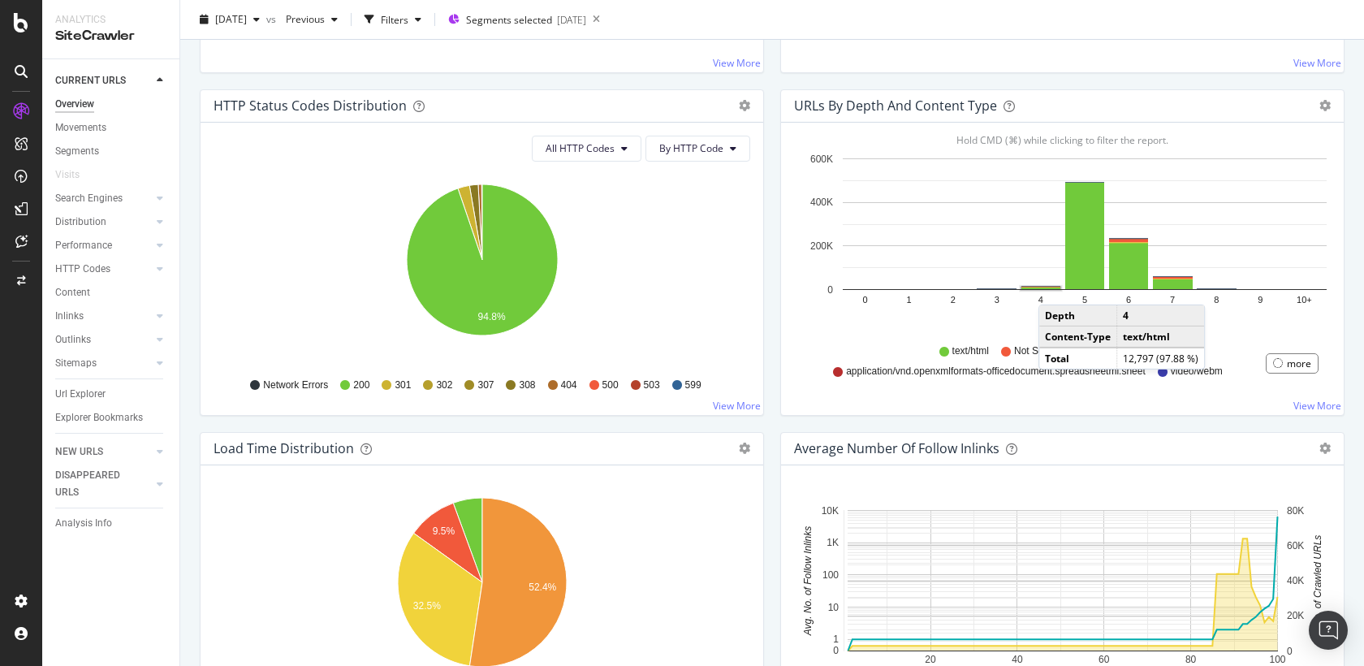
click at [1055, 287] on rect "A chart." at bounding box center [1040, 288] width 39 height 2
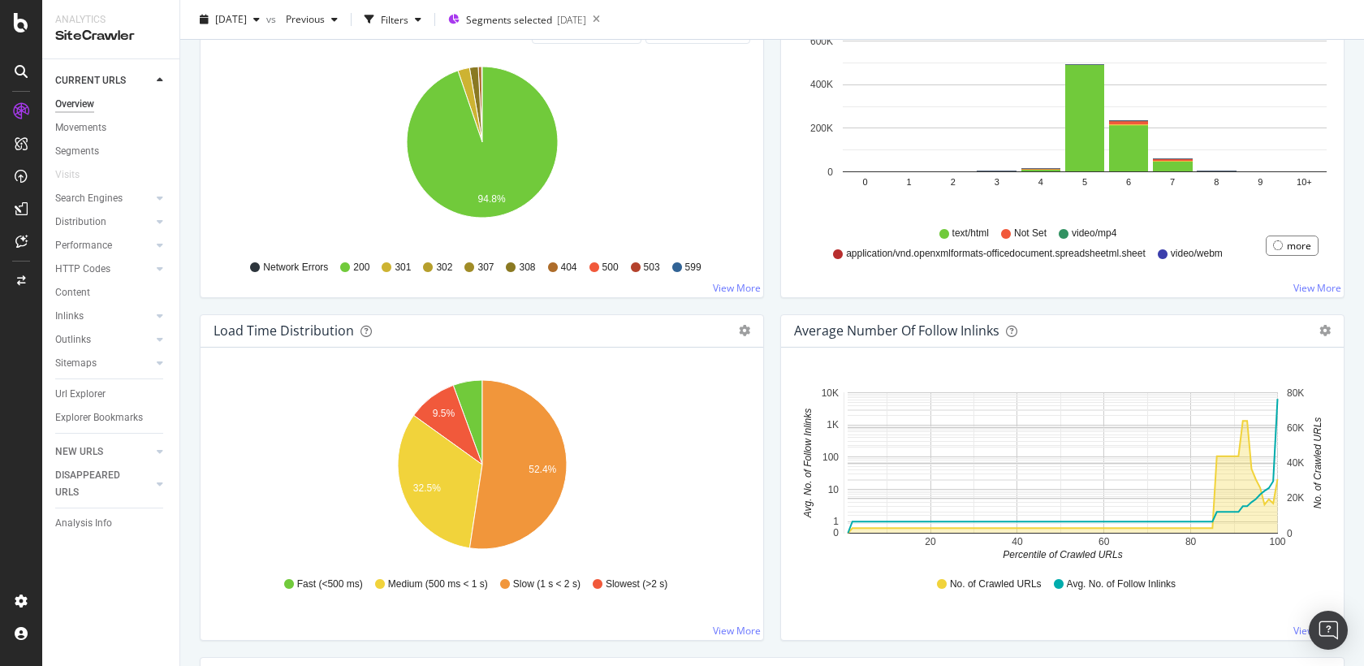
scroll to position [953, 0]
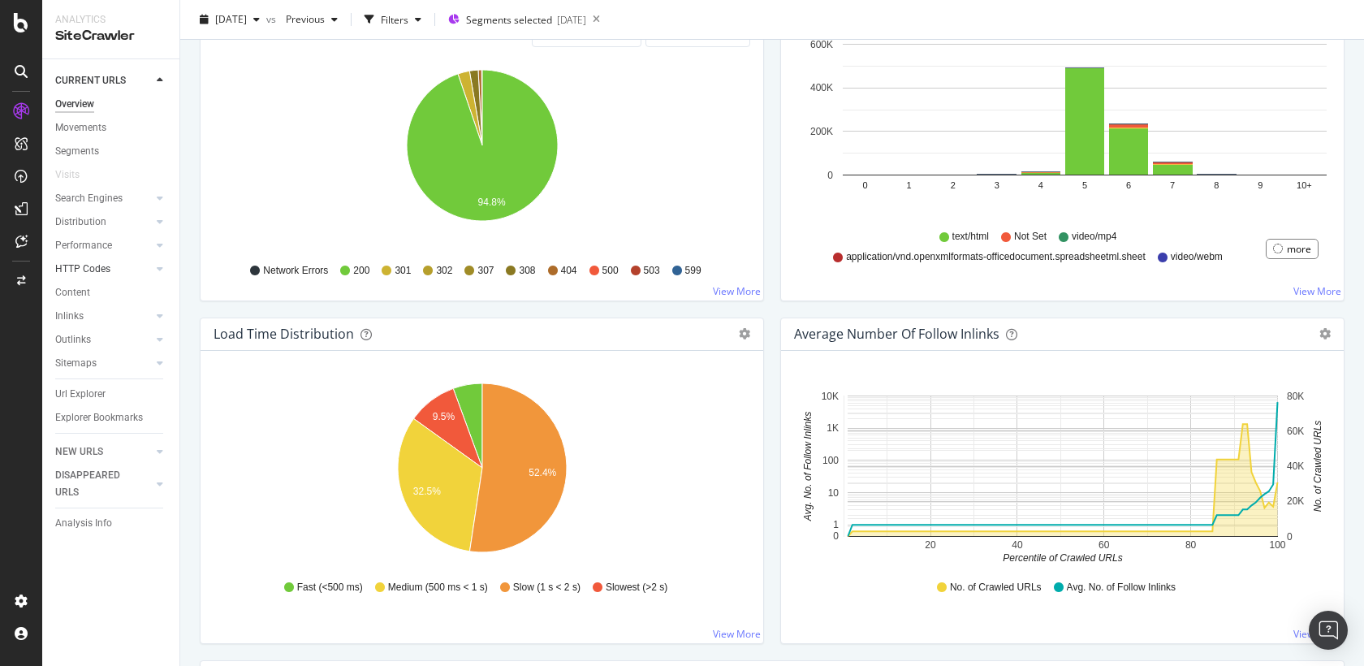
click at [115, 263] on link "HTTP Codes" at bounding box center [103, 269] width 97 height 17
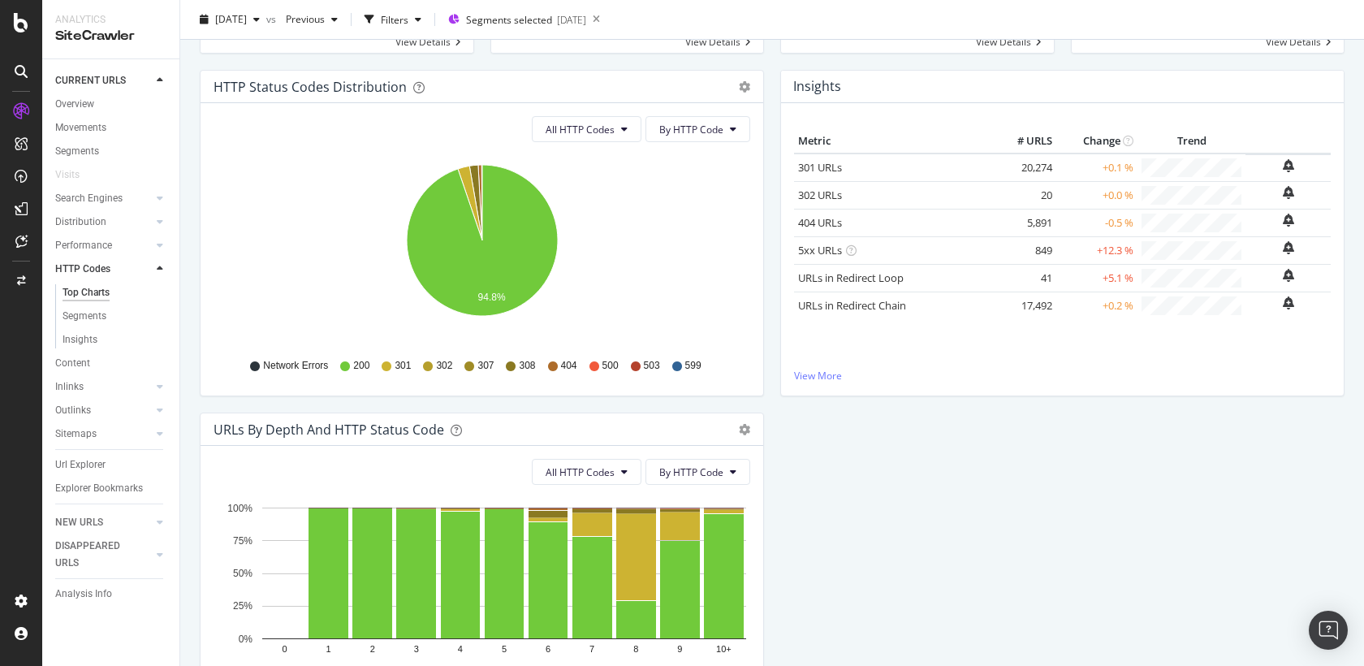
scroll to position [294, 0]
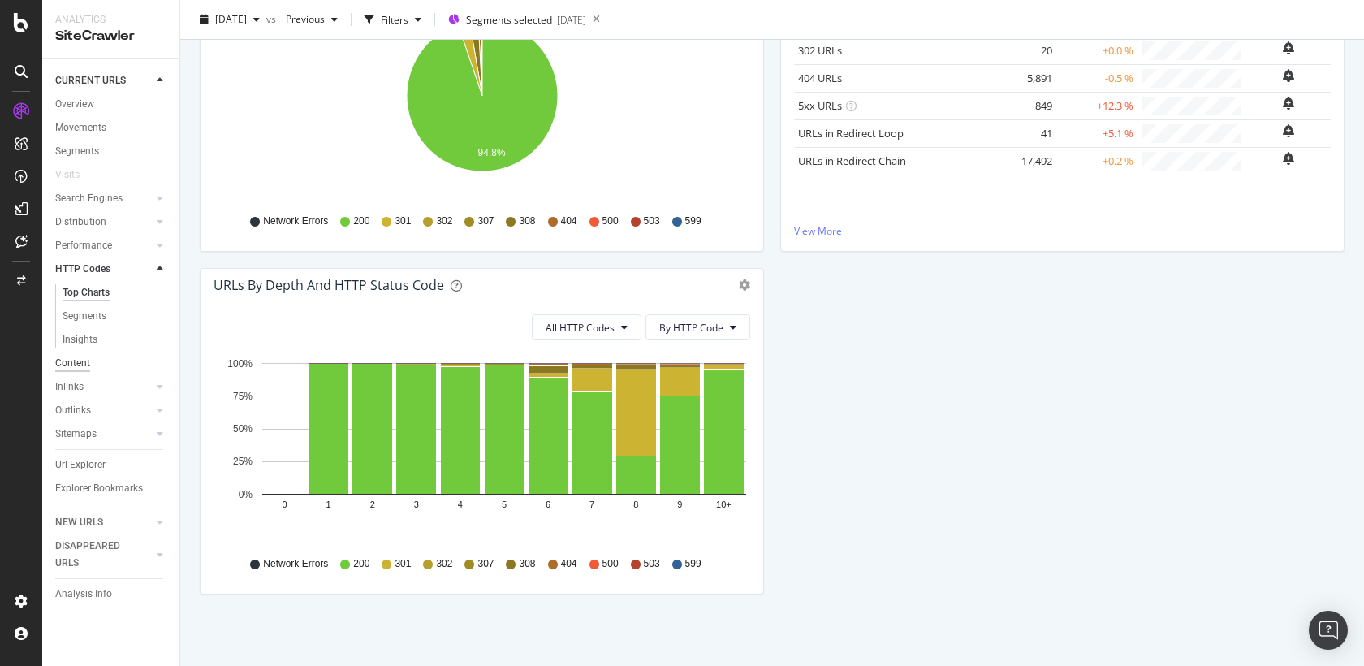
click at [80, 365] on div "Content" at bounding box center [72, 363] width 35 height 17
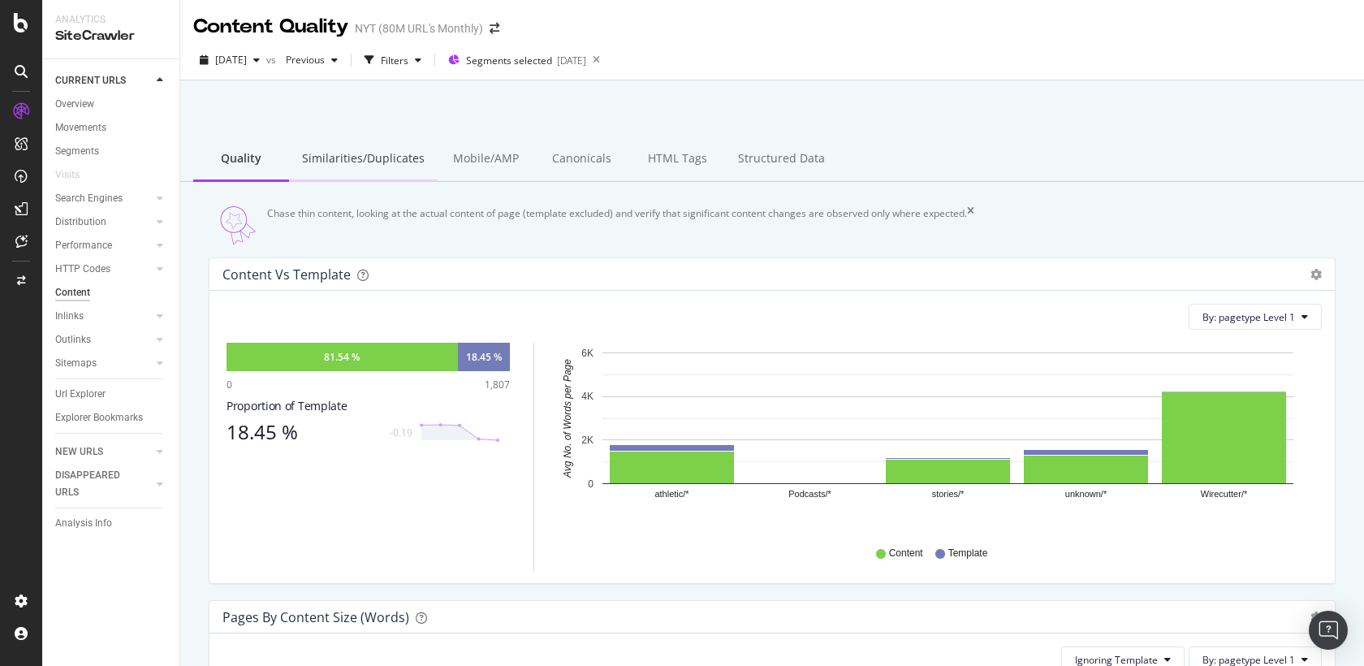
click at [379, 151] on div "Similarities/Duplicates" at bounding box center [363, 159] width 149 height 45
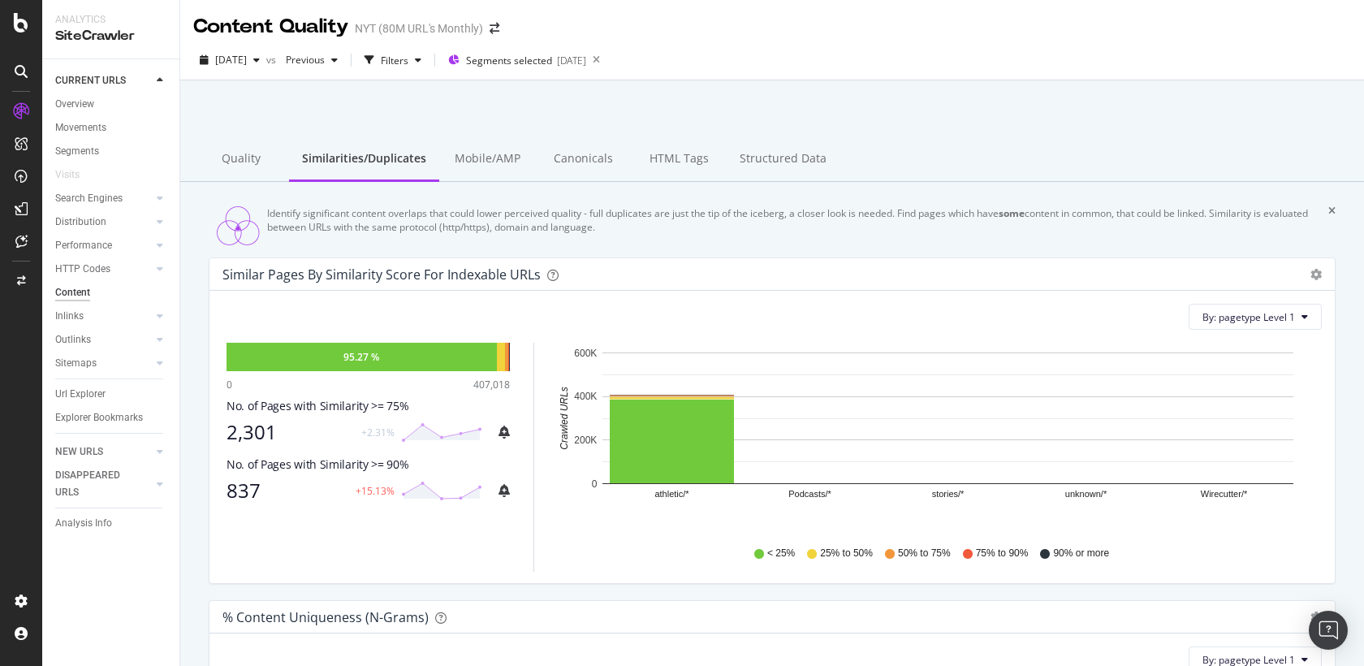
click at [246, 502] on div "837" at bounding box center [286, 490] width 119 height 23
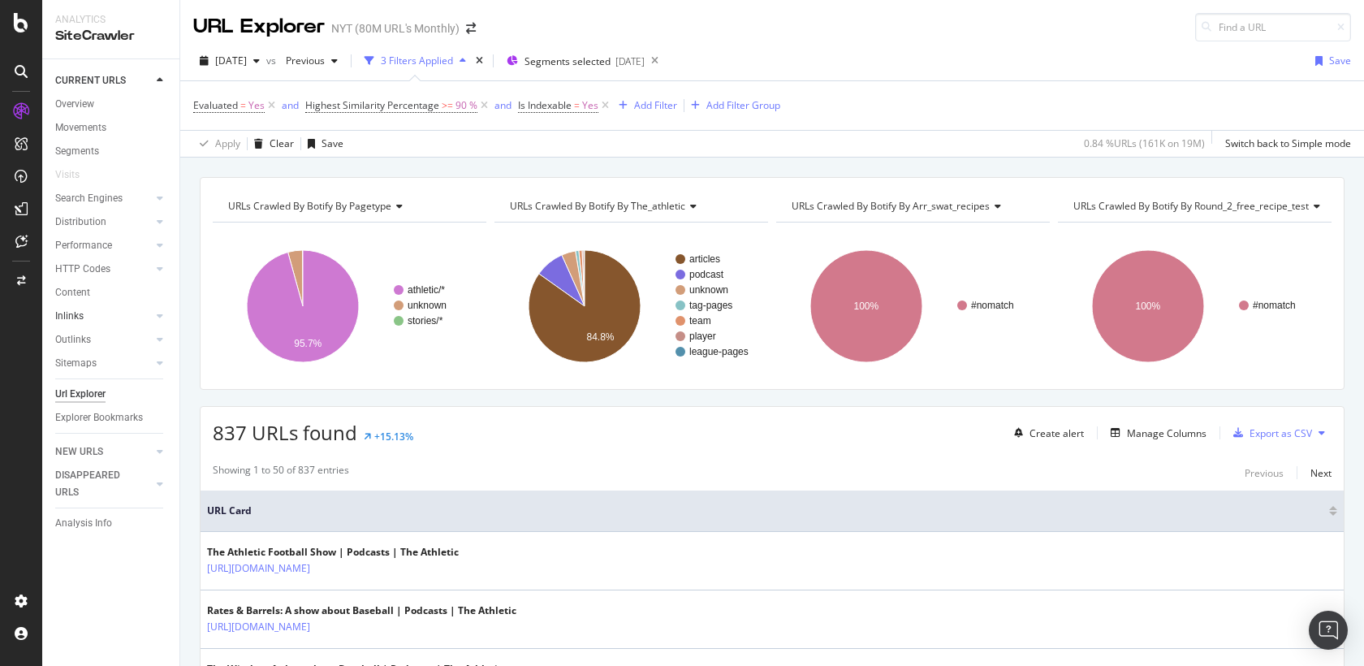
click at [95, 317] on link "Inlinks" at bounding box center [103, 316] width 97 height 17
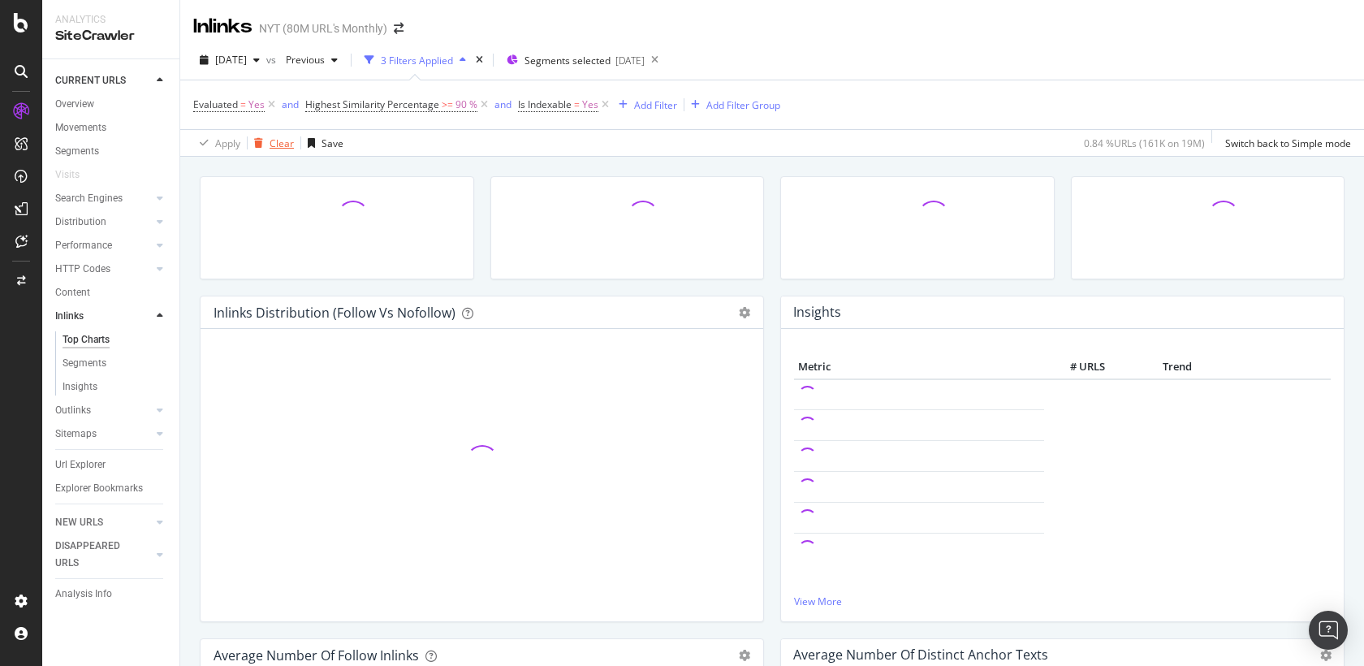
click at [275, 144] on div "Clear" at bounding box center [282, 143] width 24 height 14
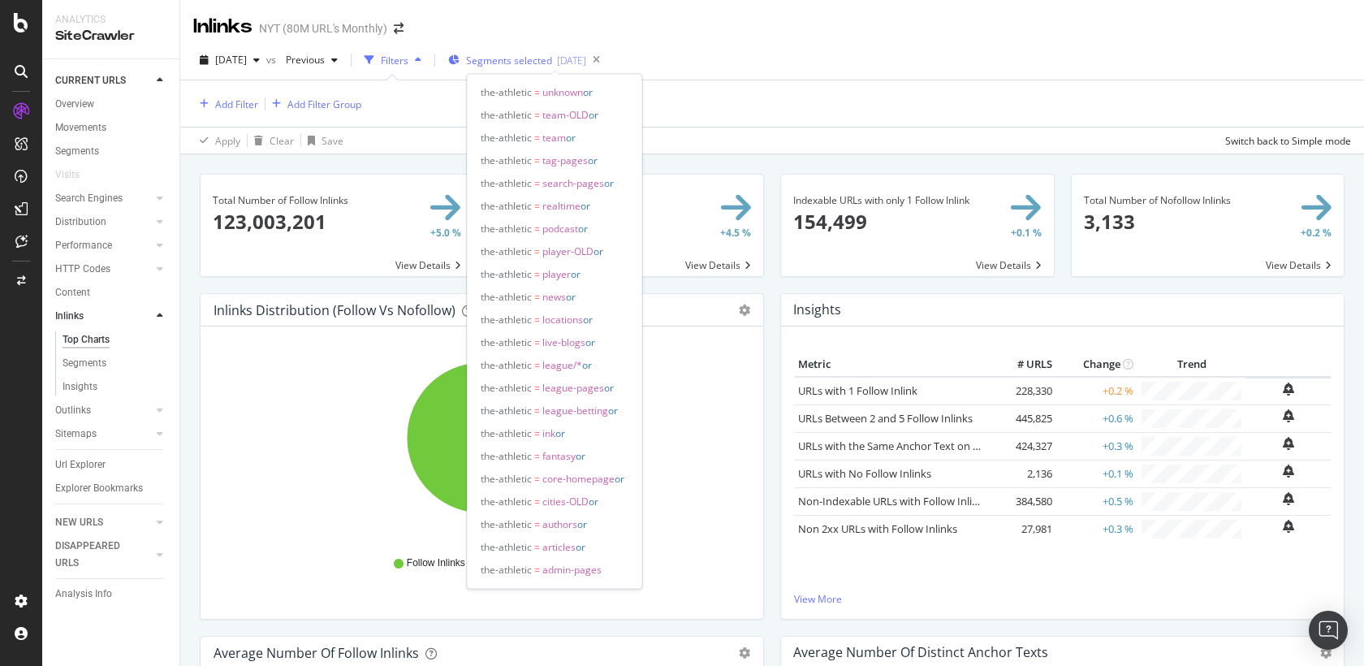
click at [548, 59] on span "Segments selected" at bounding box center [509, 61] width 86 height 14
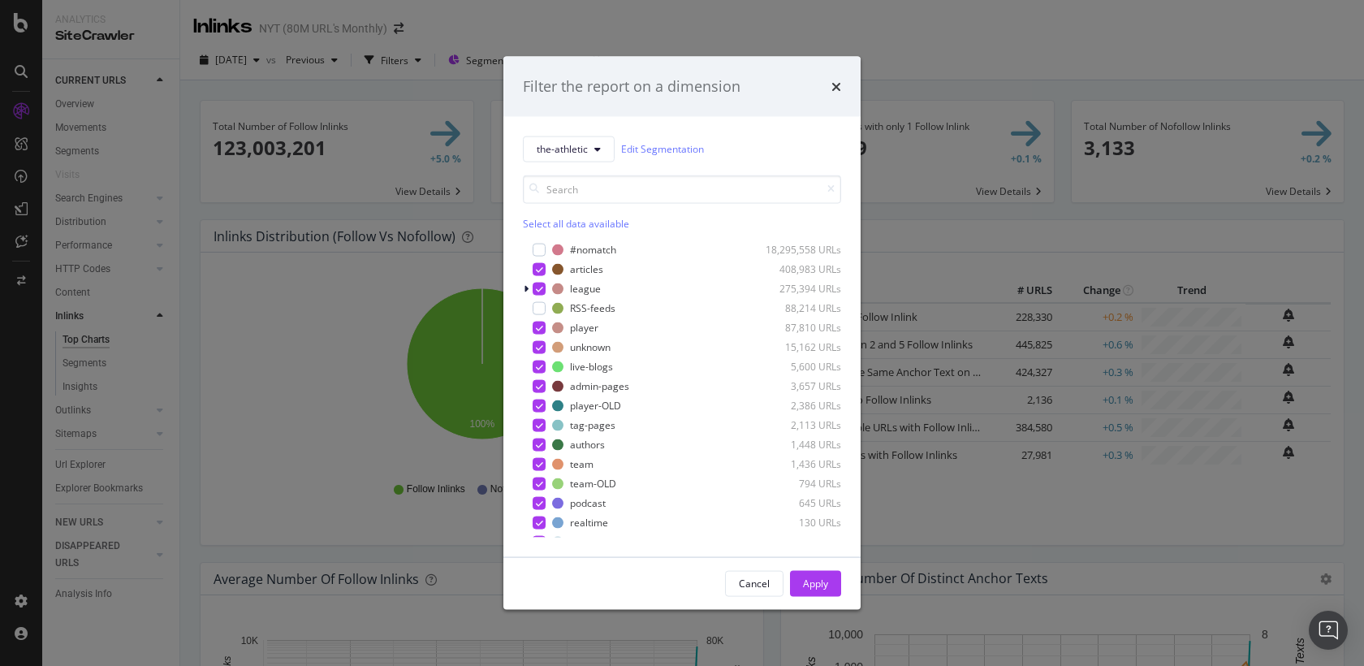
click at [442, 148] on div "Filter the report on a dimension the-athletic Edit Segmentation Select all data…" at bounding box center [682, 333] width 1364 height 666
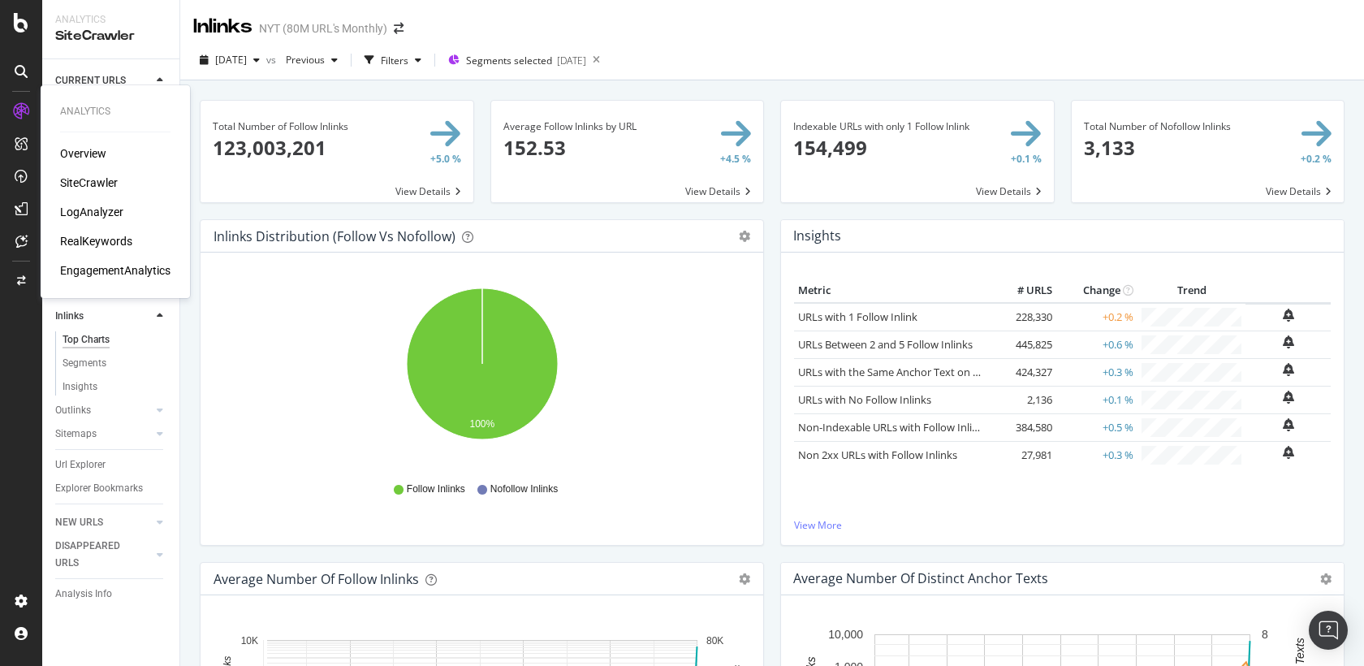
click at [86, 222] on div "Overview SiteCrawler LogAnalyzer RealKeywords EngagementAnalytics" at bounding box center [115, 211] width 110 height 133
click at [86, 208] on div "LogAnalyzer" at bounding box center [91, 212] width 63 height 16
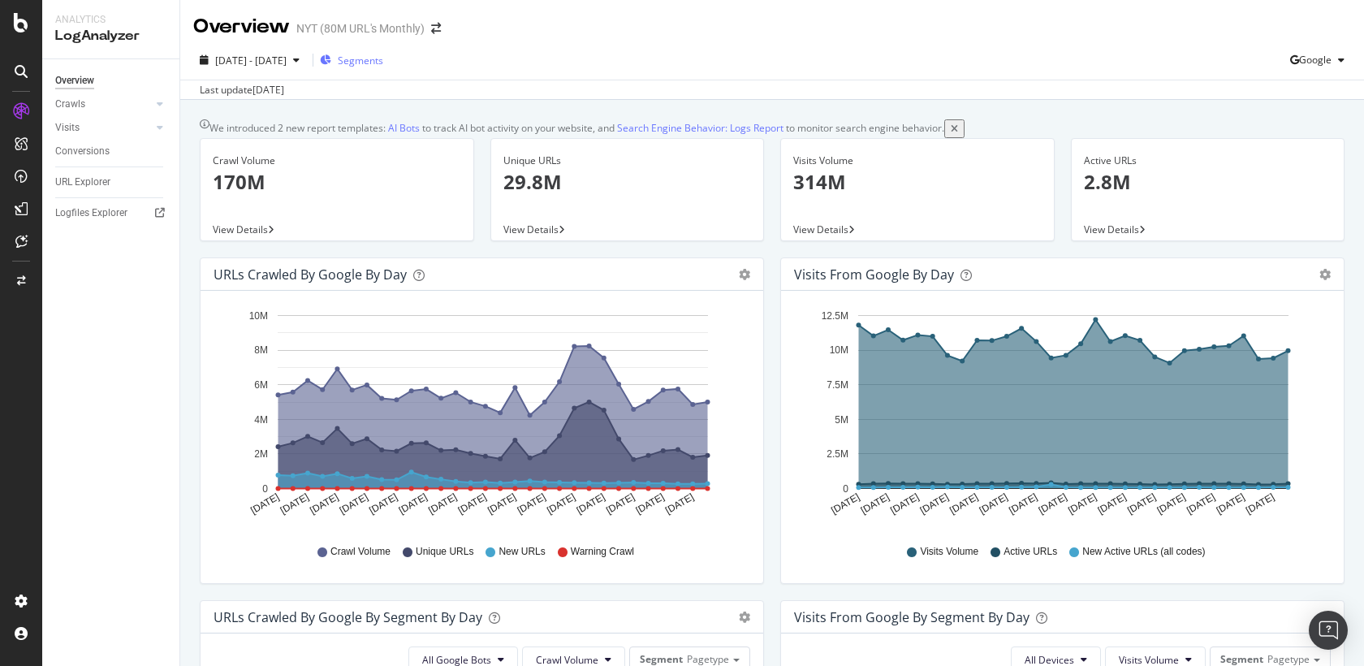
click at [383, 65] on span "Segments" at bounding box center [360, 61] width 45 height 14
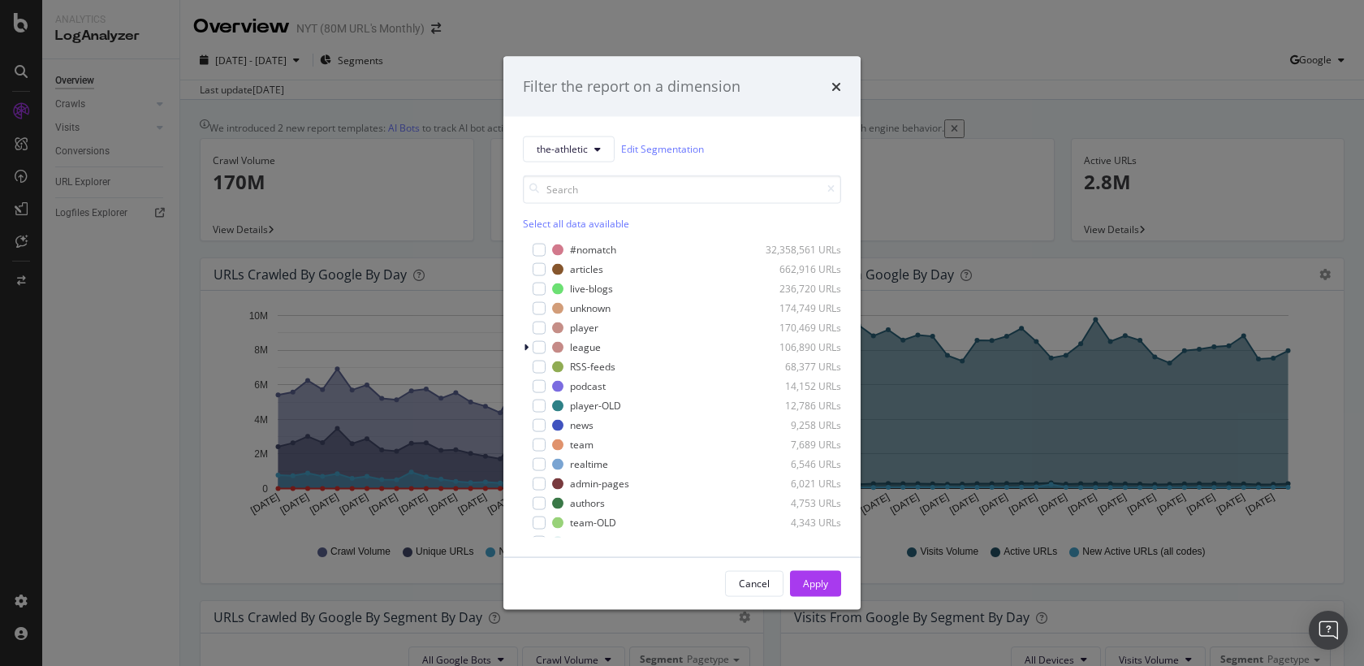
click at [552, 216] on div "Select all data available" at bounding box center [682, 223] width 318 height 14
click at [590, 251] on div "#nomatch" at bounding box center [593, 250] width 46 height 14
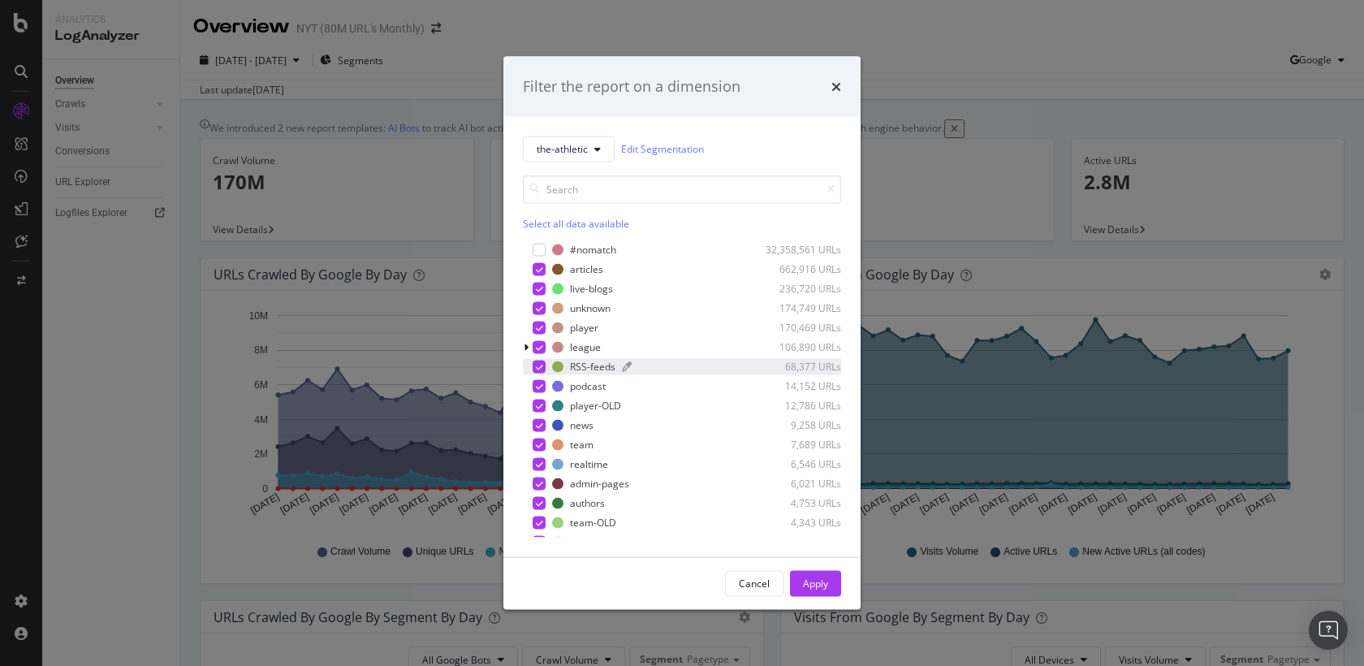
click at [586, 368] on div "RSS-feeds" at bounding box center [592, 367] width 45 height 14
click at [807, 582] on div "Apply" at bounding box center [815, 583] width 25 height 14
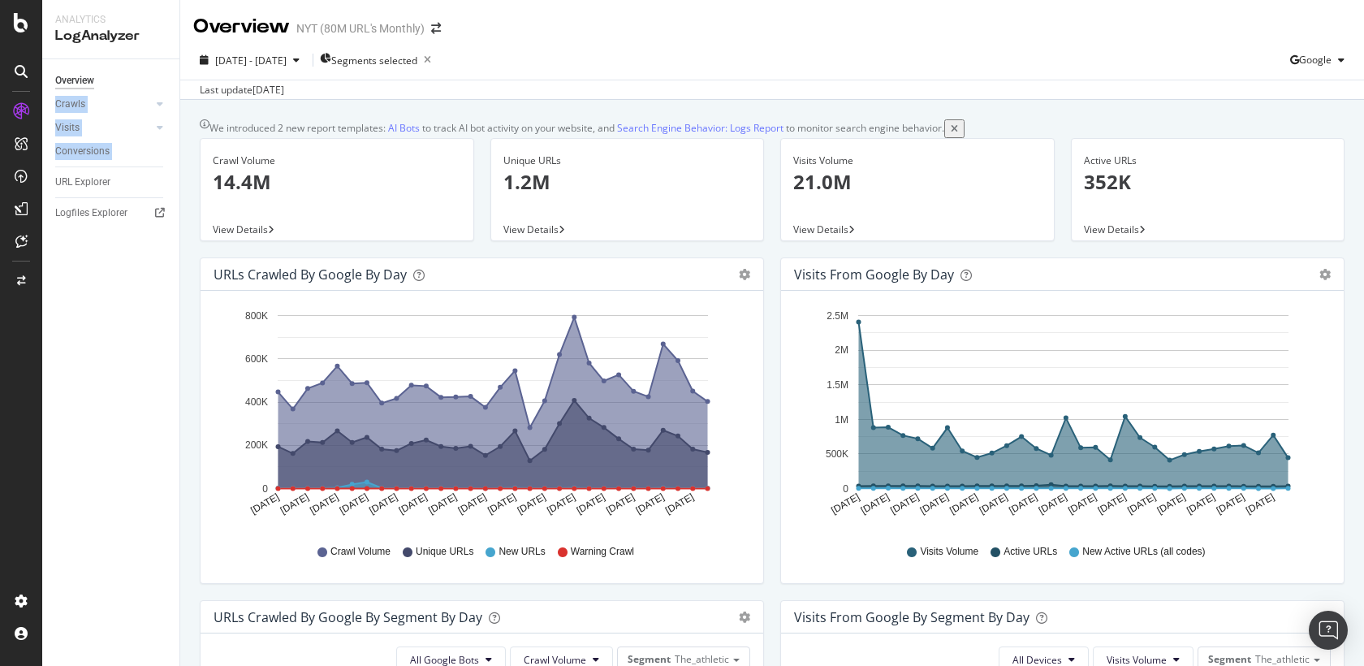
drag, startPoint x: 93, startPoint y: 168, endPoint x: 114, endPoint y: 91, distance: 80.2
click at [114, 91] on div "Overview Crawls Daily Distribution Segments Distribution HTTP Codes Resources V…" at bounding box center [110, 362] width 137 height 606
click at [114, 99] on link "Crawls" at bounding box center [103, 104] width 97 height 17
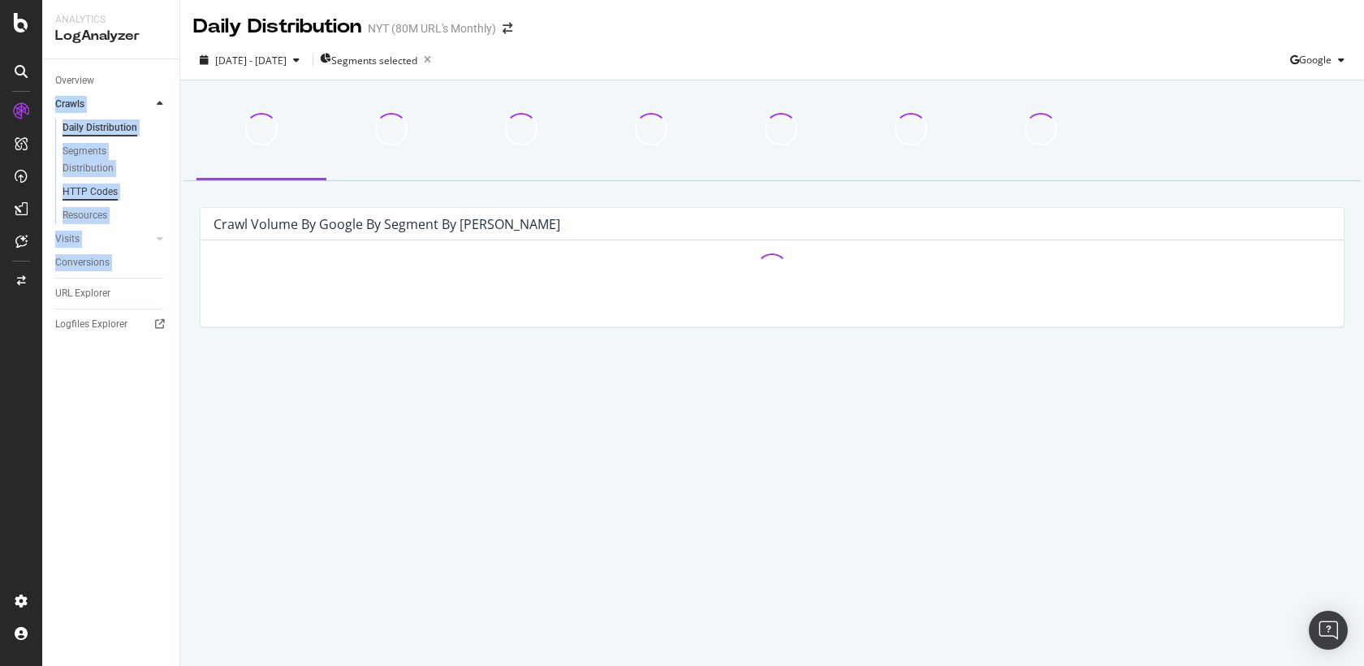
click at [97, 192] on div "HTTP Codes" at bounding box center [90, 191] width 55 height 17
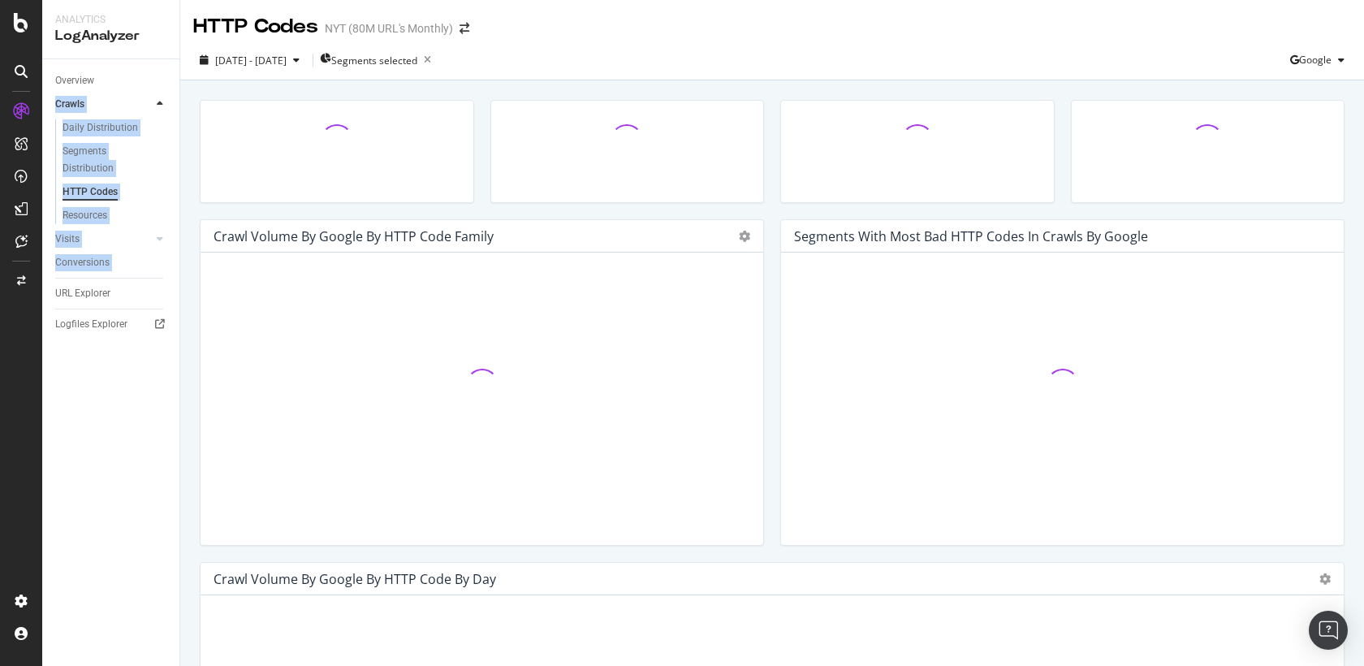
click at [104, 371] on div "Overview Crawls Daily Distribution Segments Distribution HTTP Codes Resources V…" at bounding box center [110, 362] width 137 height 606
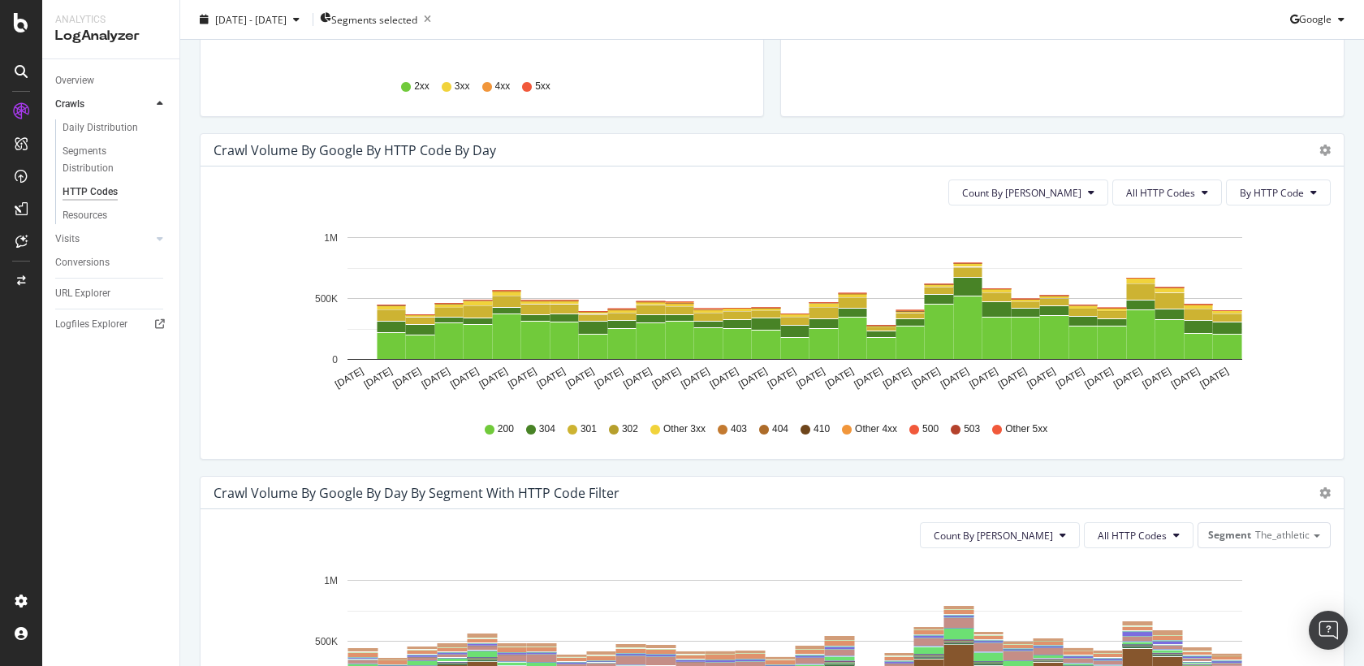
scroll to position [414, 0]
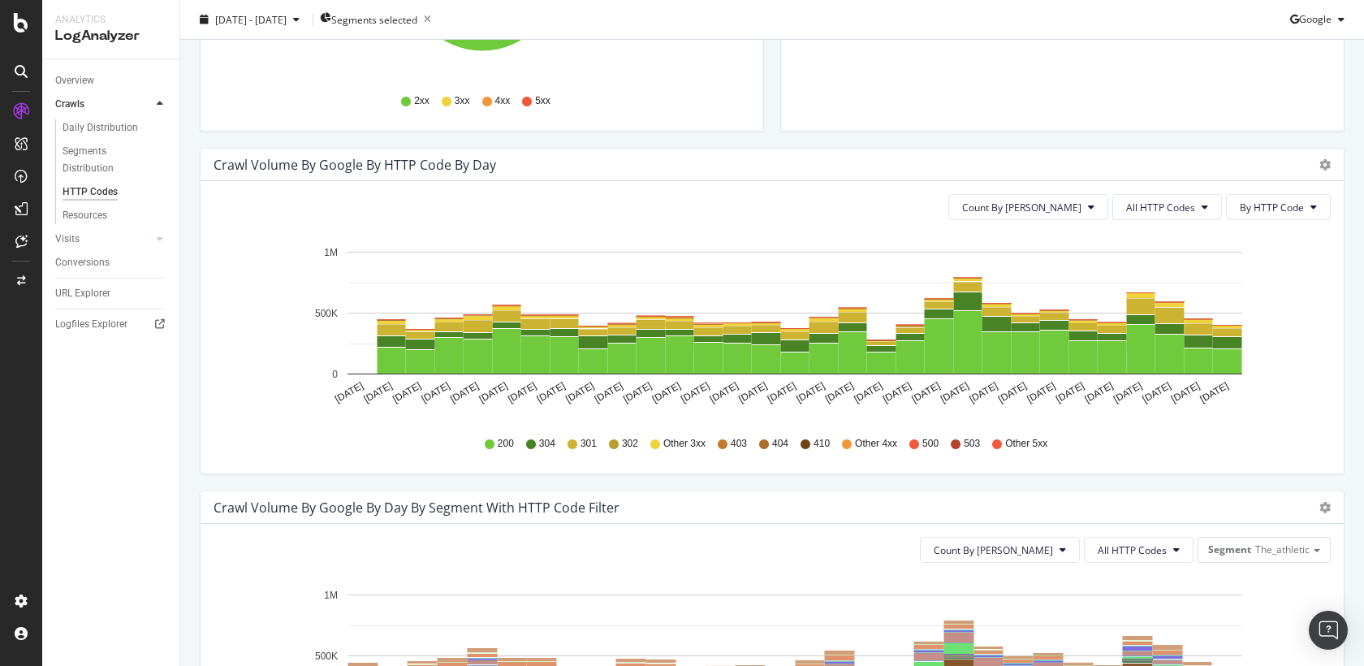
click at [1181, 192] on div "Count By Day All HTTP Codes By HTTP Code Hold CMD (⌘) while clicking to filter …" at bounding box center [772, 327] width 1143 height 292
click at [1179, 197] on button "All HTTP Codes" at bounding box center [1167, 207] width 110 height 26
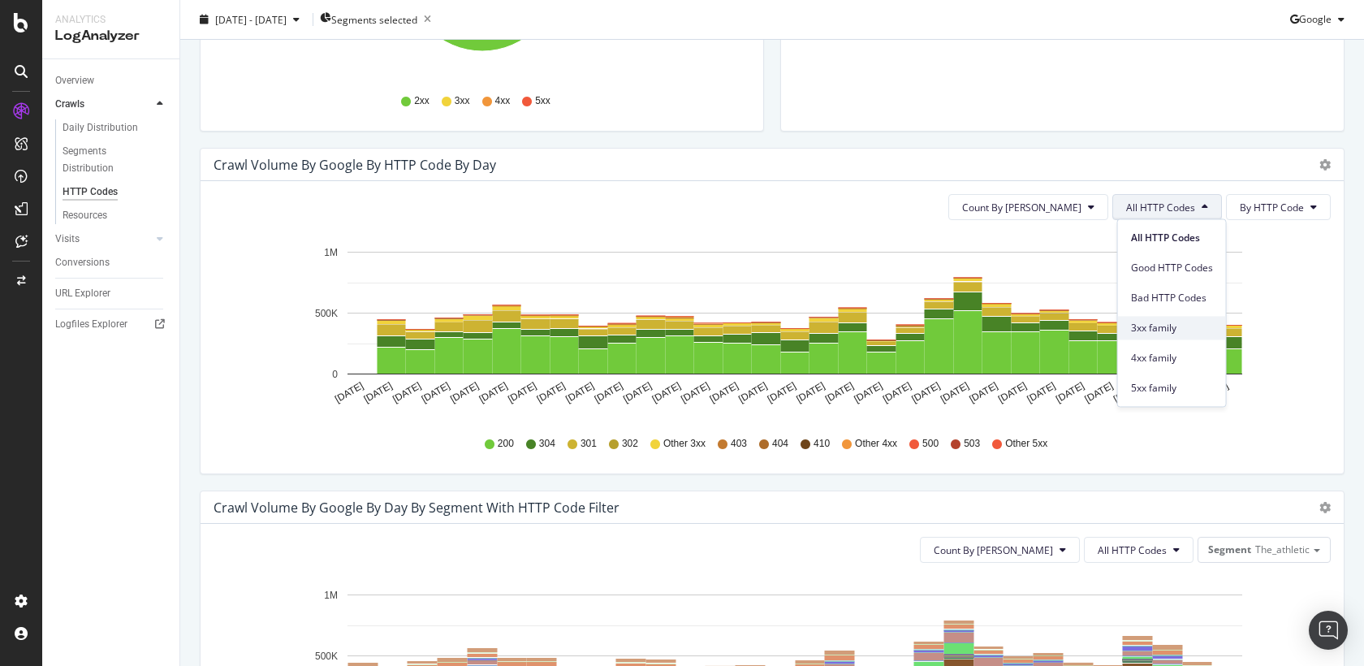
click at [1150, 330] on span "3xx family" at bounding box center [1172, 328] width 82 height 15
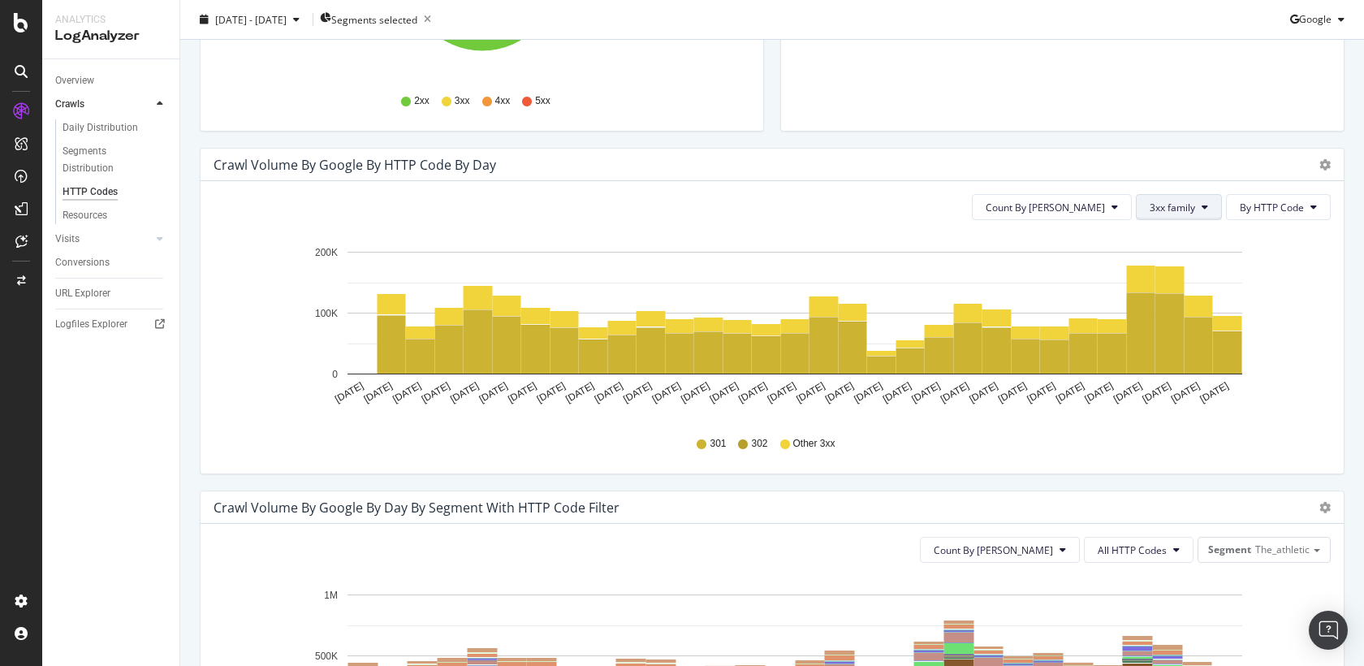
click at [1178, 209] on span "3xx family" at bounding box center [1172, 208] width 45 height 14
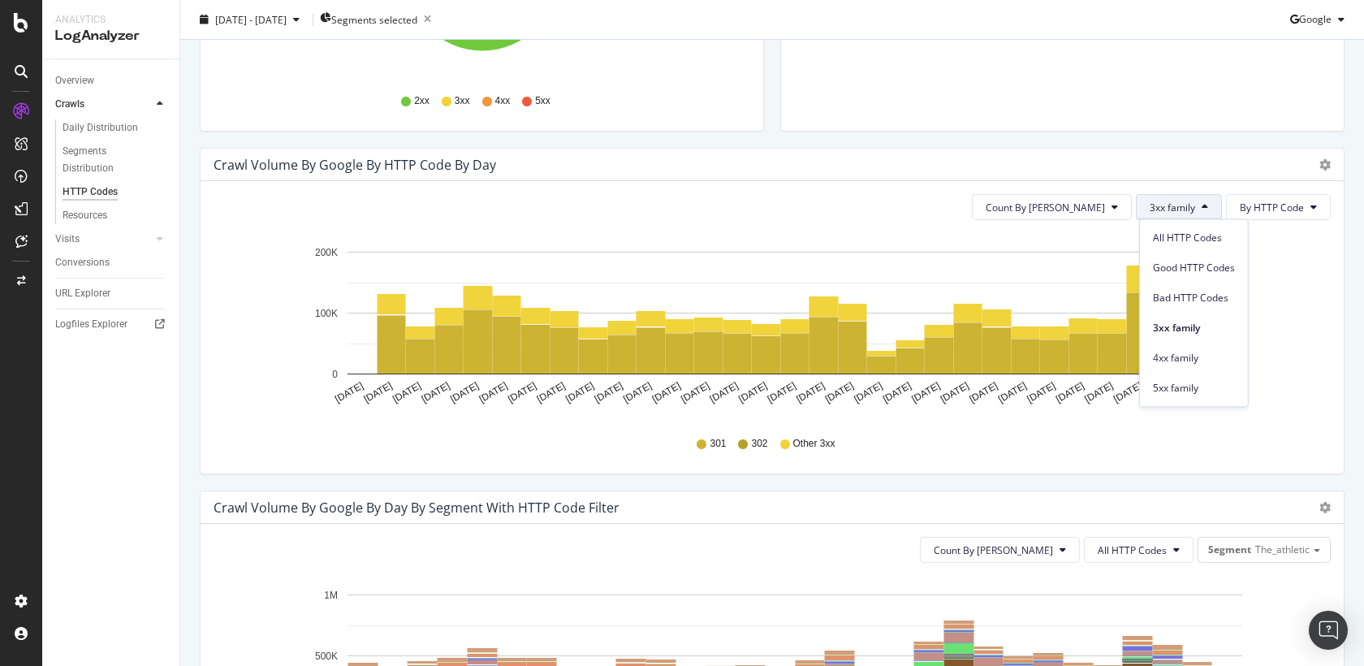
click at [1163, 173] on div "Crawl Volume by google by HTTP Code by Day Timeline (by Value) Timeline (by Per…" at bounding box center [772, 165] width 1143 height 32
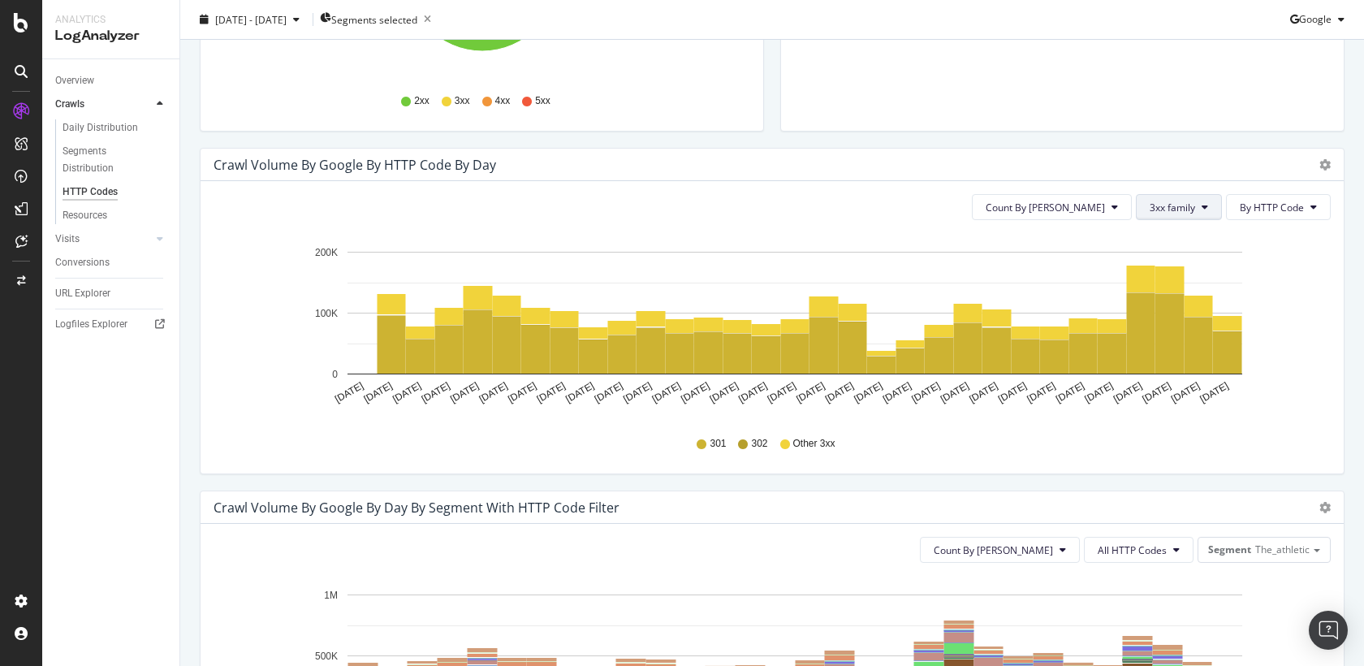
click at [1166, 208] on span "3xx family" at bounding box center [1172, 208] width 45 height 14
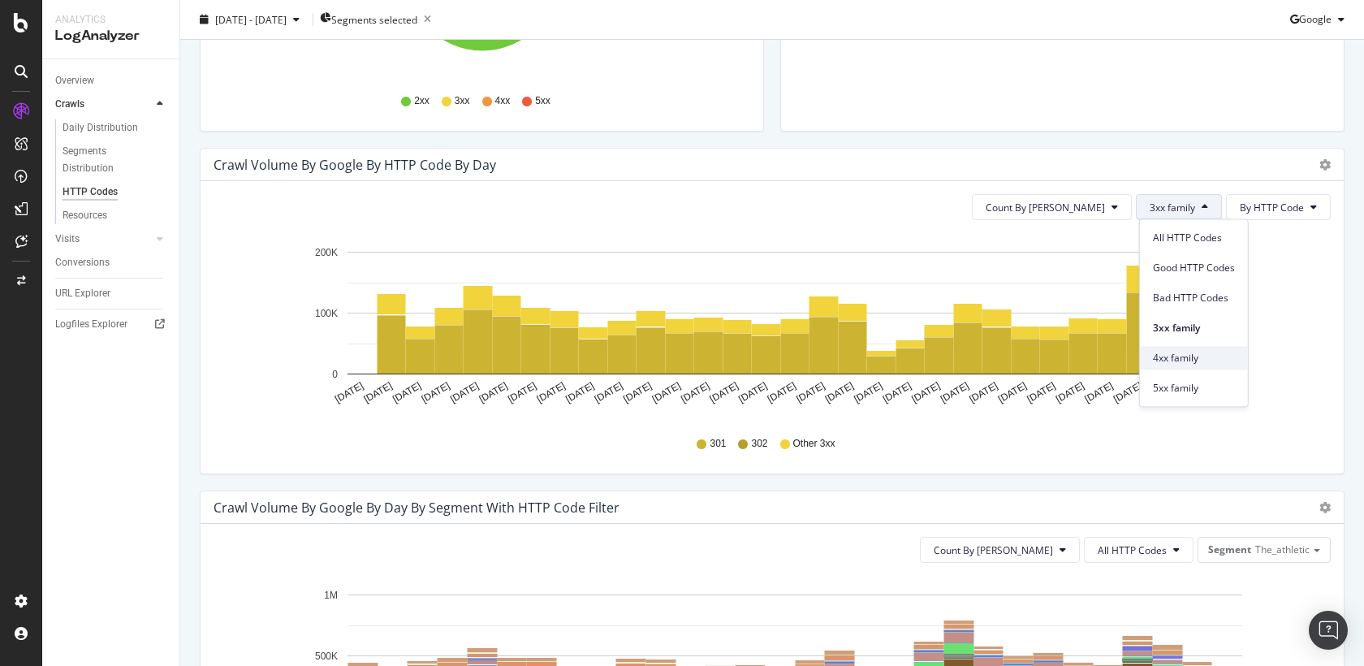
click at [1168, 364] on span "4xx family" at bounding box center [1194, 358] width 82 height 15
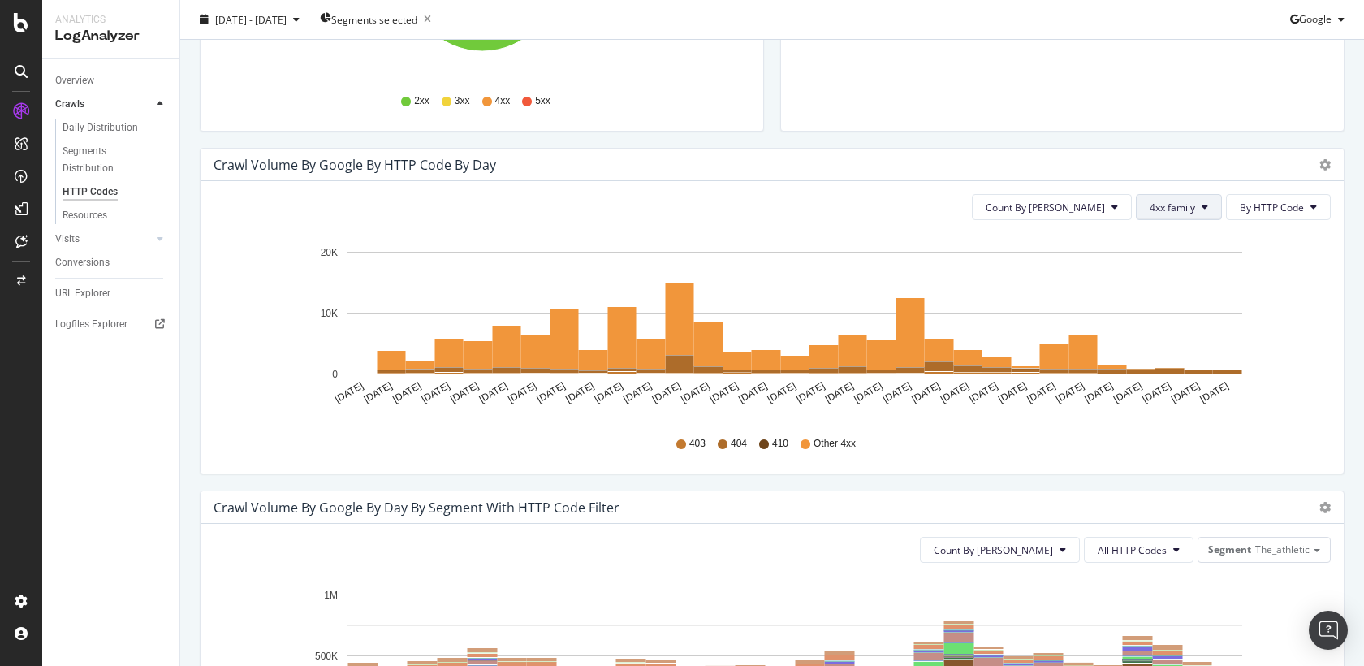
click at [1175, 213] on button "4xx family" at bounding box center [1179, 207] width 86 height 26
click at [1168, 398] on div "5xx family" at bounding box center [1194, 388] width 108 height 24
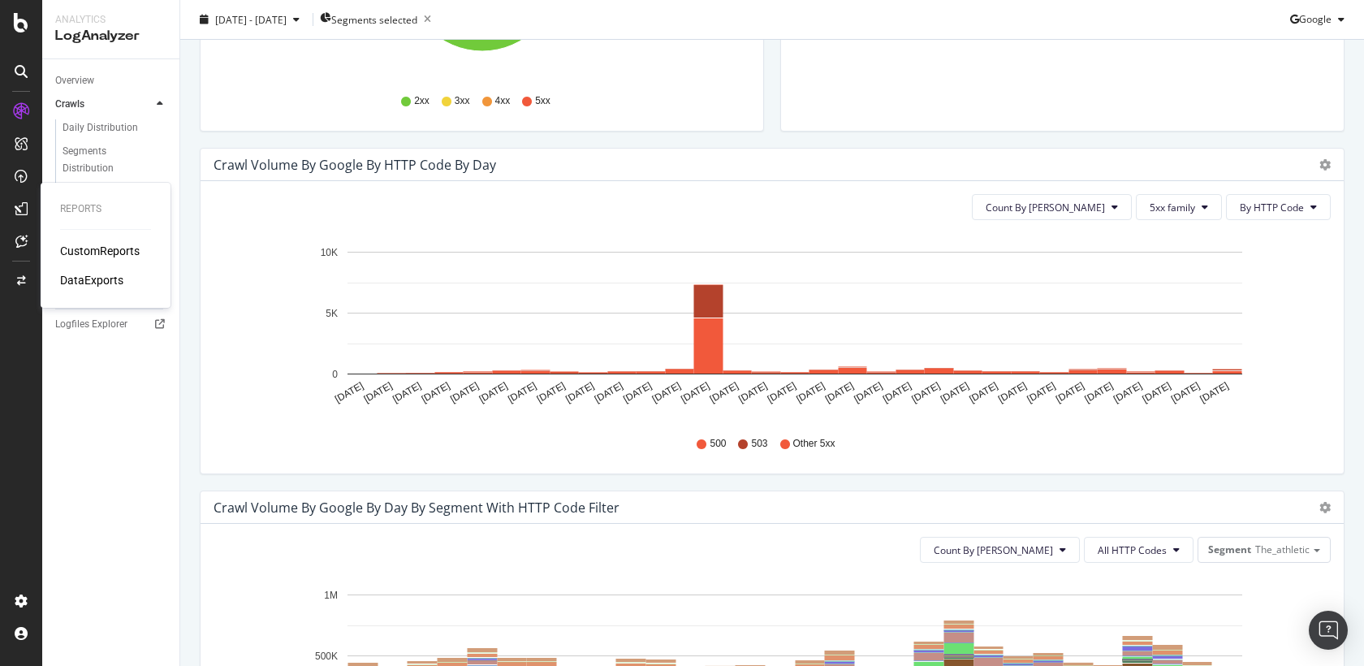
click at [100, 254] on div "CustomReports" at bounding box center [100, 251] width 80 height 16
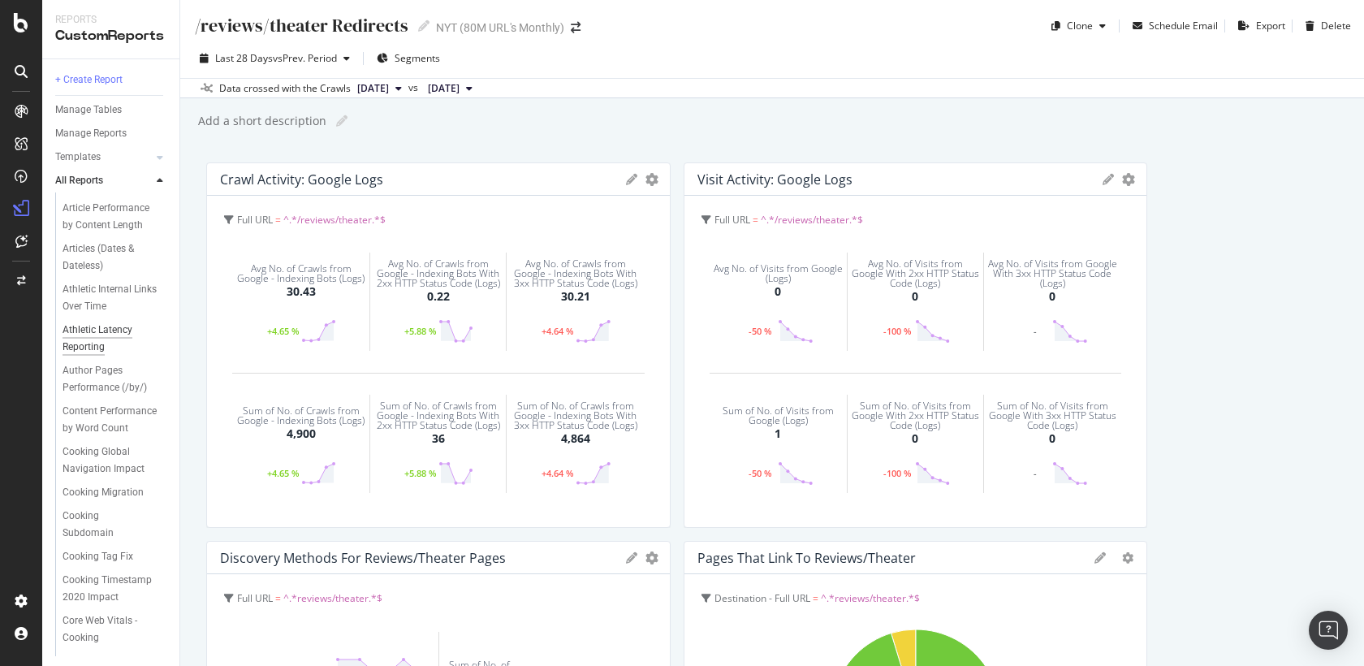
scroll to position [335, 0]
click at [105, 339] on div "Athletic Latency Reporting" at bounding box center [109, 347] width 93 height 34
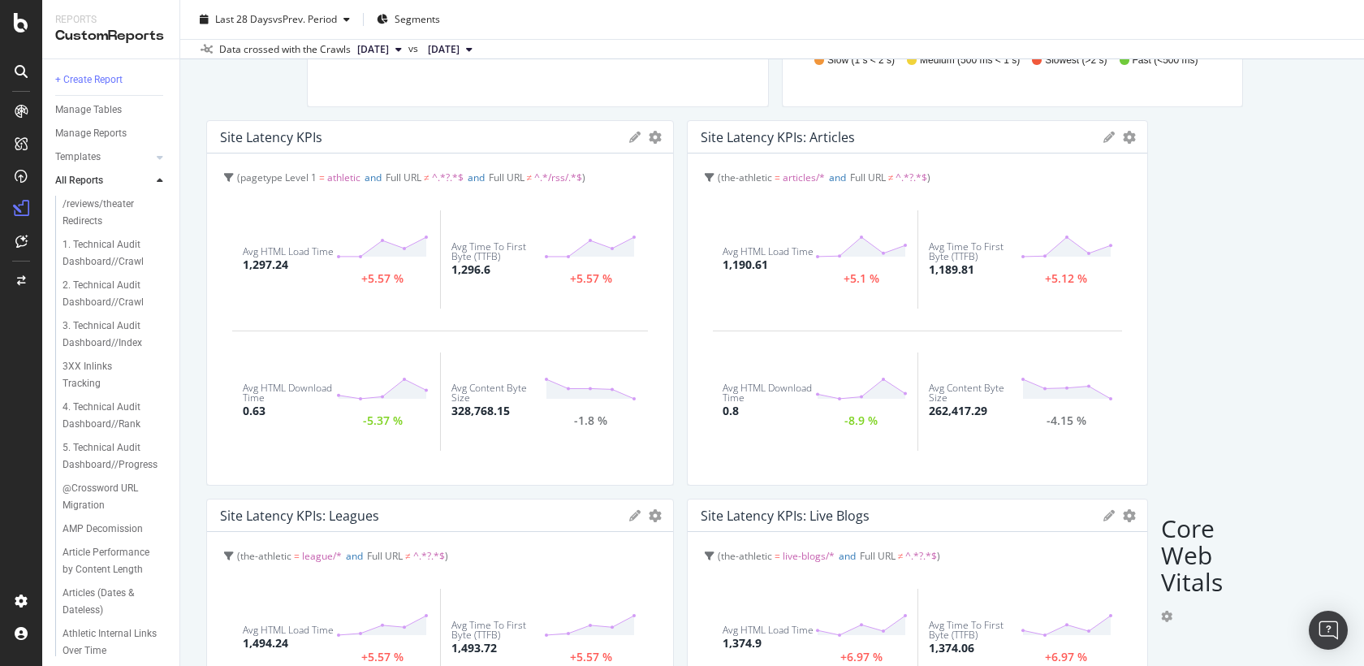
scroll to position [419, 0]
